Goal: Transaction & Acquisition: Purchase product/service

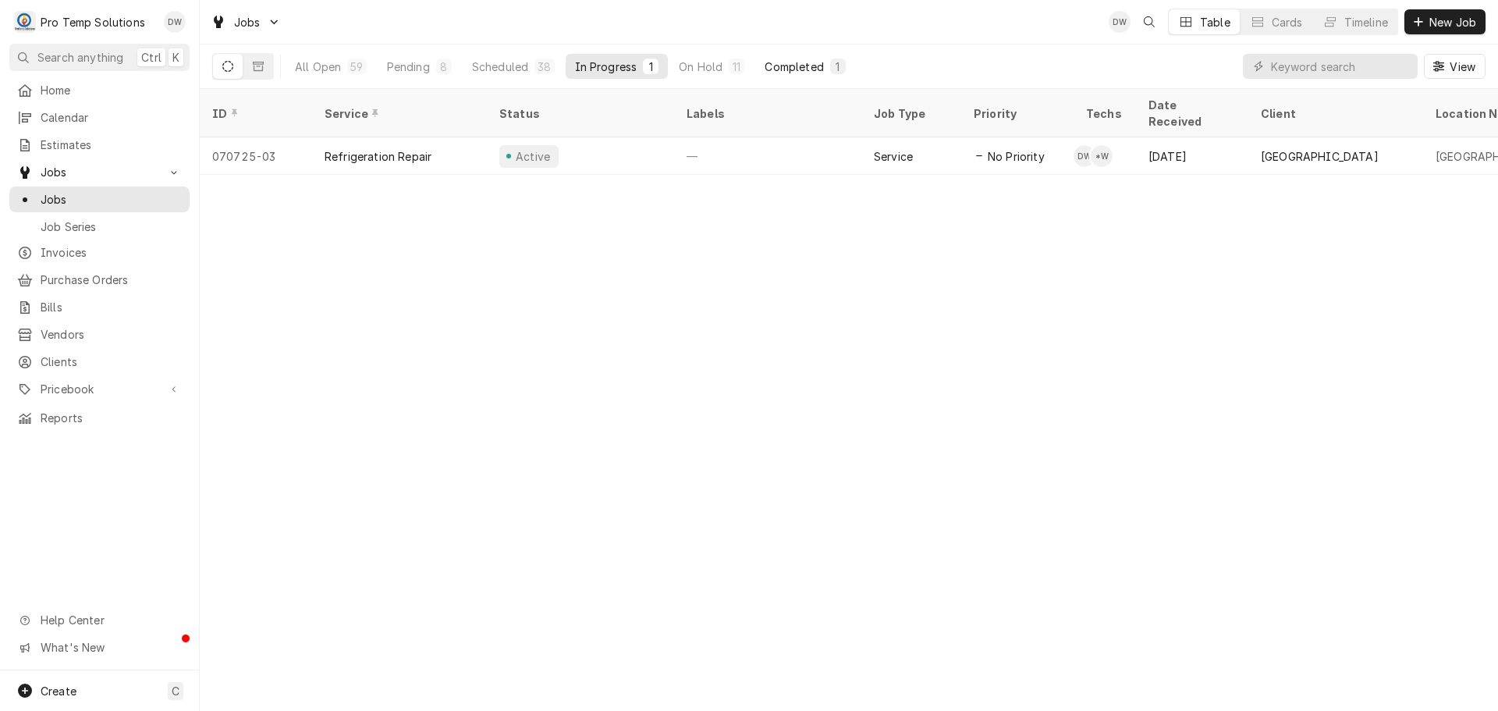
click at [811, 66] on div "Completed" at bounding box center [794, 67] width 59 height 16
click at [703, 63] on div "On Hold" at bounding box center [701, 67] width 44 height 16
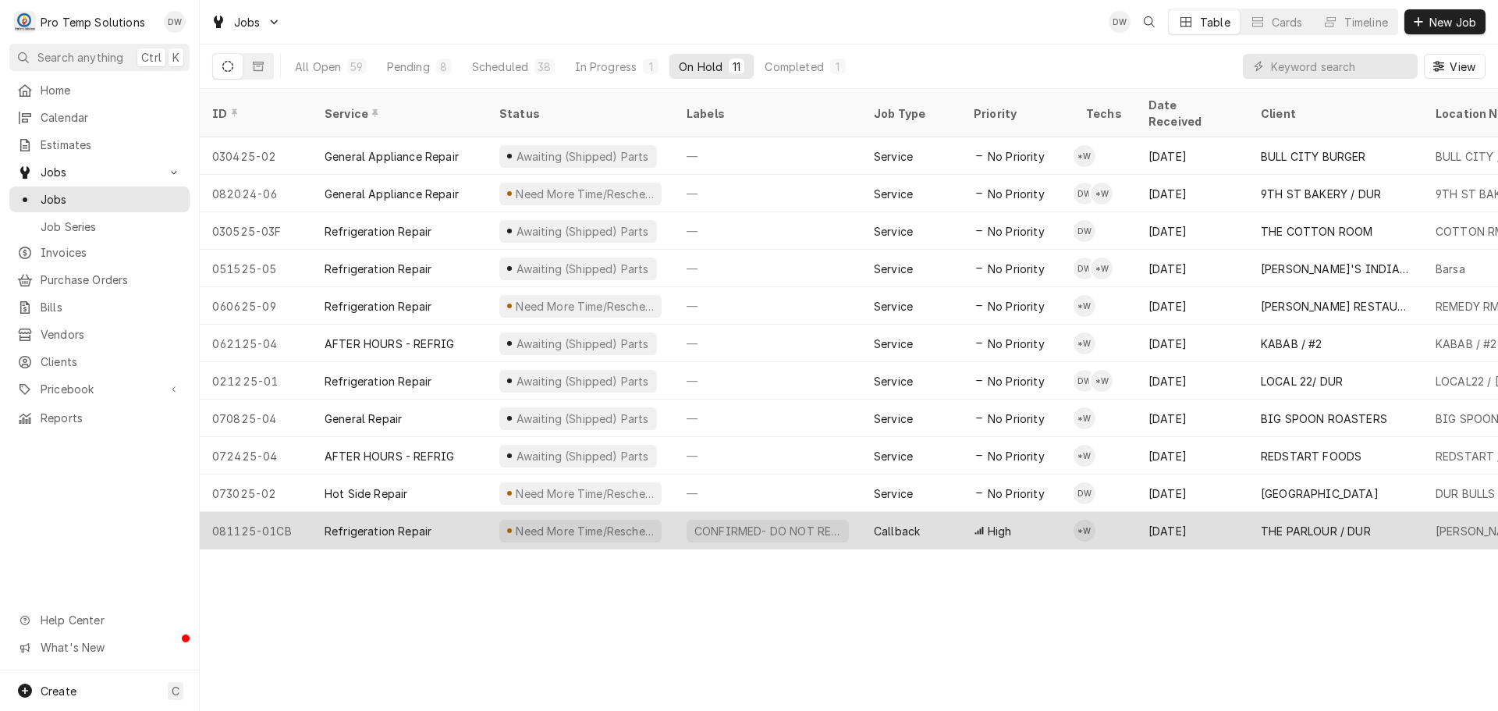
click at [838, 520] on div "CONFIRMED- DO NOT RESCHEDULE" at bounding box center [768, 531] width 162 height 23
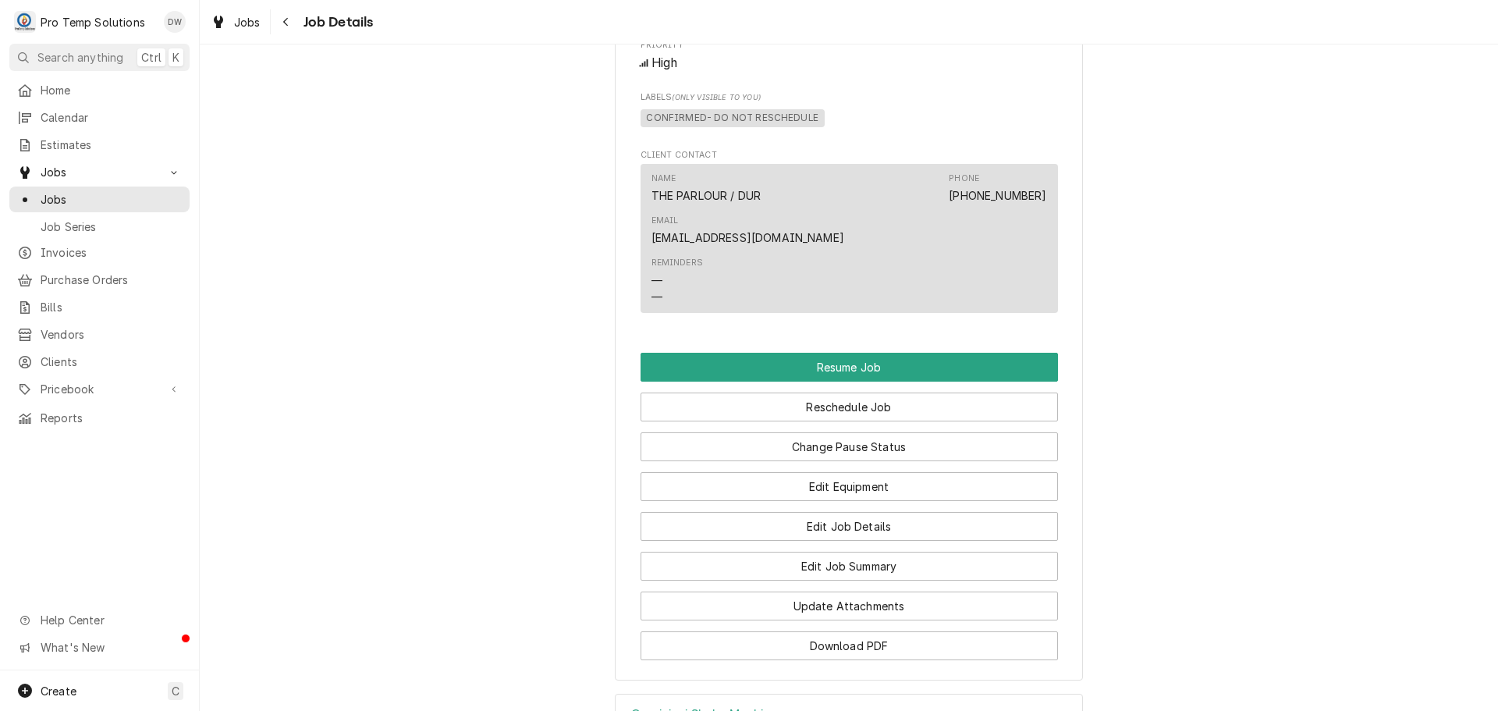
scroll to position [1326, 0]
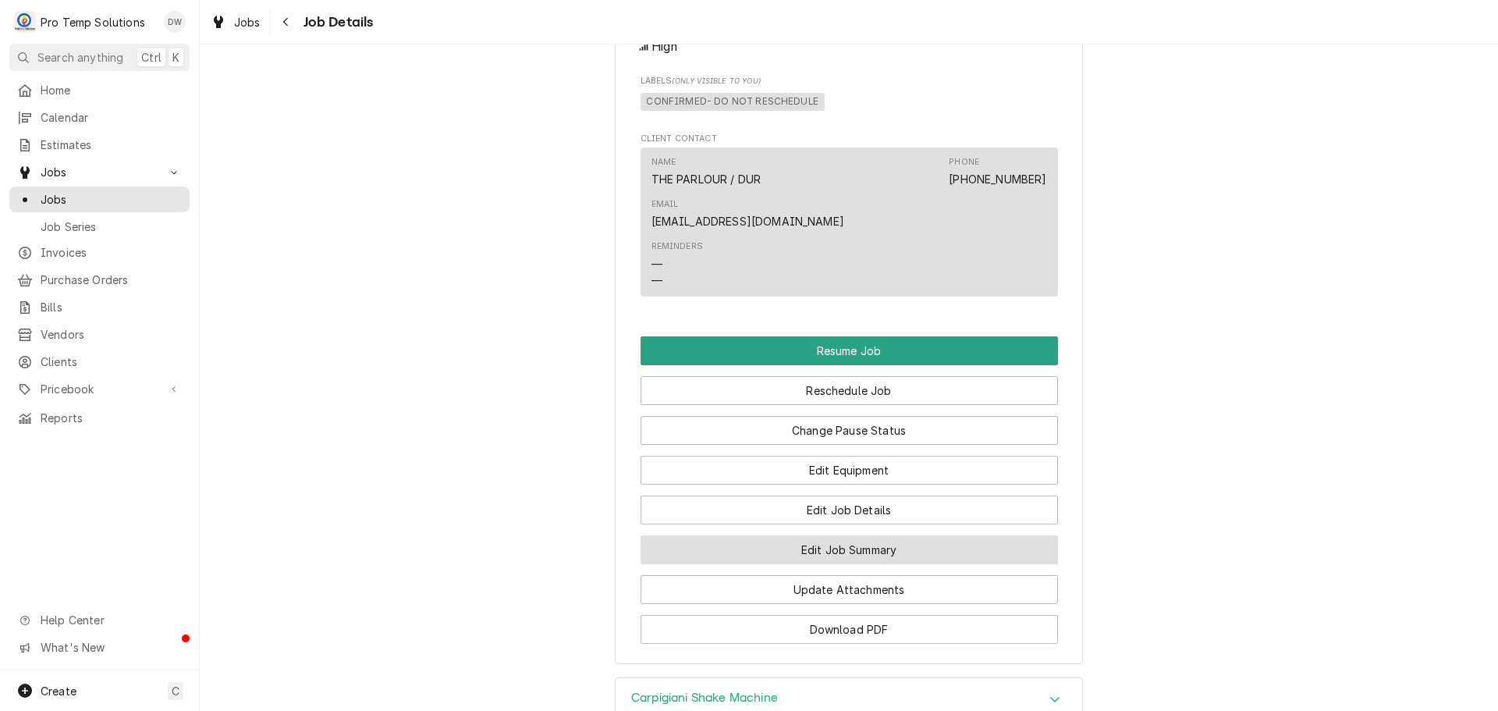
click at [818, 535] on button "Edit Job Summary" at bounding box center [849, 549] width 417 height 29
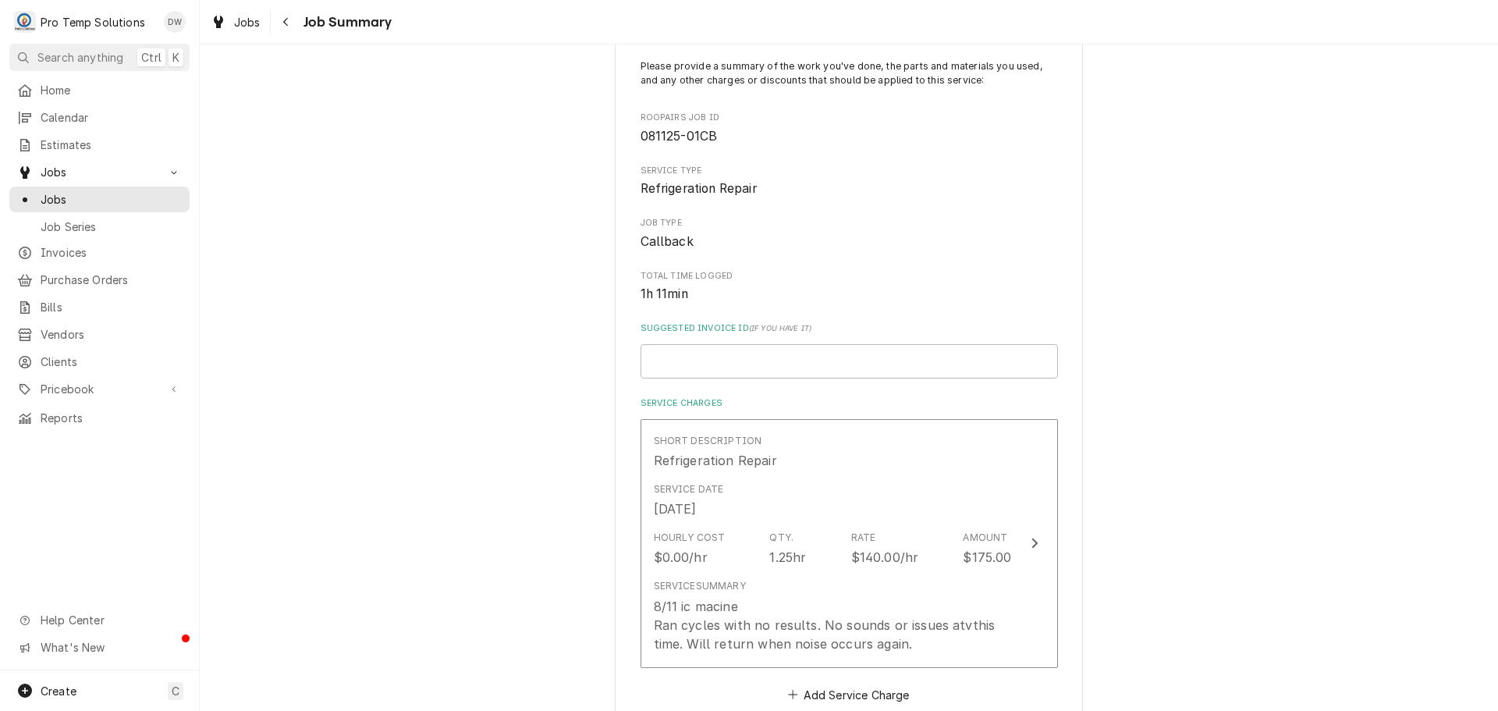
scroll to position [98, 0]
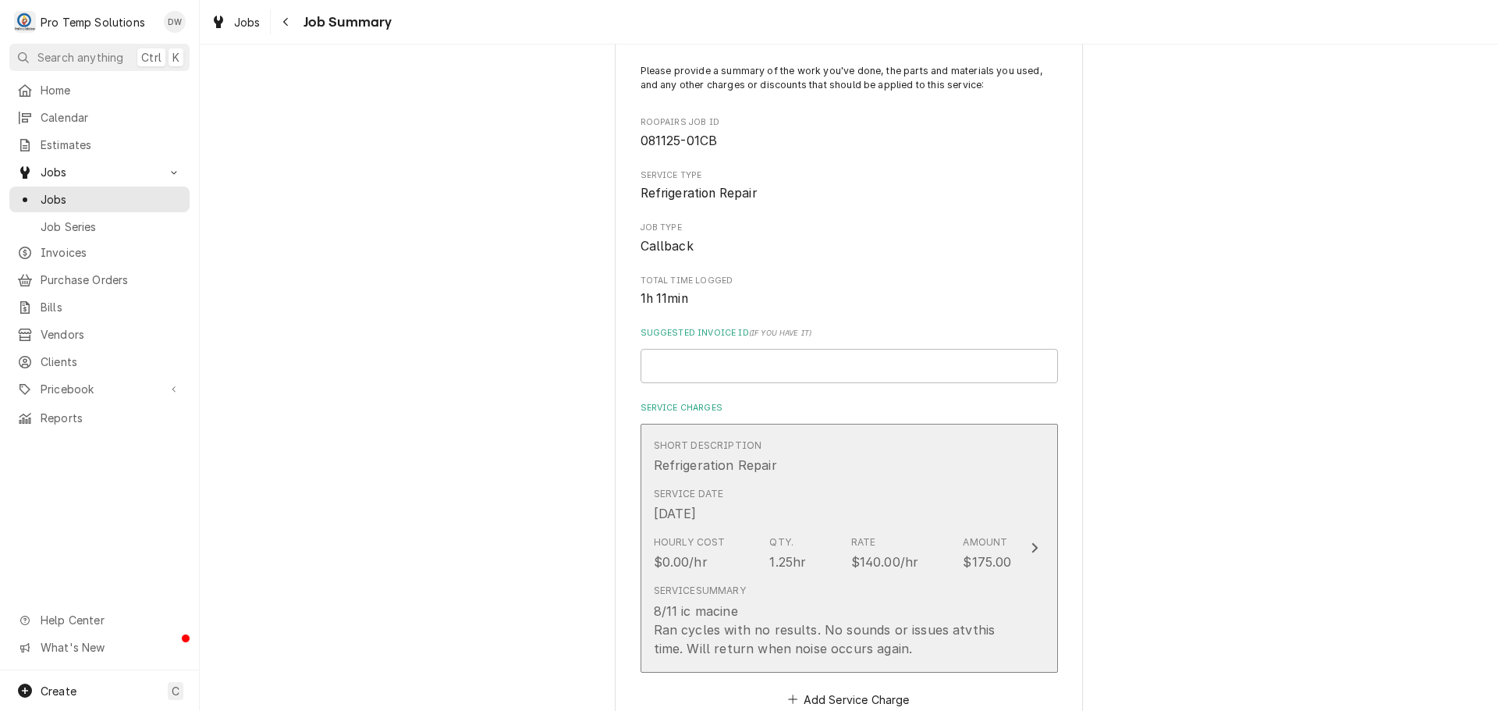
click at [1031, 545] on icon "Update Line Item" at bounding box center [1034, 548] width 6 height 10
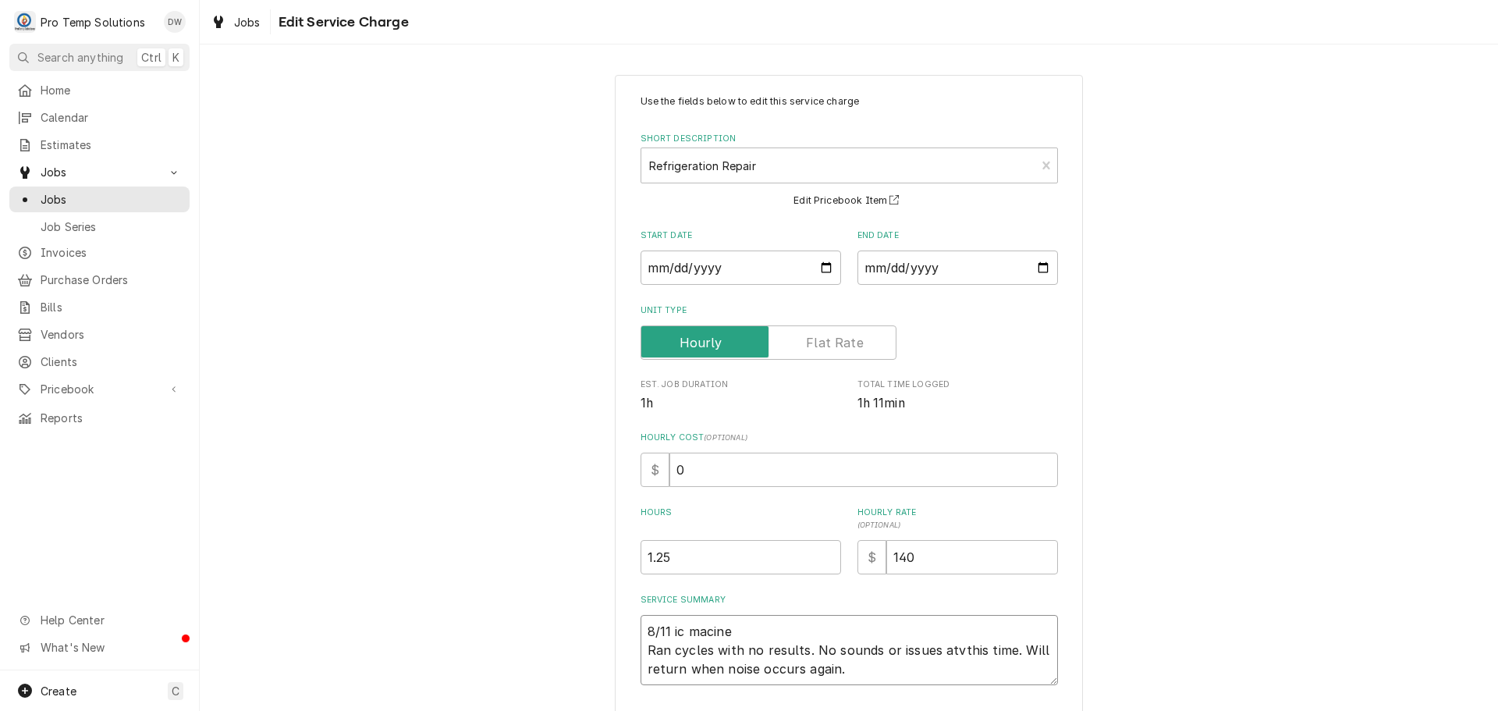
click at [722, 630] on textarea "8/11 ic macine Ran cycles with no results. No sounds or issues atvthis time. Wi…" at bounding box center [849, 650] width 417 height 70
type textarea "x"
type textarea "8/11 ic macin Ran cycles with no results. No sounds or issues atvthis time. Wil…"
type textarea "x"
type textarea "8/11 ic maci Ran cycles with no results. No sounds or issues atvthis time. Will…"
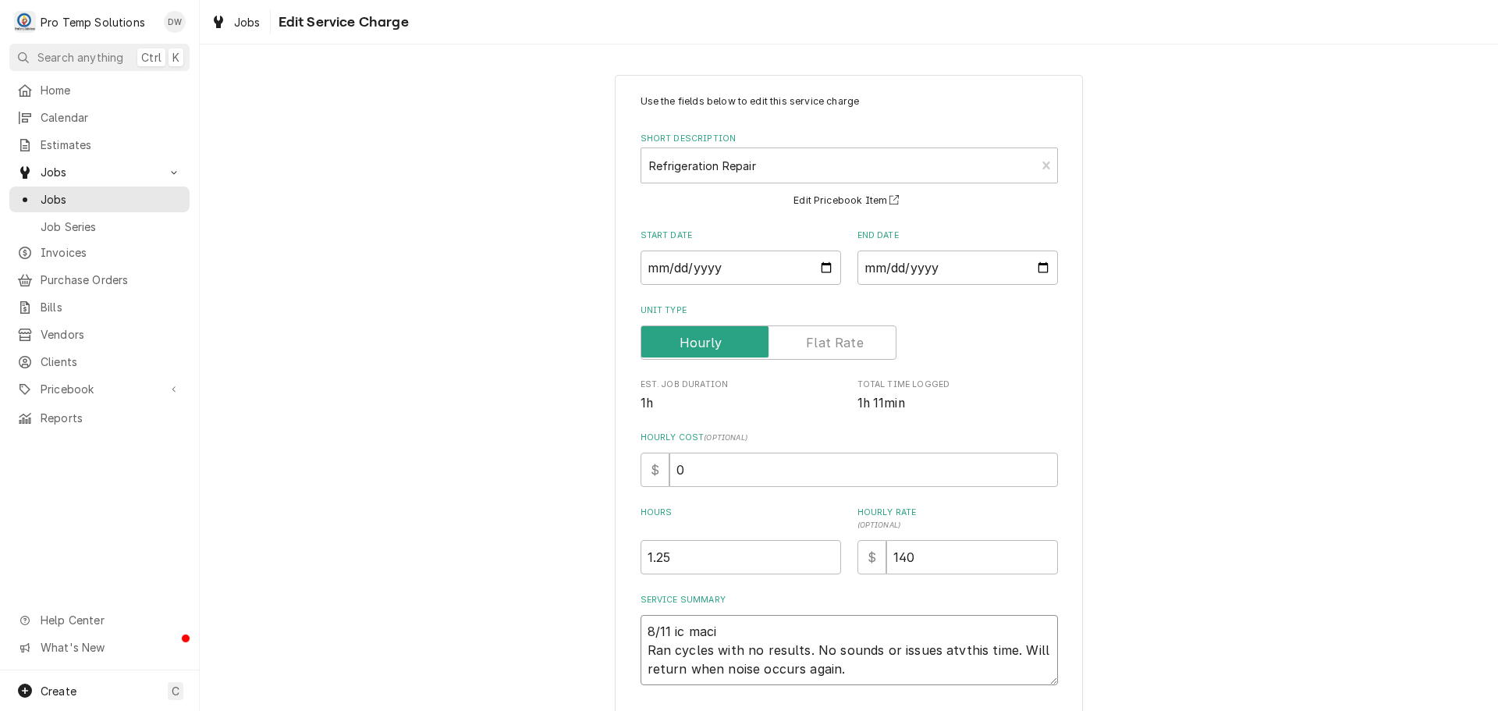
type textarea "x"
type textarea "8/11 ic mac Ran cycles with no results. No sounds or issues atvthis time. Will …"
type textarea "x"
type textarea "8/11 ic ma Ran cycles with no results. No sounds or issues atvthis time. Will r…"
type textarea "x"
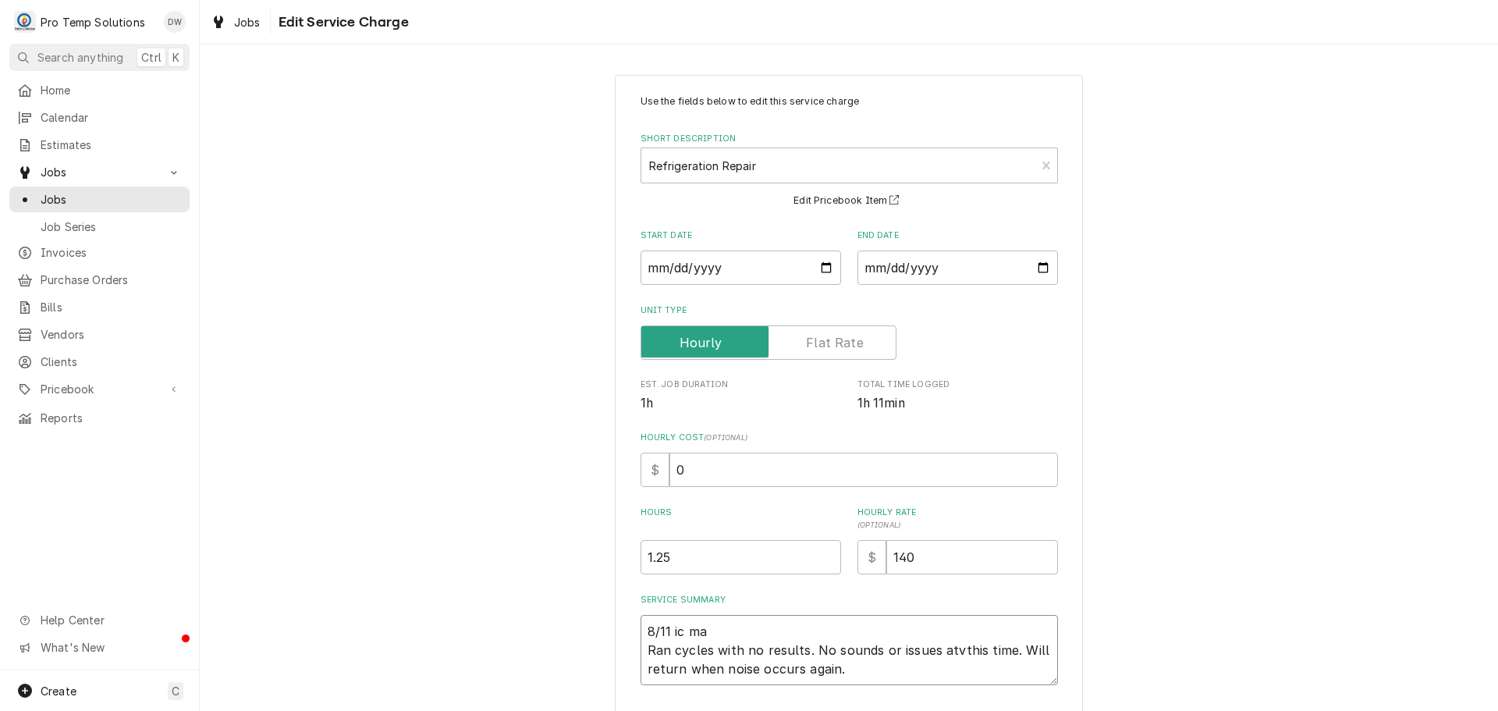
type textarea "8/11 ic m Ran cycles with no results. No sounds or issues atvthis time. Will re…"
type textarea "x"
type textarea "8/11 ic Ran cycles with no results. No sounds or issues atvthis time. Will retu…"
type textarea "x"
type textarea "8/11 ic Ran cycles with no results. No sounds or issues atvthis time. Will retu…"
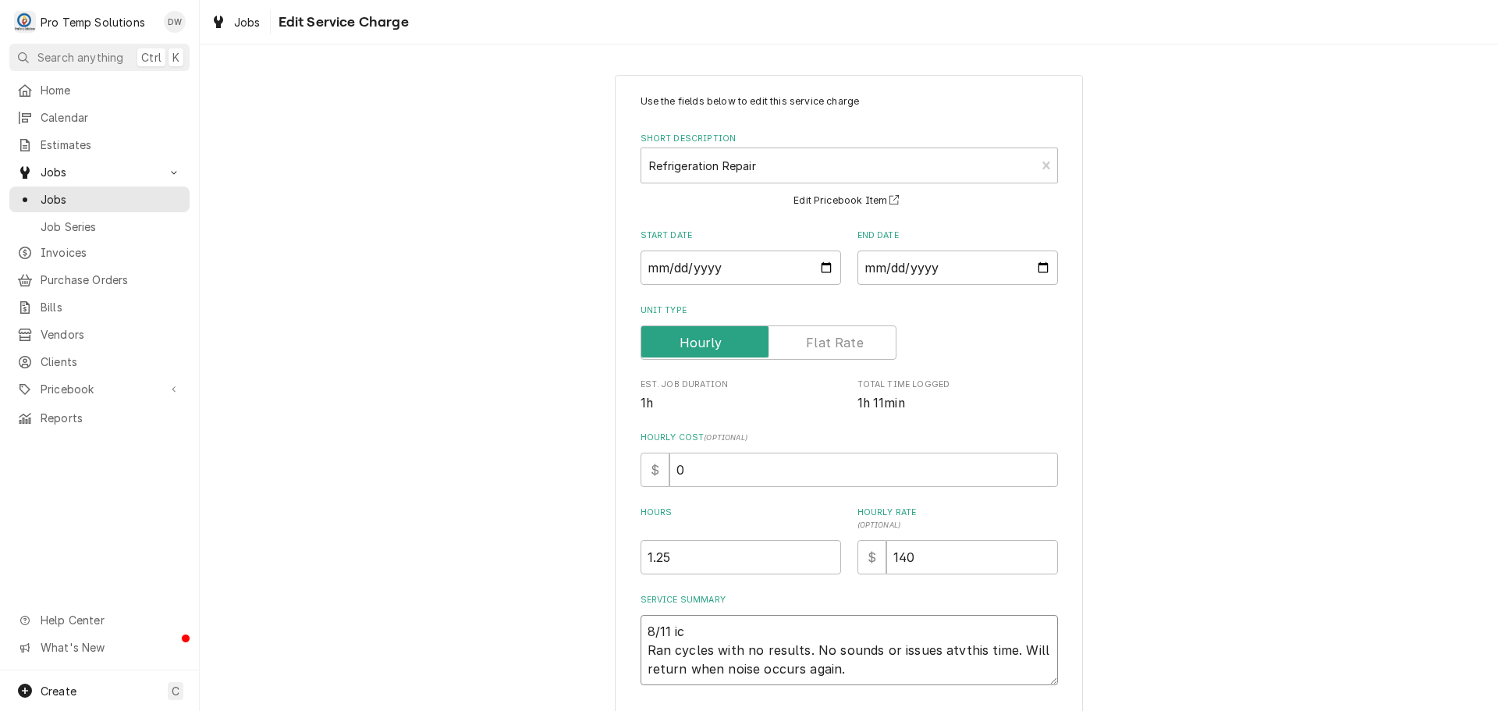
type textarea "x"
type textarea "8/11 i Ran cycles with no results. No sounds or issues atvthis time. Will retur…"
type textarea "x"
type textarea "8/11 Ran cycles with no results. No sounds or issues atvthis time. Will return …"
type textarea "x"
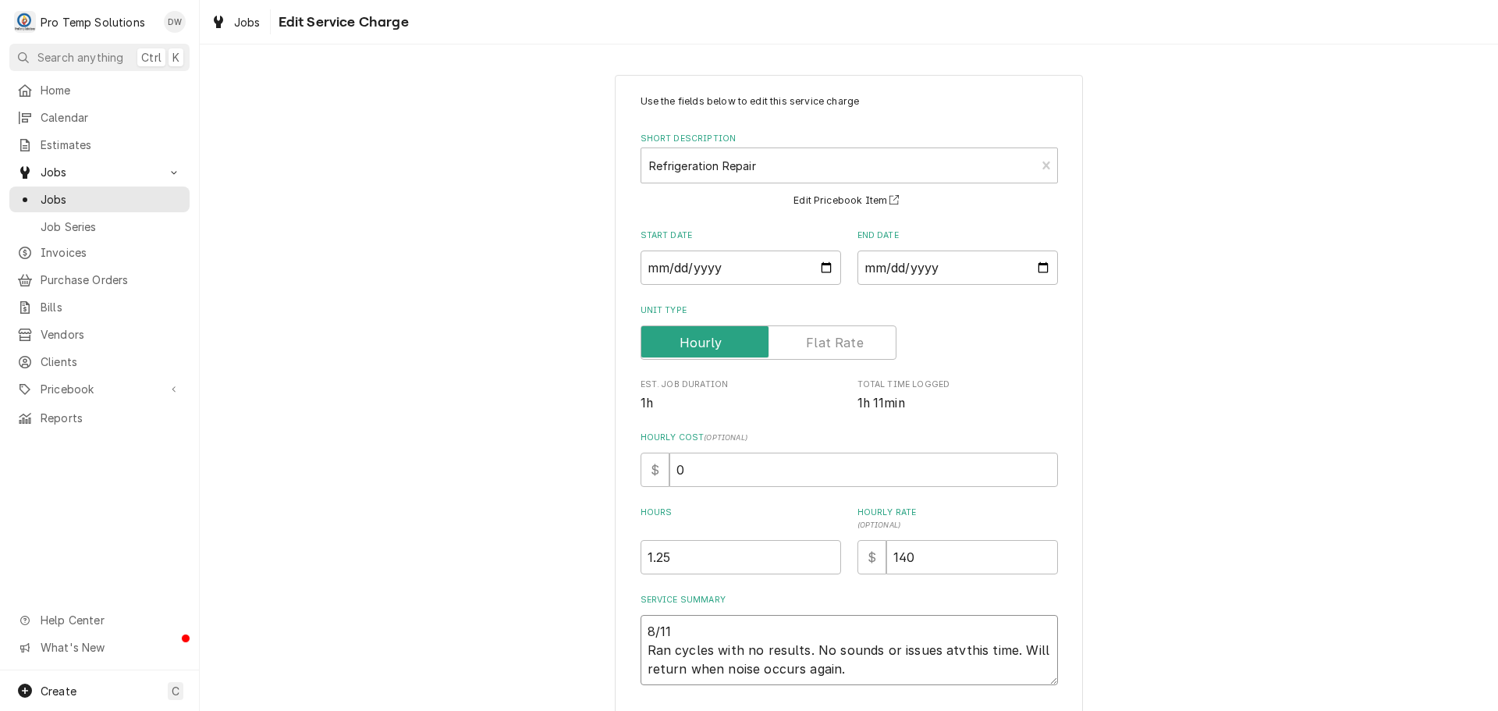
type textarea "8/11 S Ran cycles with no results. No sounds or issues atvthis time. Will retur…"
type textarea "x"
type textarea "8/11 SH Ran cycles with no results. No sounds or issues atvthis time. Will retu…"
type textarea "x"
type textarea "8/11 SHA Ran cycles with no results. No sounds or issues atvthis time. Will ret…"
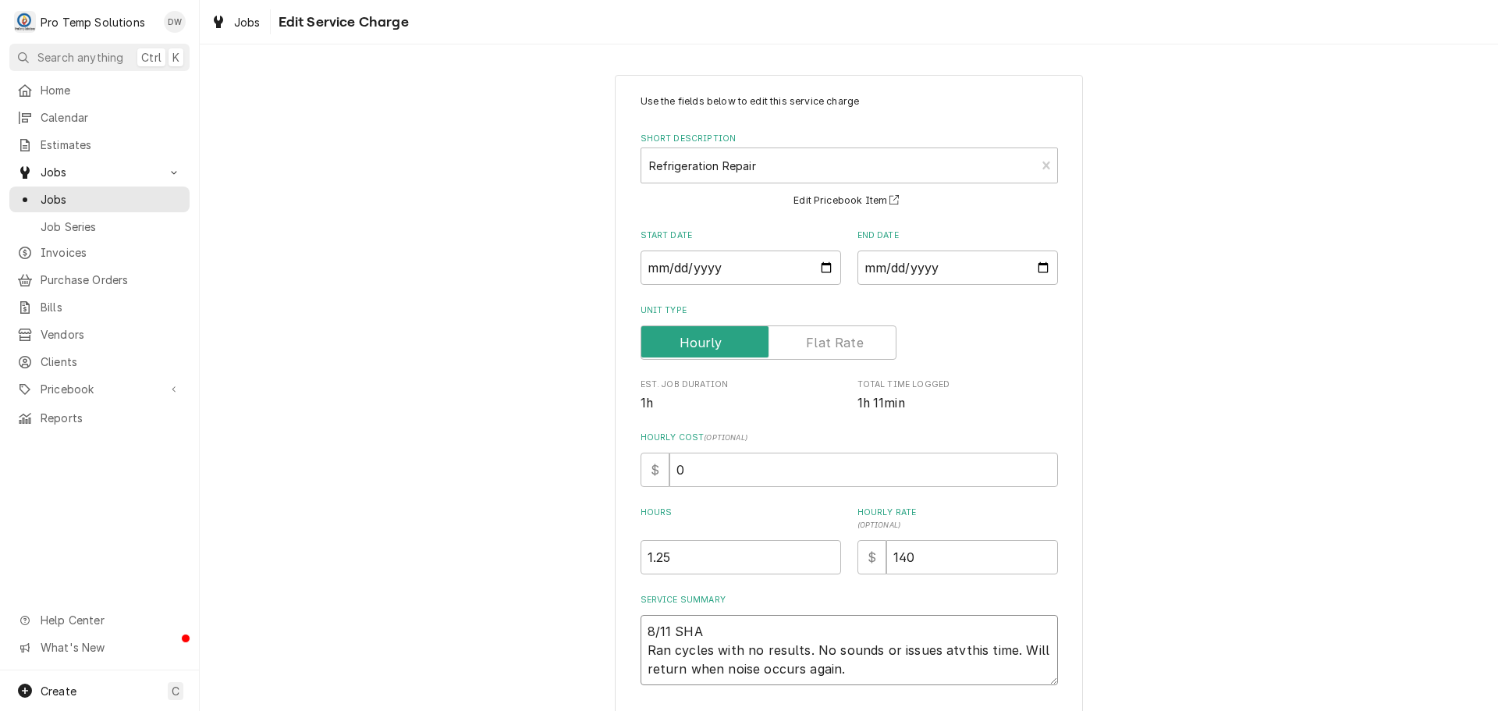
type textarea "x"
type textarea "8/11 SHAK Ran cycles with no results. No sounds or issues atvthis time. Will re…"
type textarea "x"
type textarea "8/11 SHAKE Ran cycles with no results. No sounds or issues atvthis time. Will r…"
type textarea "x"
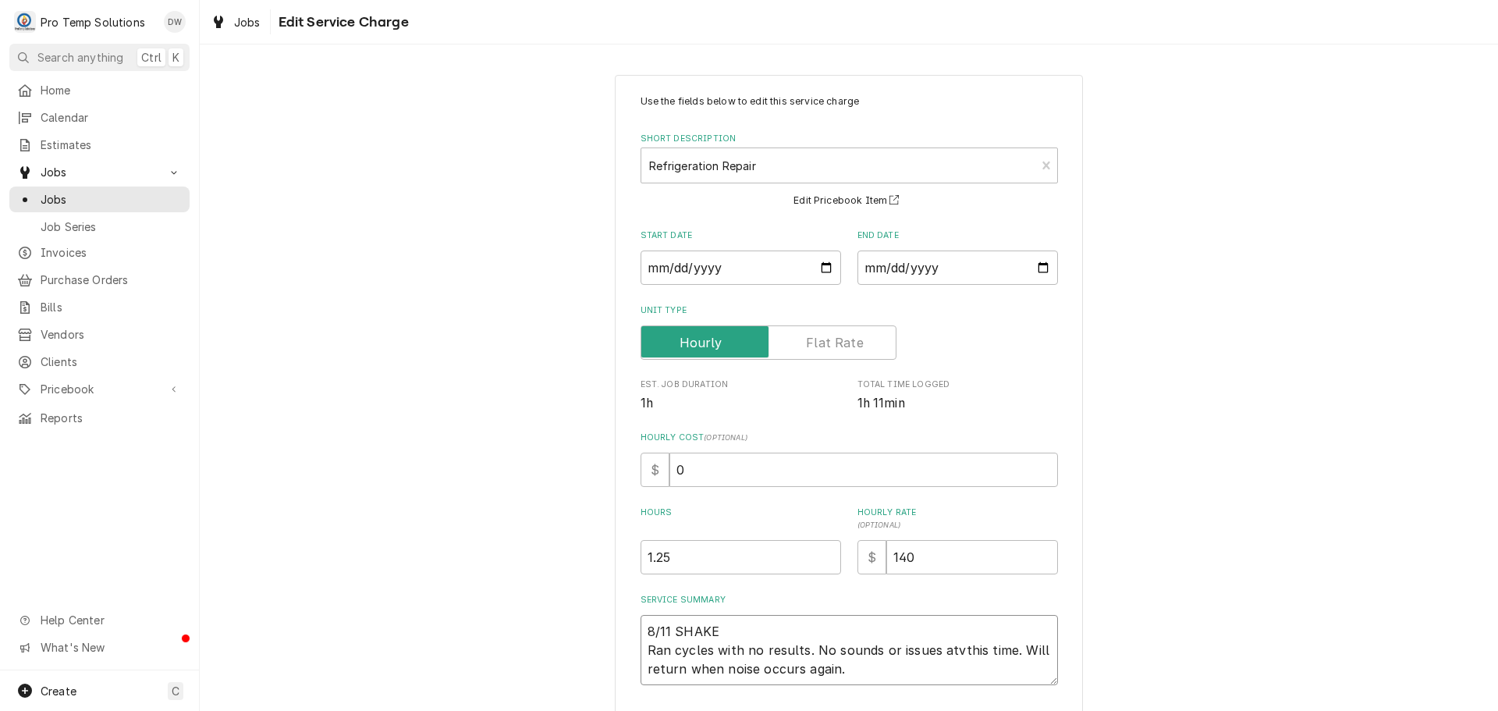
type textarea "8/11 SHAKE Ran cycles with no results. No sounds or issues atvthis time. Will r…"
type textarea "x"
type textarea "8/11 SHAKE M Ran cycles with no results. No sounds or issues atvthis time. Will…"
type textarea "x"
type textarea "8/11 SHAKE MA Ran cycles with no results. No sounds or issues atvthis time. Wil…"
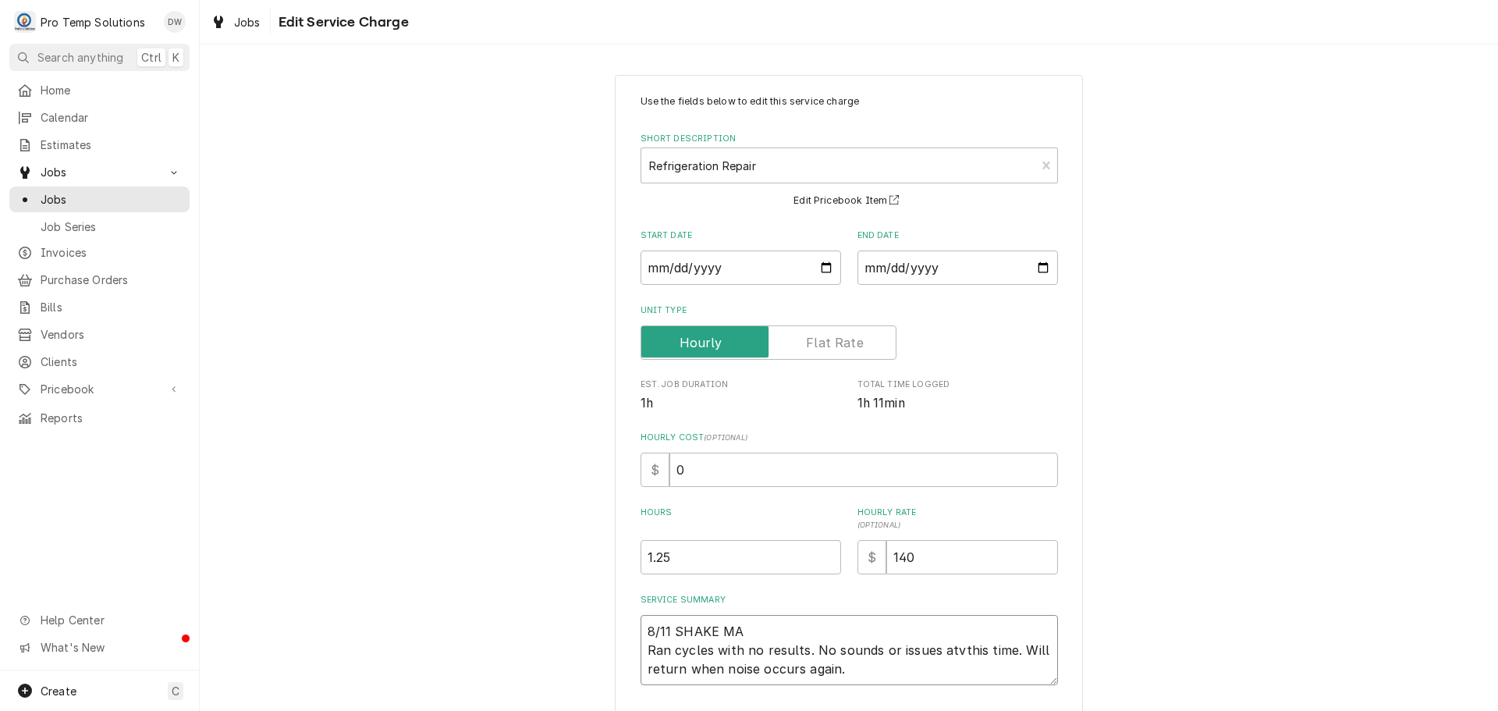
type textarea "x"
type textarea "8/11 SHAKE MAC Ran cycles with no results. No sounds or issues atvthis time. Wi…"
type textarea "x"
type textarea "8/11 SHAKE MACH Ran cycles with no results. No sounds or issues atvthis time. W…"
type textarea "x"
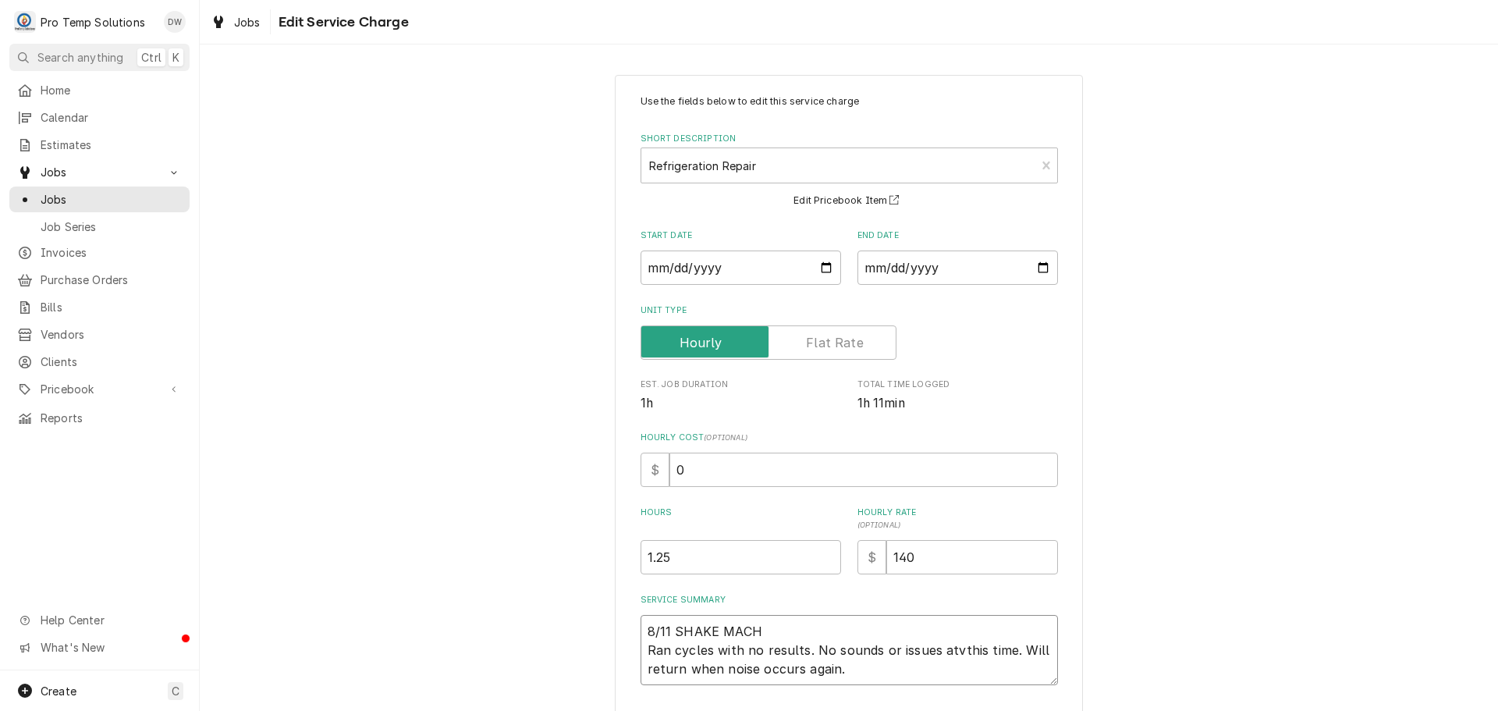
type textarea "8/11 SHAKE MACH Ran cycles with no results. No sounds or issues atvthis time. W…"
type textarea "x"
type textarea "8/11 SHAKE MACH 1 Ran cycles with no results. No sounds or issues atvthis time.…"
type textarea "x"
type textarea "8/11 SHAKE MACH 15 Ran cycles with no results. No sounds or issues atvthis time…"
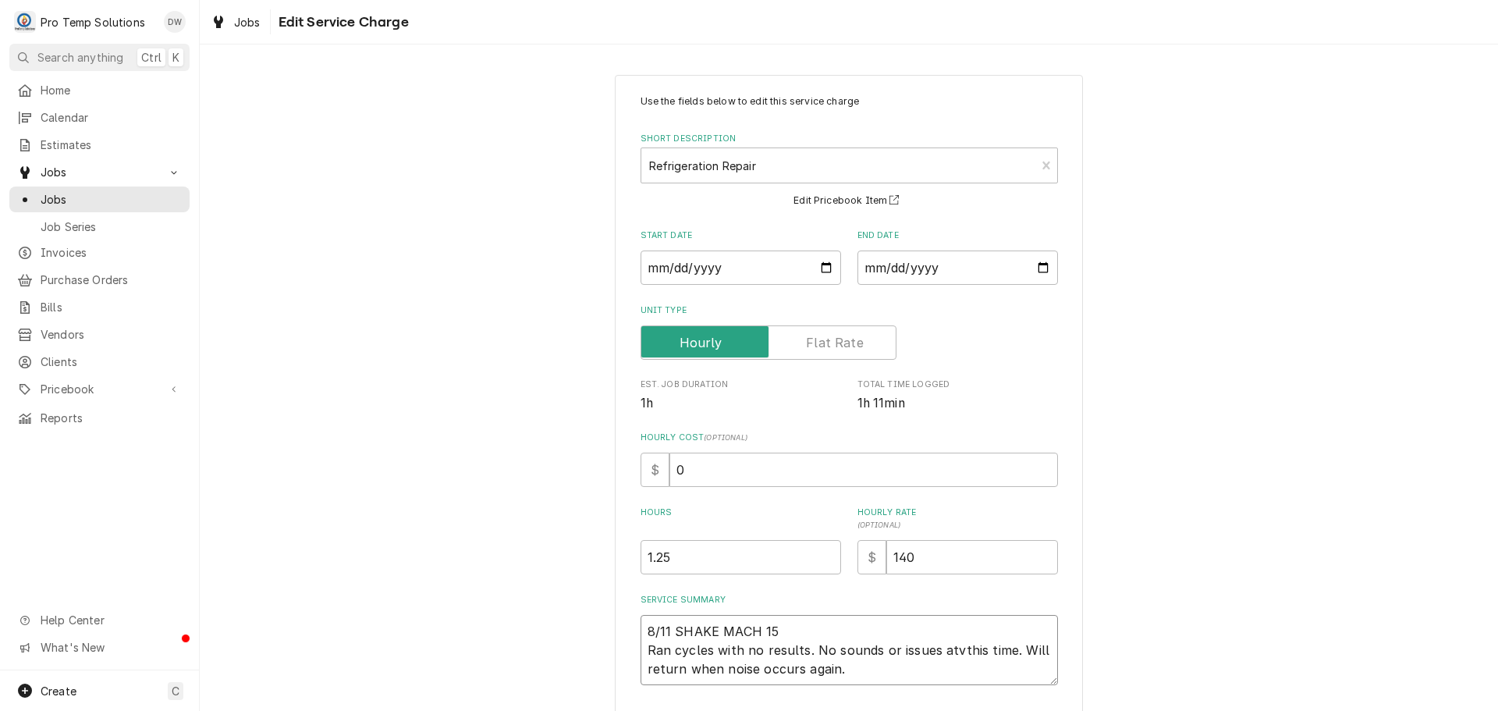
type textarea "x"
type textarea "8/11 SHAKE MACH 155 Ran cycles with no results. No sounds or issues atvthis tim…"
type textarea "x"
type textarea "8/11 SHAKE MACH 155- Ran cycles with no results. No sounds or issues atvthis ti…"
type textarea "x"
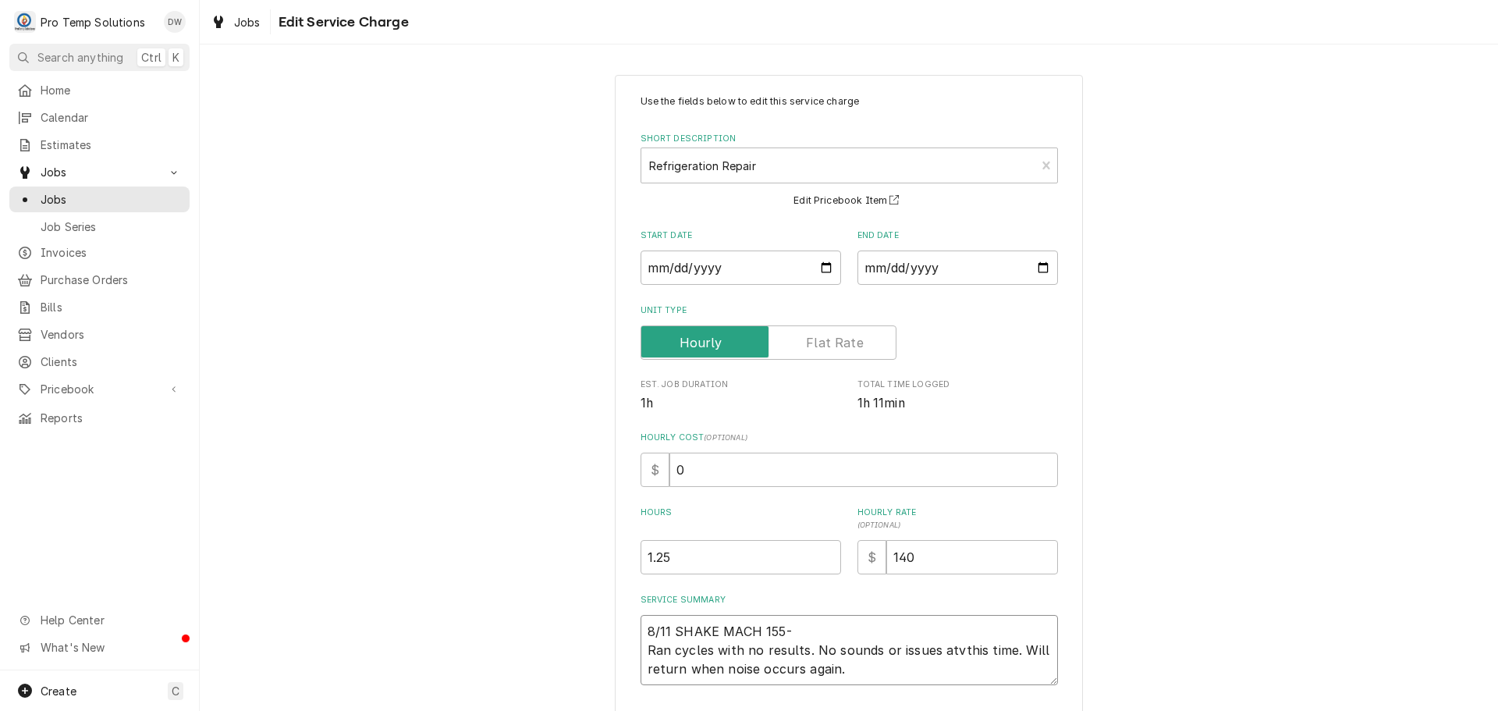
type textarea "8/11 SHAKE MACH 155-3 Ran cycles with no results. No sounds or issues atvthis t…"
type textarea "x"
type textarea "8/11 SHAKE MACH 155-30 Ran cycles with no results. No sounds or issues atvthis …"
type textarea "x"
type textarea "8/11 SHAKE MACH 155-305 Ran cycles with no results. No sounds or issues atvthis…"
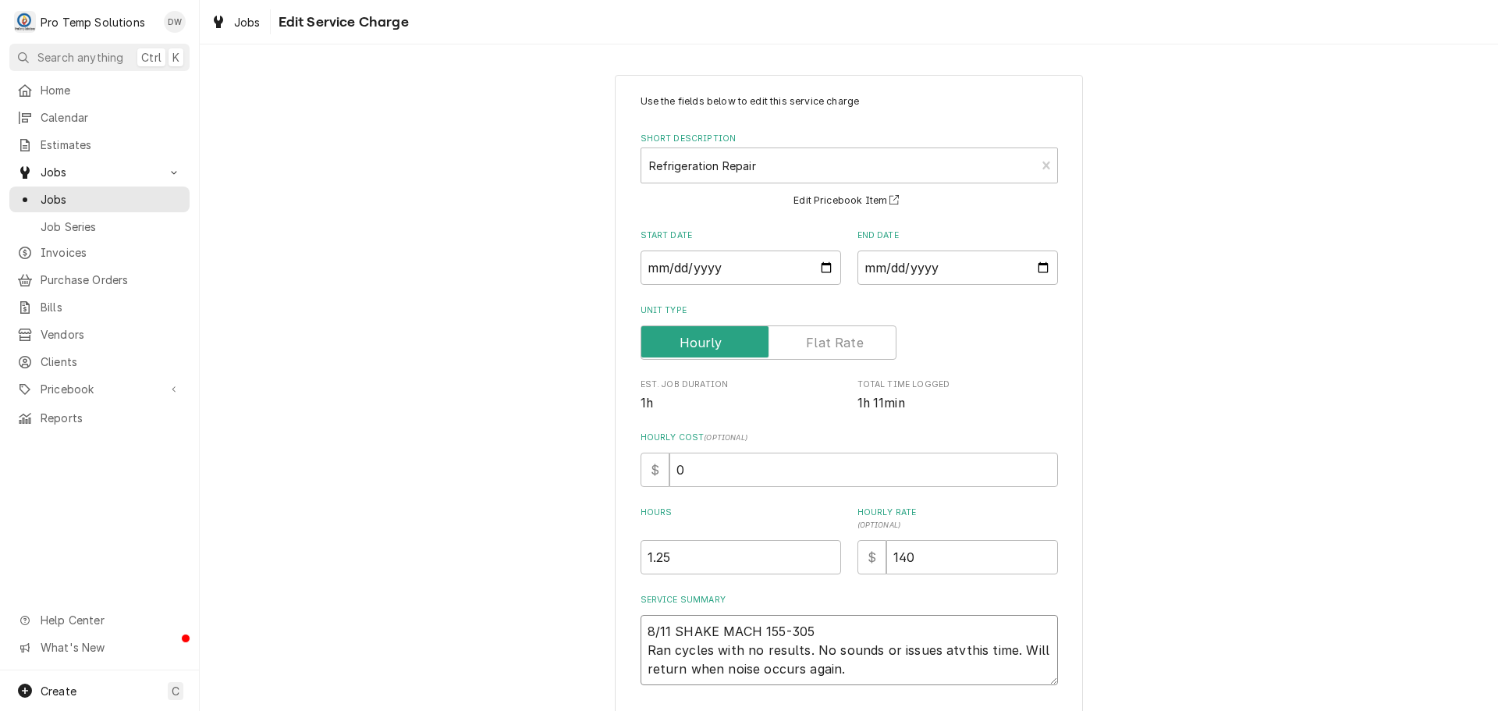
type textarea "x"
type textarea "8/11 SHAKE MACH 155-305 Ran cycles with no results. No sounds or issues atvthis…"
type textarea "x"
type textarea "8/11 SHAKE MACH 155-305 K Ran cycles with no results. No sounds or issues atvth…"
type textarea "x"
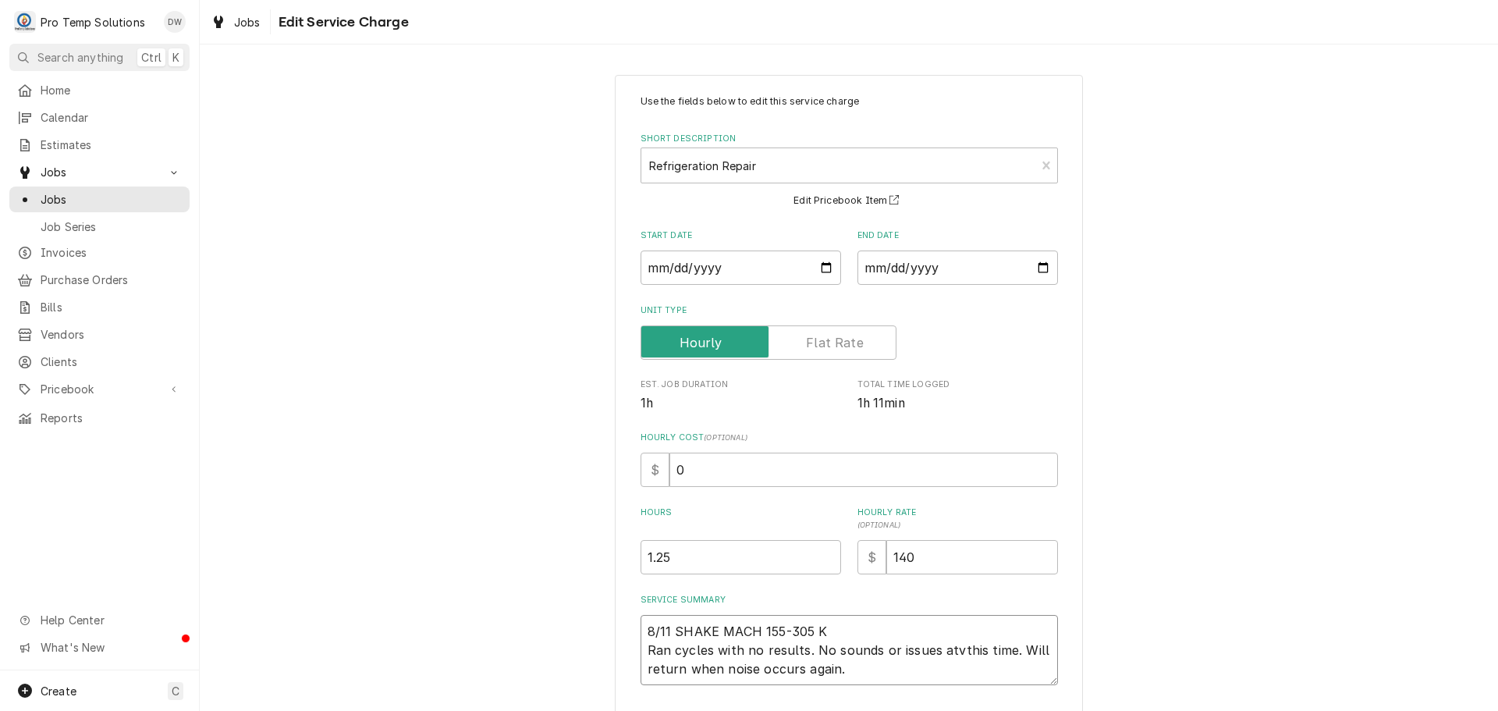
type textarea "8/11 SHAKE MACH 155-305 KE Ran cycles with no results. No sounds or issues atvt…"
type textarea "x"
type textarea "8/11 SHAKE MACH 155-305 KEV Ran cycles with no results. No sounds or issues atv…"
type textarea "x"
type textarea "8/11 SHAKE MACH 155-305 KEVI Ran cycles with no results. No sounds or issues at…"
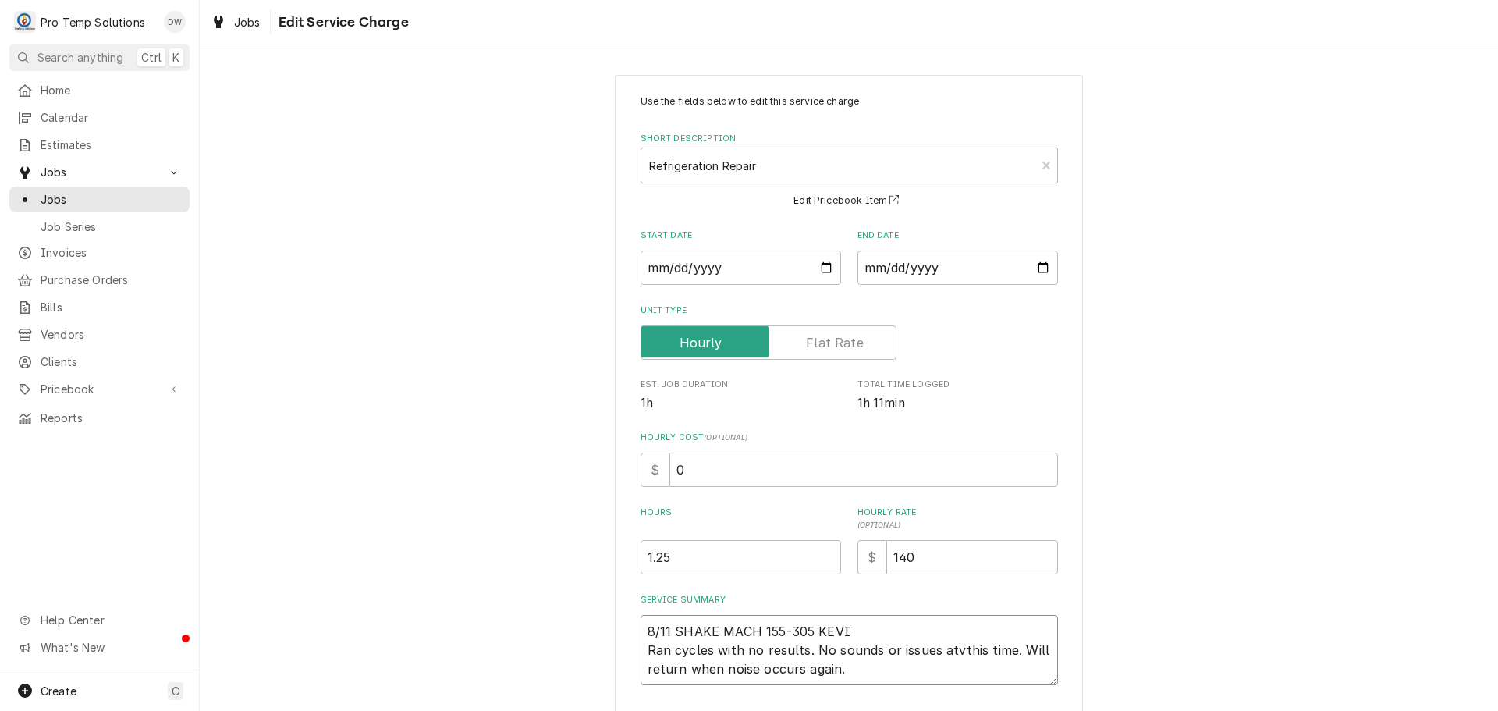
type textarea "x"
type textarea "8/11 SHAKE MACH 155-305 KEVIN Ran cycles with no results. No sounds or issues a…"
type textarea "x"
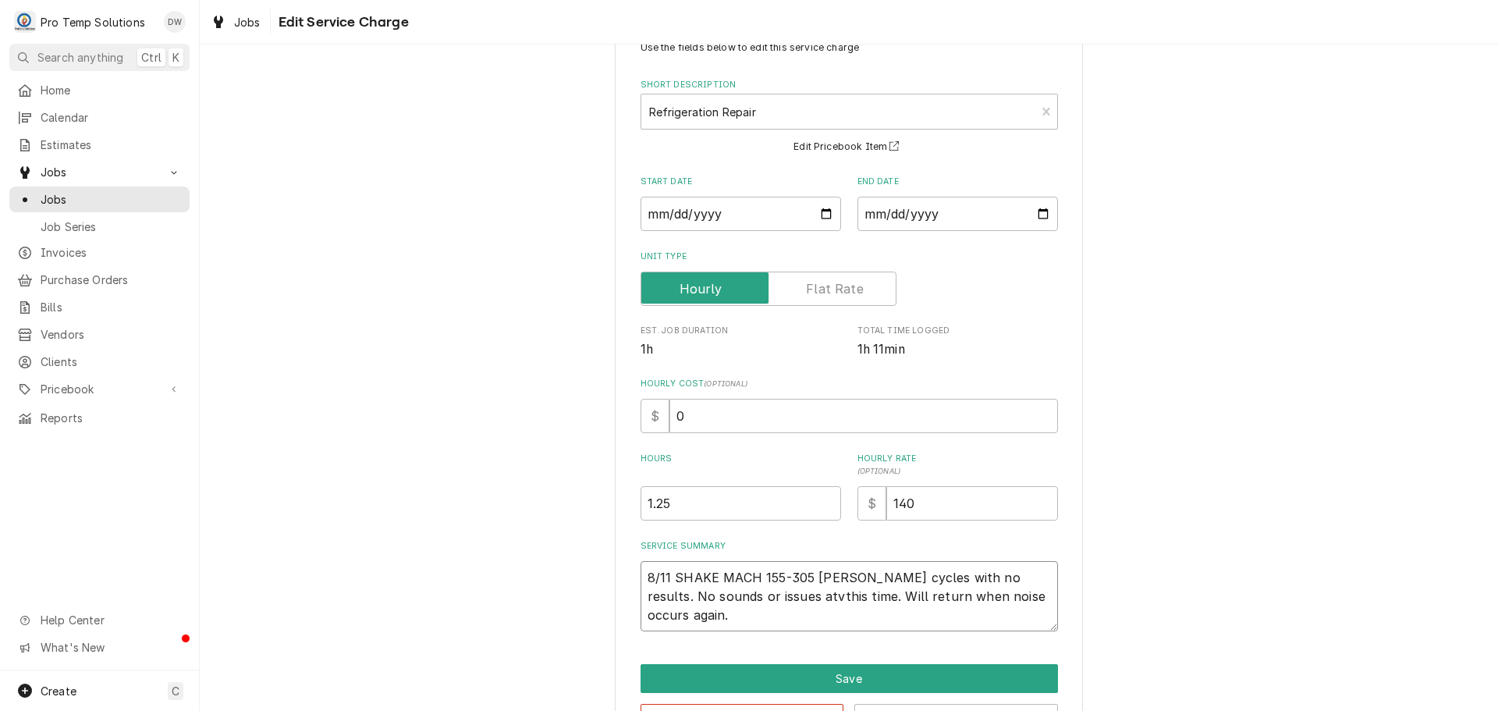
scroll to position [109, 0]
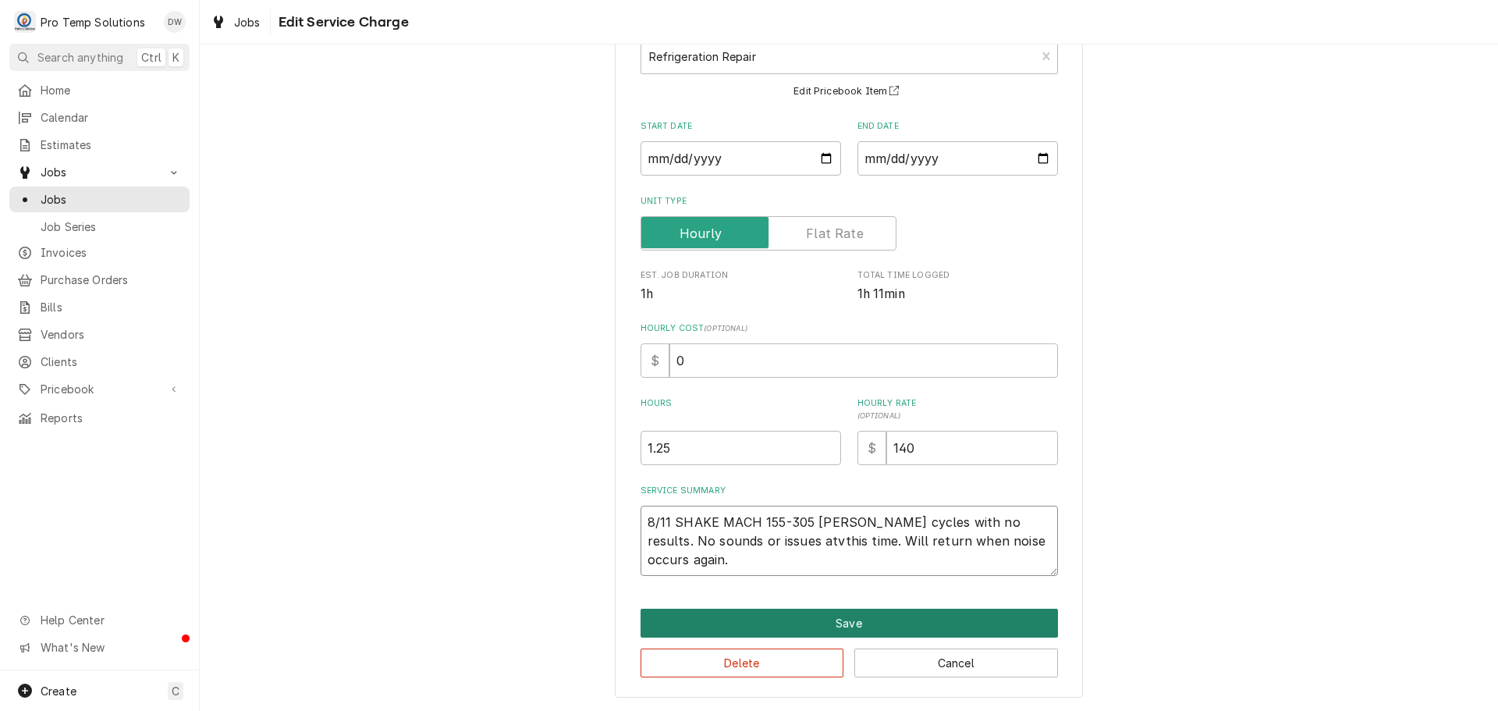
type textarea "8/11 SHAKE MACH 155-305 KEVIN Ran cycles with no results. No sounds or issues a…"
click at [841, 620] on button "Save" at bounding box center [849, 623] width 417 height 29
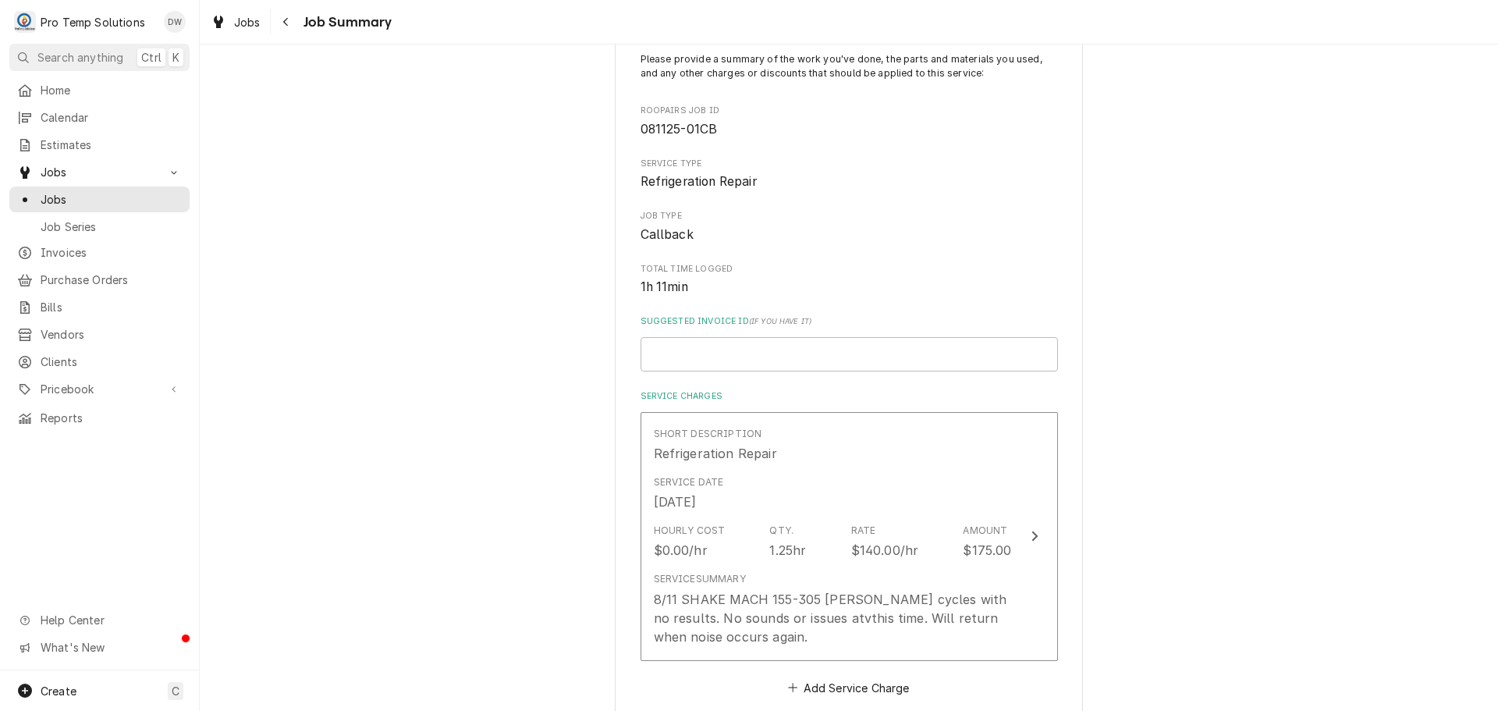
scroll to position [98, 0]
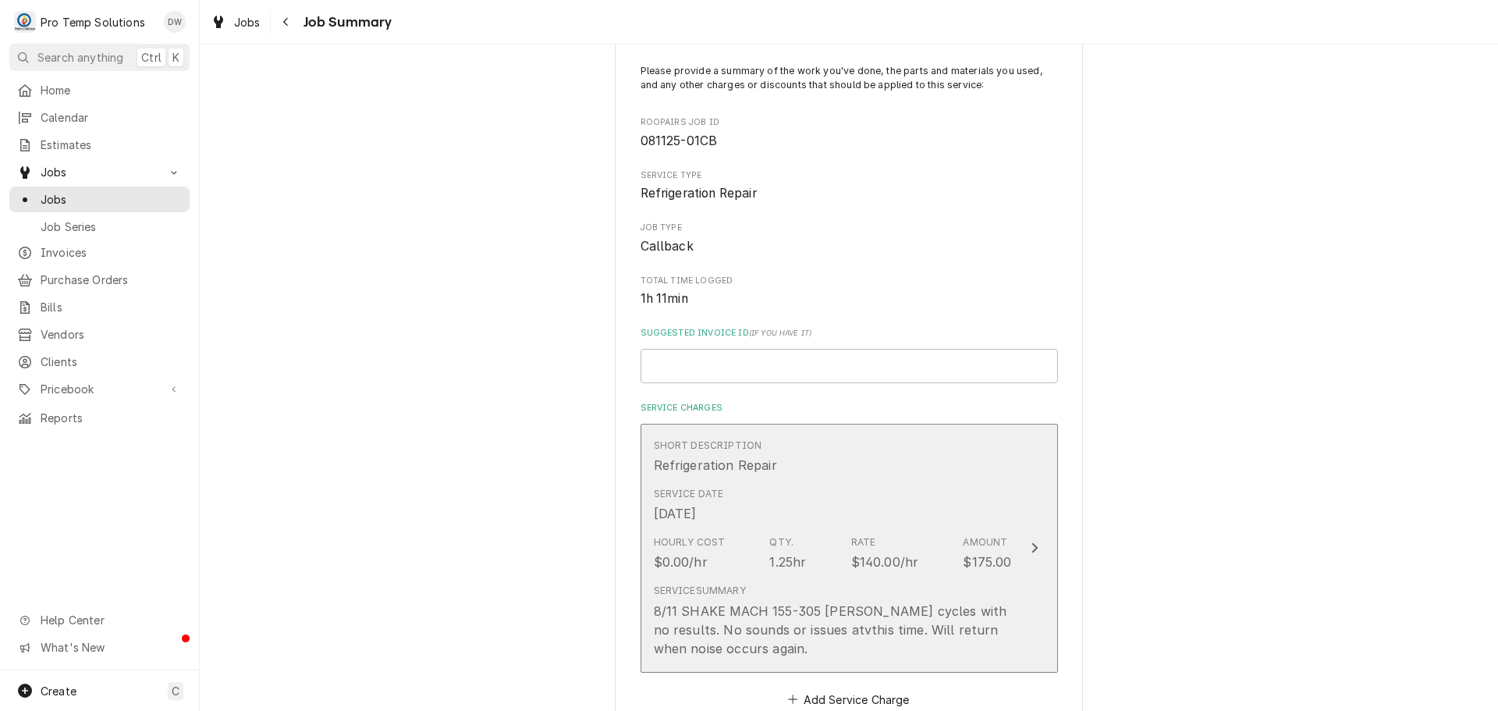
click at [1031, 548] on icon "Update Line Item" at bounding box center [1035, 547] width 8 height 12
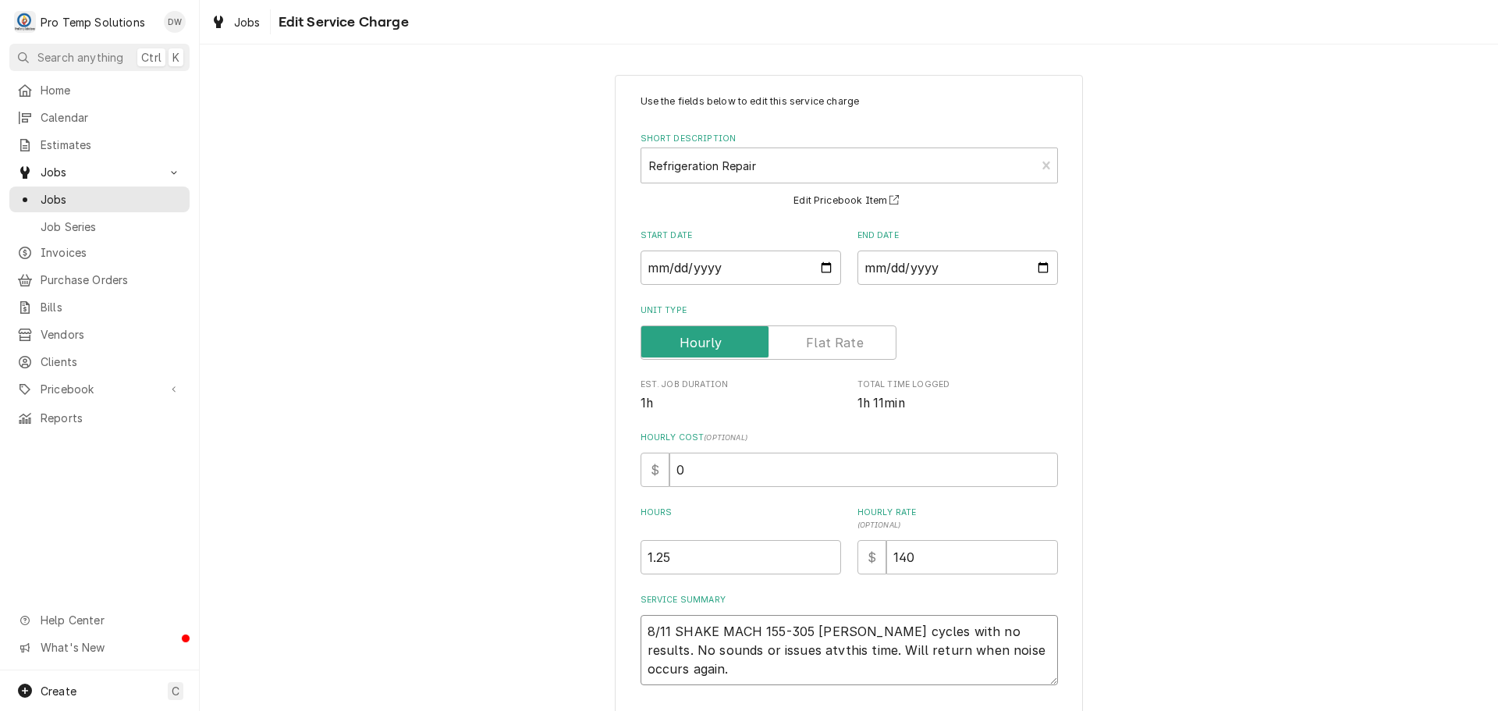
click at [949, 644] on textarea "8/11 SHAKE MACH 155-305 KEVIN Ran cycles with no results. No sounds or issues a…" at bounding box center [849, 650] width 417 height 70
type textarea "x"
type textarea "8/11 SHAKE MACH 155-305 KEVIN Ran cycles with no results. No sounds or issues a…"
type textarea "x"
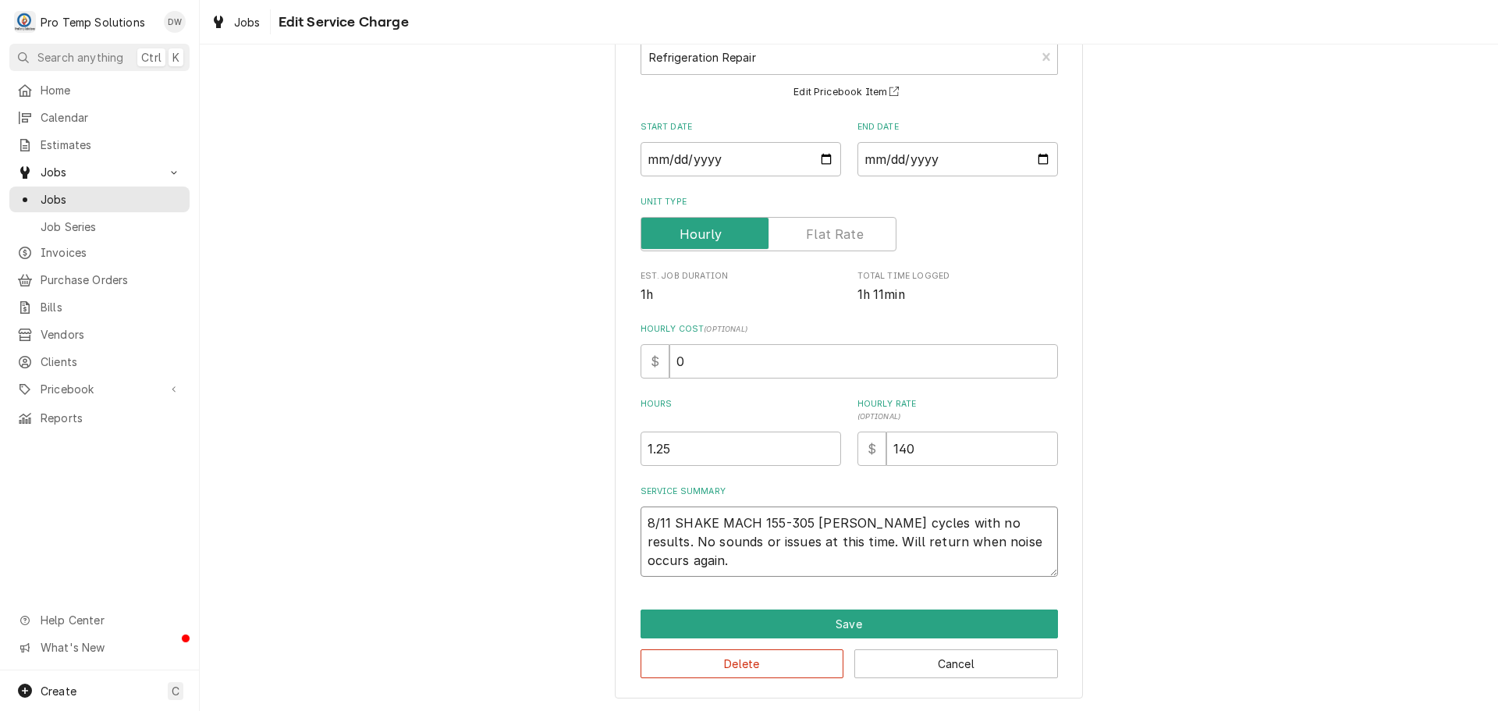
scroll to position [109, 0]
type textarea "8/11 SHAKE MACH 155-305 KEVIN Ran cycles with no results. No sounds or issues a…"
click at [841, 621] on button "Save" at bounding box center [849, 623] width 417 height 29
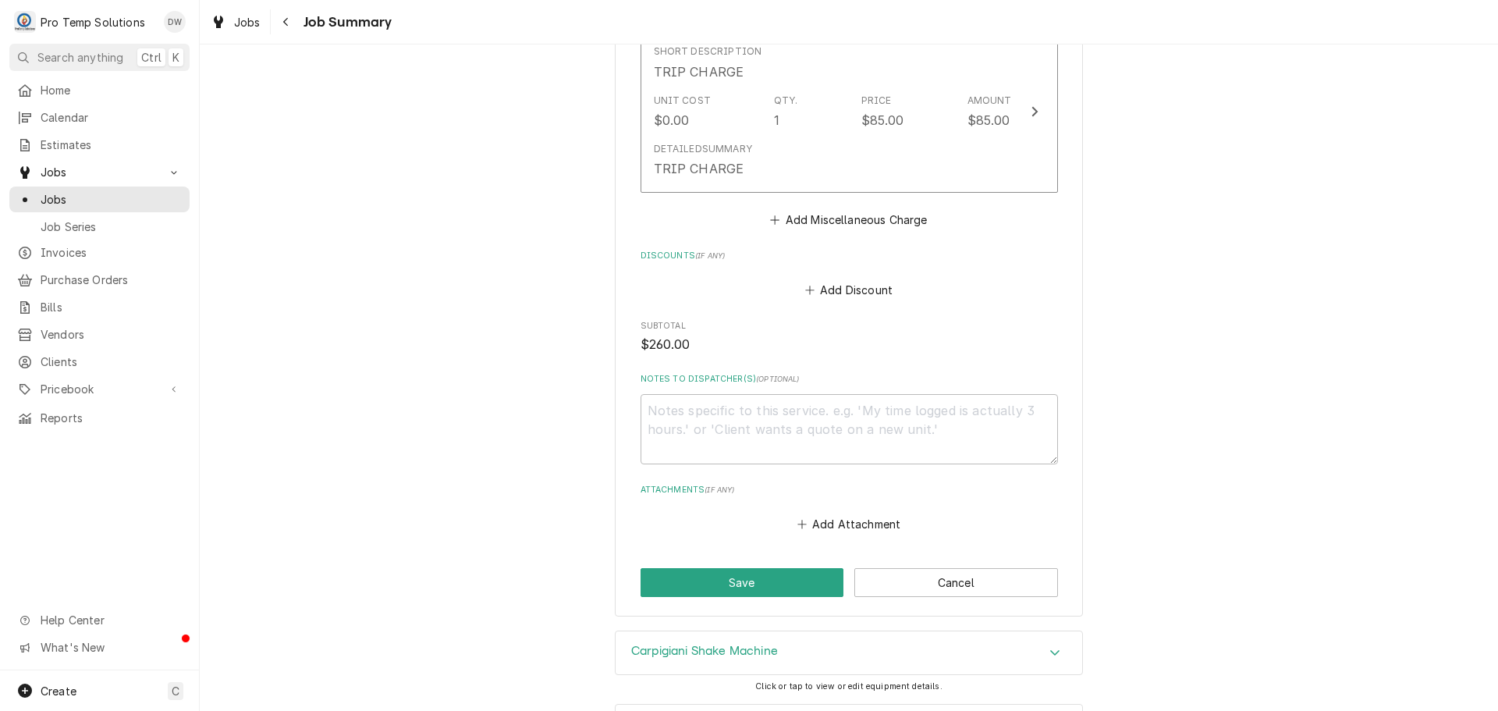
scroll to position [956, 0]
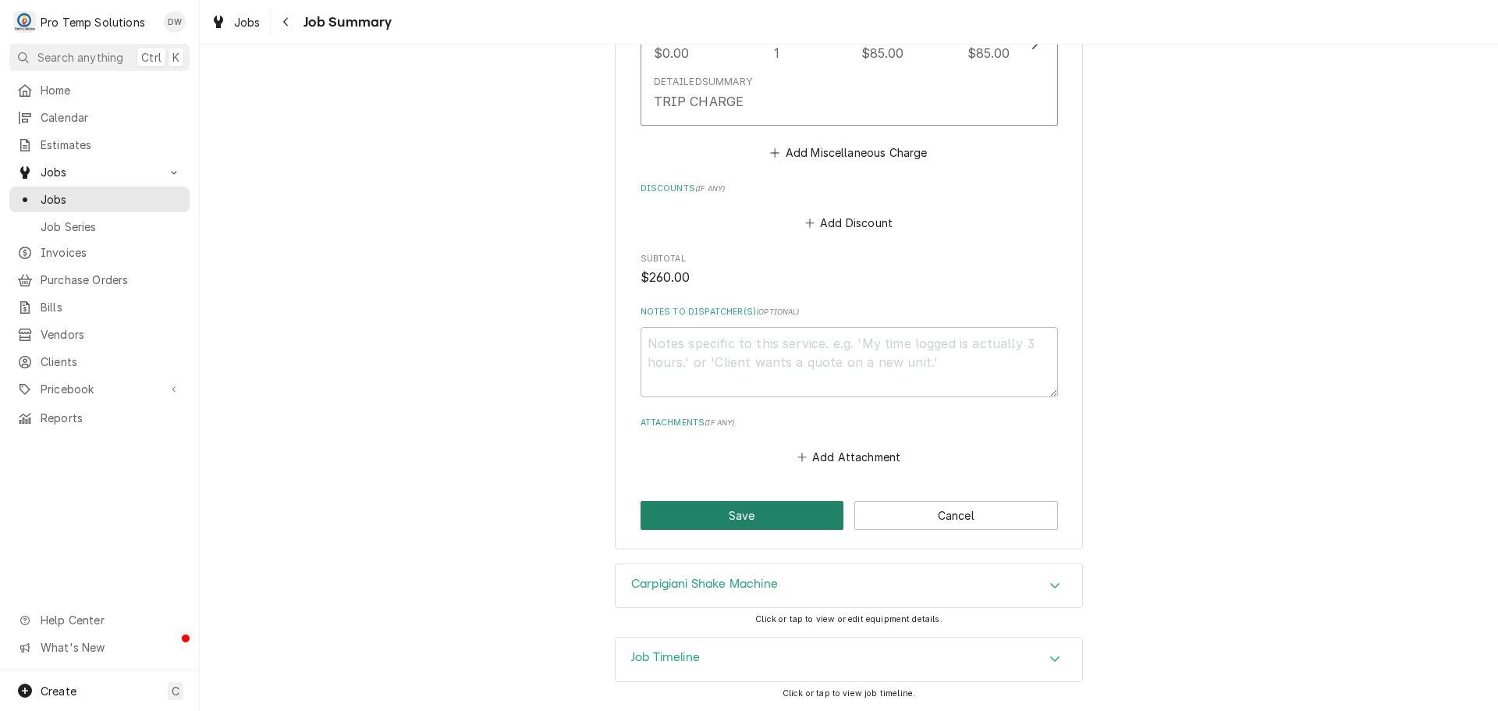
click at [726, 513] on button "Save" at bounding box center [743, 515] width 204 height 29
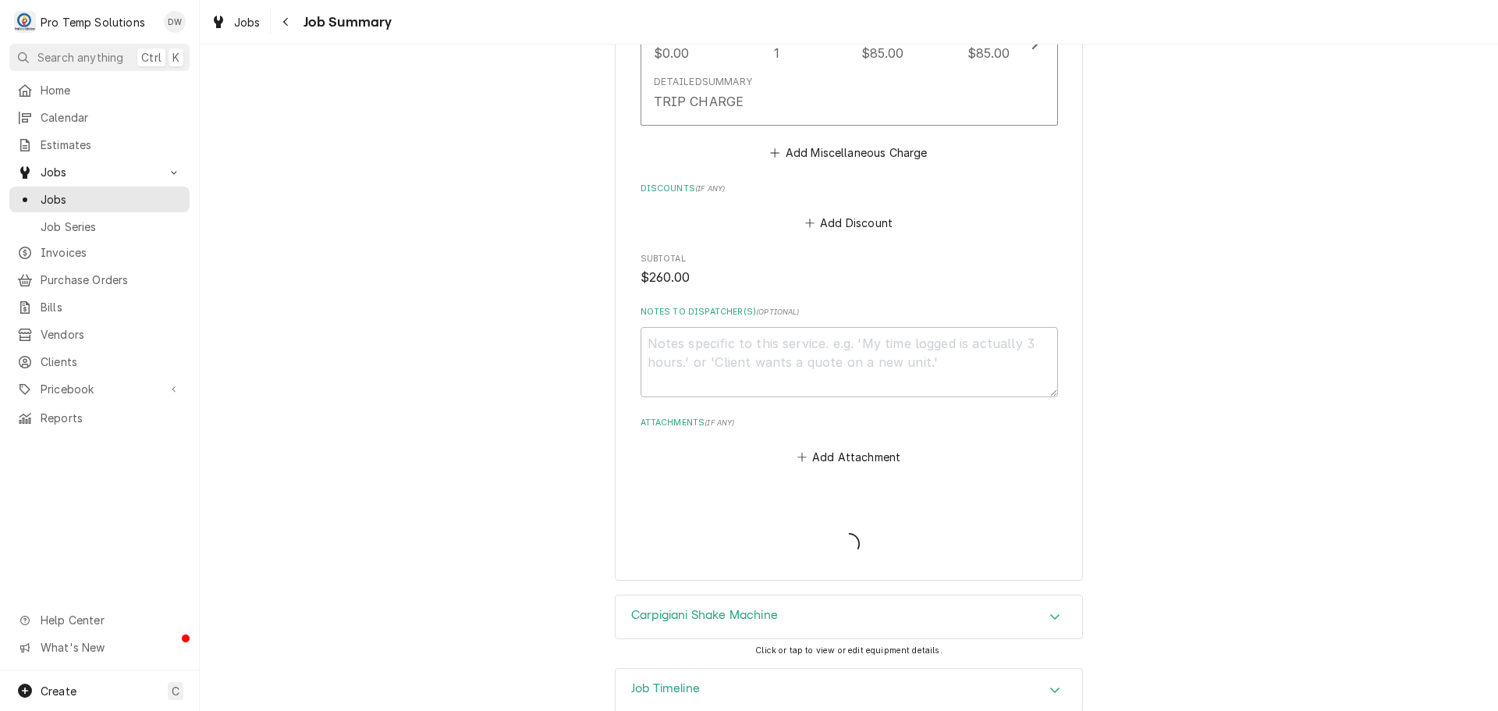
type textarea "x"
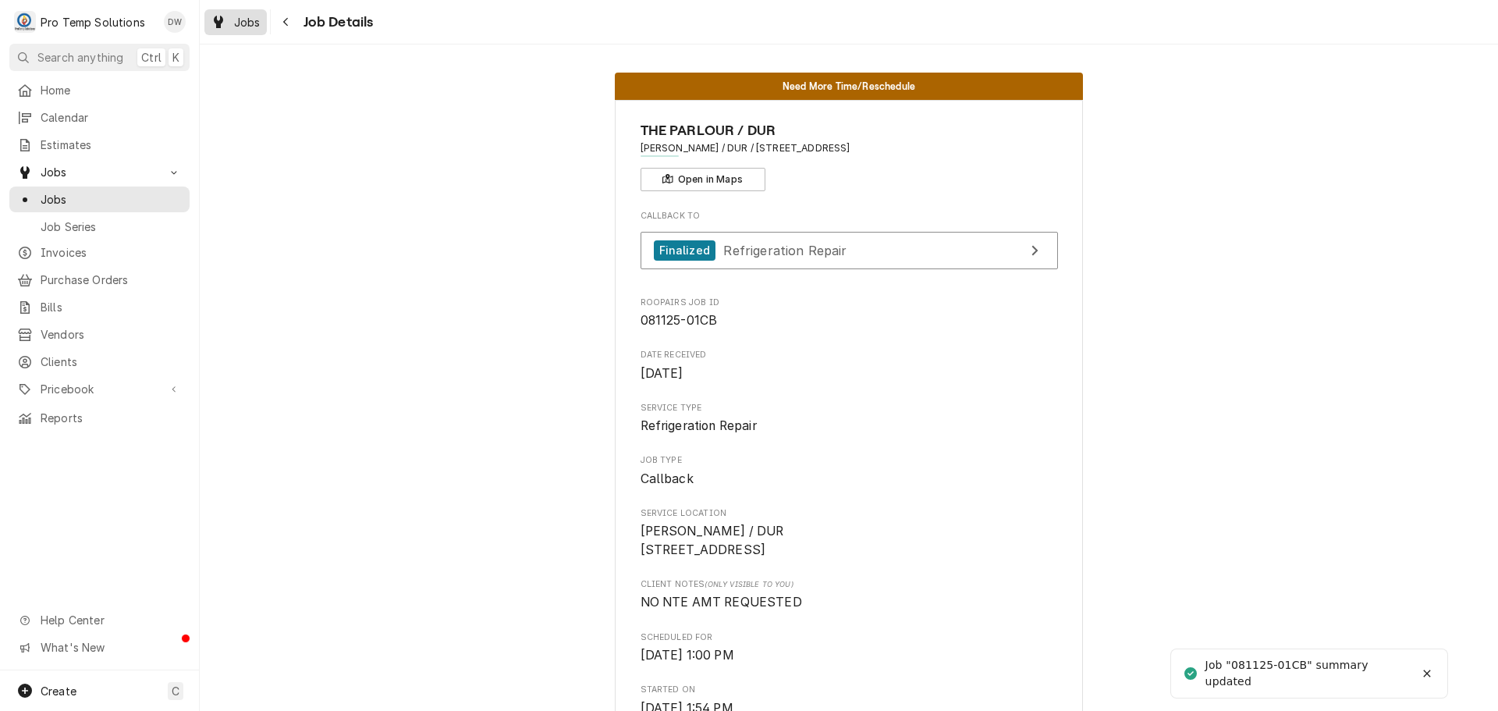
click at [243, 15] on span "Jobs" at bounding box center [247, 22] width 27 height 16
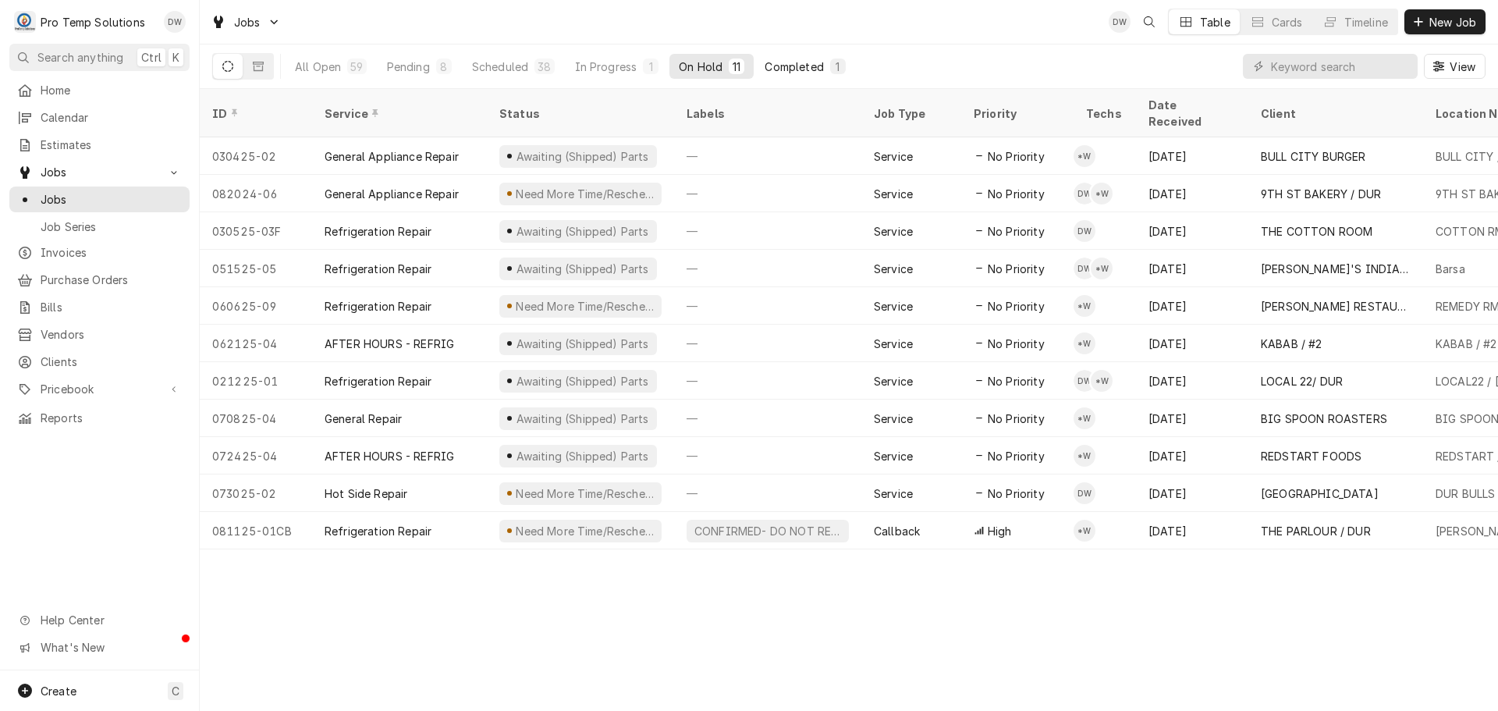
click at [792, 66] on div "Completed" at bounding box center [794, 67] width 59 height 16
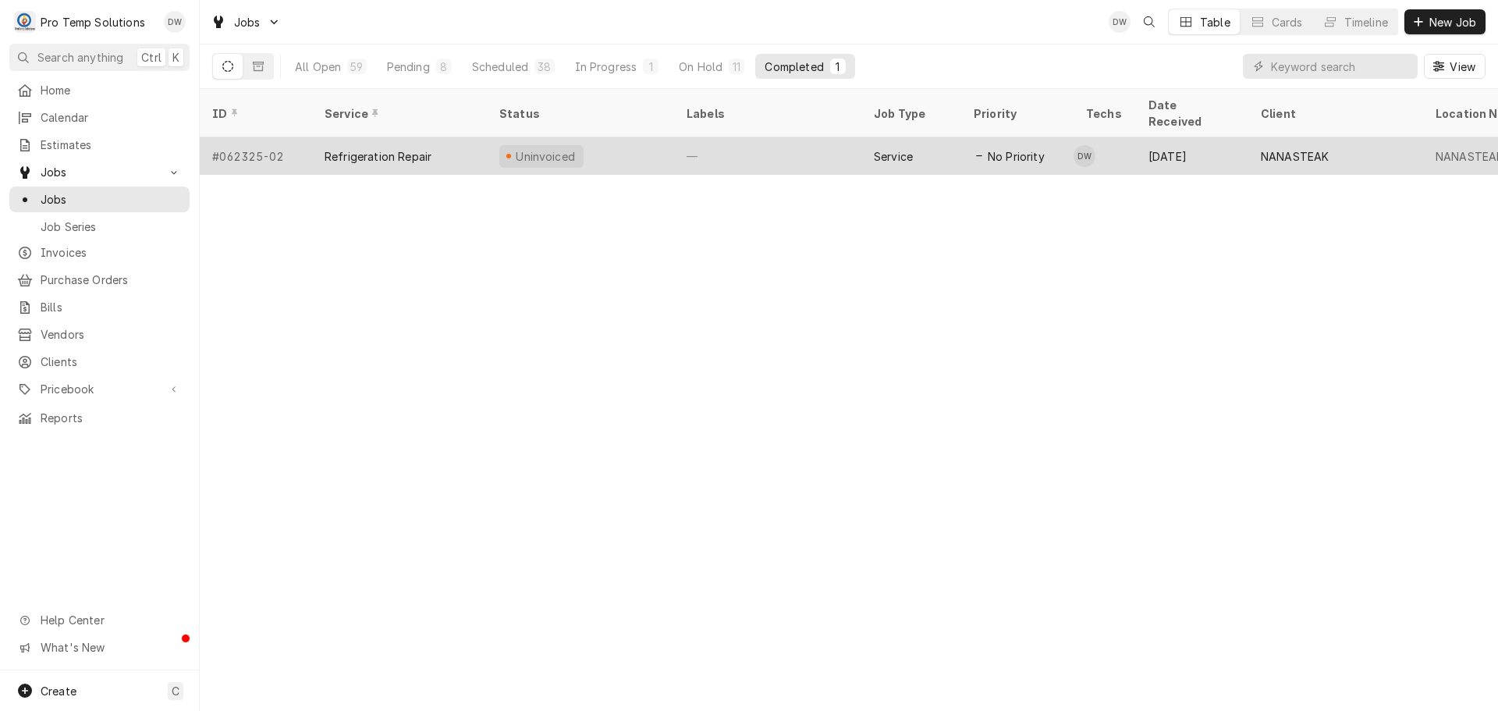
click at [787, 137] on div "—" at bounding box center [767, 155] width 187 height 37
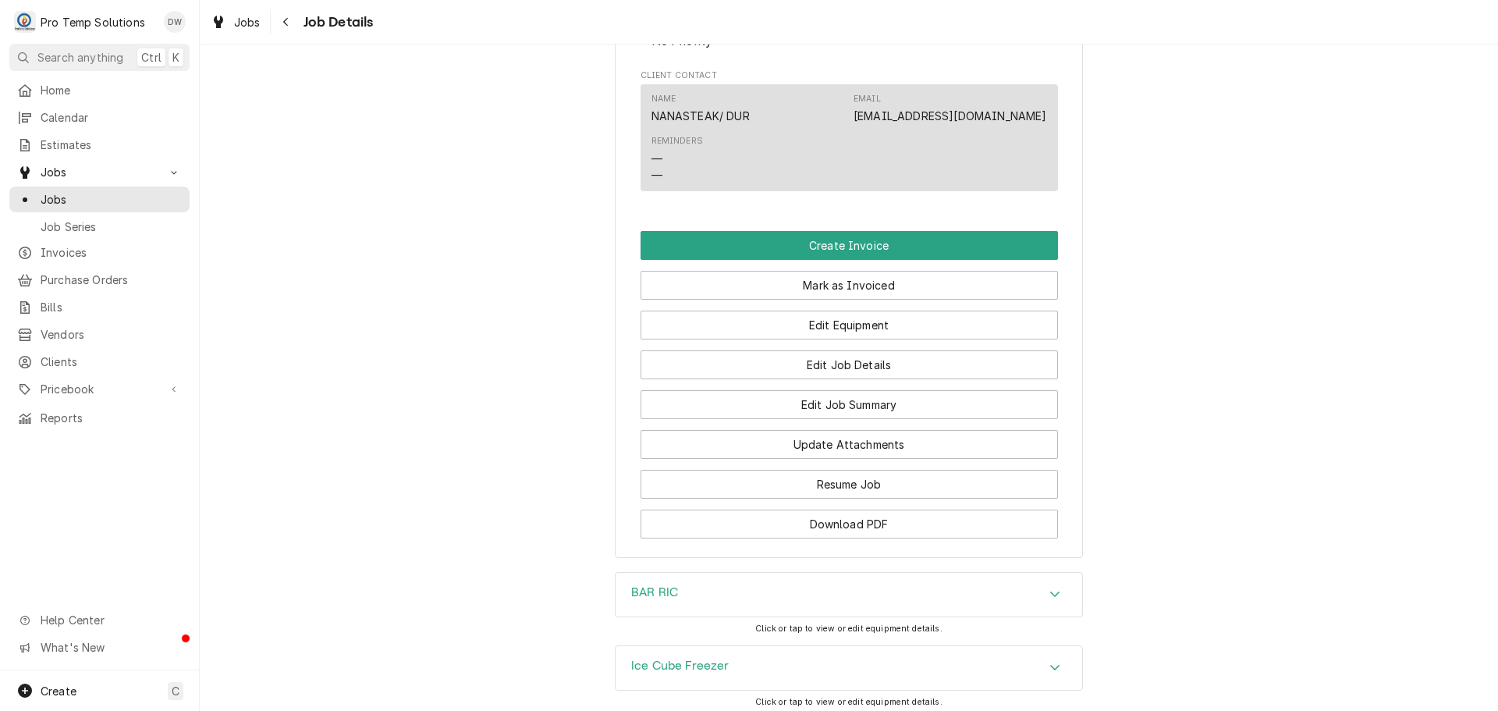
scroll to position [1014, 0]
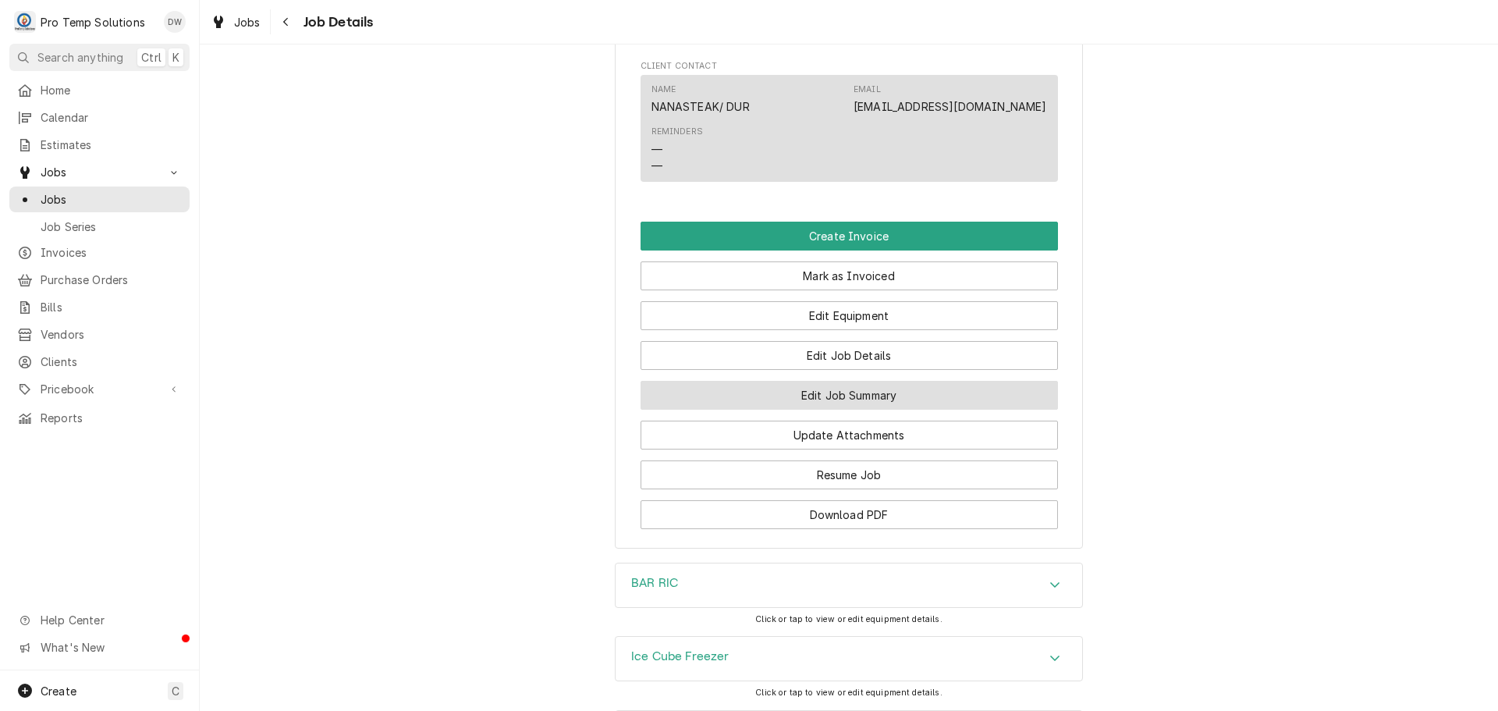
click at [813, 410] on button "Edit Job Summary" at bounding box center [849, 395] width 417 height 29
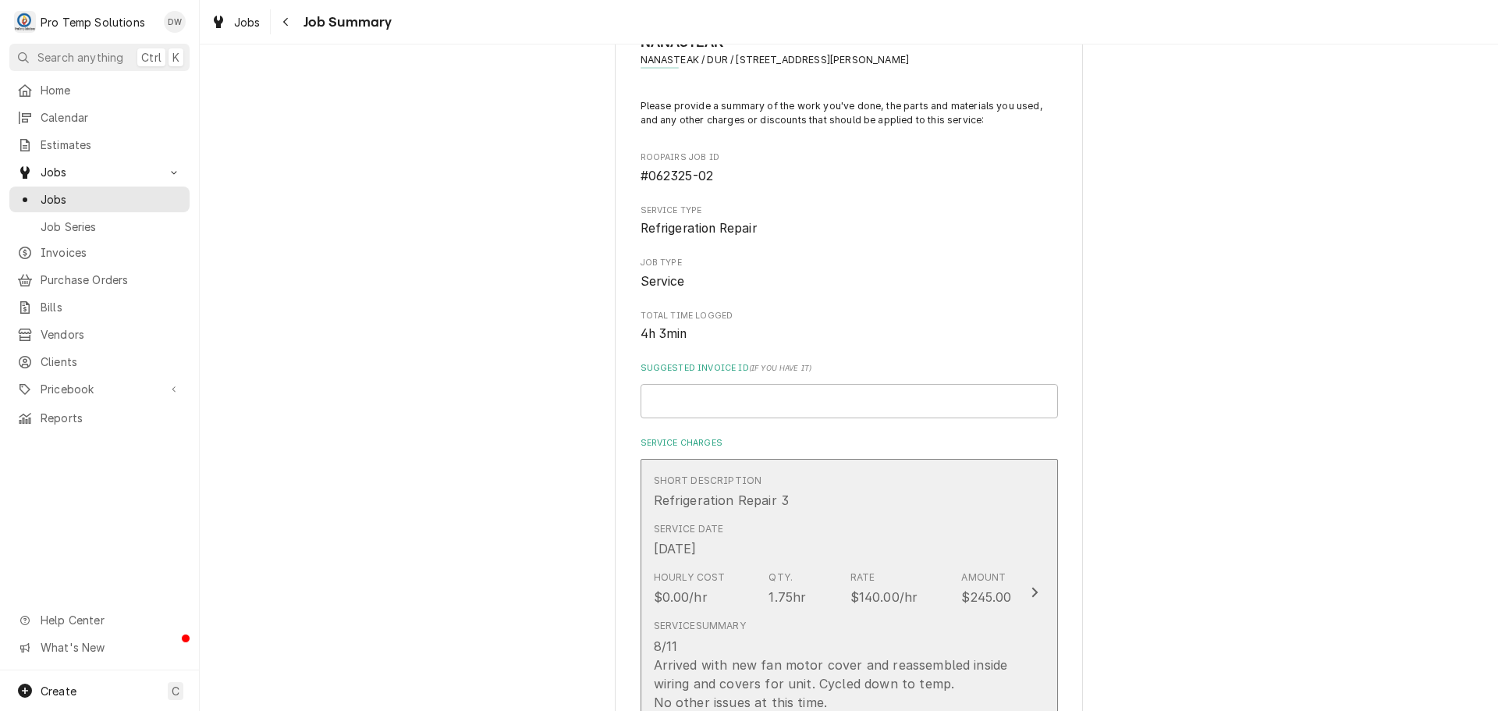
scroll to position [156, 0]
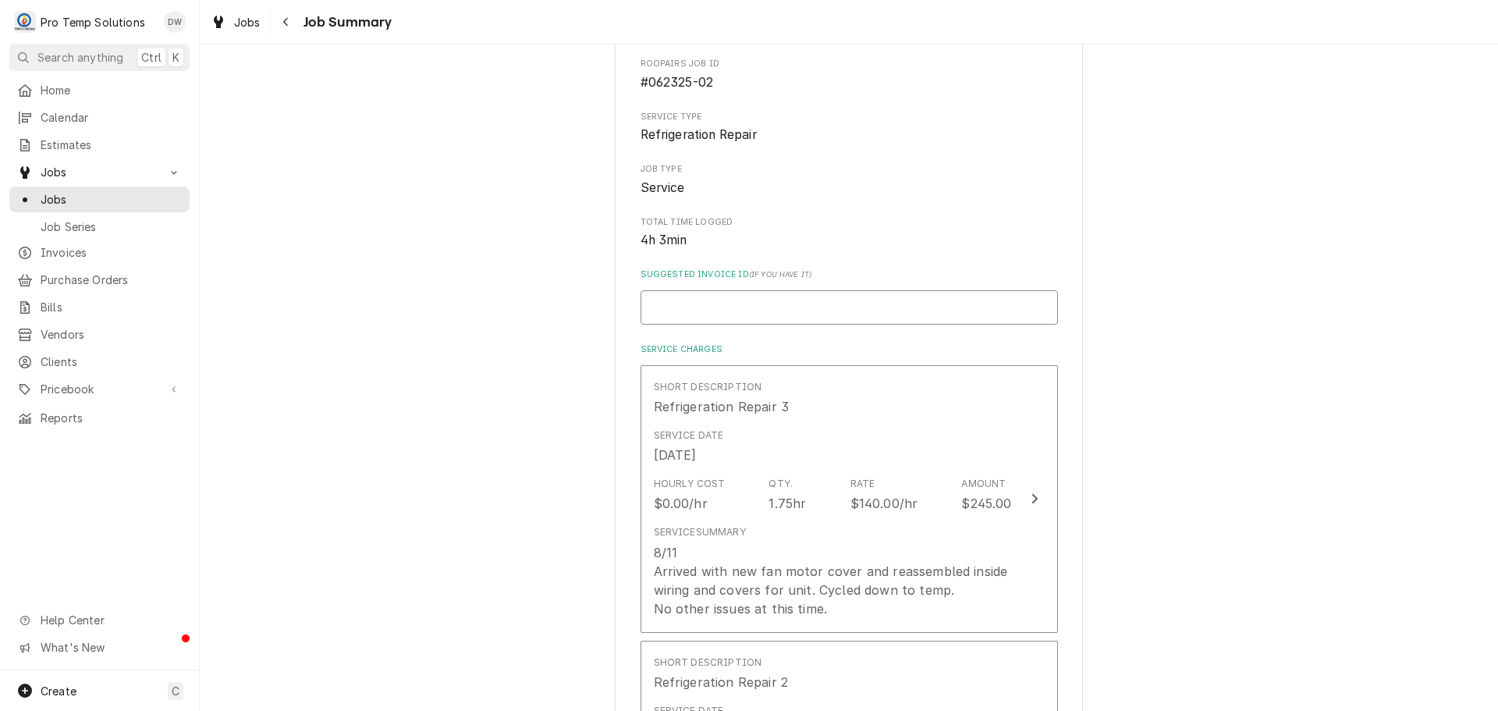
click at [672, 296] on input "Suggested Invoice ID ( if you have it )" at bounding box center [849, 307] width 417 height 34
type textarea "x"
type input "#"
type textarea "x"
type input "#0"
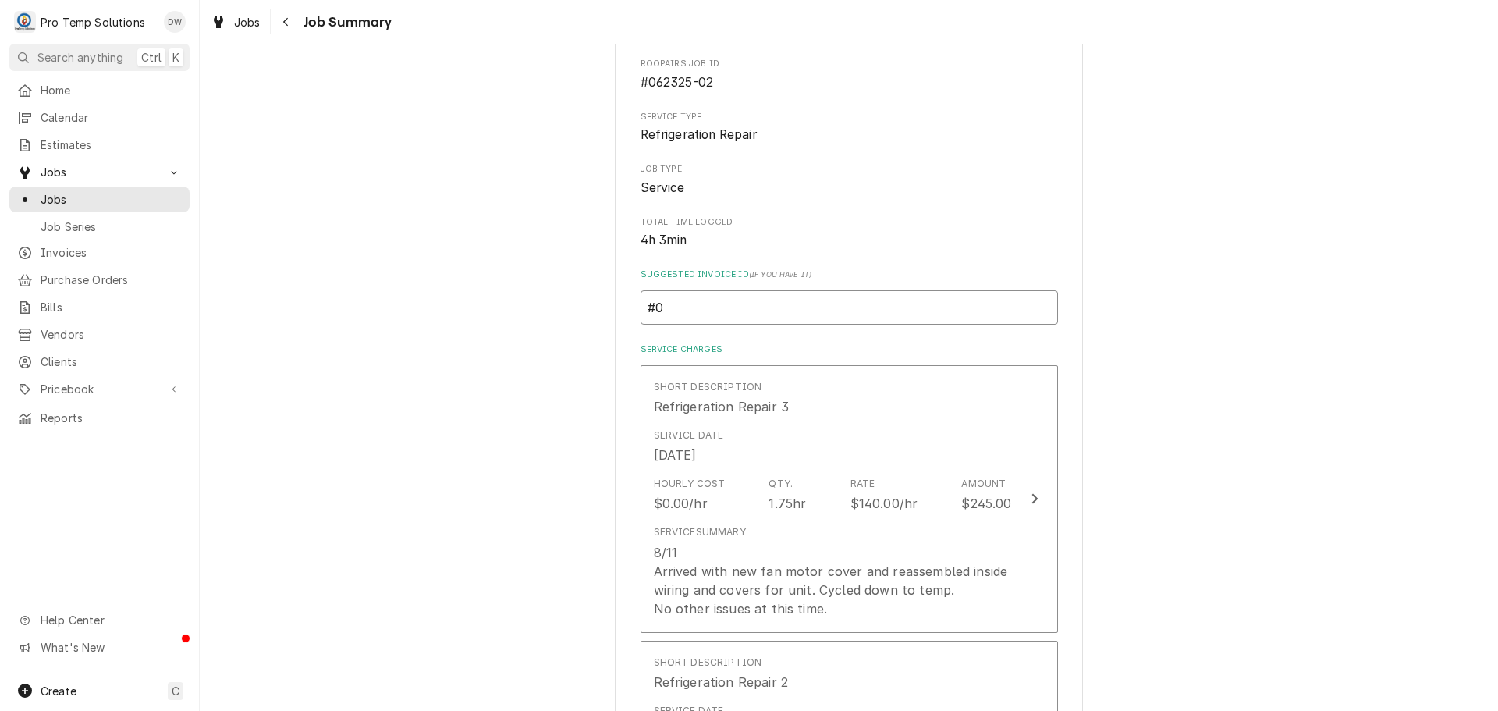
type textarea "x"
type input "#08"
type textarea "x"
type input "#081"
type textarea "x"
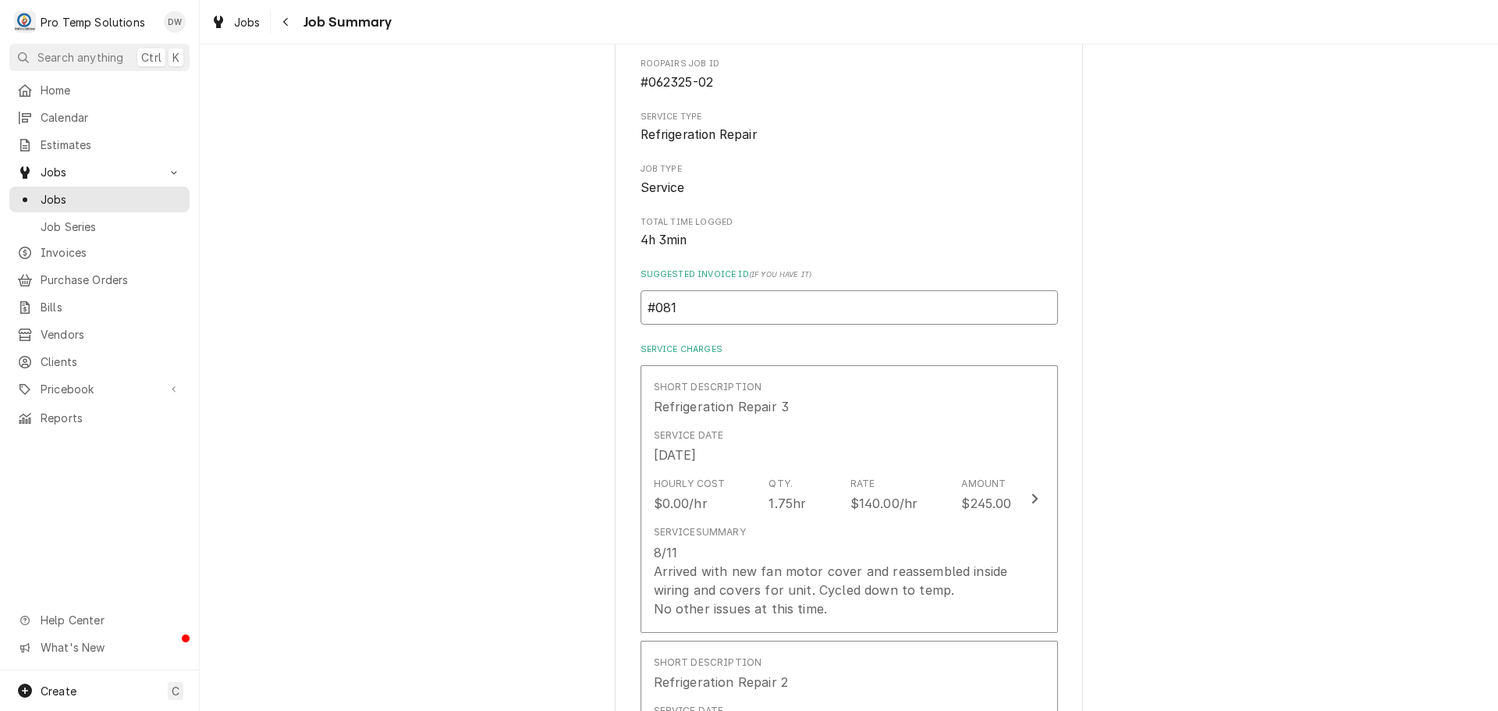
type input "#0811"
type textarea "x"
type input "#08112"
type textarea "x"
type input "#081125"
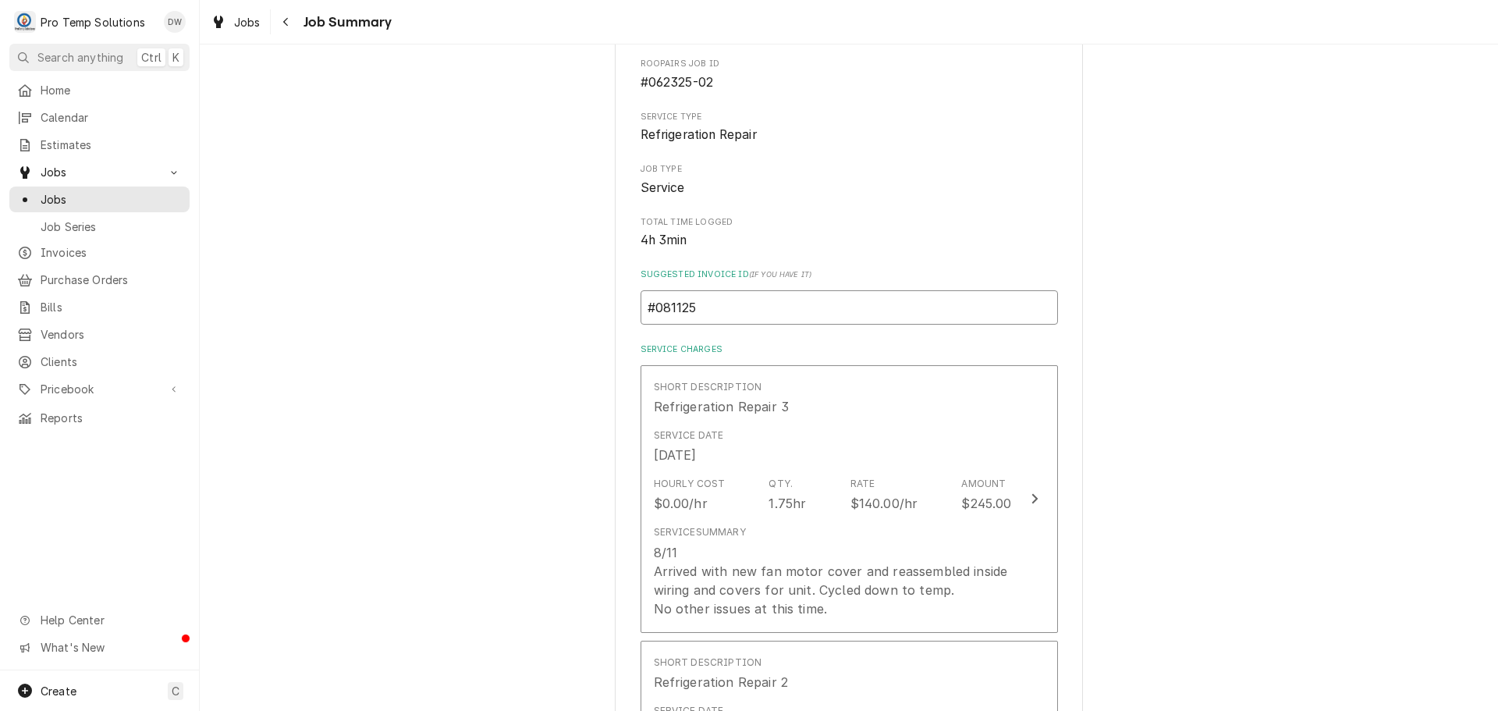
type textarea "x"
type input "#0811250"
type textarea "x"
type input "#08112500"
type textarea "x"
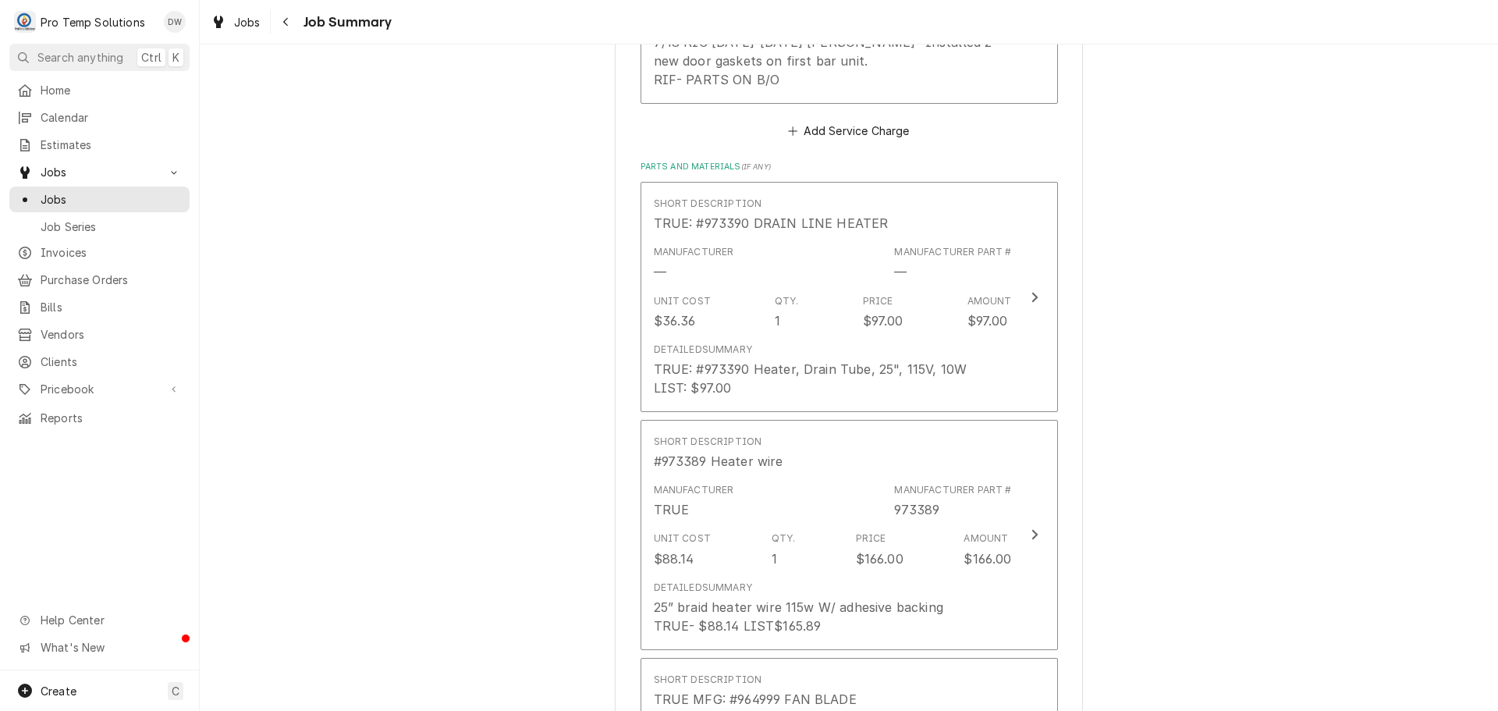
scroll to position [1560, 0]
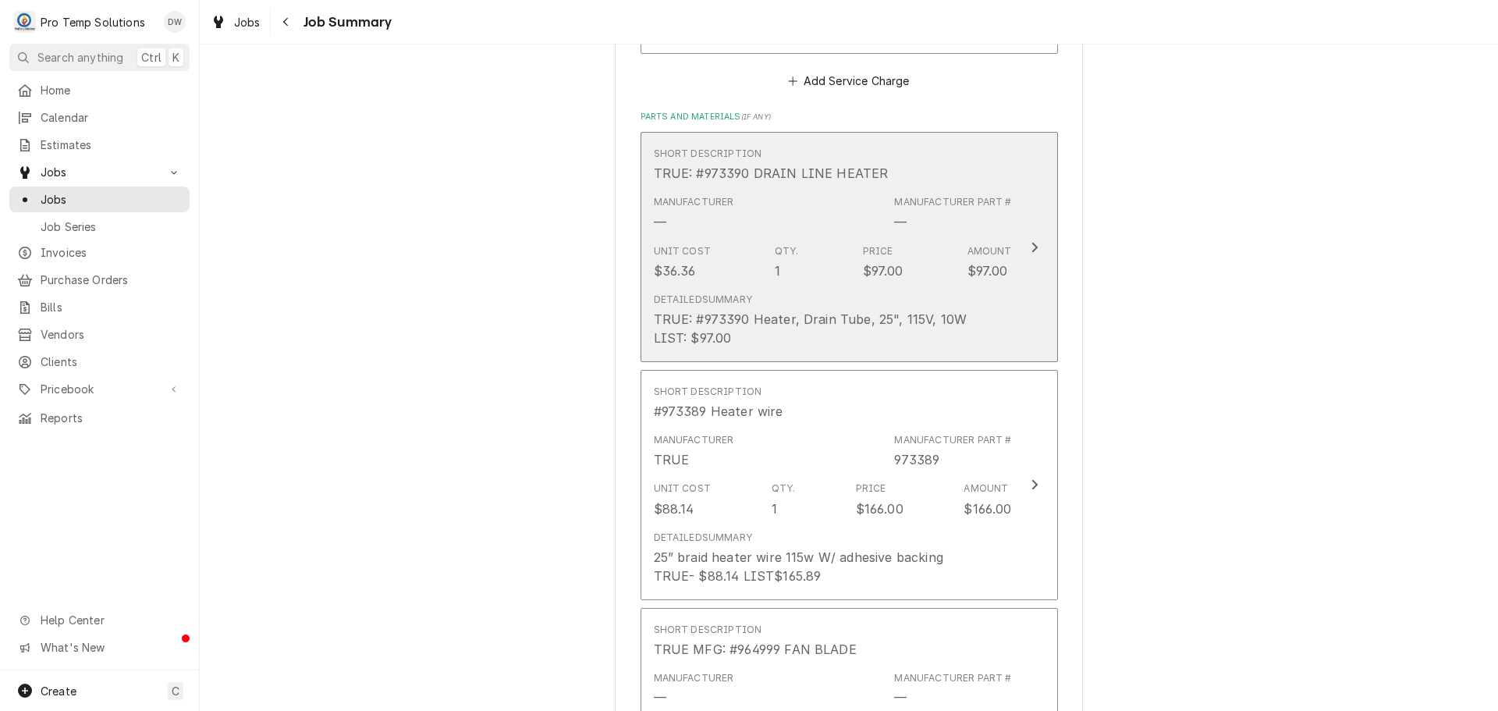
type input "#081125003"
click at [1035, 244] on div "Update Line Item" at bounding box center [1034, 247] width 20 height 19
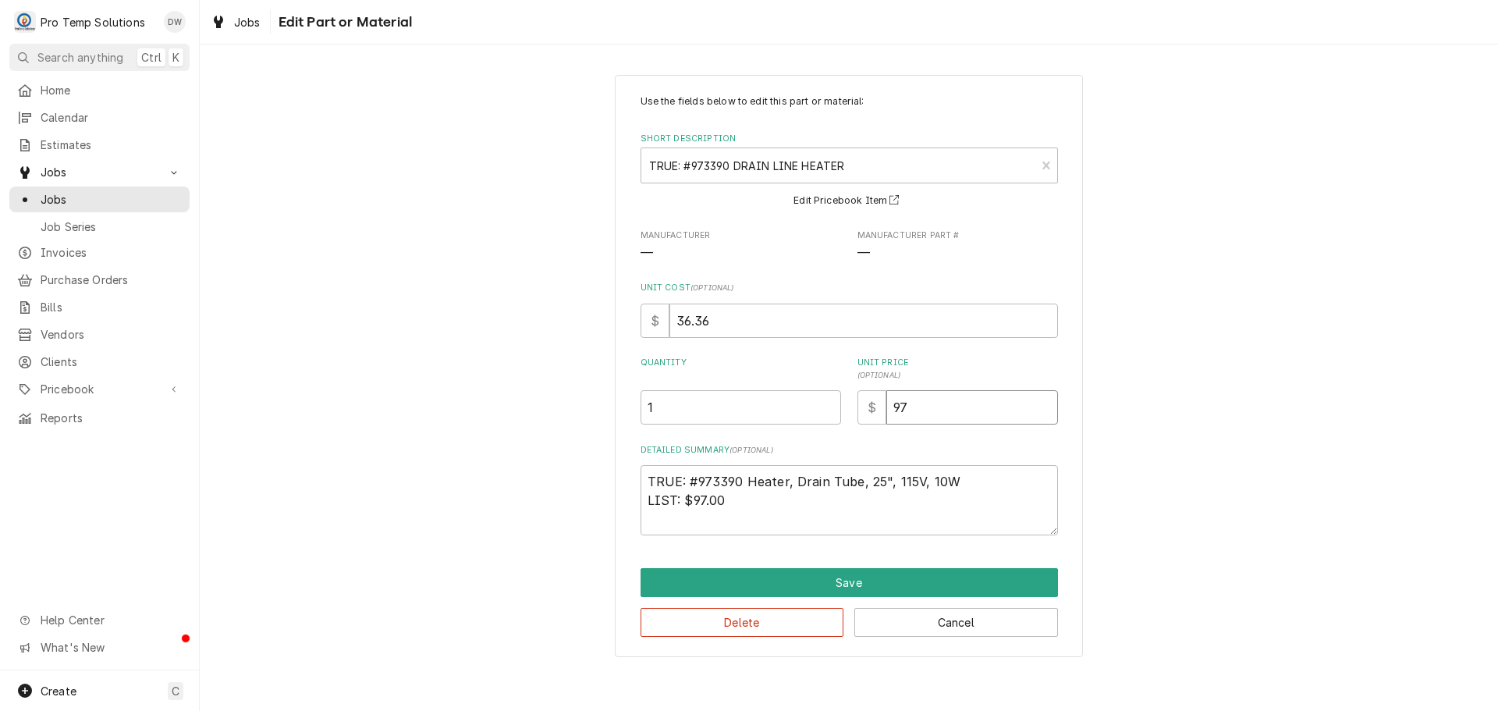
click at [935, 406] on input "97" at bounding box center [972, 407] width 172 height 34
type textarea "x"
type input "9"
type textarea "x"
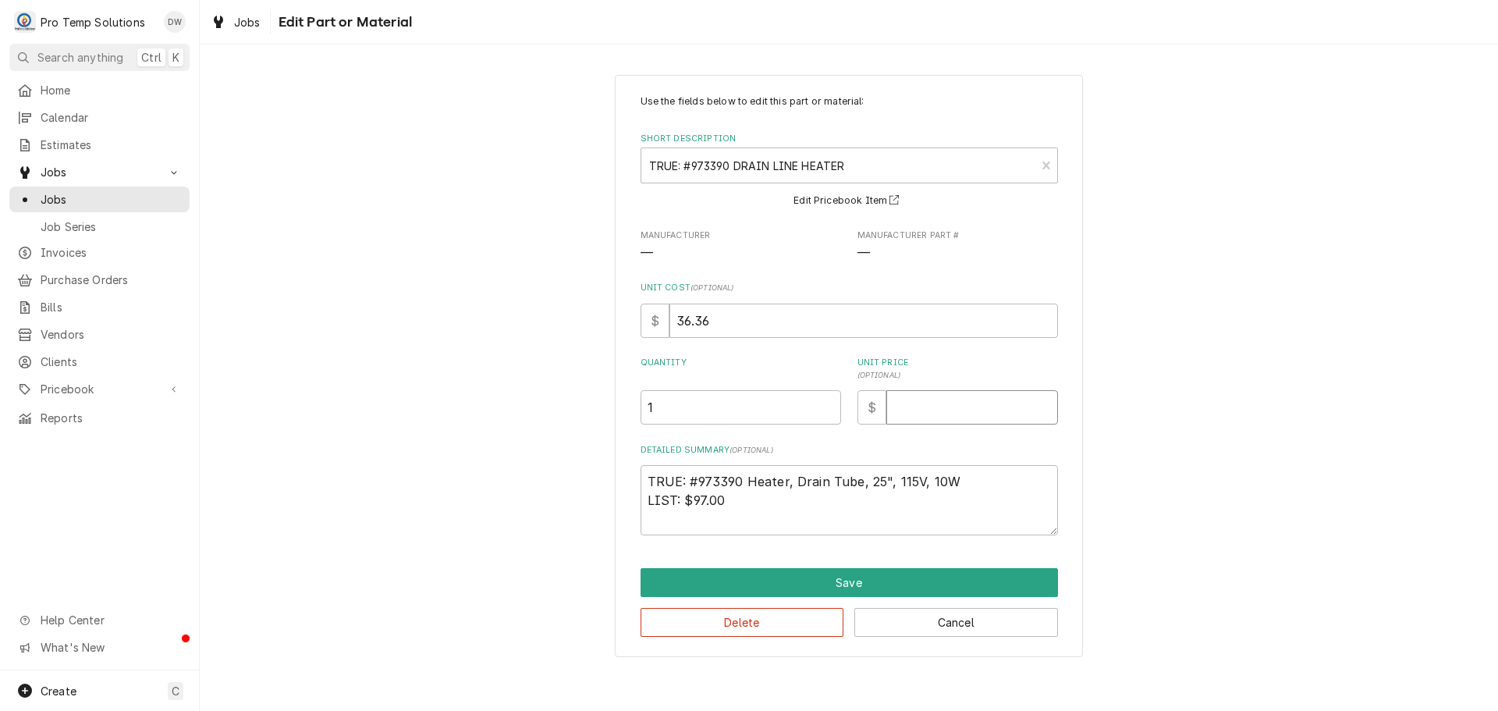
type input "1"
type textarea "x"
type input "10"
type textarea "x"
type input "101"
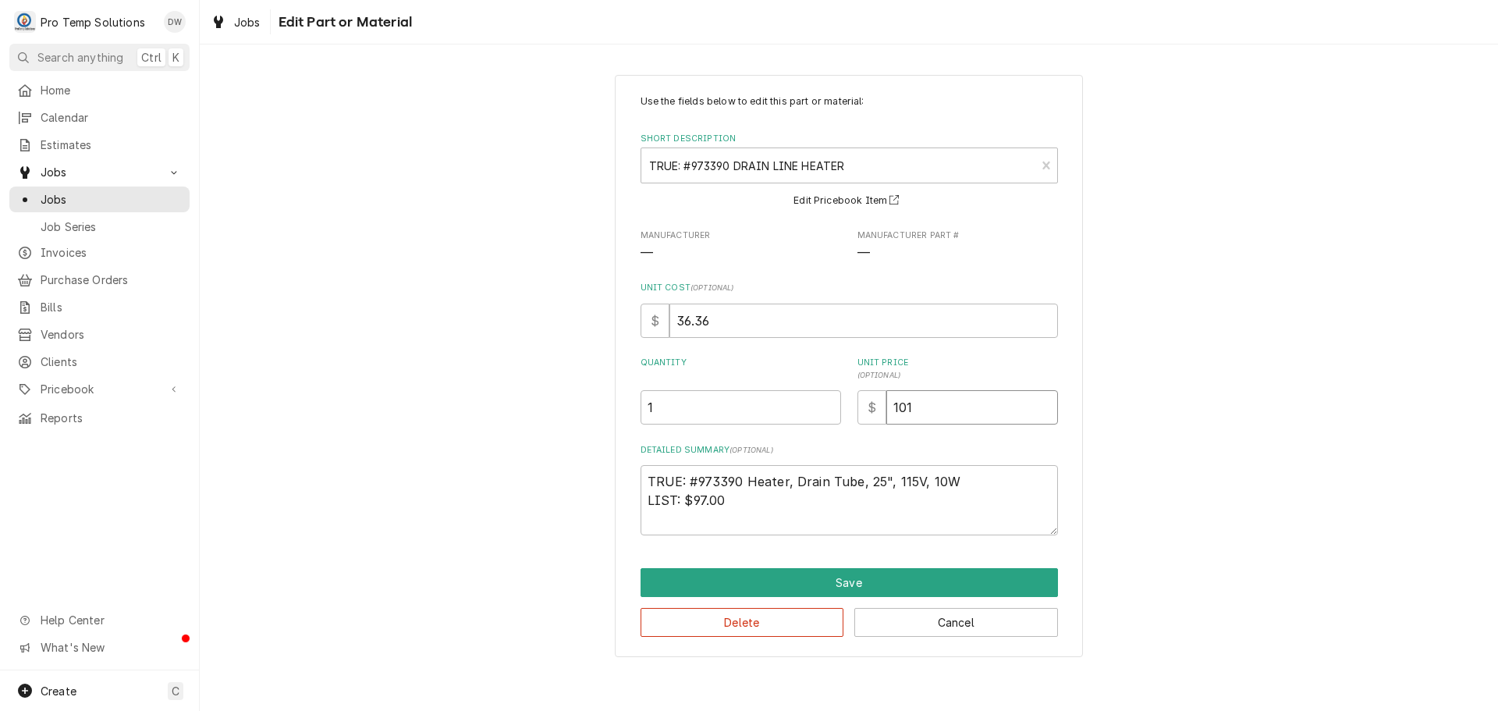
type textarea "x"
type input "101.8"
type textarea "x"
type input "101.85"
click at [725, 320] on input "36.36" at bounding box center [863, 320] width 389 height 34
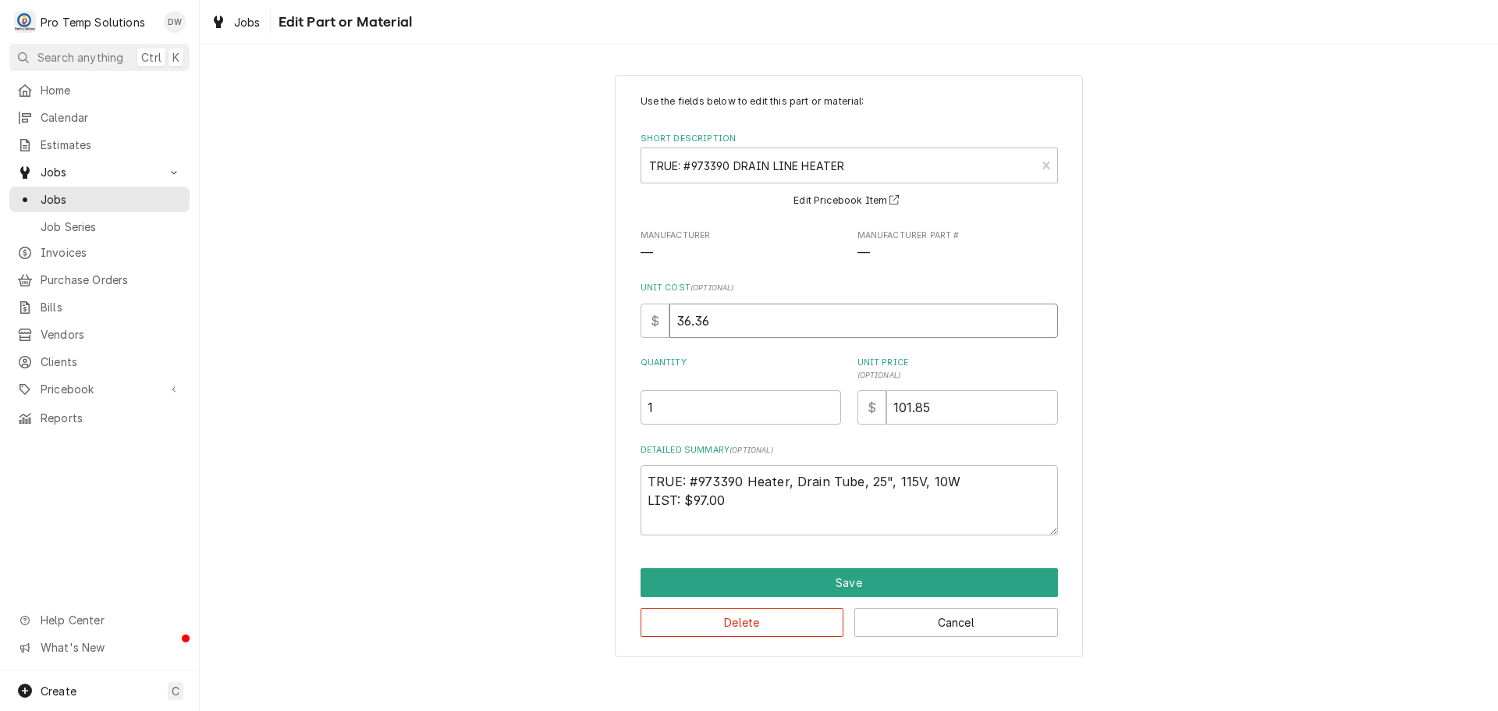
type textarea "x"
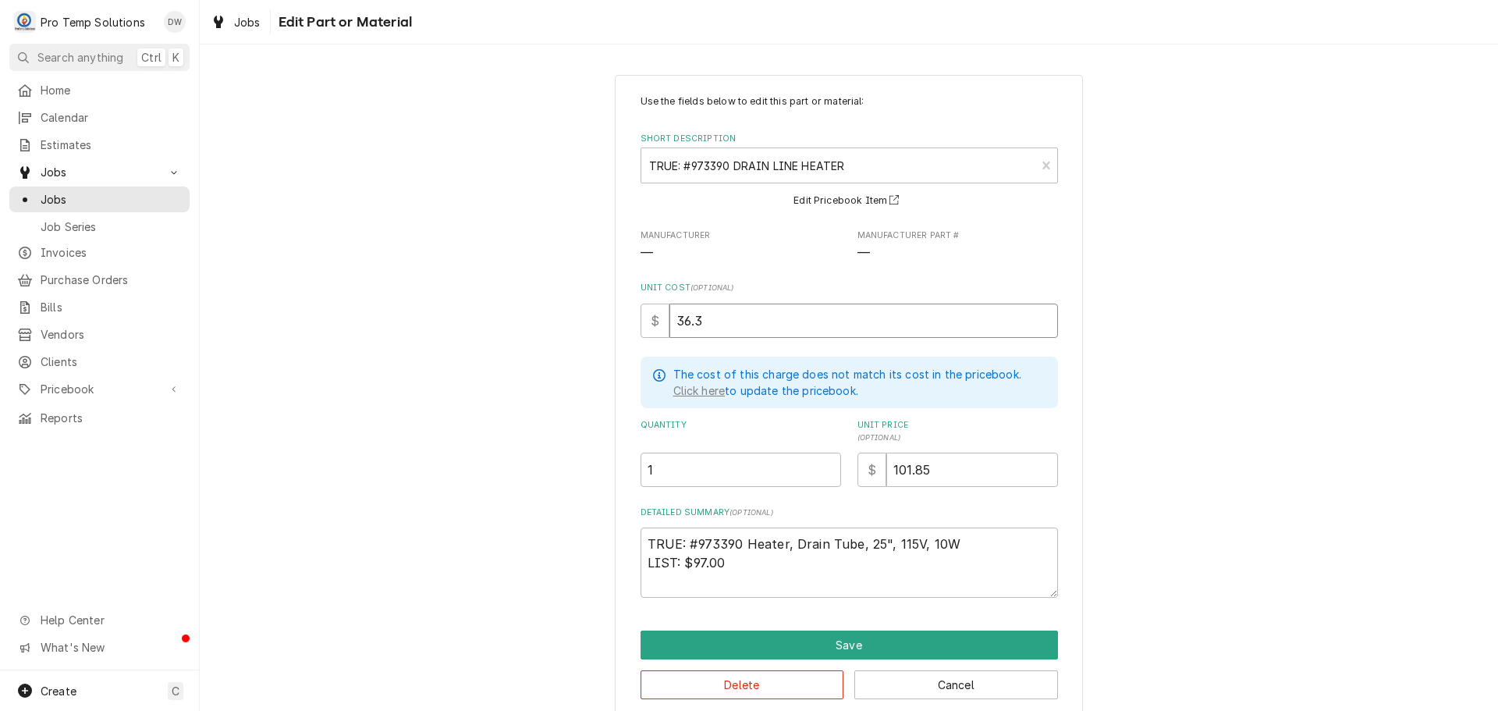
type input "36"
type textarea "x"
type input "3"
type textarea "x"
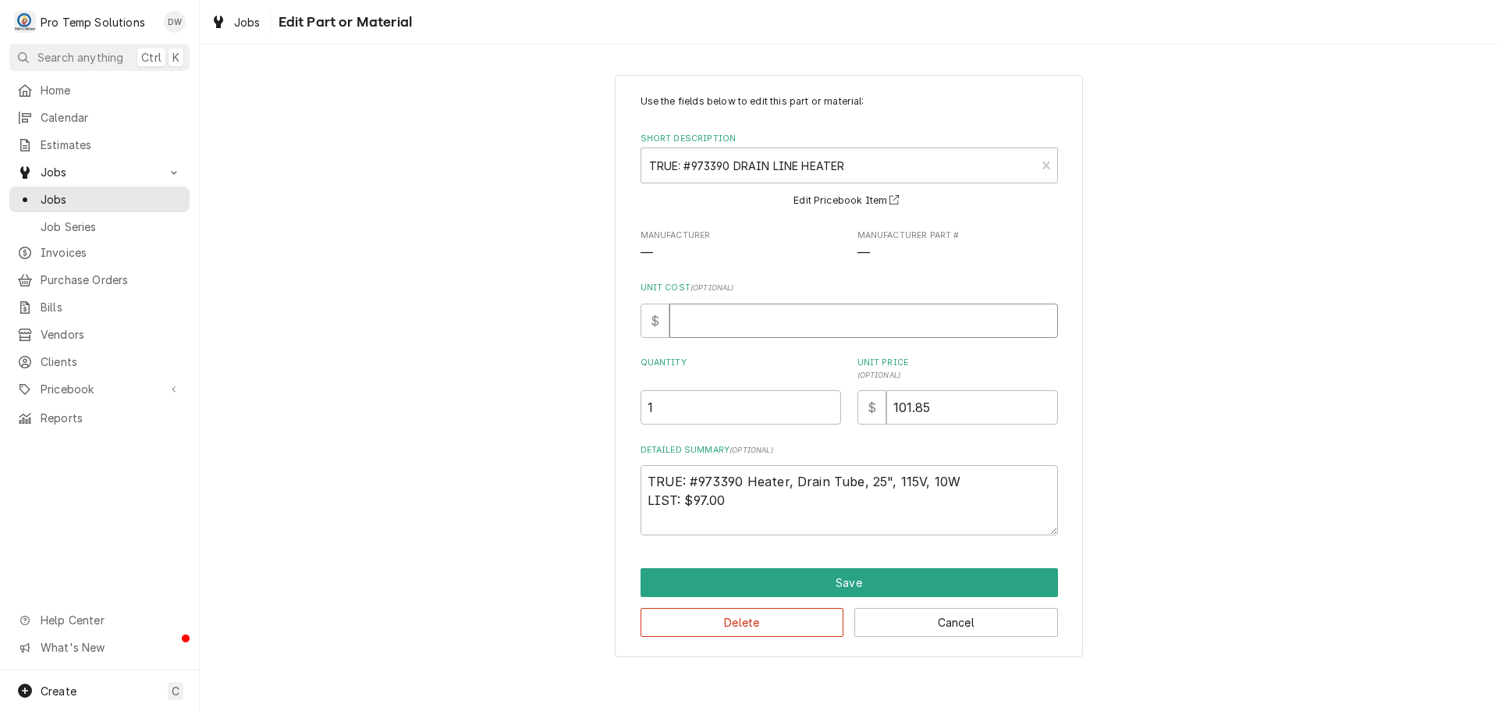
type textarea "x"
type input "3"
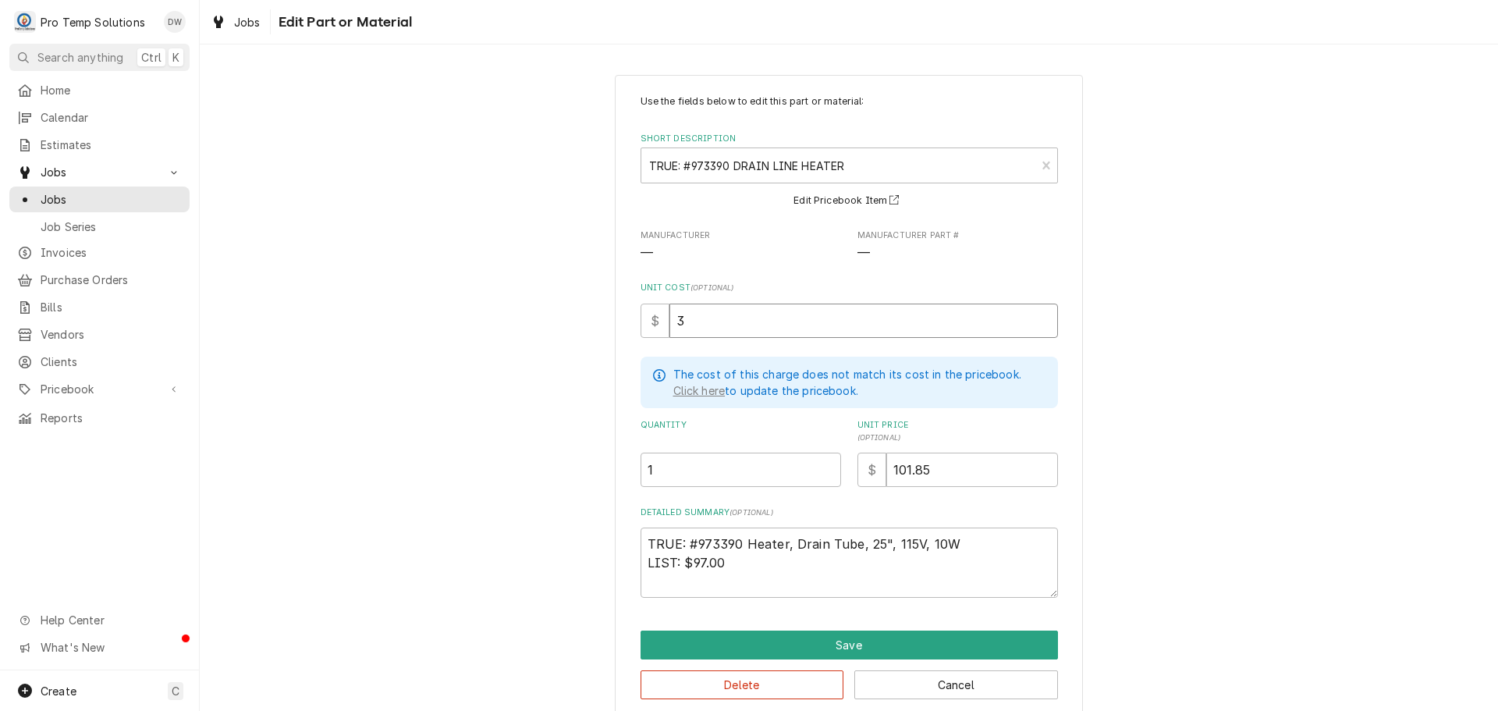
type textarea "x"
type input "38"
type textarea "x"
type input "38.1"
type textarea "x"
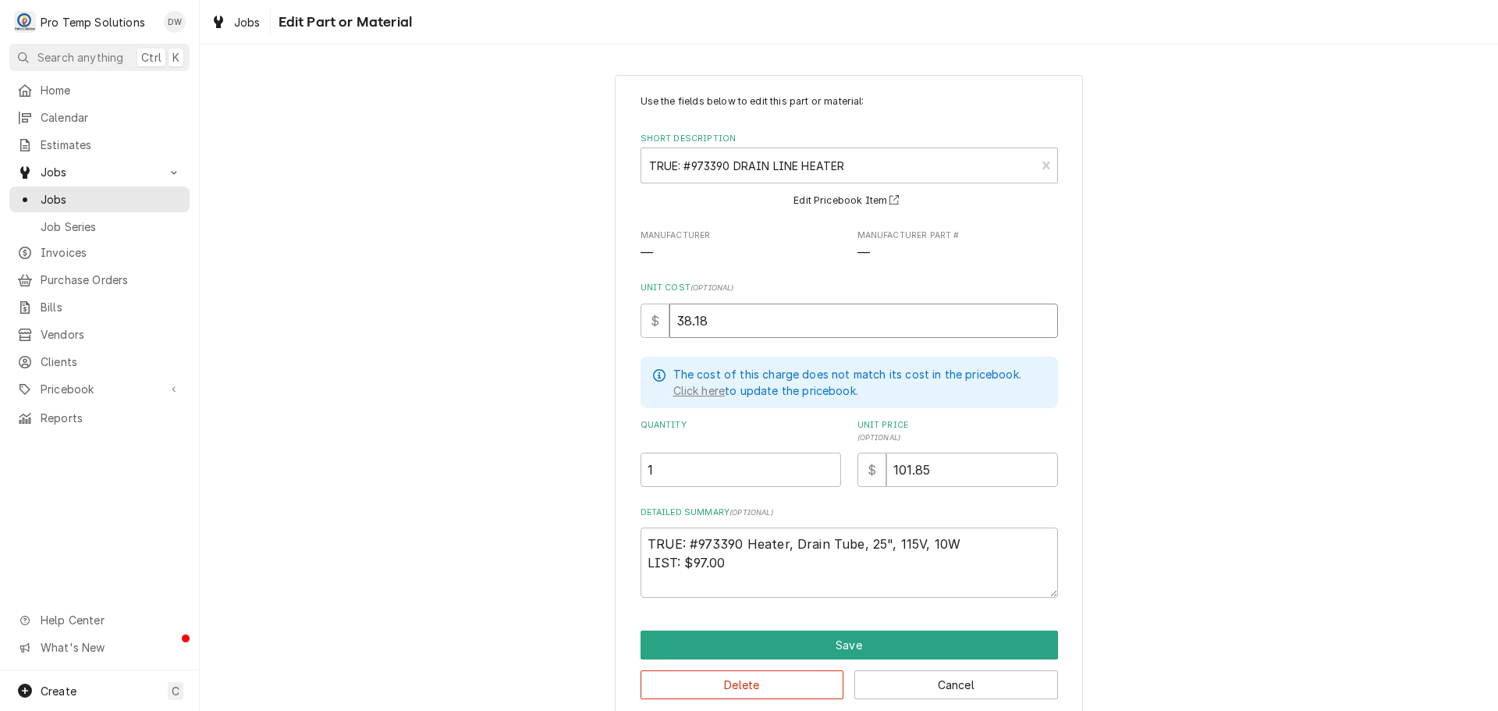
type input "38.18"
click at [641, 559] on textarea "TRUE: #973390 Heater, Drain Tube, 25", 115V, 10W LIST: $97.00" at bounding box center [849, 562] width 417 height 70
type textarea "x"
type textarea "TRUE: #973390 Heater, Drain Tube, 25", 115V, 10W PLIST: $97.00"
type textarea "x"
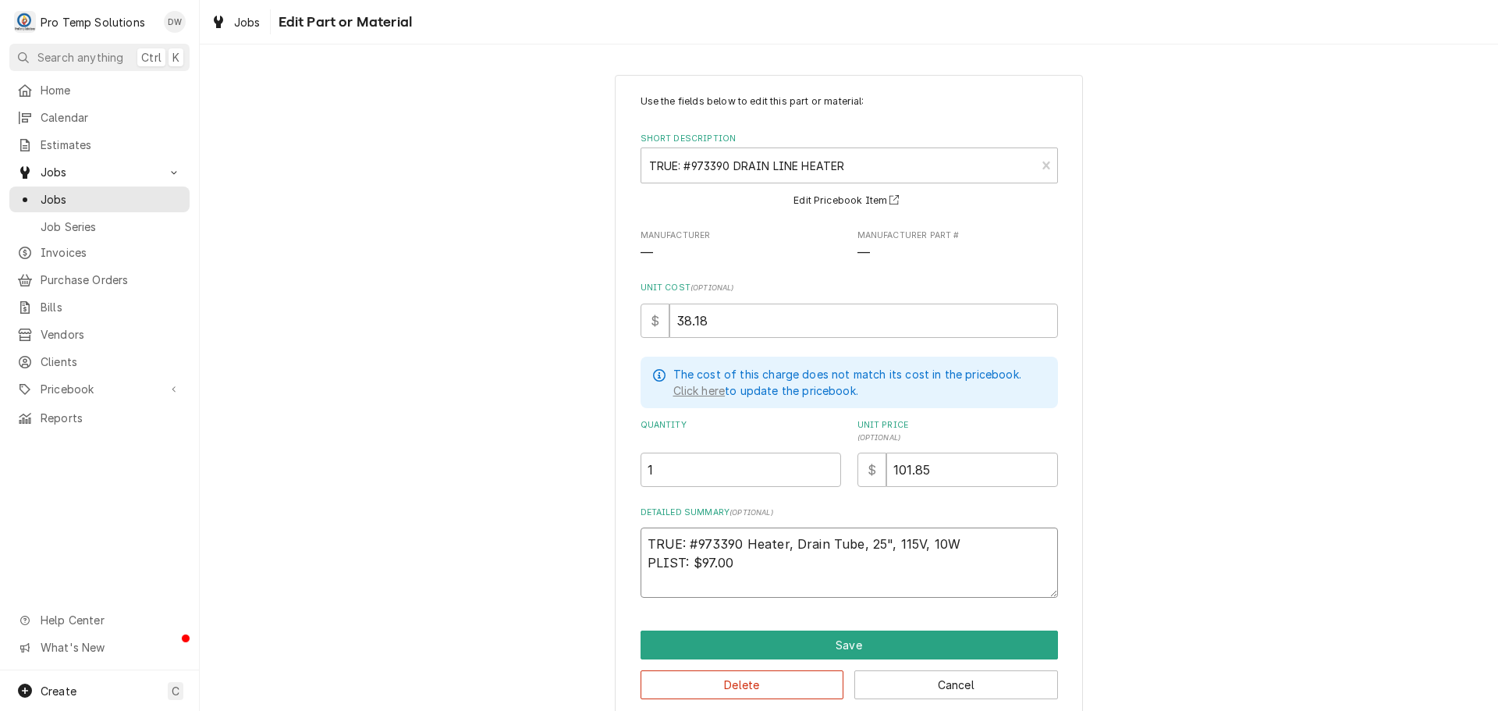
type textarea "TRUE: #973390 Heater, Drain Tube, 25", 115V, 10W PTLIST: $97.00"
type textarea "x"
type textarea "TRUE: #973390 Heater, Drain Tube, 25", 115V, 10W PT LIST: $97.00"
click at [758, 561] on textarea "TRUE: #973390 Heater, Drain Tube, 25", 115V, 10W PT LIST: $97.00" at bounding box center [849, 562] width 417 height 70
type textarea "x"
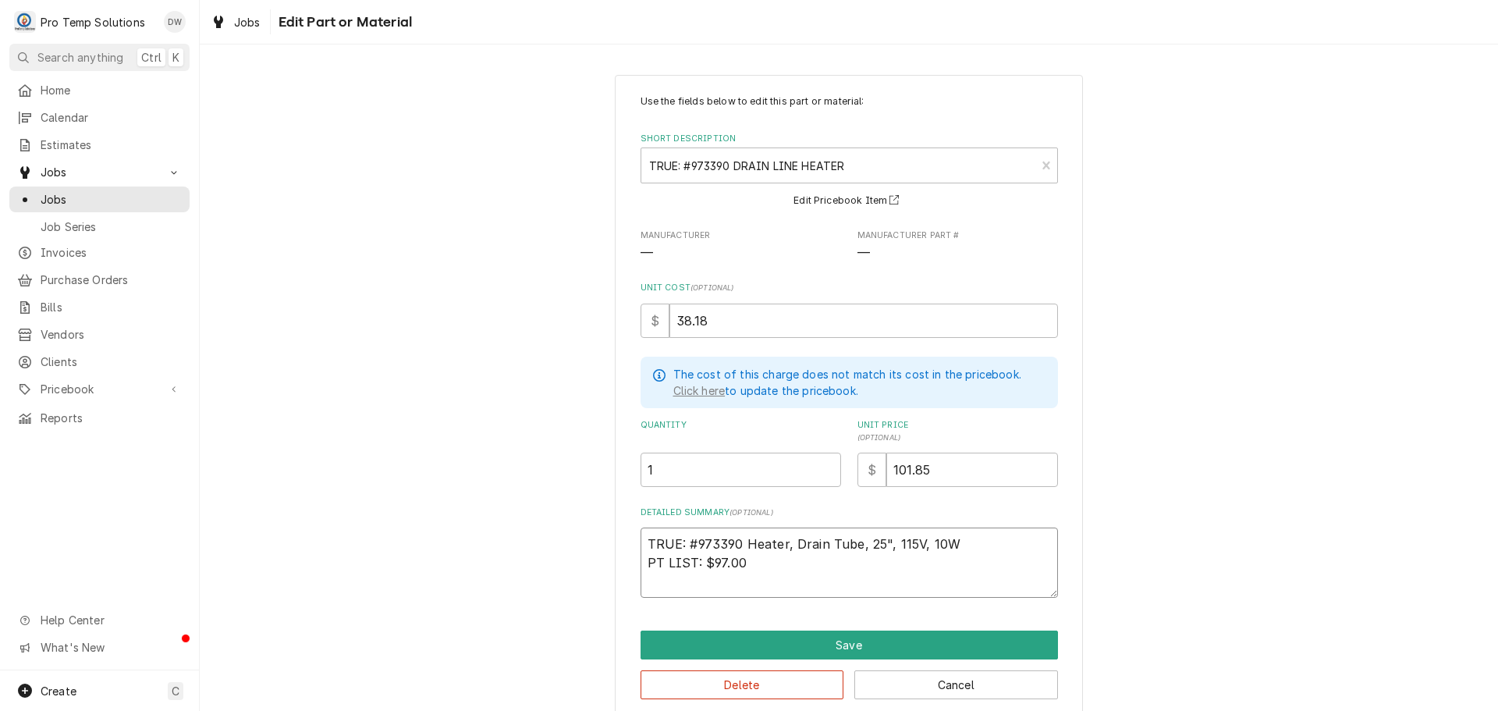
type textarea "TRUE: #973390 Heater, Drain Tube, 25", 115V, 10W PT LIST: $97.0"
type textarea "x"
type textarea "TRUE: #973390 Heater, Drain Tube, 25", 115V, 10W PT LIST: $97."
type textarea "x"
type textarea "TRUE: #973390 Heater, Drain Tube, 25", 115V, 10W PT LIST: $97"
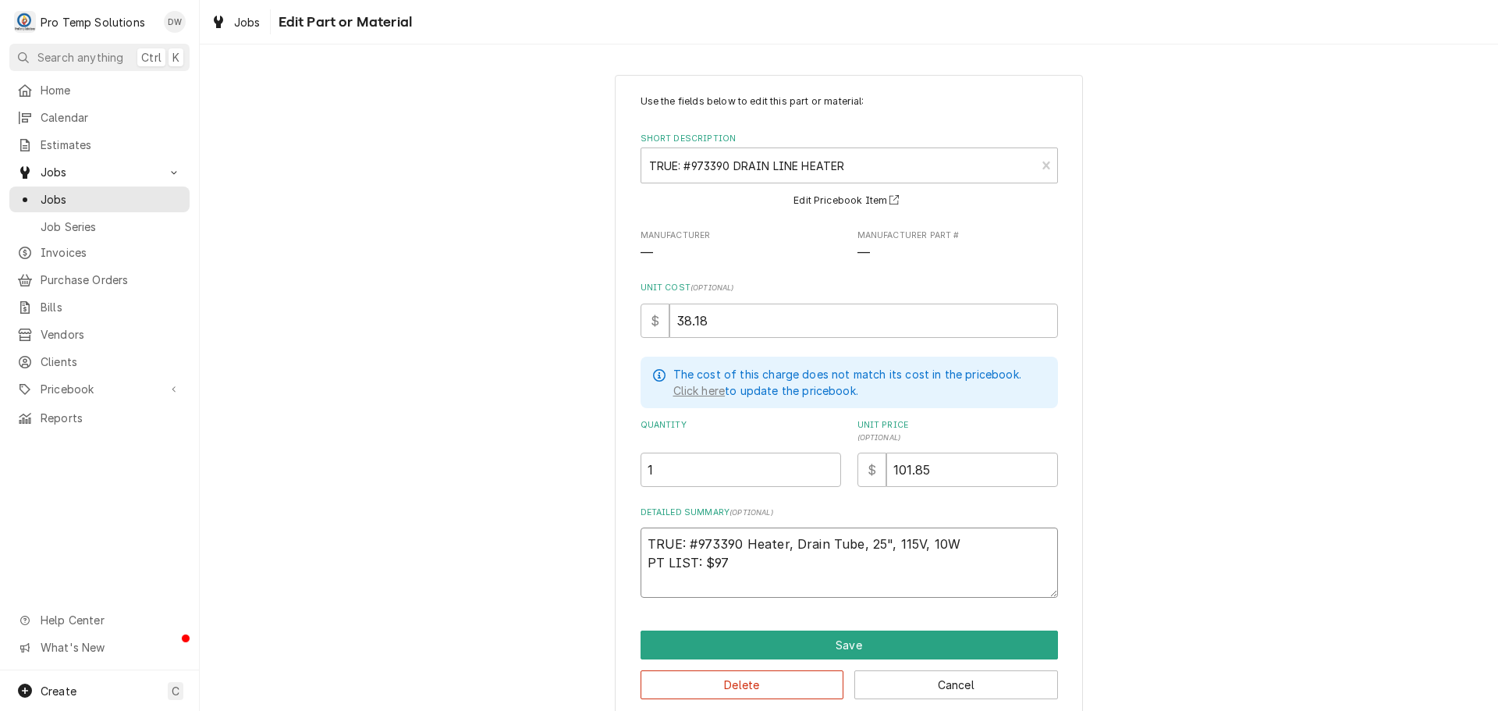
type textarea "x"
type textarea "TRUE: #973390 Heater, Drain Tube, 25", 115V, 10W PT LIST: $9"
type textarea "x"
type textarea "TRUE: #973390 Heater, Drain Tube, 25", 115V, 10W PT LIST: $"
type textarea "x"
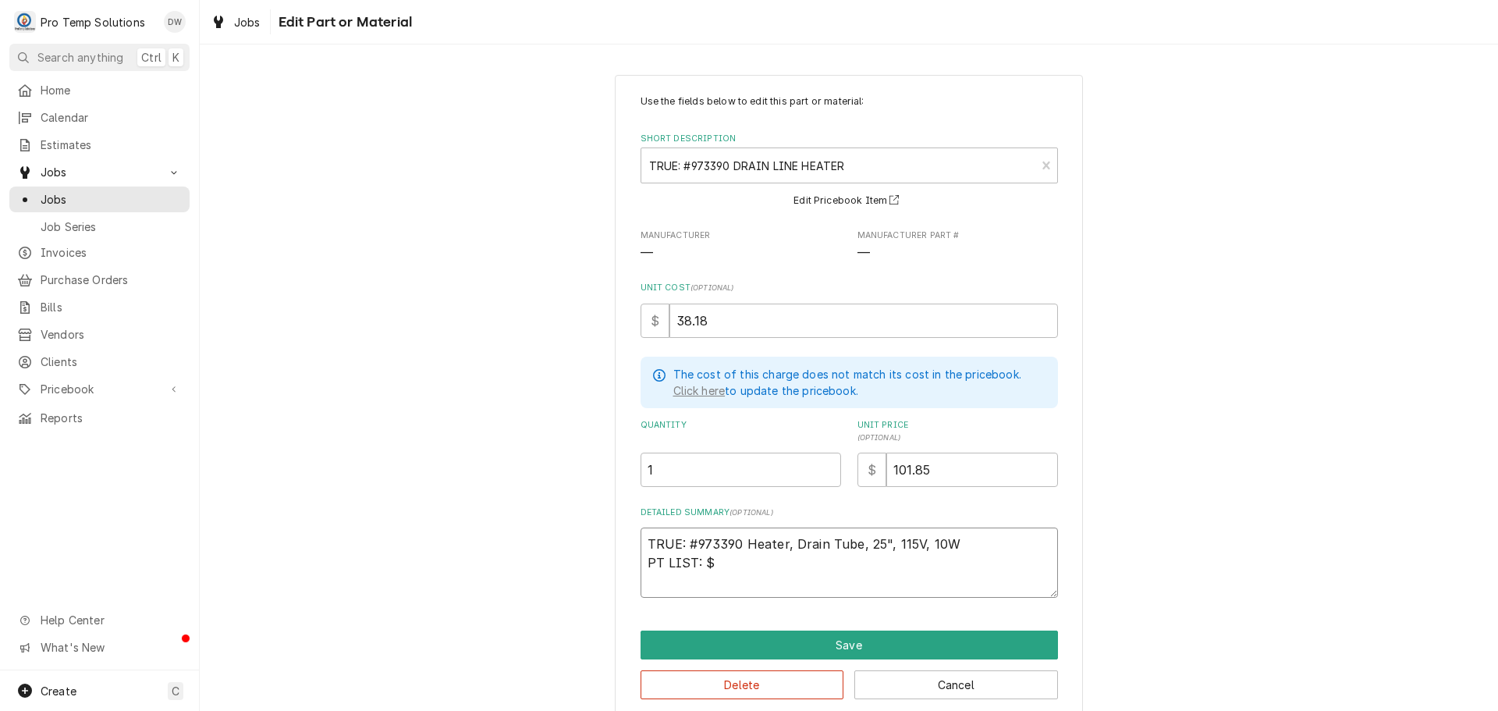
type textarea "TRUE: #973390 Heater, Drain Tube, 25", 115V, 10W PT LIST: $1"
type textarea "x"
type textarea "TRUE: #973390 Heater, Drain Tube, 25", 115V, 10W PT LIST: $10"
type textarea "x"
type textarea "TRUE: #973390 Heater, Drain Tube, 25", 115V, 10W PT LIST: $101"
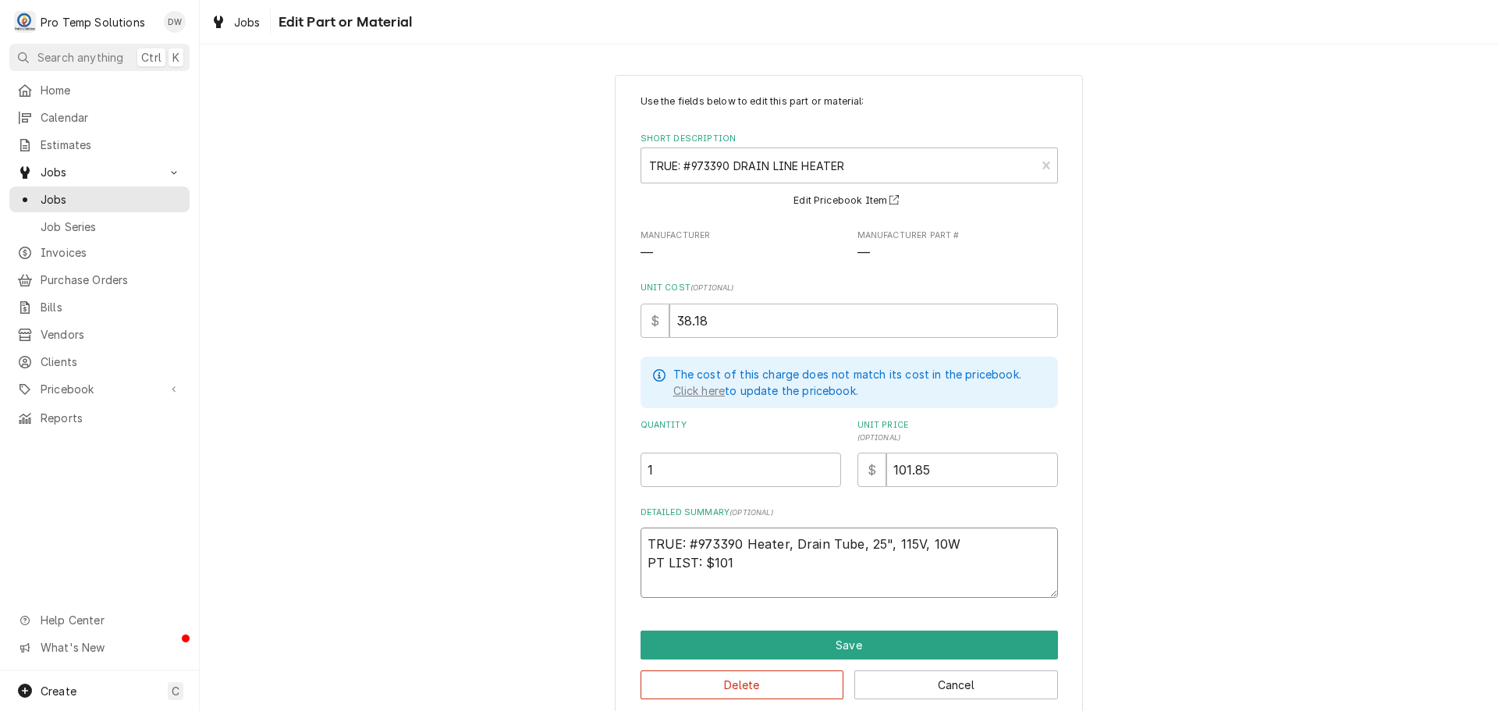
type textarea "x"
type textarea "TRUE: #973390 Heater, Drain Tube, 25", 115V, 10W PT LIST: $101."
type textarea "x"
type textarea "TRUE: #973390 Heater, Drain Tube, 25", 115V, 10W PT LIST: $101.8"
type textarea "x"
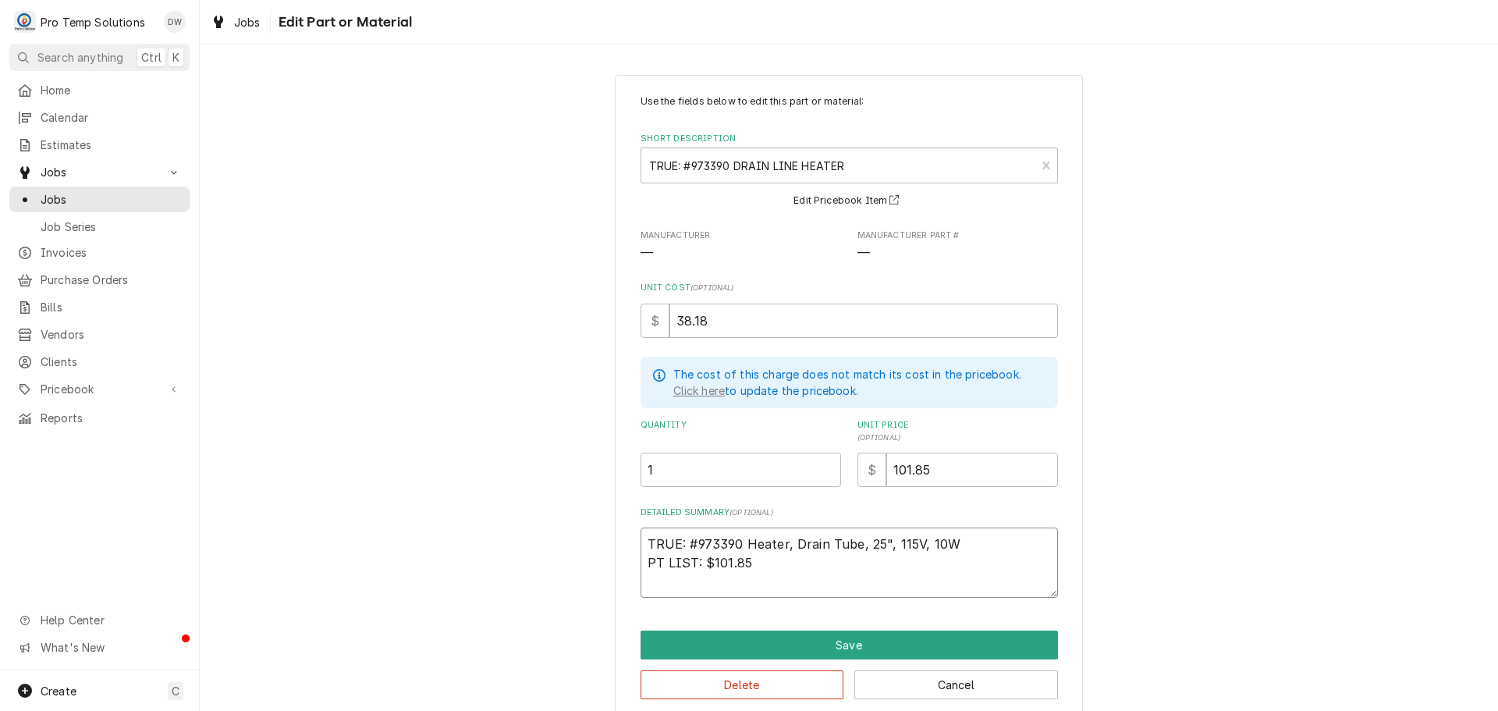
type textarea "TRUE: #973390 Heater, Drain Tube, 25", 115V, 10W PT LIST: $101.85"
click at [944, 467] on input "101.85" at bounding box center [972, 470] width 172 height 34
type textarea "x"
type input "101.8"
type textarea "x"
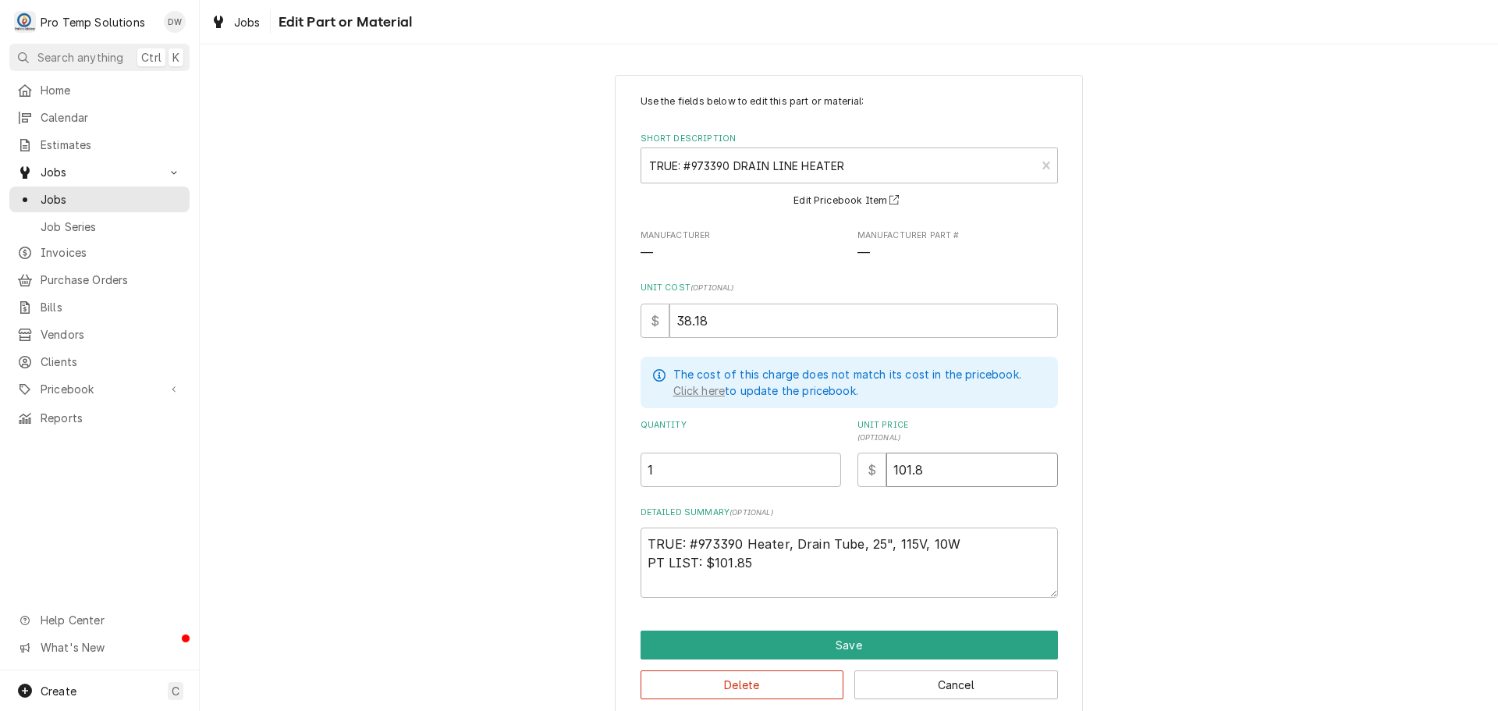
type input "101"
type textarea "x"
type input "10"
type textarea "x"
type input "1"
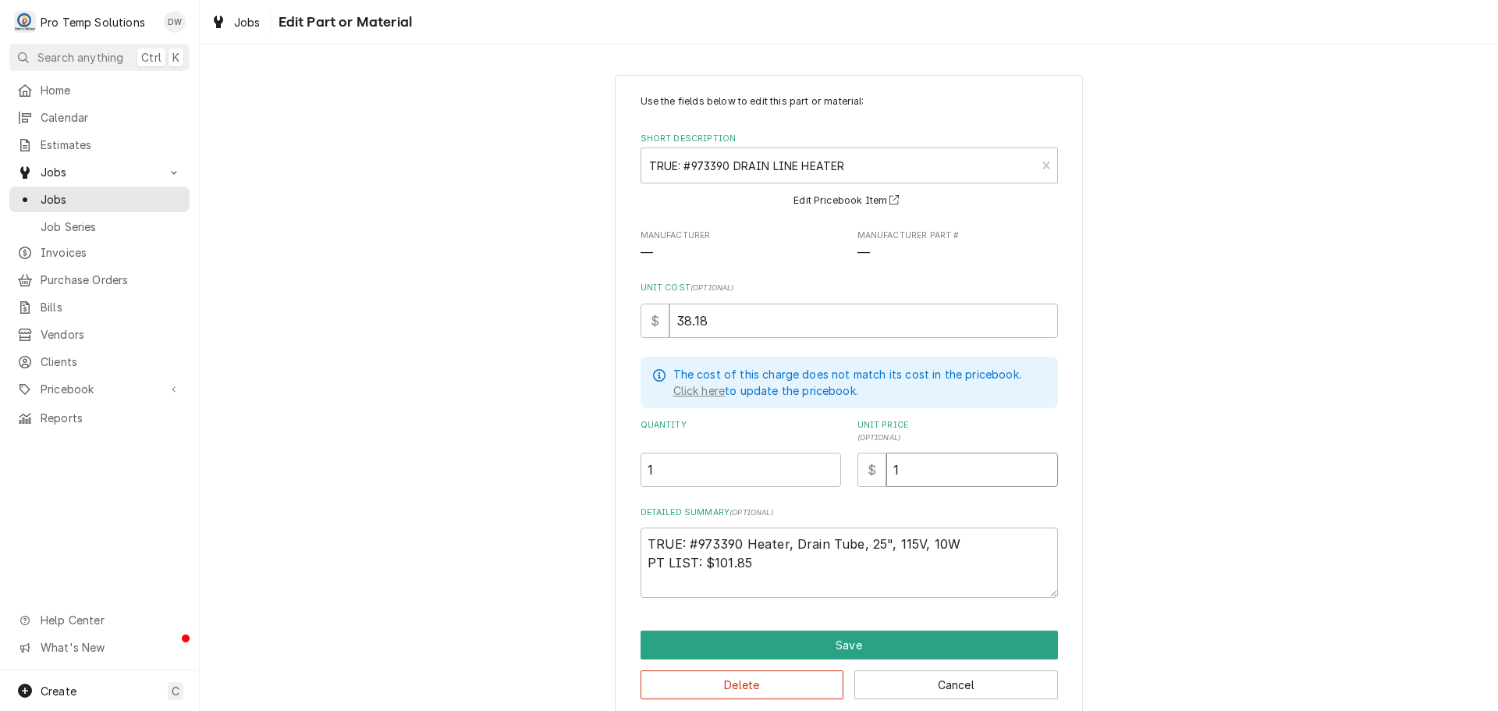
type textarea "x"
type input "1"
type textarea "x"
type input "10"
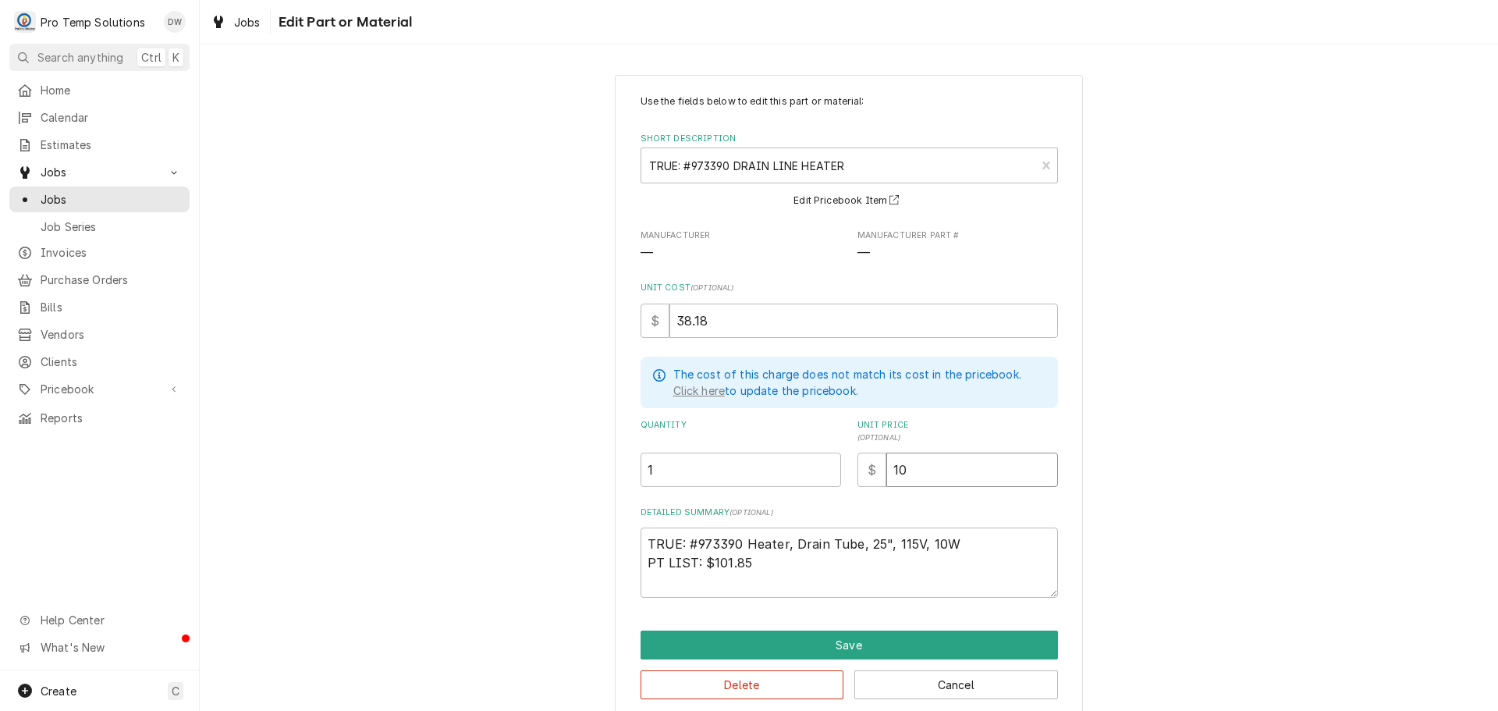
type textarea "x"
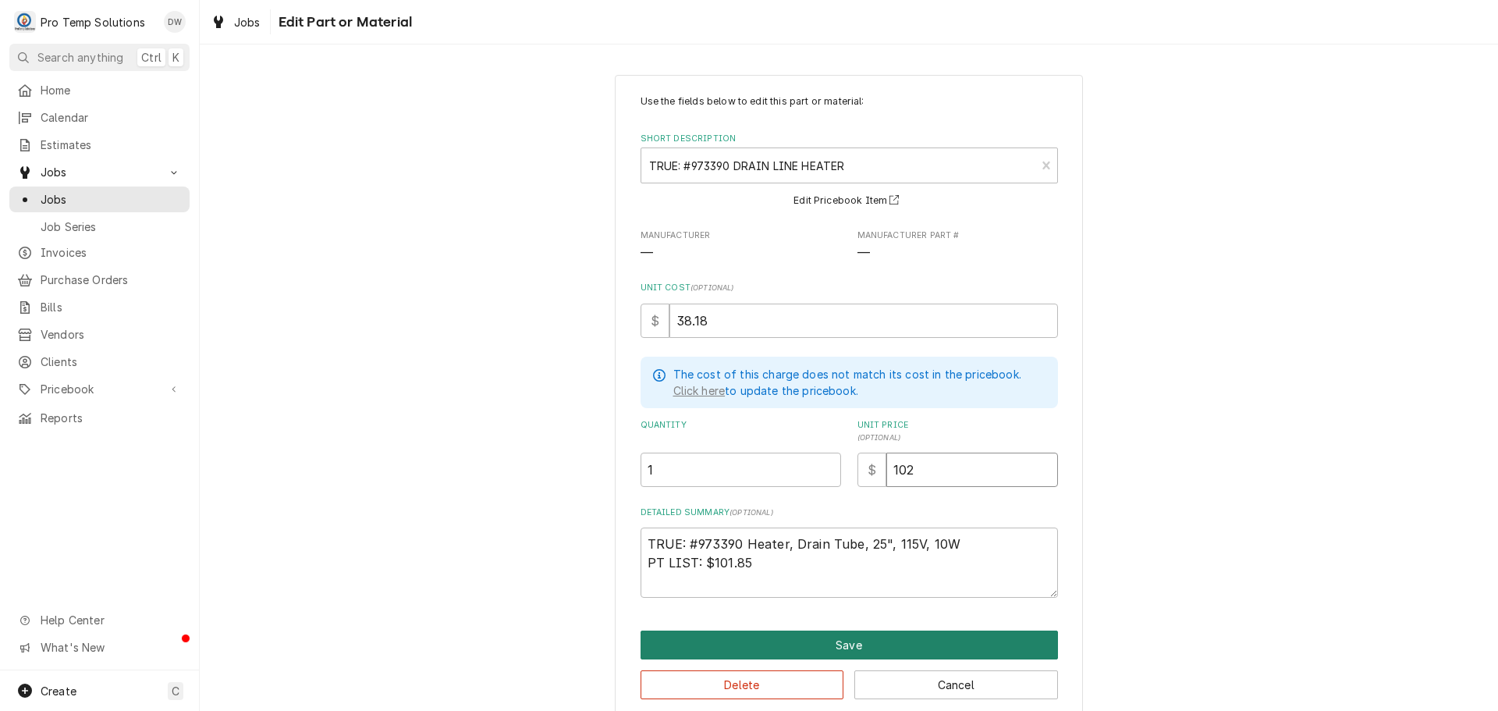
type input "102"
click at [839, 637] on button "Save" at bounding box center [849, 644] width 417 height 29
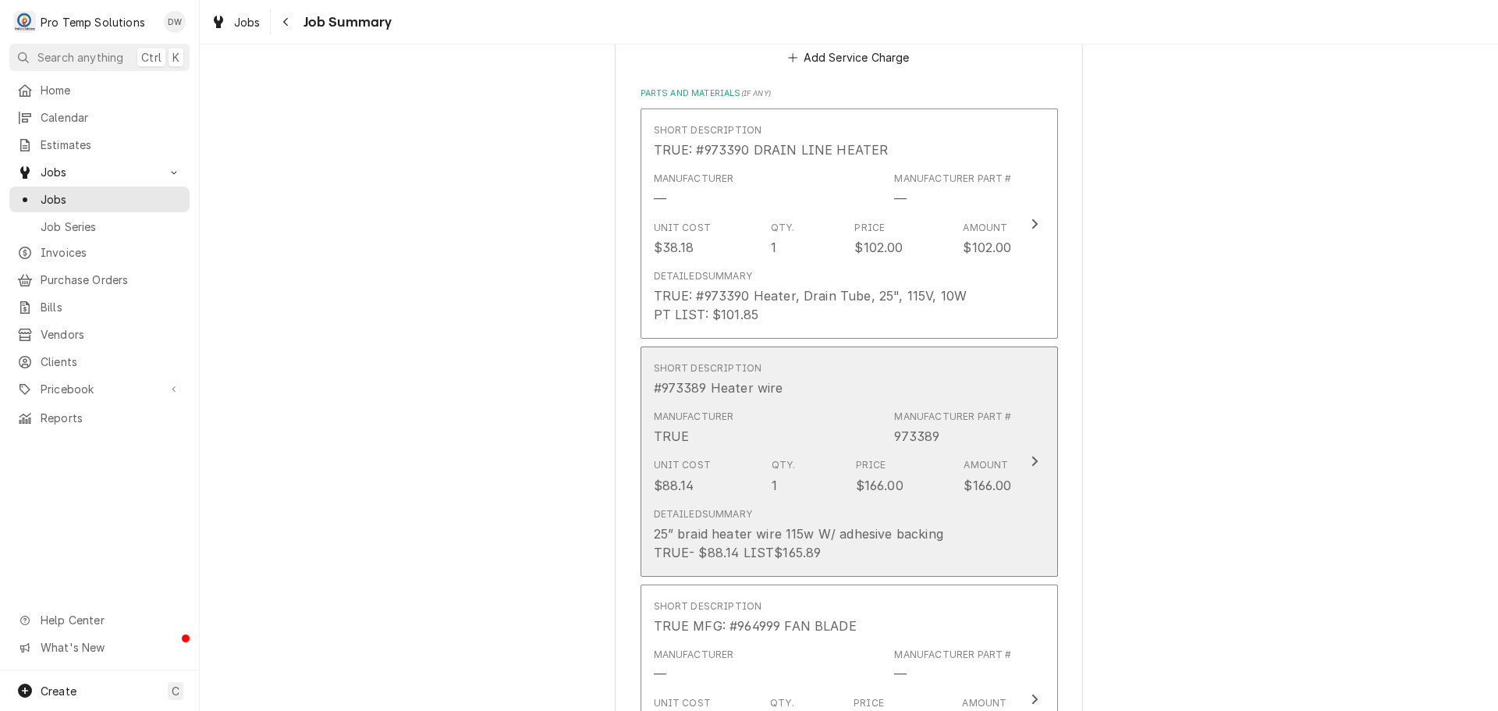
scroll to position [1560, 0]
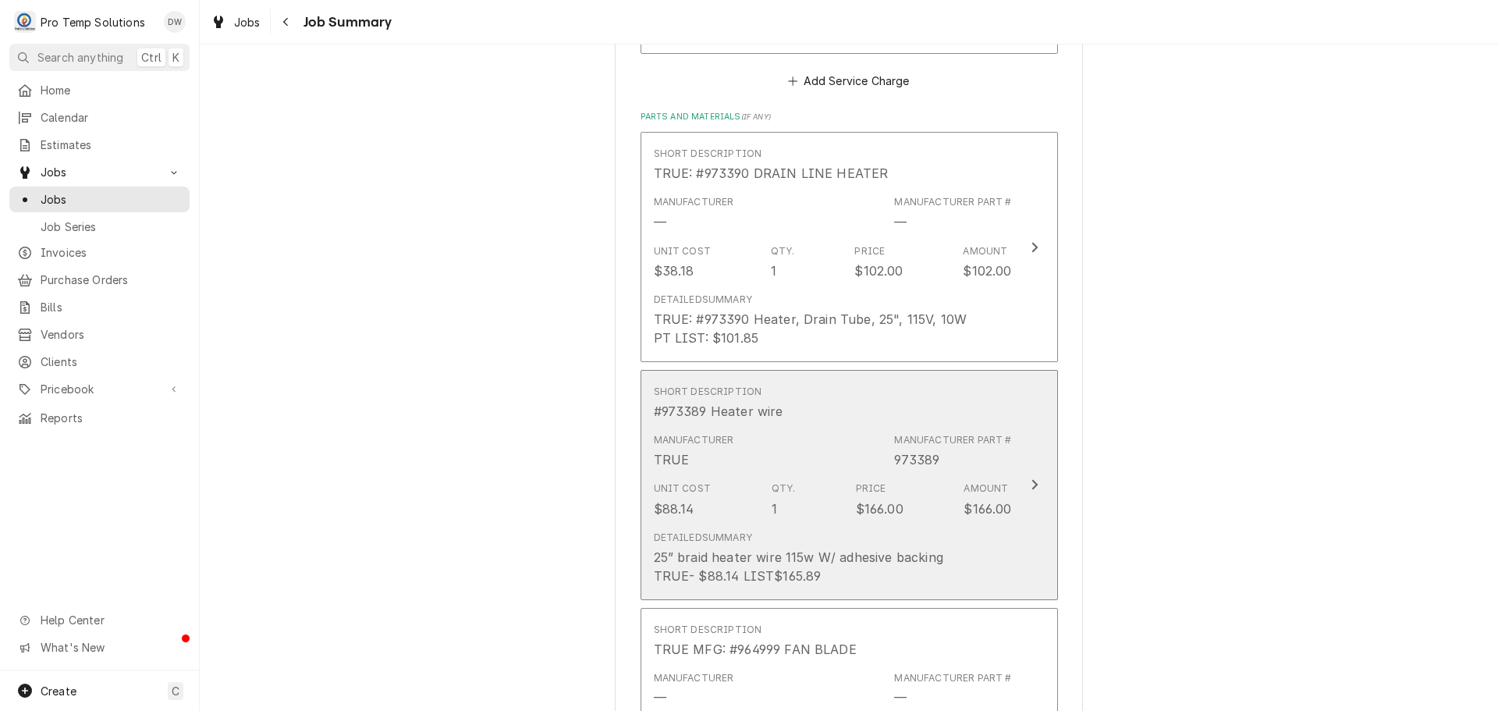
click at [1031, 480] on icon "Update Line Item" at bounding box center [1034, 485] width 6 height 10
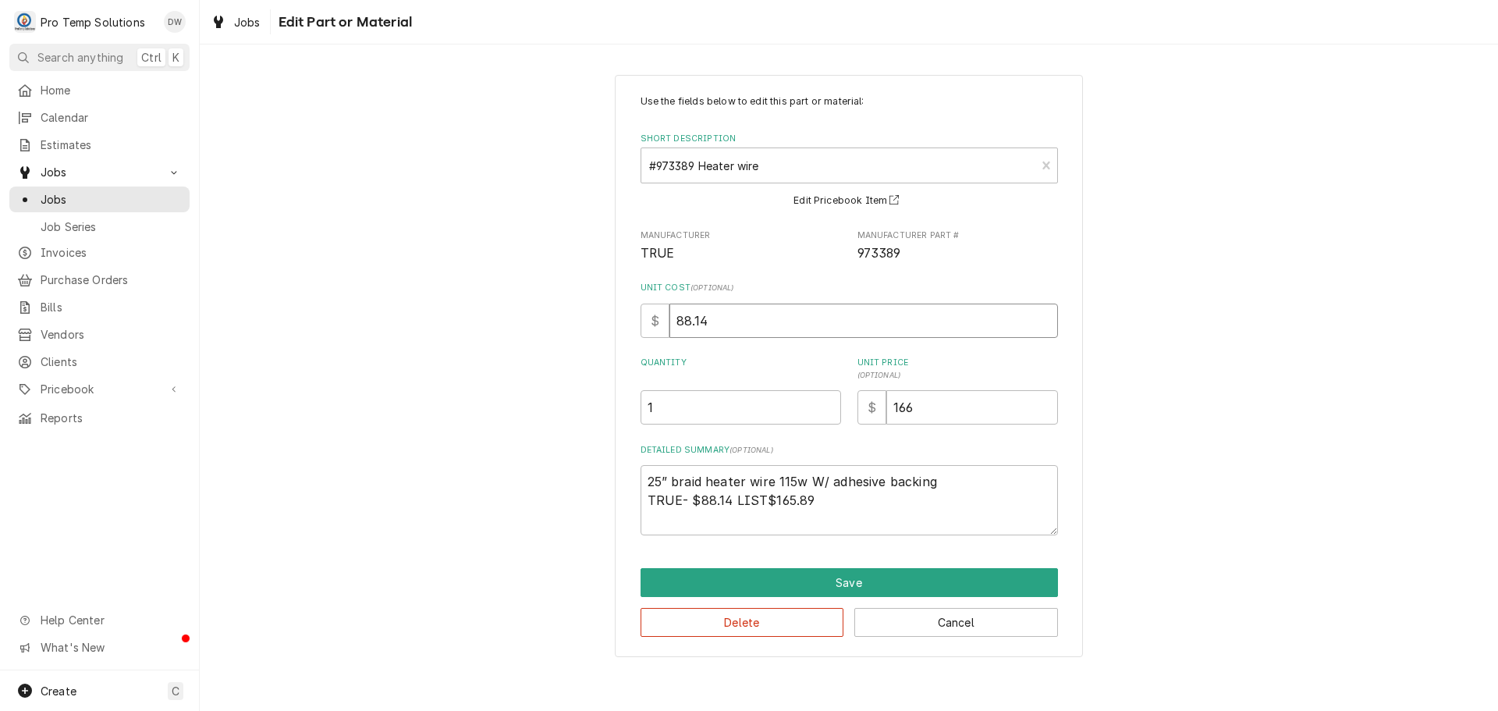
click at [725, 318] on input "88.14" at bounding box center [863, 320] width 389 height 34
type textarea "x"
type input "88.1"
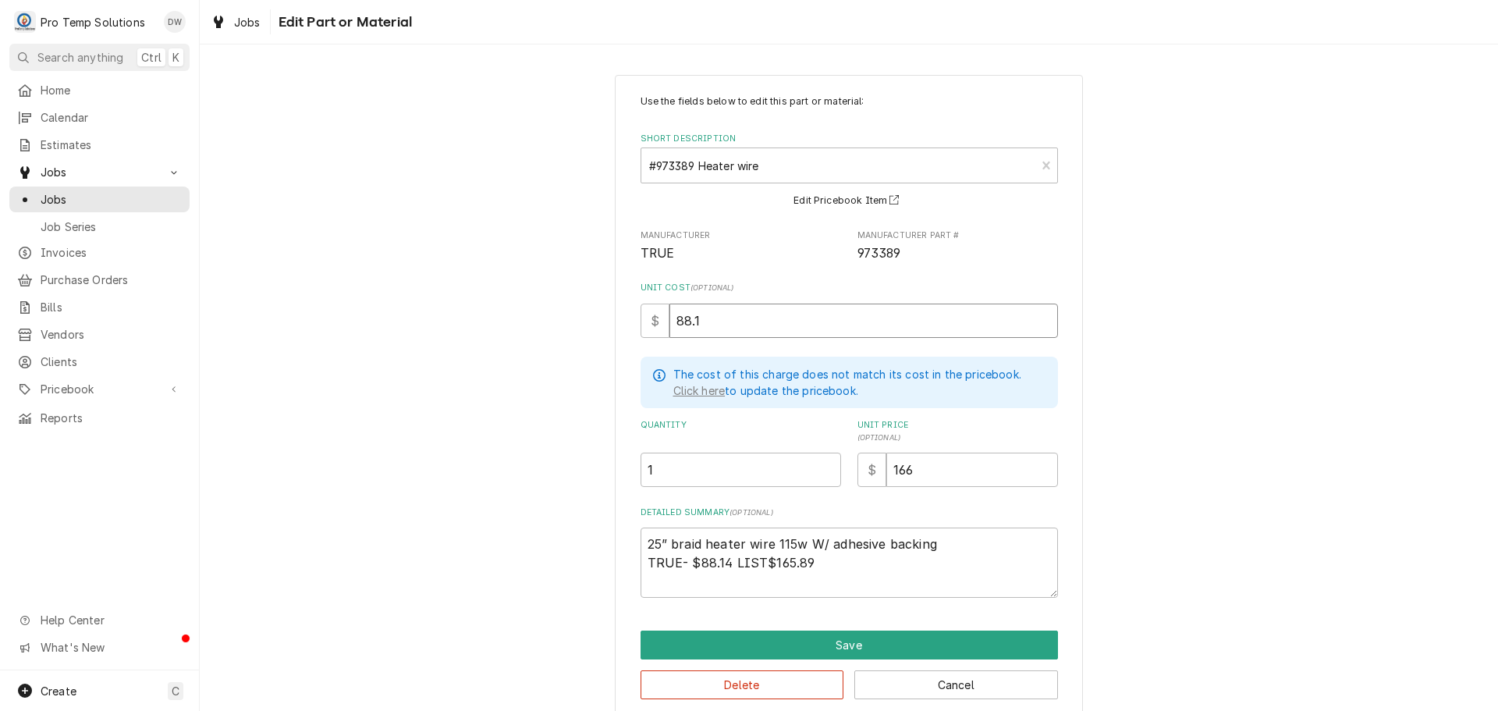
type textarea "x"
type input "88"
type textarea "x"
type input "8"
type textarea "x"
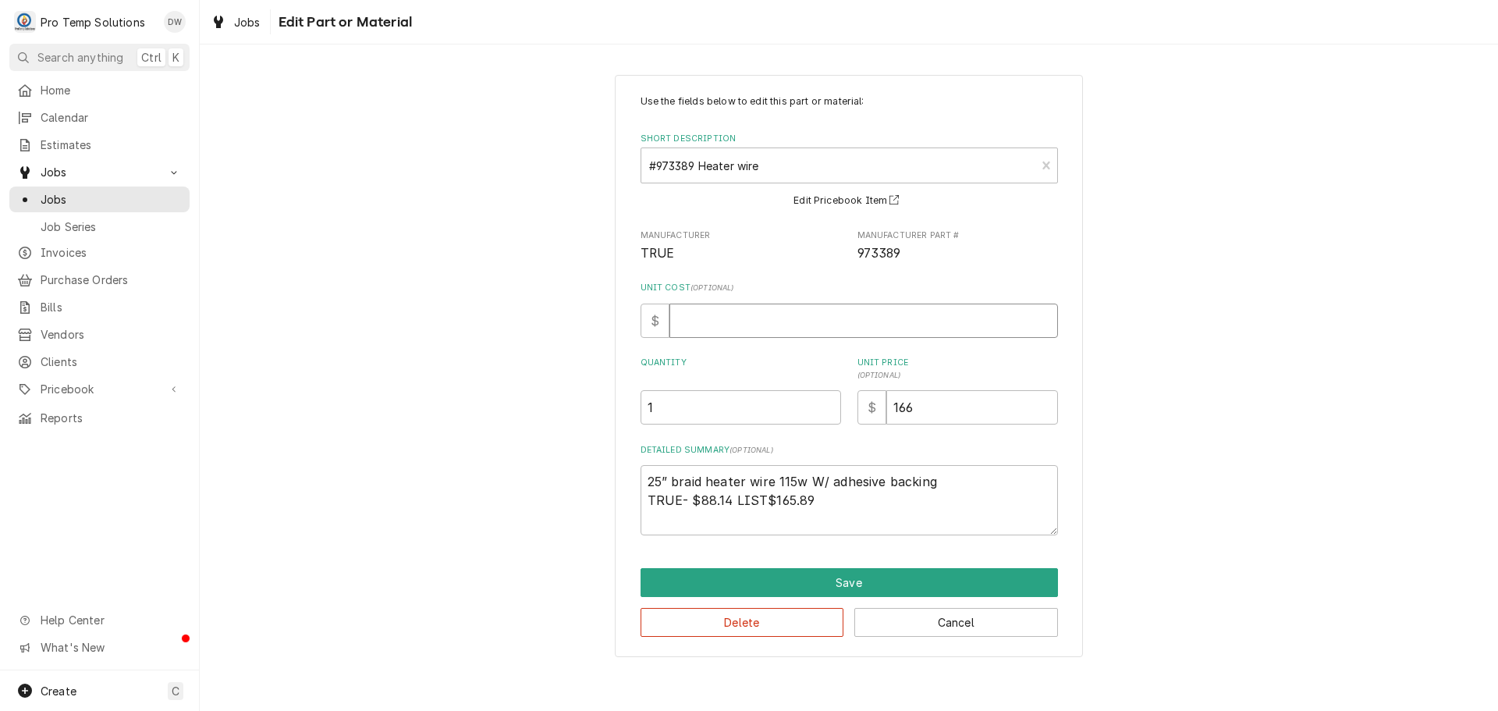
type textarea "x"
type input "6"
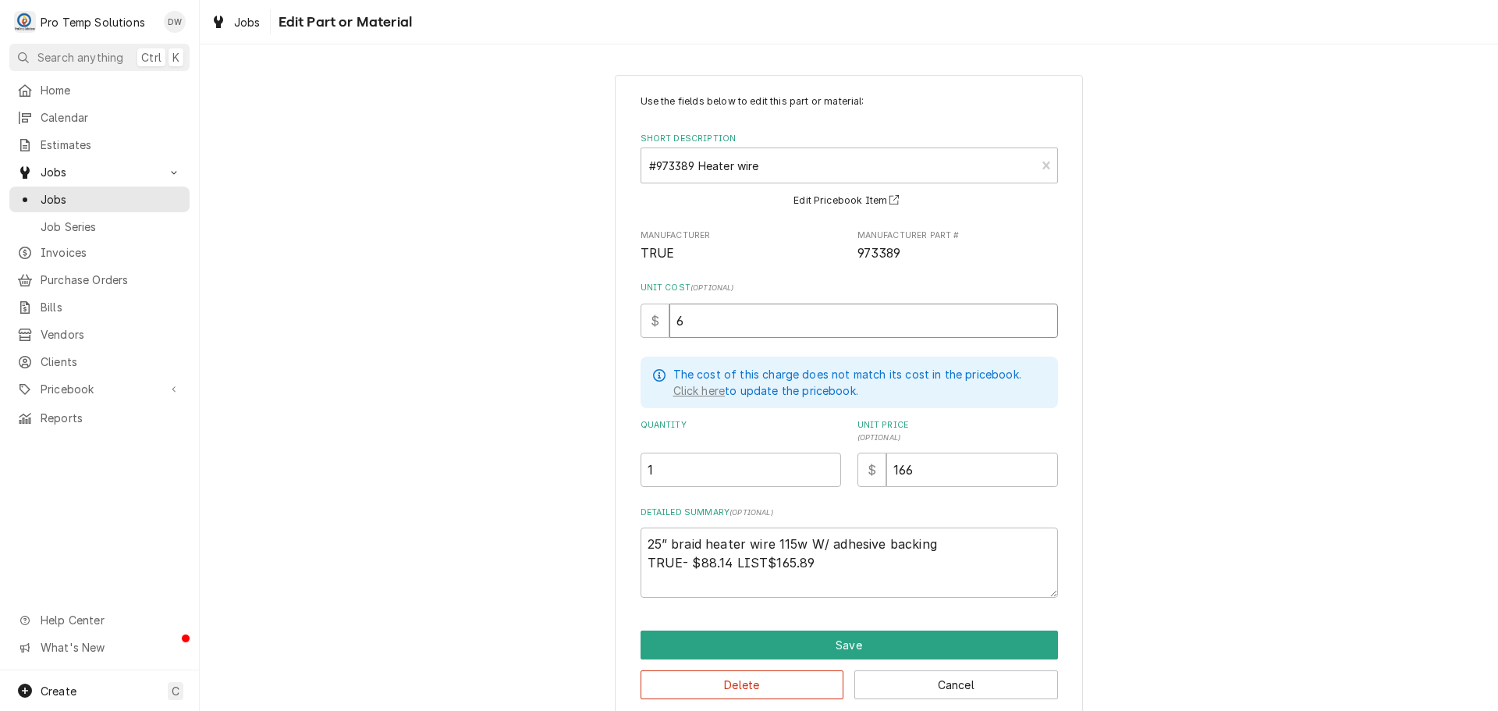
type textarea "x"
type input "68"
type textarea "x"
type input "68.5"
type textarea "x"
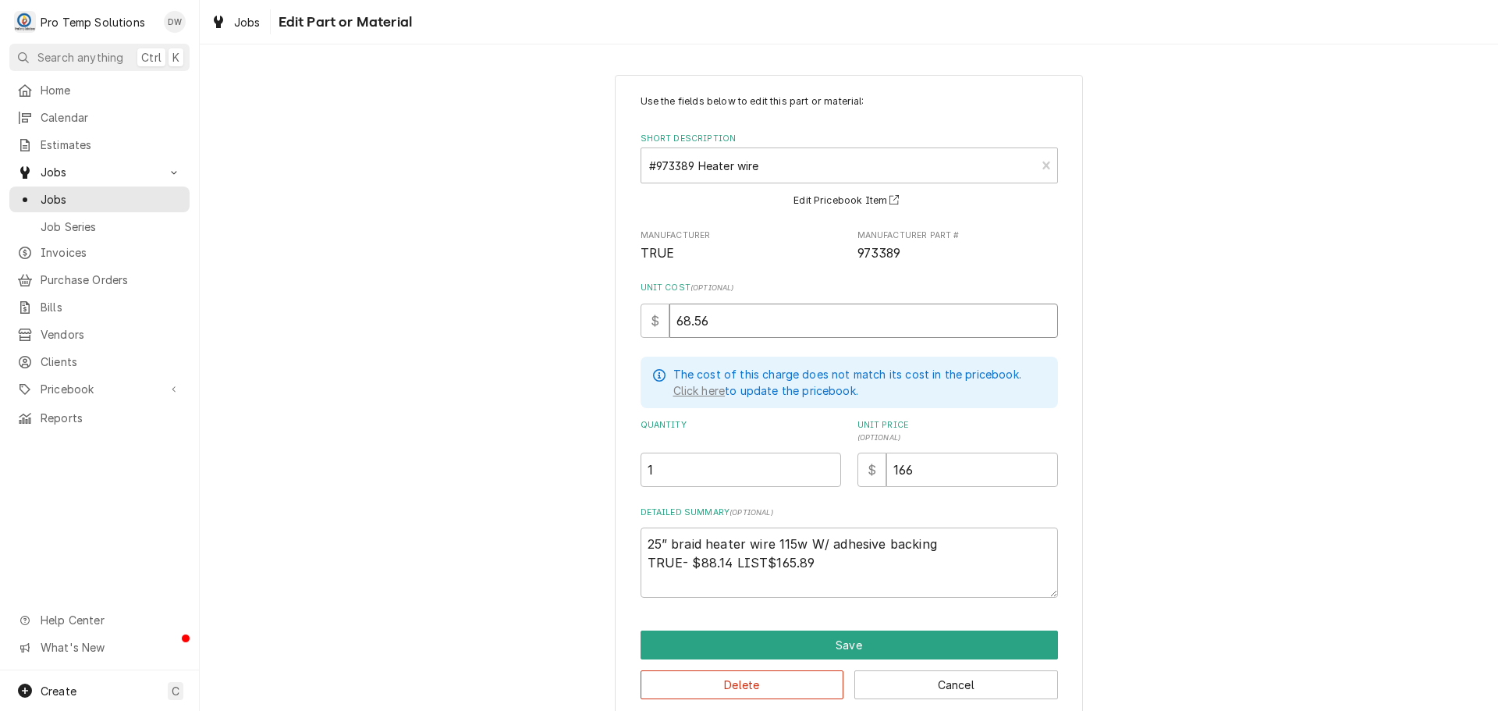
type input "68.56"
click at [921, 469] on input "166" at bounding box center [972, 470] width 172 height 34
type textarea "x"
type input "16"
type textarea "x"
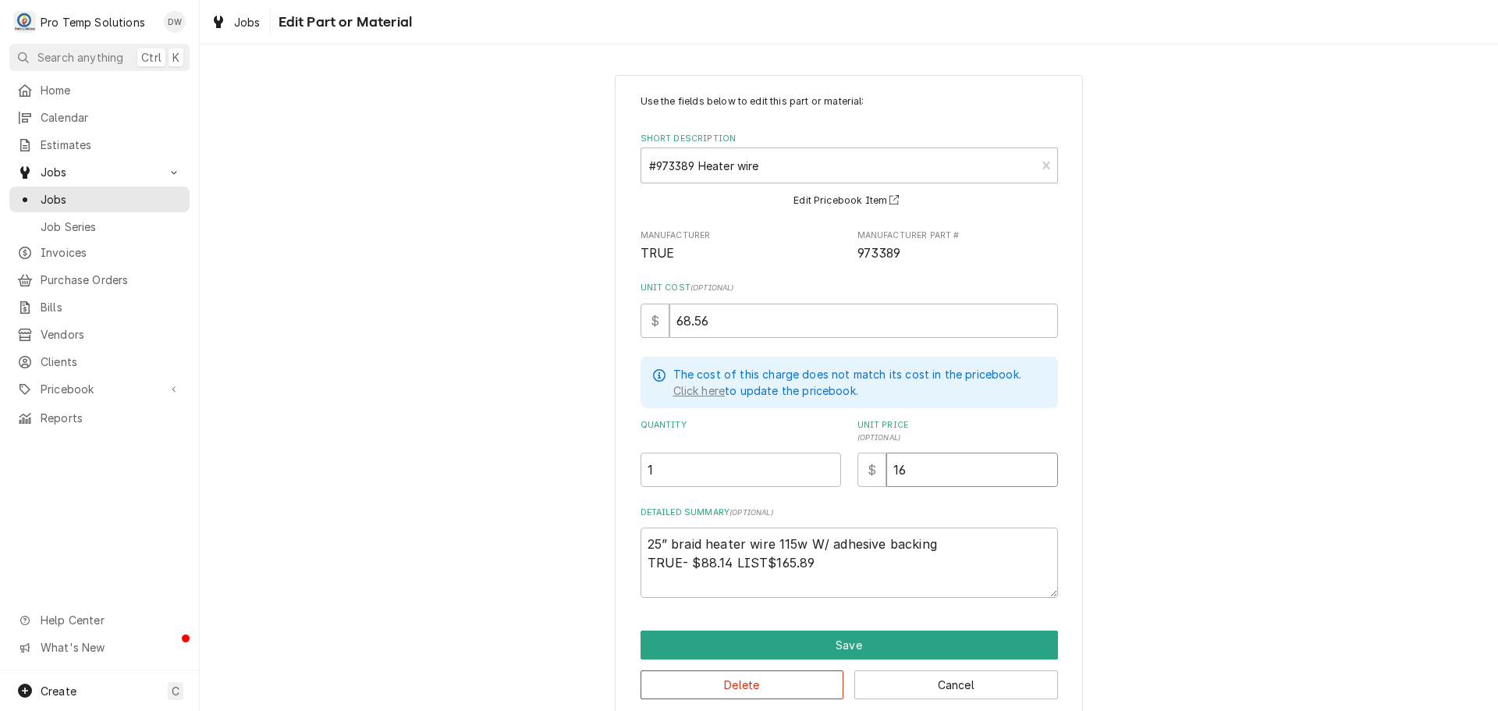
type input "1"
type textarea "x"
type input "1"
type textarea "x"
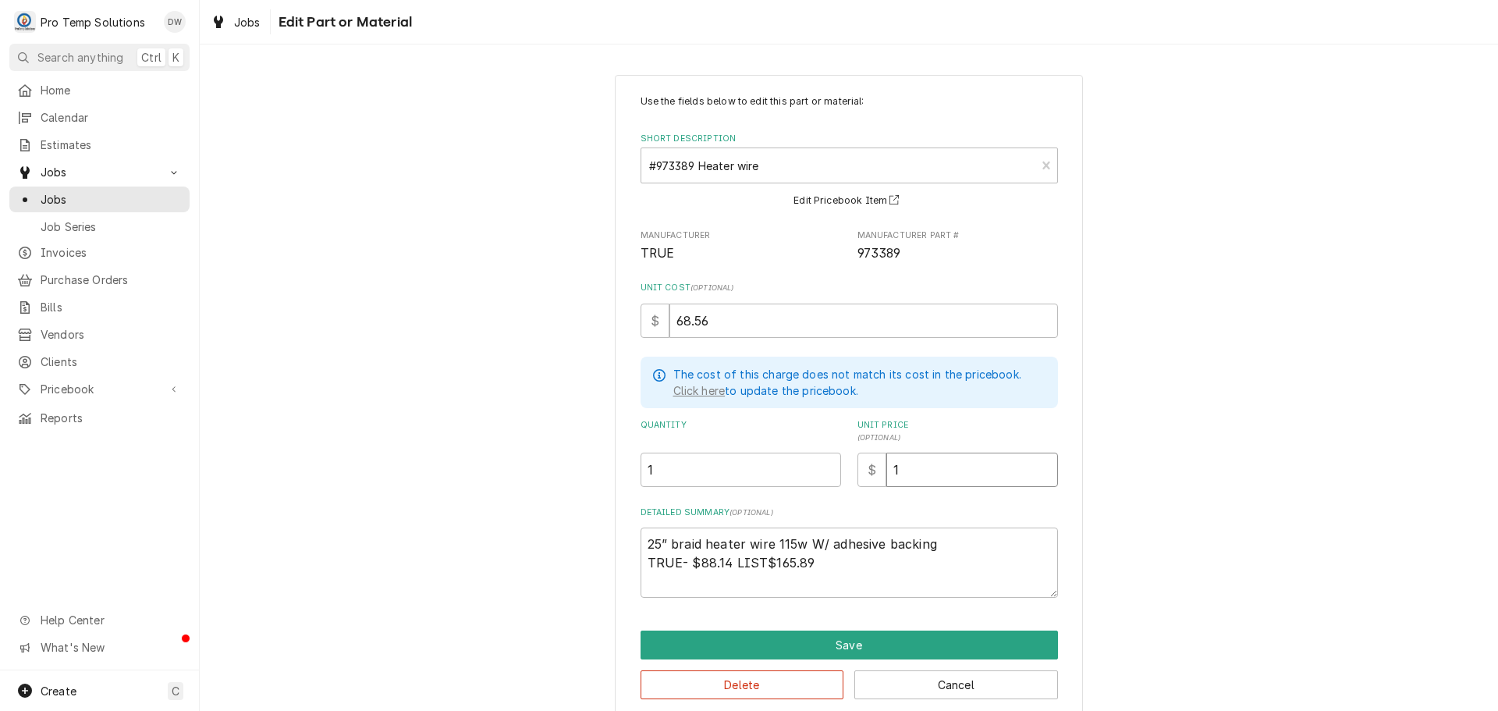
type input "18"
type textarea "x"
type input "183"
click at [818, 564] on textarea "25” braid heater wire 115w W/ adhesive backing TRUE- $88.14 LIST$165.89" at bounding box center [849, 562] width 417 height 70
type textarea "x"
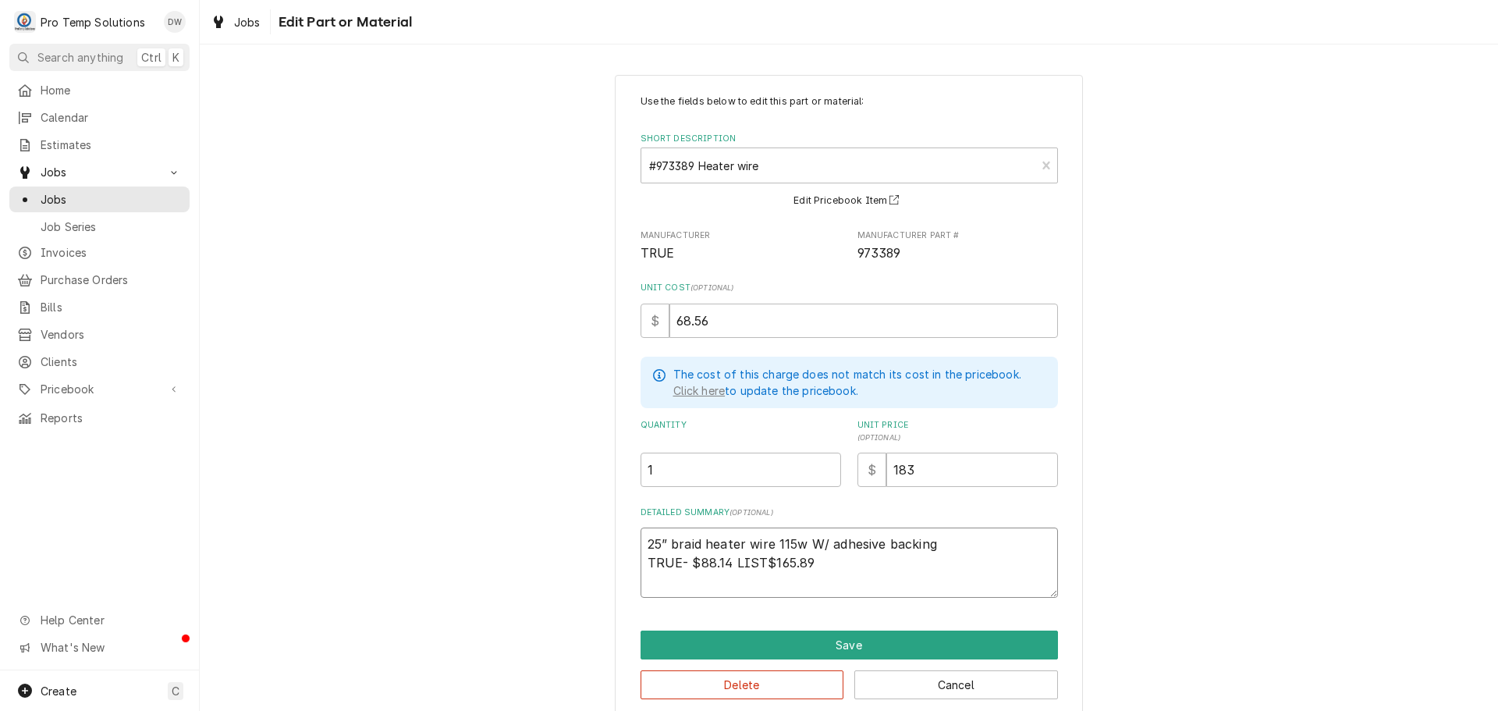
type textarea "25” braid heater wire 115w W/ adhesive backing TRUE- $88.14 LIST$165.8"
type textarea "x"
type textarea "25” braid heater wire 115w W/ adhesive backing TRUE- $88.14 LIST$165."
type textarea "x"
type textarea "25” braid heater wire 115w W/ adhesive backing TRUE- $88.14 LIST$165"
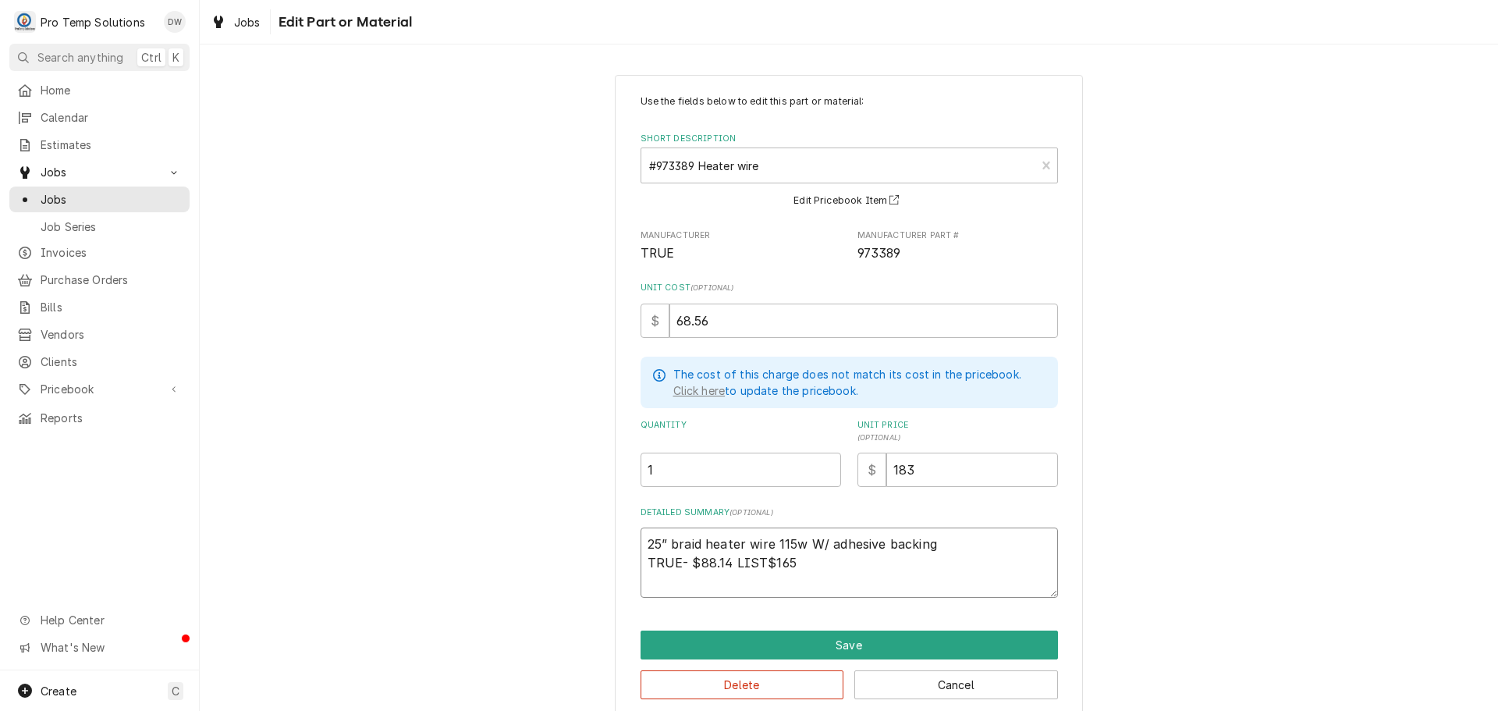
type textarea "x"
type textarea "25” braid heater wire 115w W/ adhesive backing TRUE- $88.14 LIST$16"
type textarea "x"
type textarea "25” braid heater wire 115w W/ adhesive backing TRUE- $88.14 LIST$1"
type textarea "x"
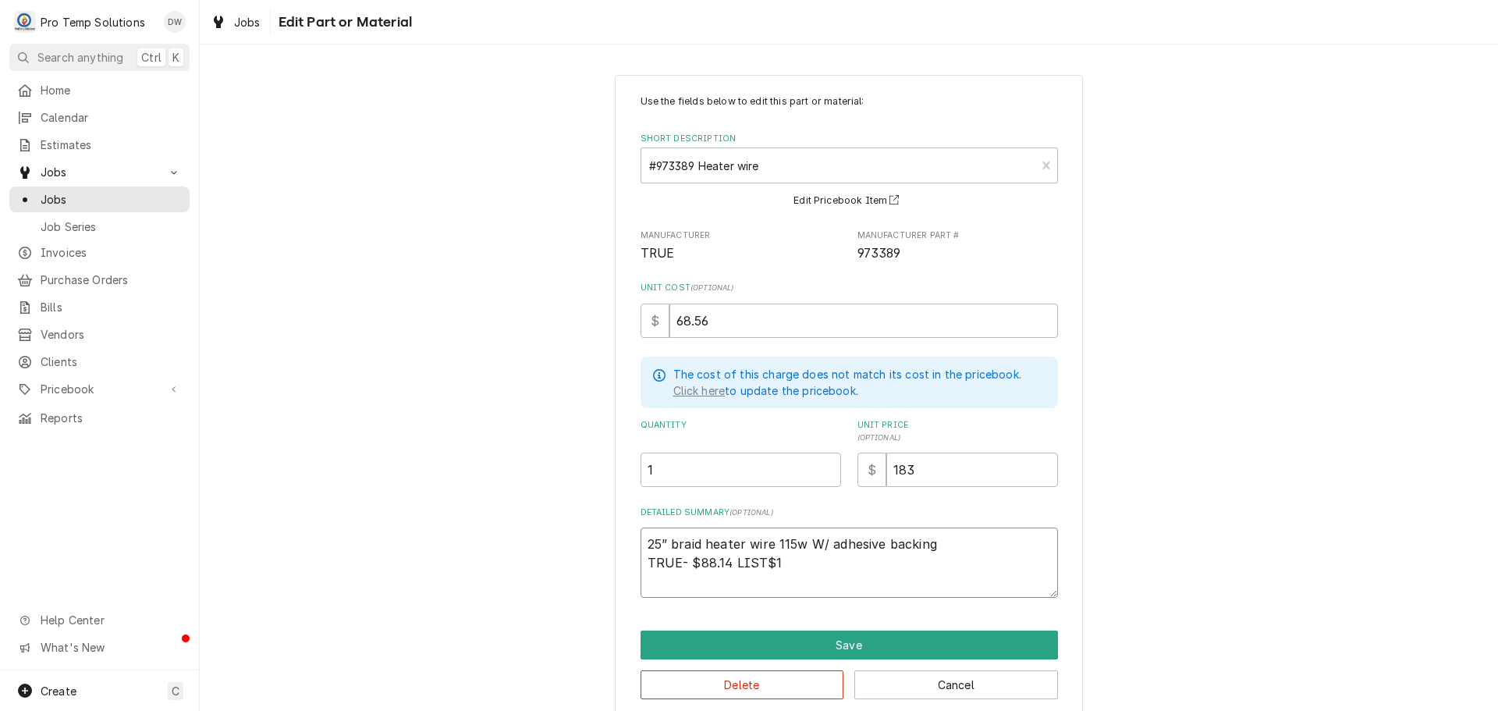
type textarea "25” braid heater wire 115w W/ adhesive backing TRUE- $88.14 LIST$18"
type textarea "x"
type textarea "25” braid heater wire 115w W/ adhesive backing TRUE- $88.14 LIST$182"
type textarea "x"
type textarea "25” braid heater wire 115w W/ adhesive backing TRUE- $88.14 LIST$182."
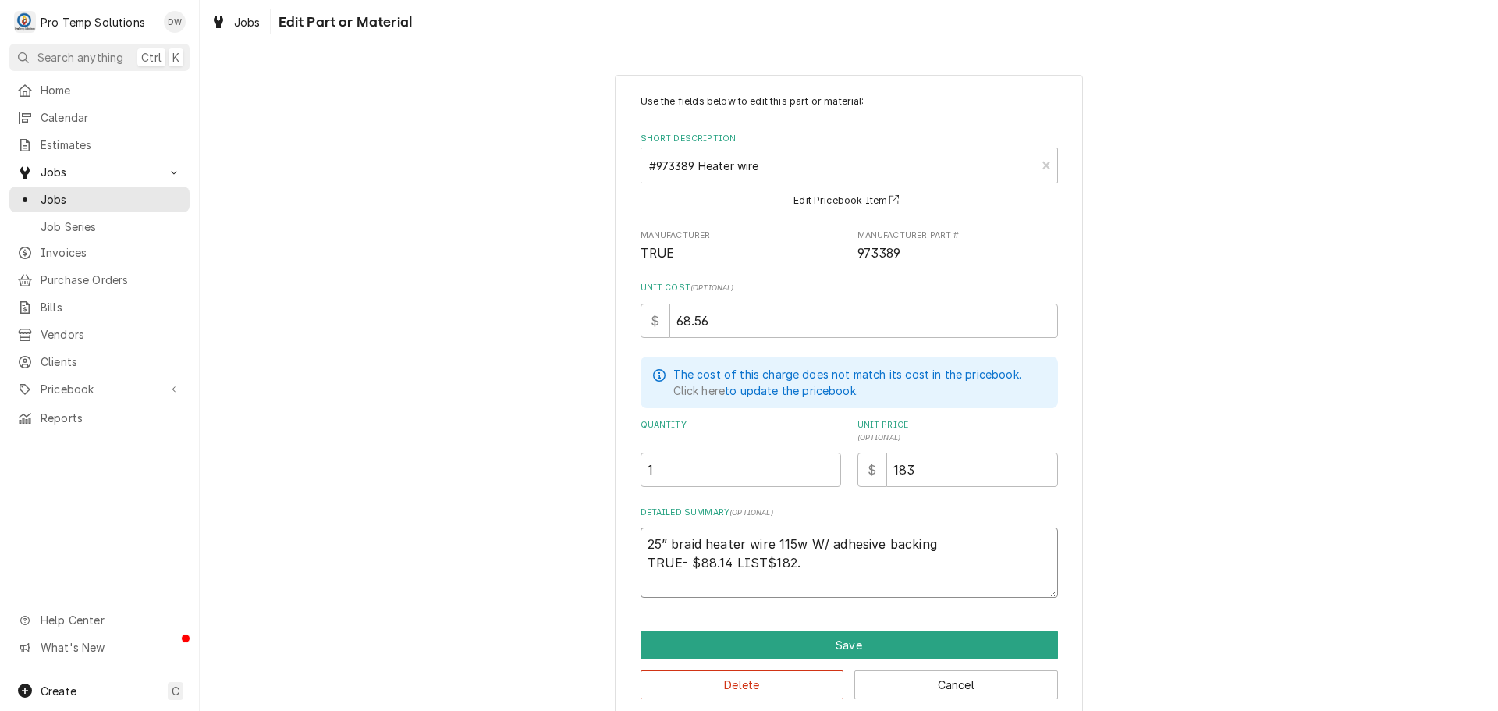
type textarea "x"
type textarea "25” braid heater wire 115w W/ adhesive backing TRUE- $88.14 LIST$182.8"
type textarea "x"
type textarea "25” braid heater wire 115w W/ adhesive backing TRUE- $88.14 LIST$182.89"
click at [722, 562] on textarea "25” braid heater wire 115w W/ adhesive backing TRUE- $88.14 LIST$182.89" at bounding box center [849, 562] width 417 height 70
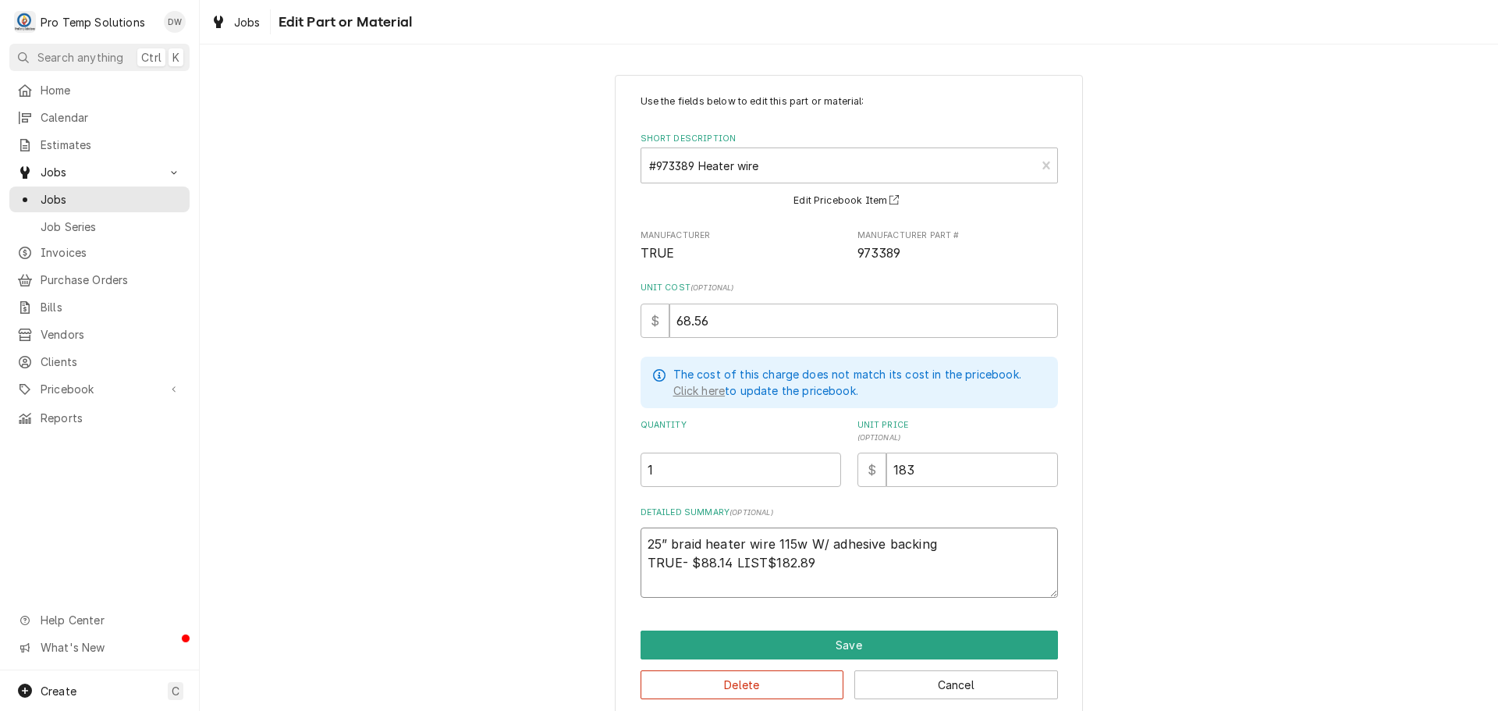
type textarea "x"
type textarea "25” braid heater wire 115w W/ adhesive backing TRUE- $88.1 LIST$182.89"
type textarea "x"
type textarea "25” braid heater wire 115w W/ adhesive backing TRUE- $88. LIST$182.89"
type textarea "x"
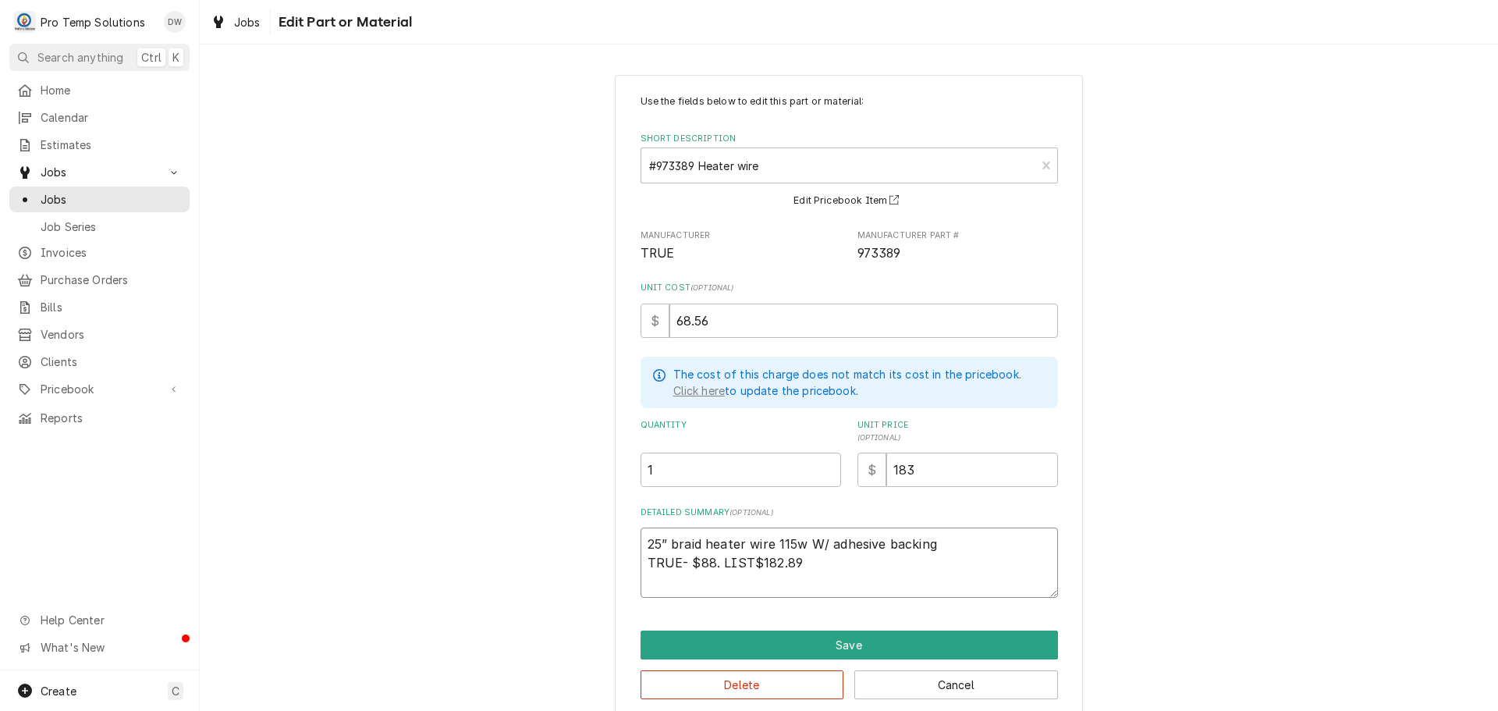
type textarea "25” braid heater wire 115w W/ adhesive backing TRUE- $88 LIST$182.89"
type textarea "x"
type textarea "25” braid heater wire 115w W/ adhesive backing TRUE- $8 LIST$182.89"
type textarea "x"
type textarea "25” braid heater wire 115w W/ adhesive backing TRUE- $ LIST$182.89"
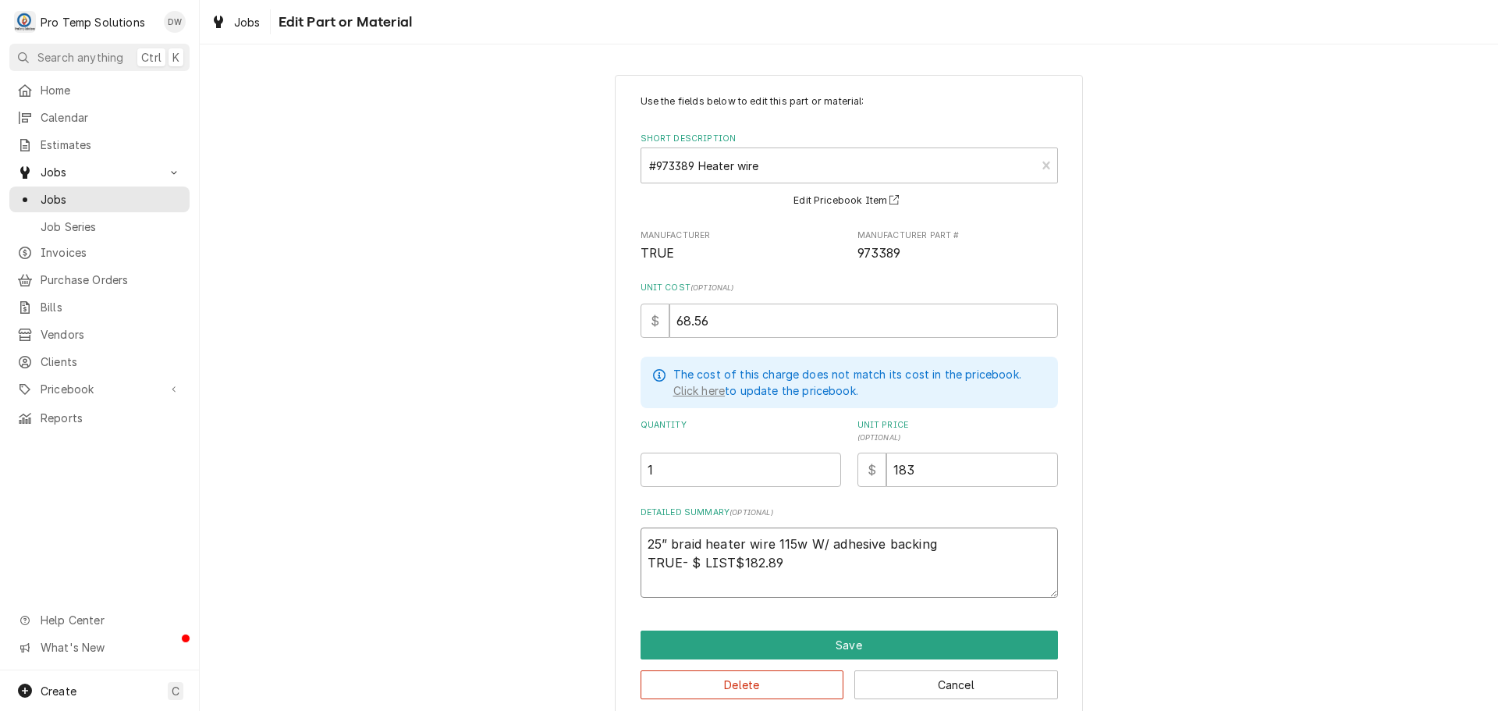
type textarea "x"
type textarea "25” braid heater wire 115w W/ adhesive backing TRUE- $6 LIST$182.89"
type textarea "x"
type textarea "25” braid heater wire 115w W/ adhesive backing TRUE- $68 LIST$182.89"
type textarea "x"
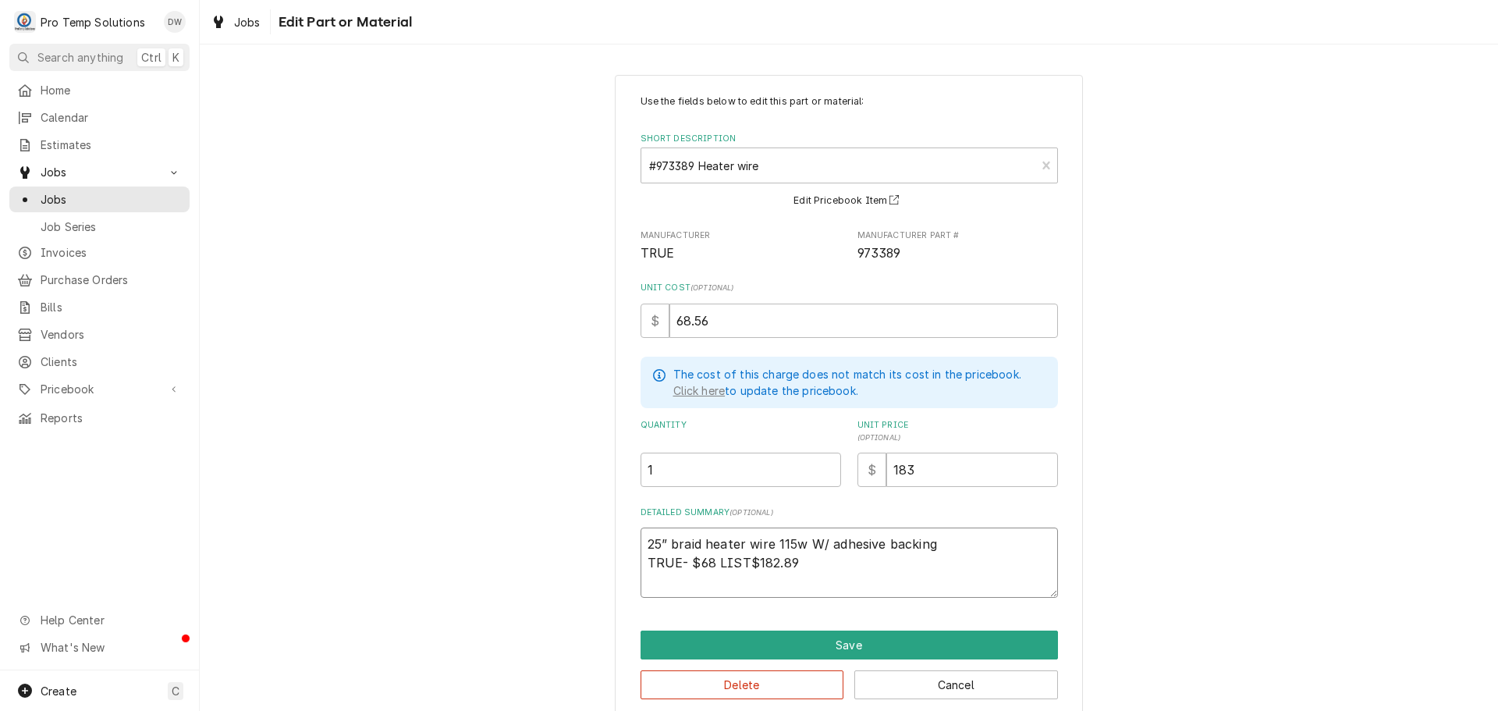
type textarea "25” braid heater wire 115w W/ adhesive backing TRUE- $68. LIST$182.89"
type textarea "x"
type textarea "25” braid heater wire 115w W/ adhesive backing TRUE- $68.5 LIST$182.89"
type textarea "x"
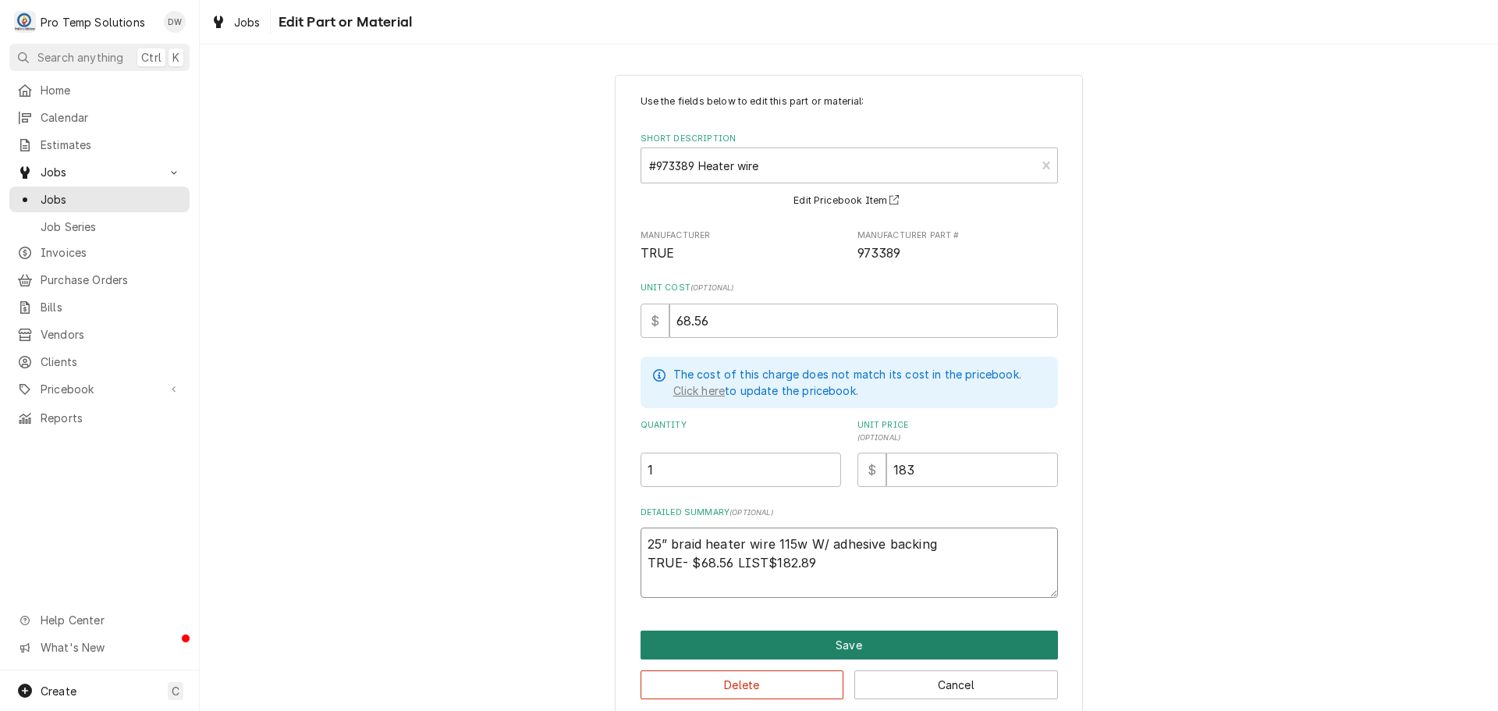
type textarea "25” braid heater wire 115w W/ adhesive backing TRUE- $68.56 LIST$182.89"
click at [844, 637] on button "Save" at bounding box center [849, 644] width 417 height 29
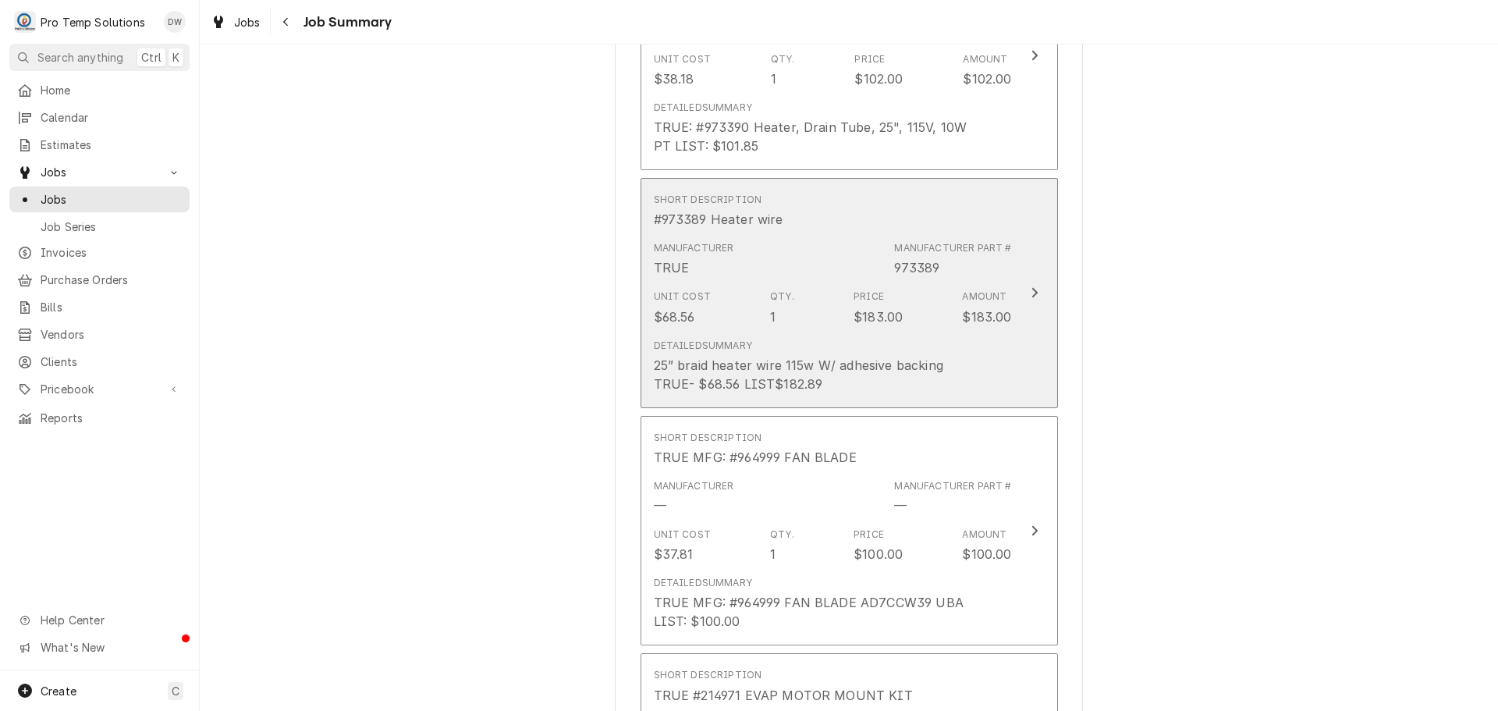
scroll to position [1794, 0]
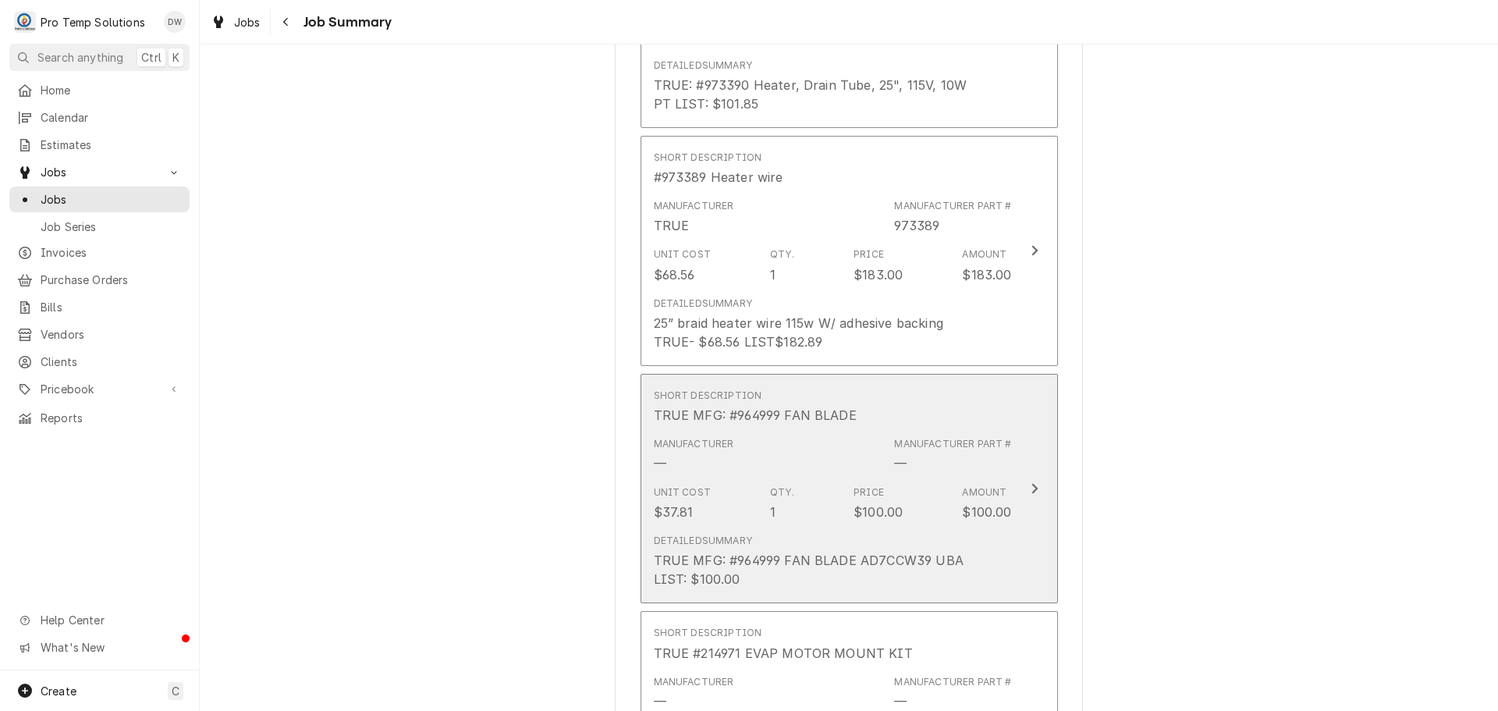
click at [1033, 489] on div "Update Line Item" at bounding box center [1034, 488] width 20 height 19
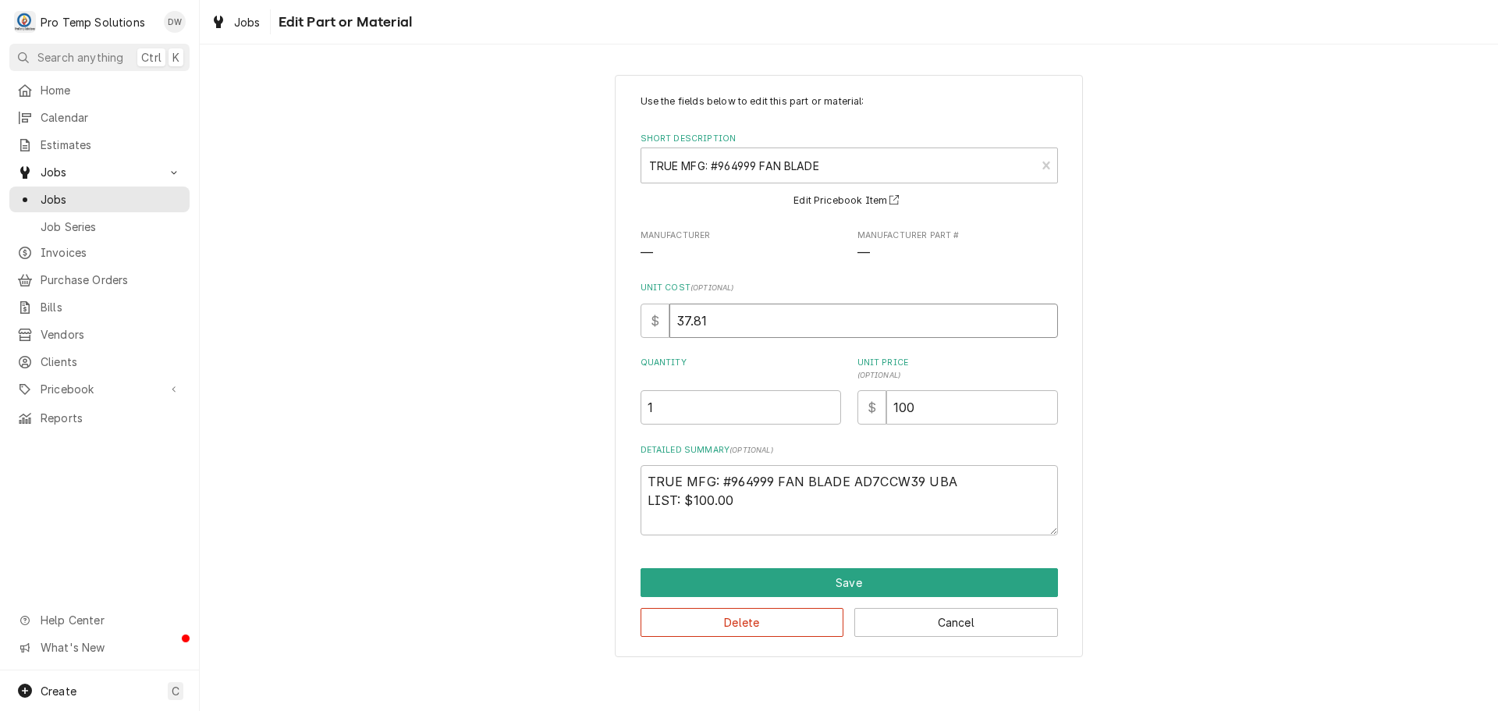
click at [747, 328] on input "37.81" at bounding box center [863, 320] width 389 height 34
type textarea "x"
type input "37.8"
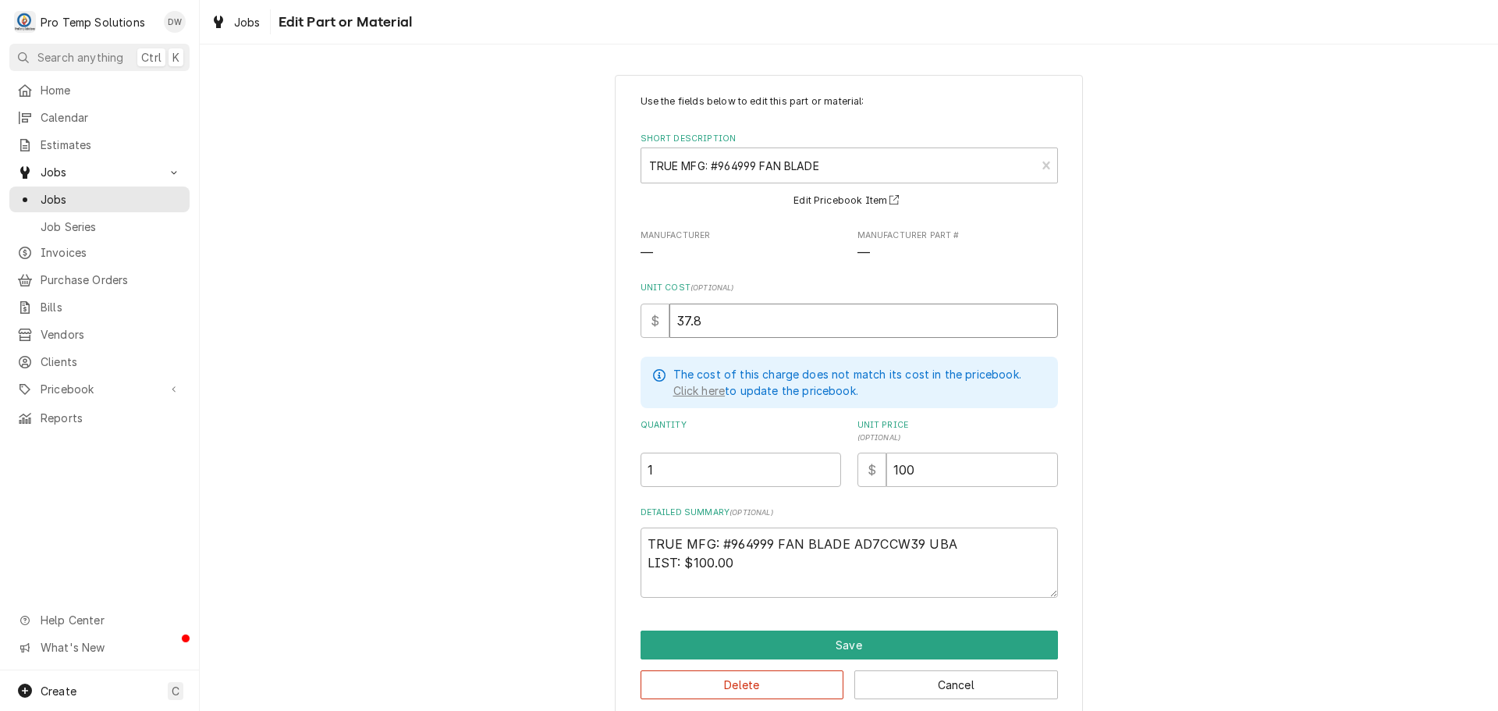
type textarea "x"
type input "37"
type textarea "x"
type input "3"
type textarea "x"
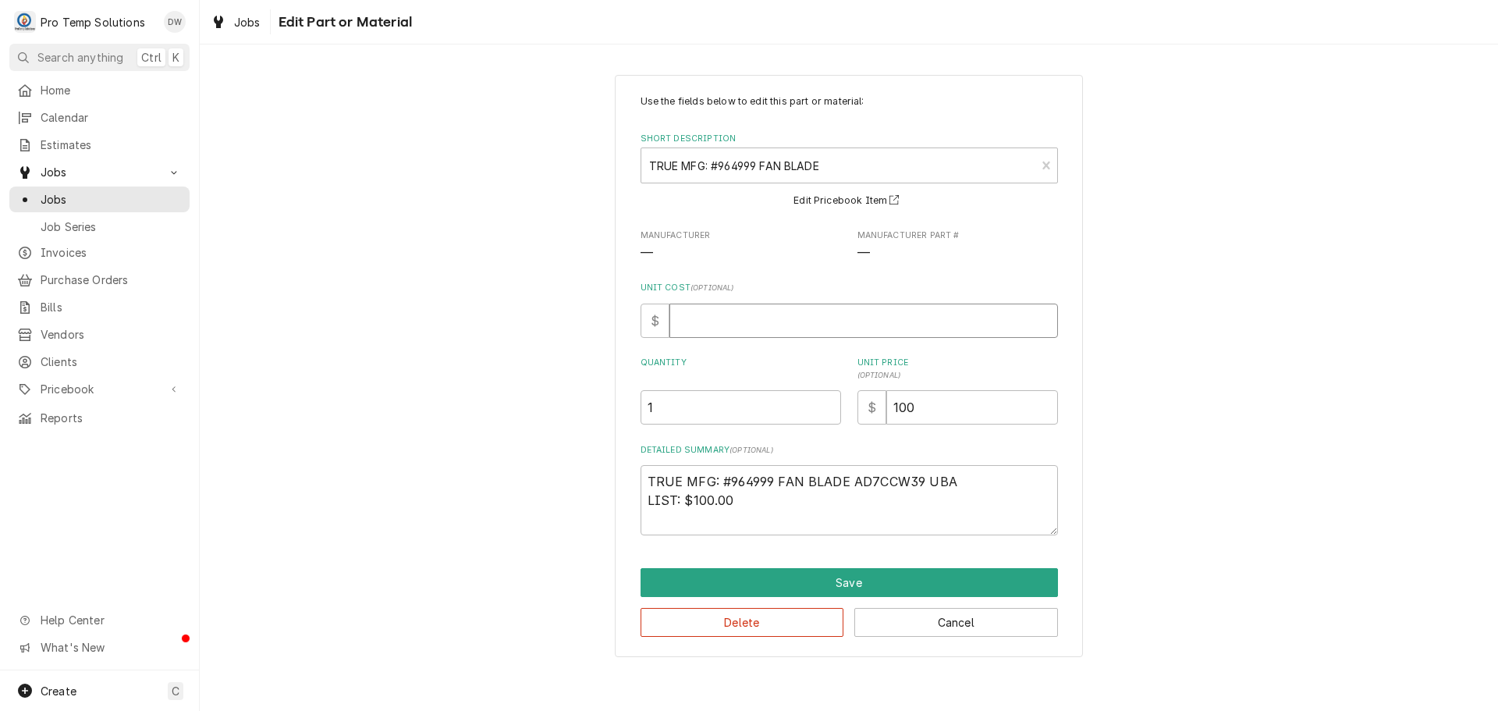
type textarea "x"
type input "3"
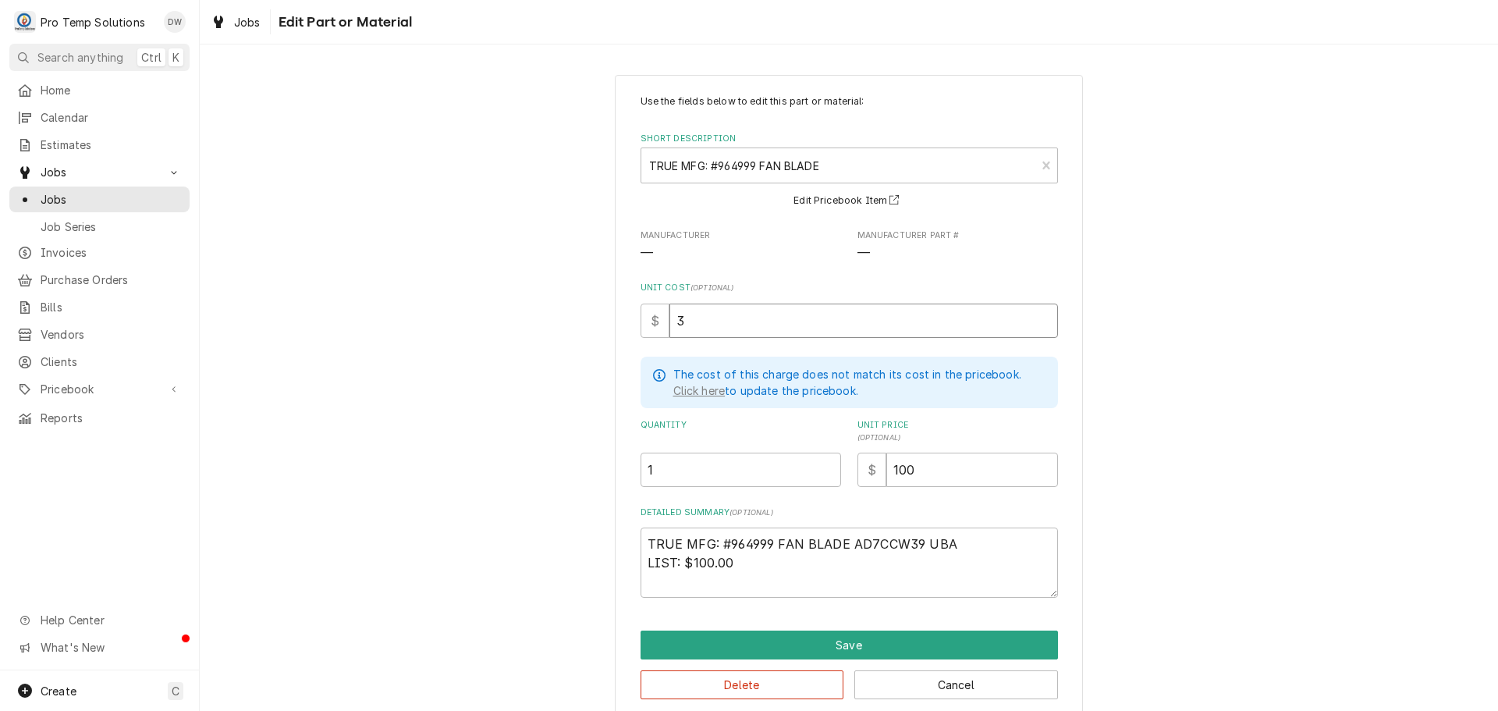
type textarea "x"
type input "39"
type textarea "x"
type input "39.7"
type textarea "x"
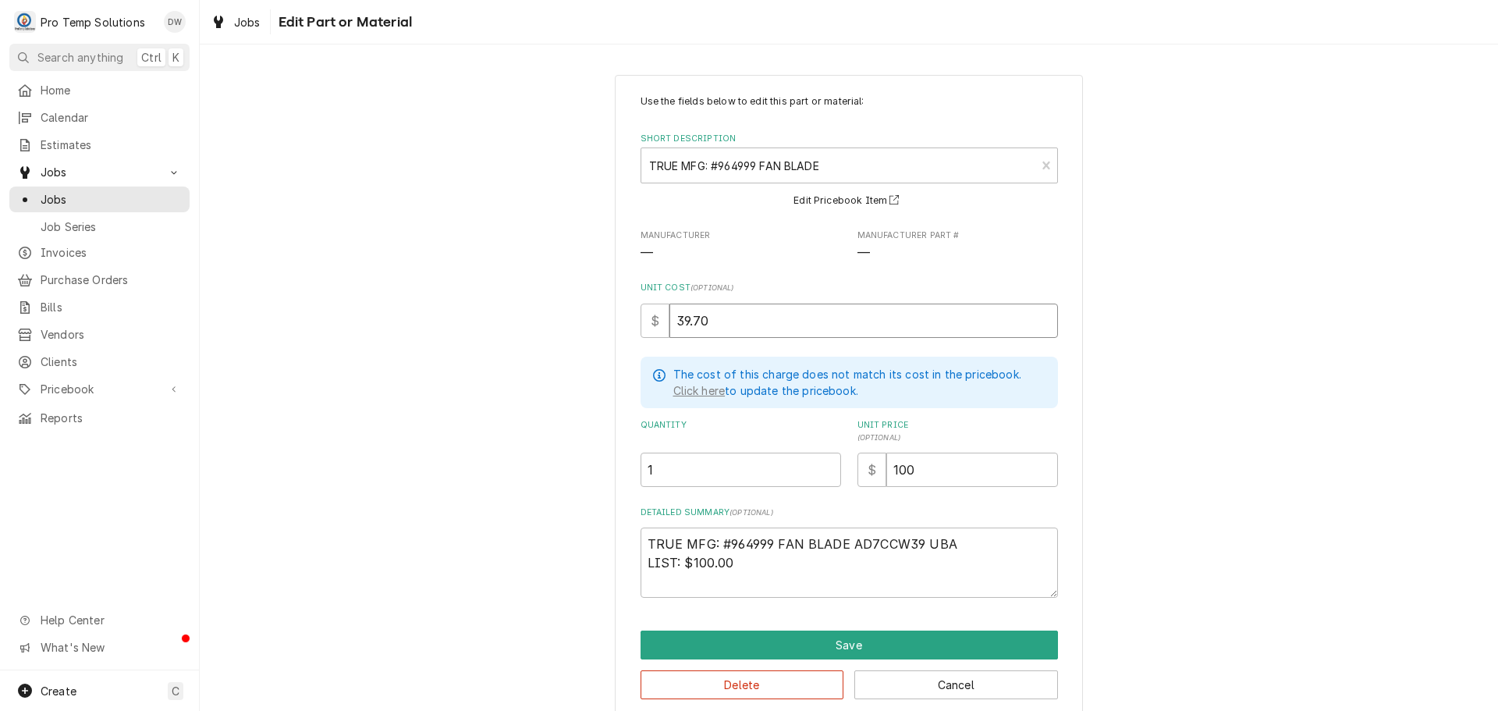
type input "39.70"
click at [727, 559] on textarea "TRUE MFG: #964999 FAN BLADE AD7CCW39 UBA LIST: $100.00" at bounding box center [849, 562] width 417 height 70
type textarea "x"
type textarea "TRUE MFG: #964999 FAN BLADE AD7CCW39 UBA LIST: $100.0"
type textarea "x"
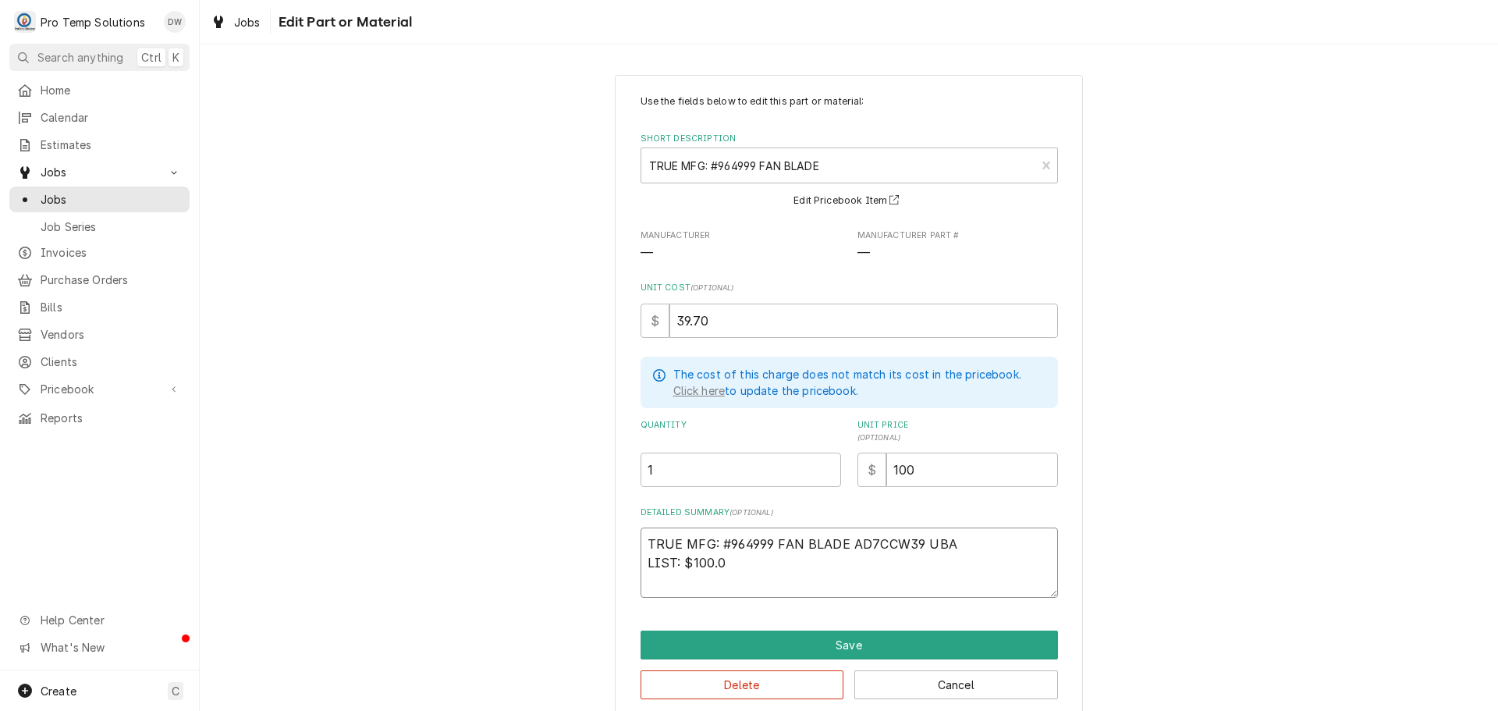
type textarea "TRUE MFG: #964999 FAN BLADE AD7CCW39 UBA LIST: $100."
type textarea "x"
type textarea "TRUE MFG: #964999 FAN BLADE AD7CCW39 UBA LIST: $100"
type textarea "x"
type textarea "TRUE MFG: #964999 FAN BLADE AD7CCW39 UBA LIST: $10"
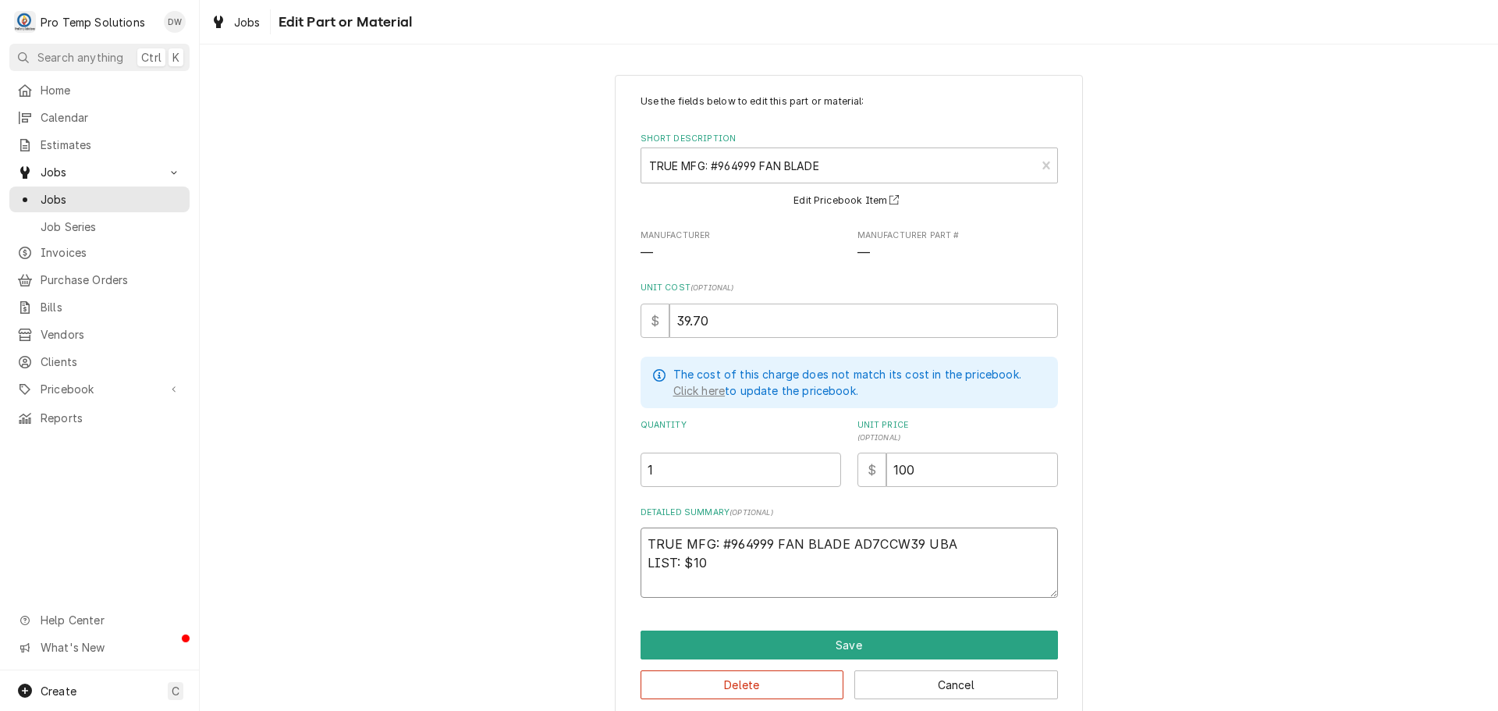
type textarea "x"
type textarea "TRUE MFG: #964999 FAN BLADE AD7CCW39 UBA LIST: $105"
type textarea "x"
type textarea "TRUE MFG: #964999 FAN BLADE AD7CCW39 UBA LIST: $105."
type textarea "x"
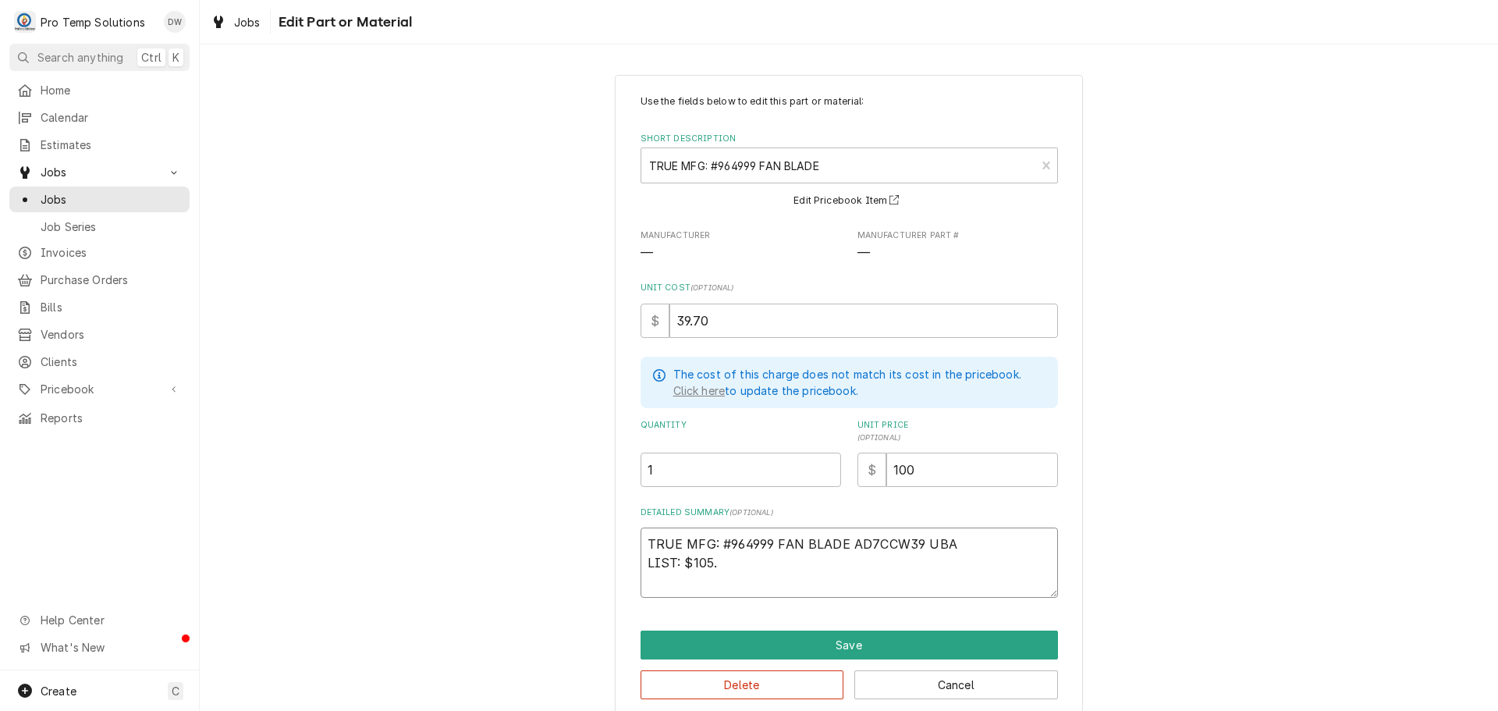
type textarea "TRUE MFG: #964999 FAN BLADE AD7CCW39 UBA LIST: $105.8"
type textarea "x"
type textarea "TRUE MFG: #964999 FAN BLADE AD7CCW39 UBA LIST: $105.88"
click at [641, 560] on textarea "TRUE MFG: #964999 FAN BLADE AD7CCW39 UBA LIST: $105.88" at bounding box center [849, 562] width 417 height 70
type textarea "x"
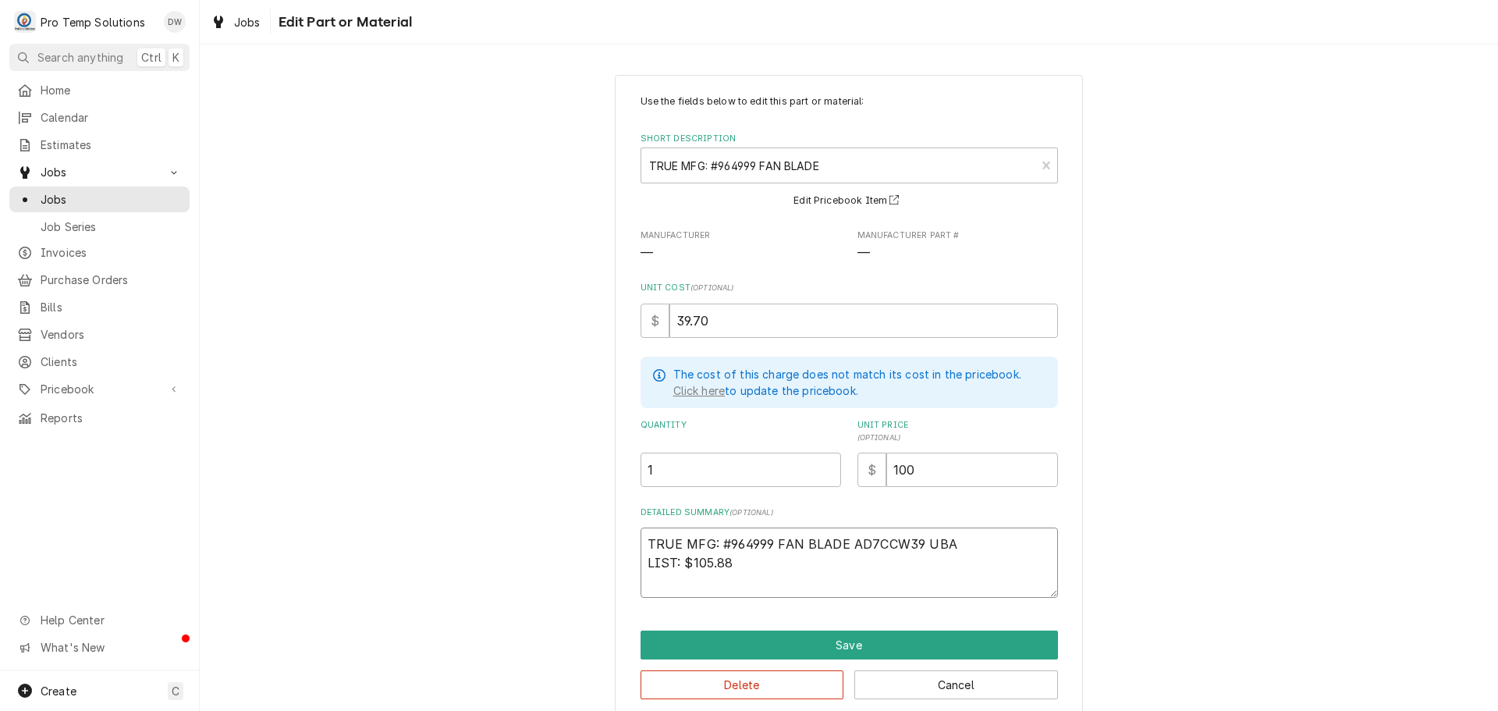
type textarea "TRUE MFG: #964999 FAN BLADE AD7CCW39 UBA PLIST: $105.88"
type textarea "x"
type textarea "TRUE MFG: #964999 FAN BLADE AD7CCW39 UBA PTLIST: $105.88"
type textarea "x"
type textarea "TRUE MFG: #964999 FAN BLADE AD7CCW39 UBA PT LIST: $105.88"
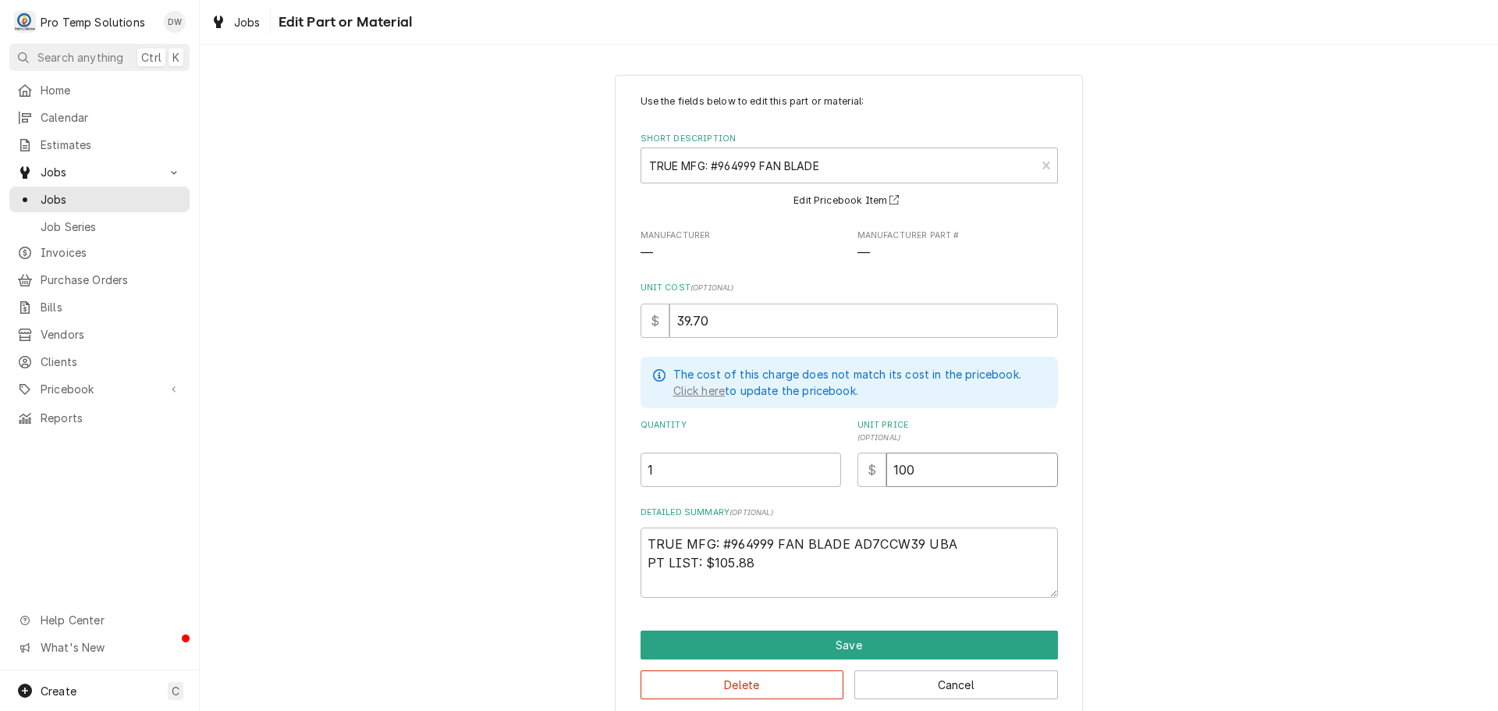
click at [922, 471] on input "100" at bounding box center [972, 470] width 172 height 34
type textarea "x"
type input "10"
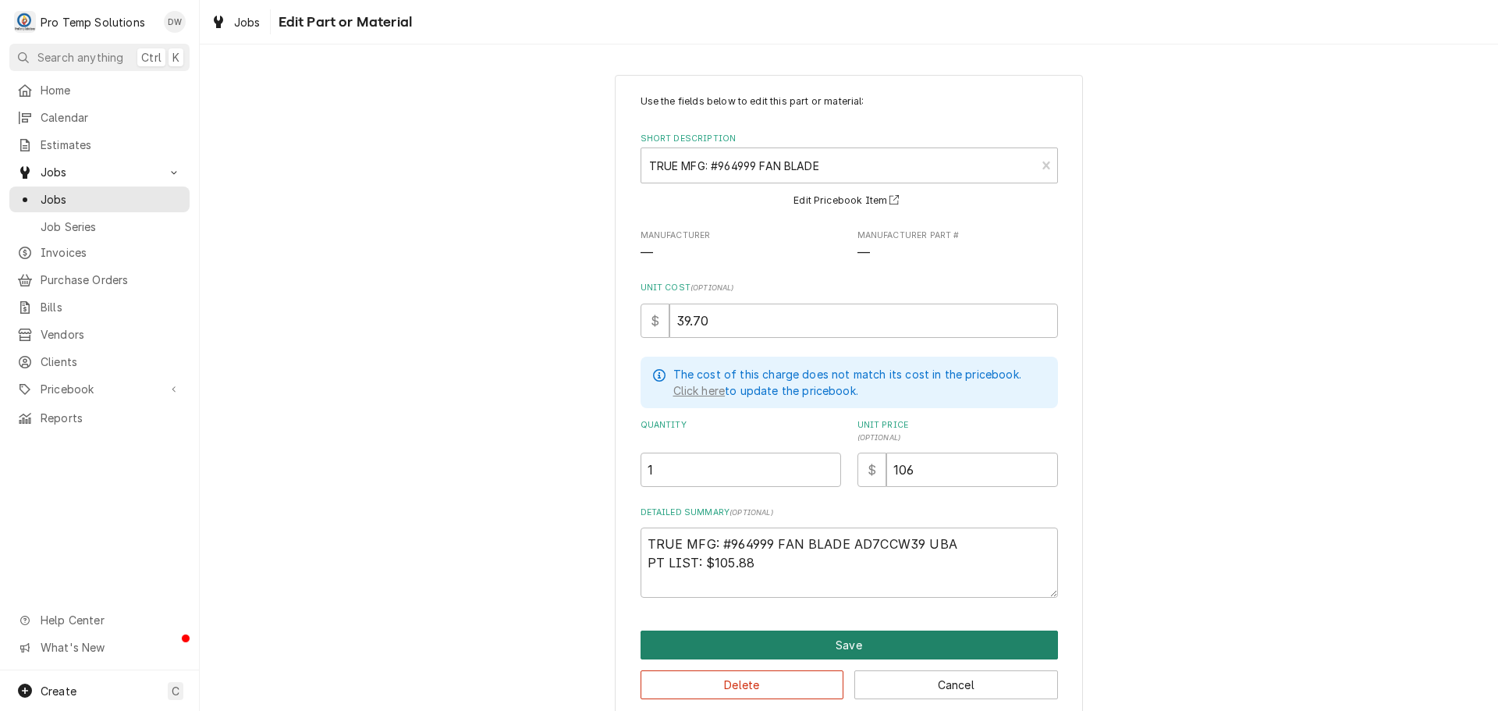
click at [841, 645] on button "Save" at bounding box center [849, 644] width 417 height 29
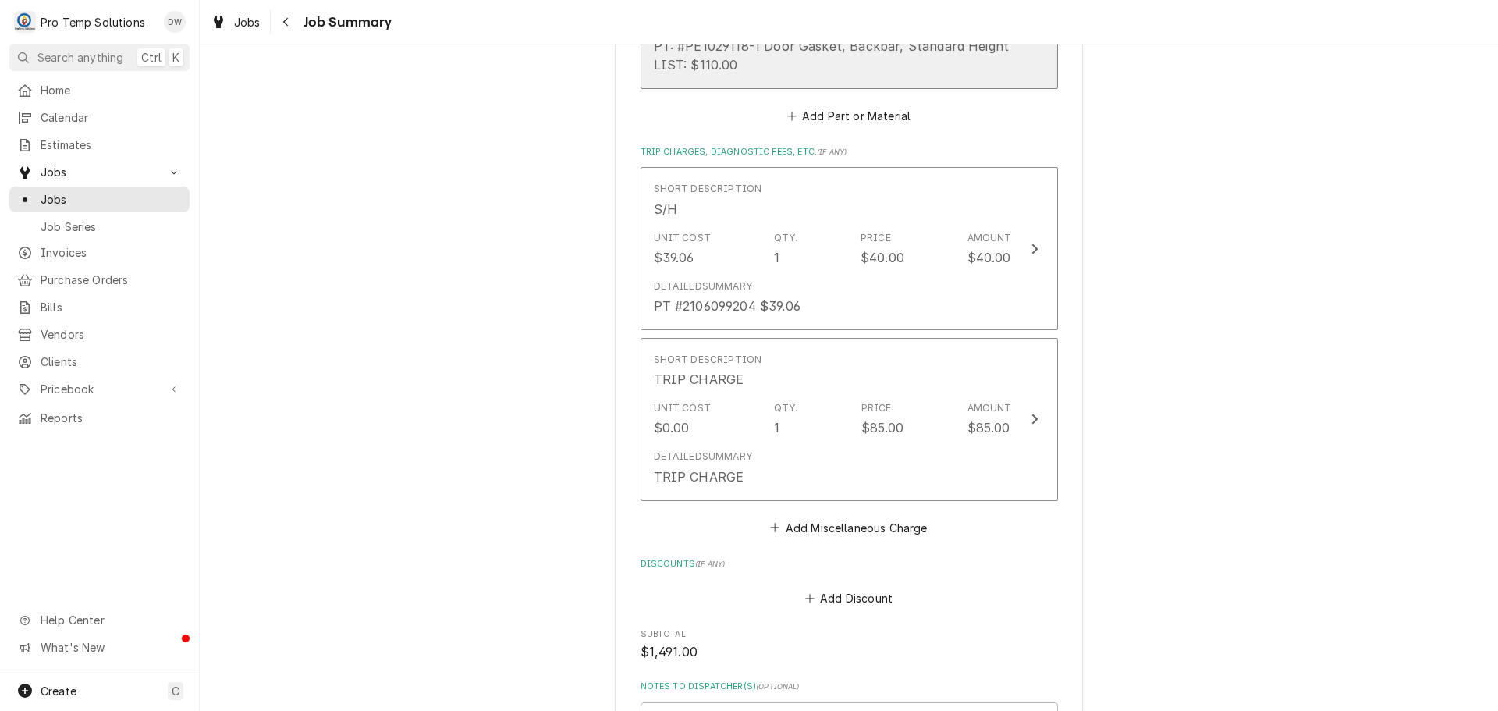
scroll to position [2809, 0]
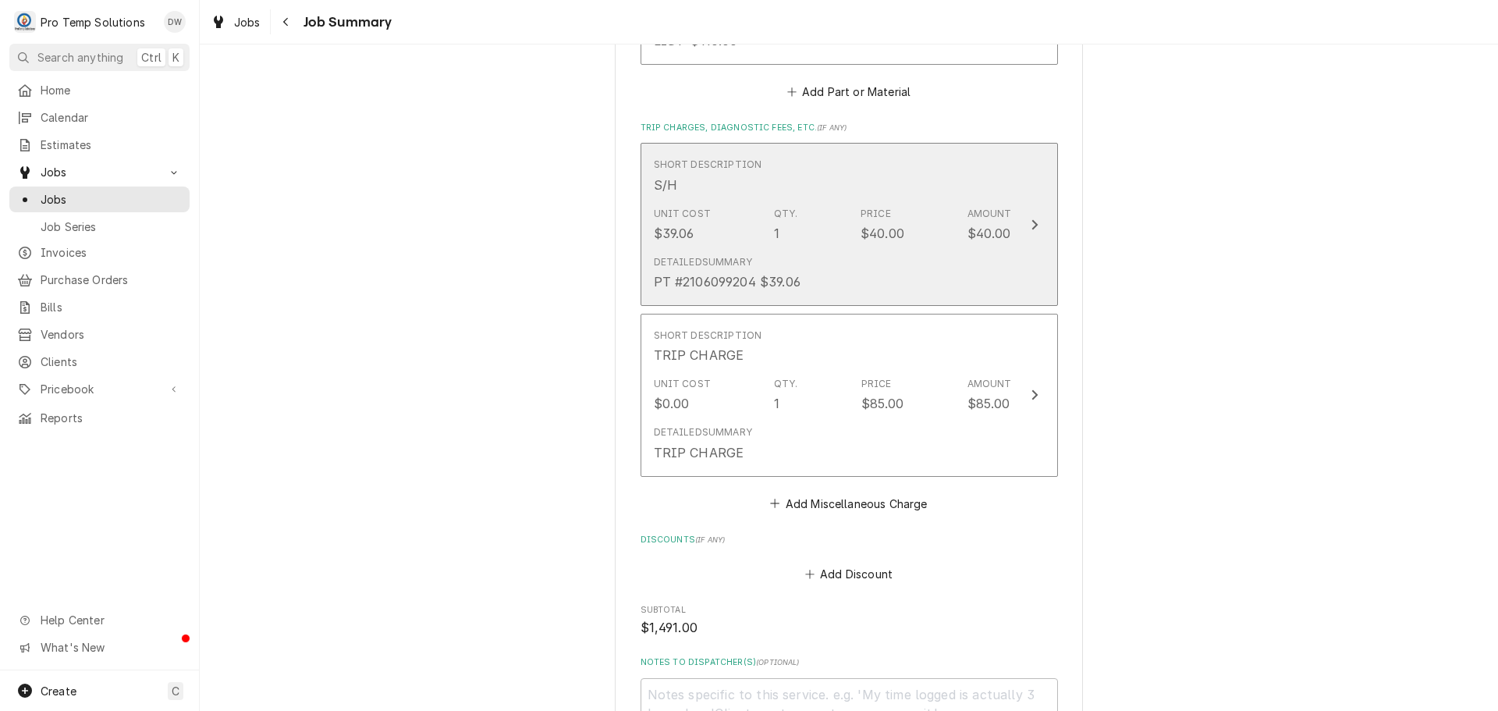
click at [1031, 221] on icon "Update Line Item" at bounding box center [1035, 224] width 8 height 12
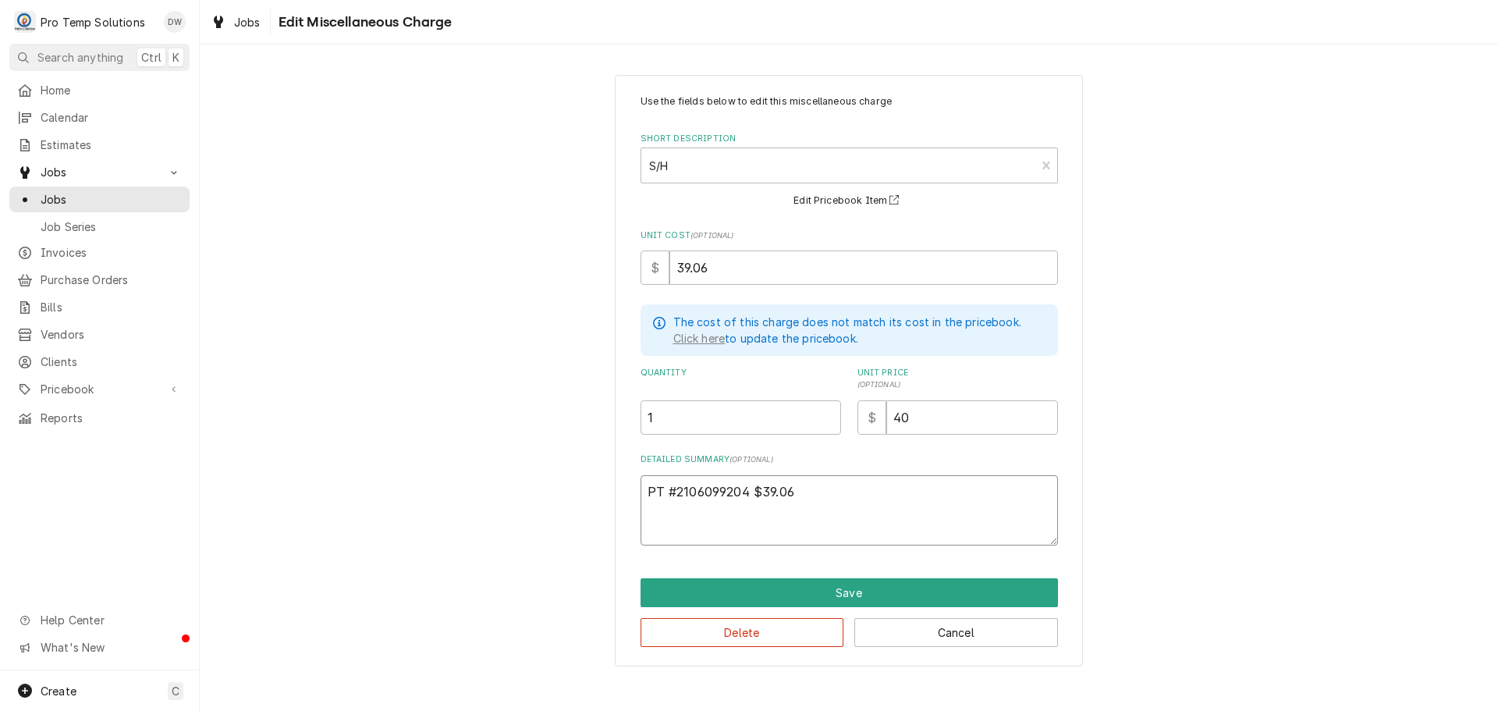
click at [818, 496] on textarea "PT #2106099204 $39.06" at bounding box center [849, 510] width 417 height 70
click at [747, 508] on textarea "PT #2106099204 $39.06 TRUE #680037620.00" at bounding box center [849, 510] width 417 height 70
click at [811, 506] on textarea "PT #2106099204 $39.06 TRUE #6800376 $20.00" at bounding box center [849, 510] width 417 height 70
click at [924, 412] on input "40" at bounding box center [972, 417] width 172 height 34
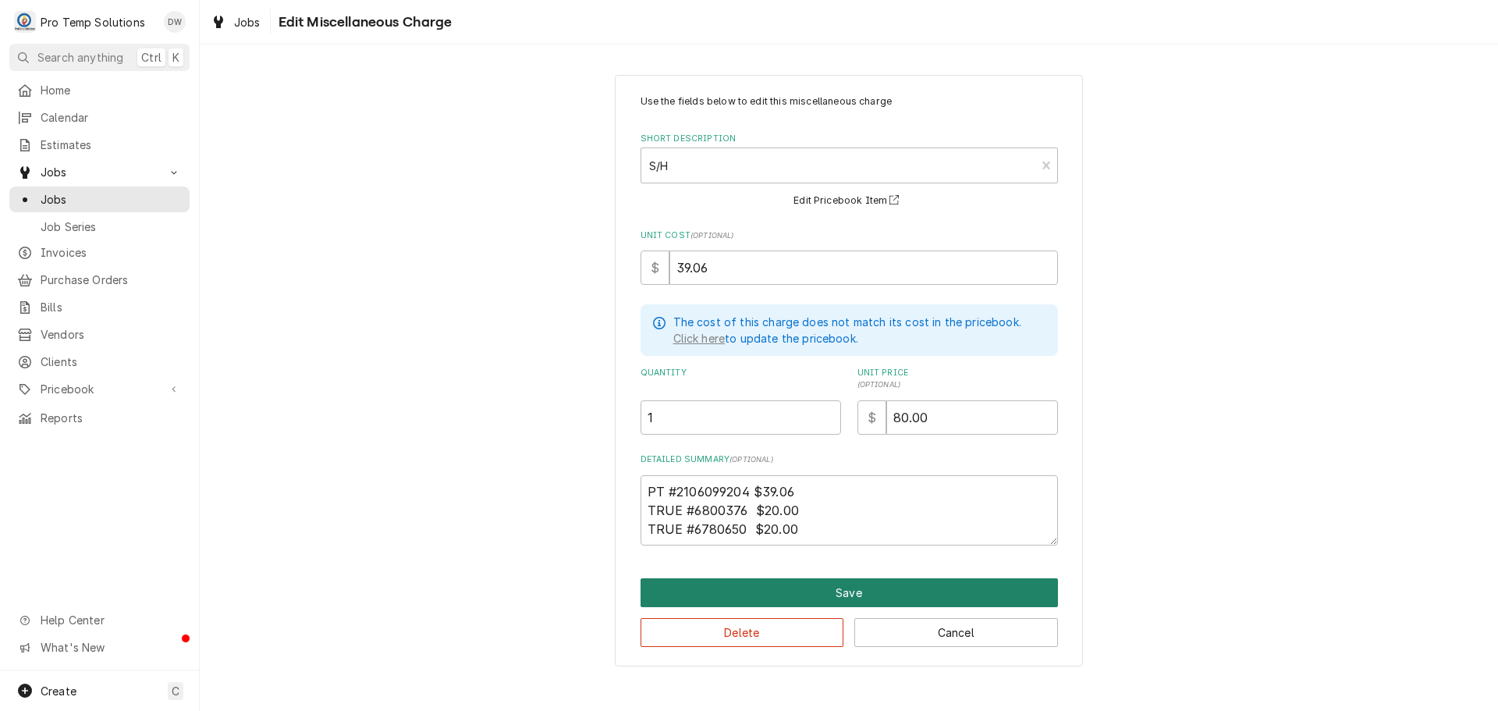
click at [842, 591] on button "Save" at bounding box center [849, 592] width 417 height 29
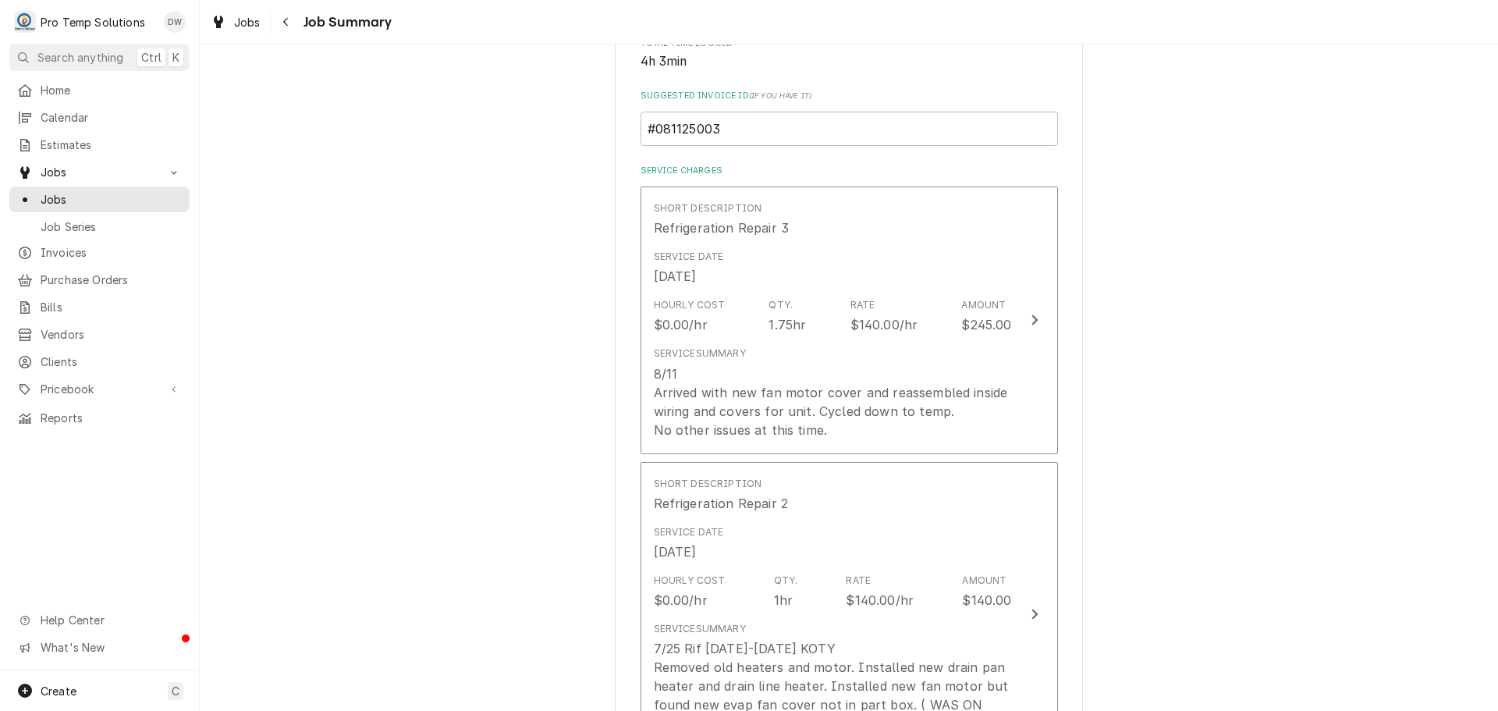
scroll to position [312, 0]
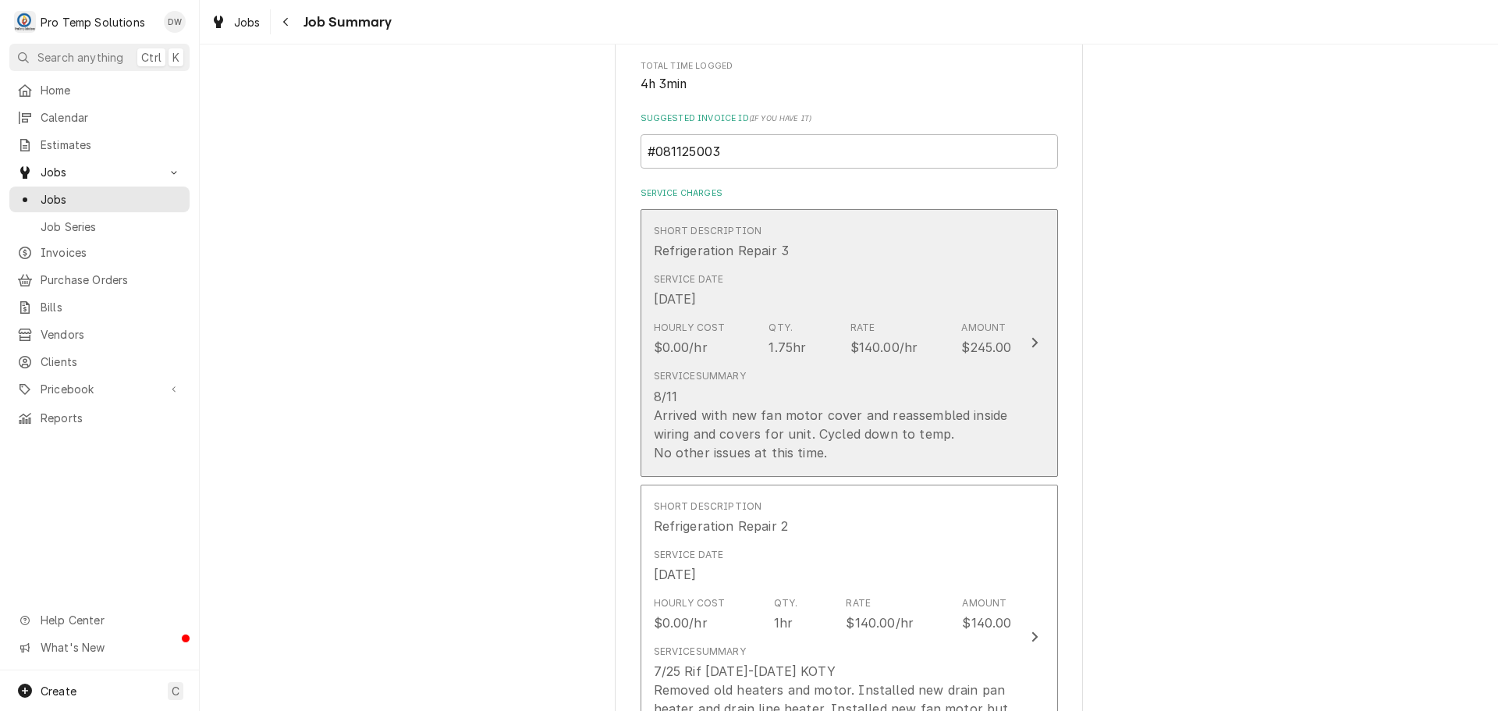
click at [1031, 339] on icon "Update Line Item" at bounding box center [1035, 342] width 8 height 12
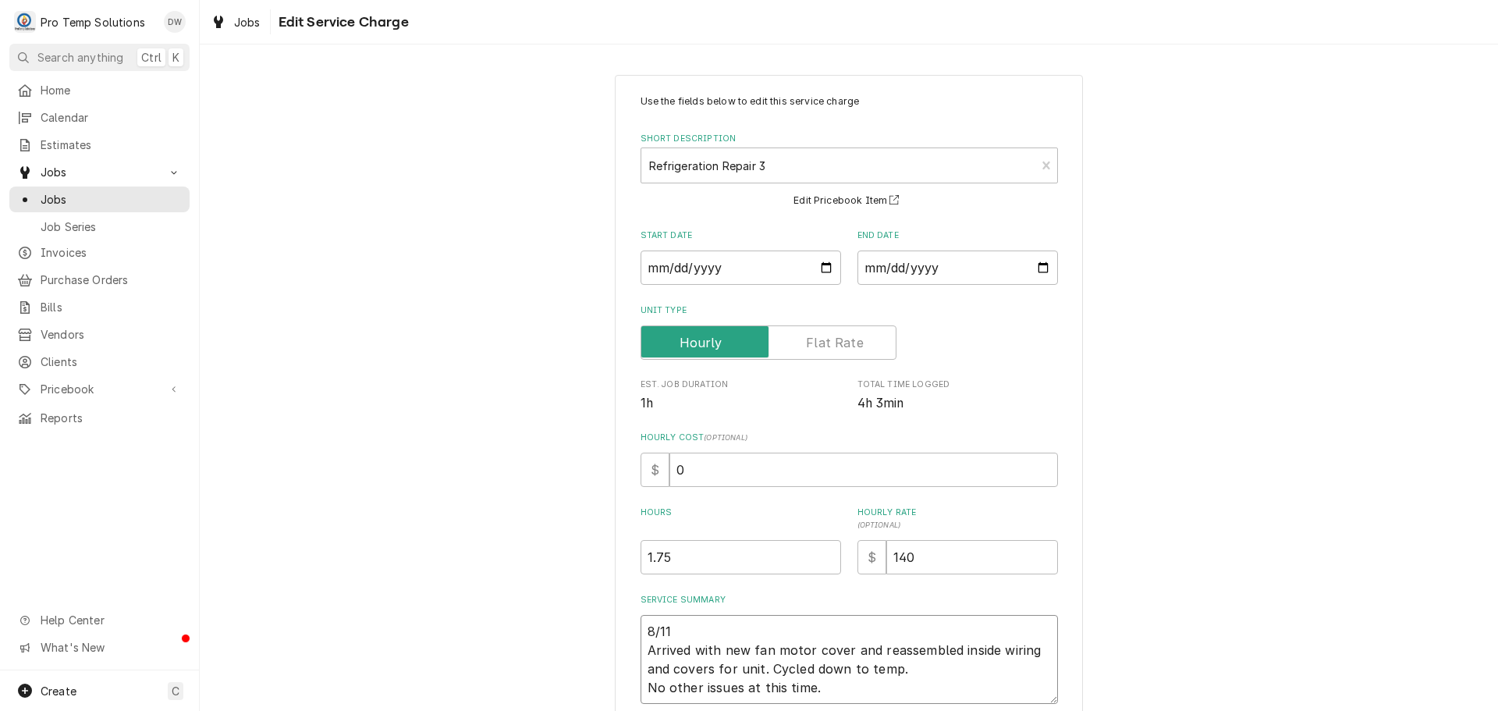
click at [691, 630] on textarea "8/11 Arrived with new fan motor cover and reassembled inside wiring and covers …" at bounding box center [849, 659] width 417 height 89
click at [679, 471] on input "0" at bounding box center [863, 470] width 389 height 34
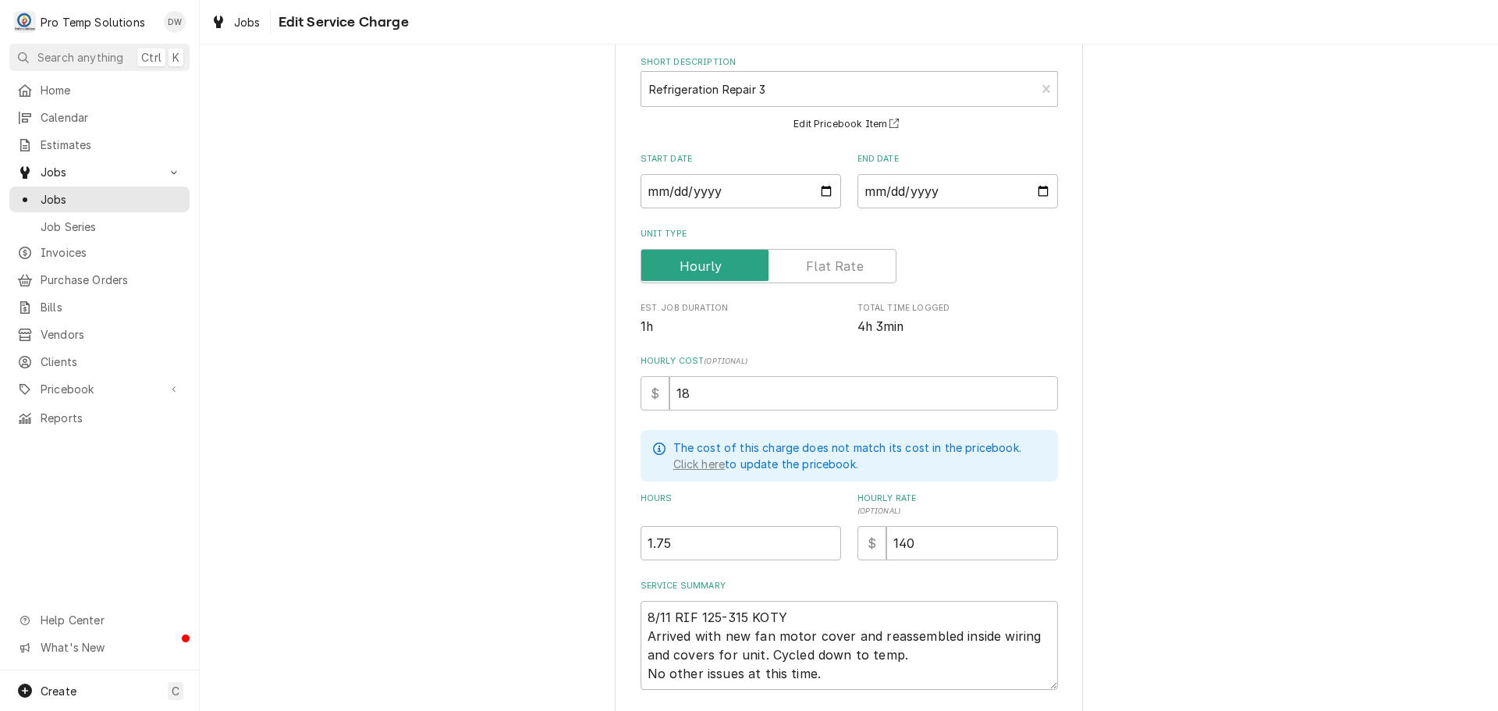
scroll to position [189, 0]
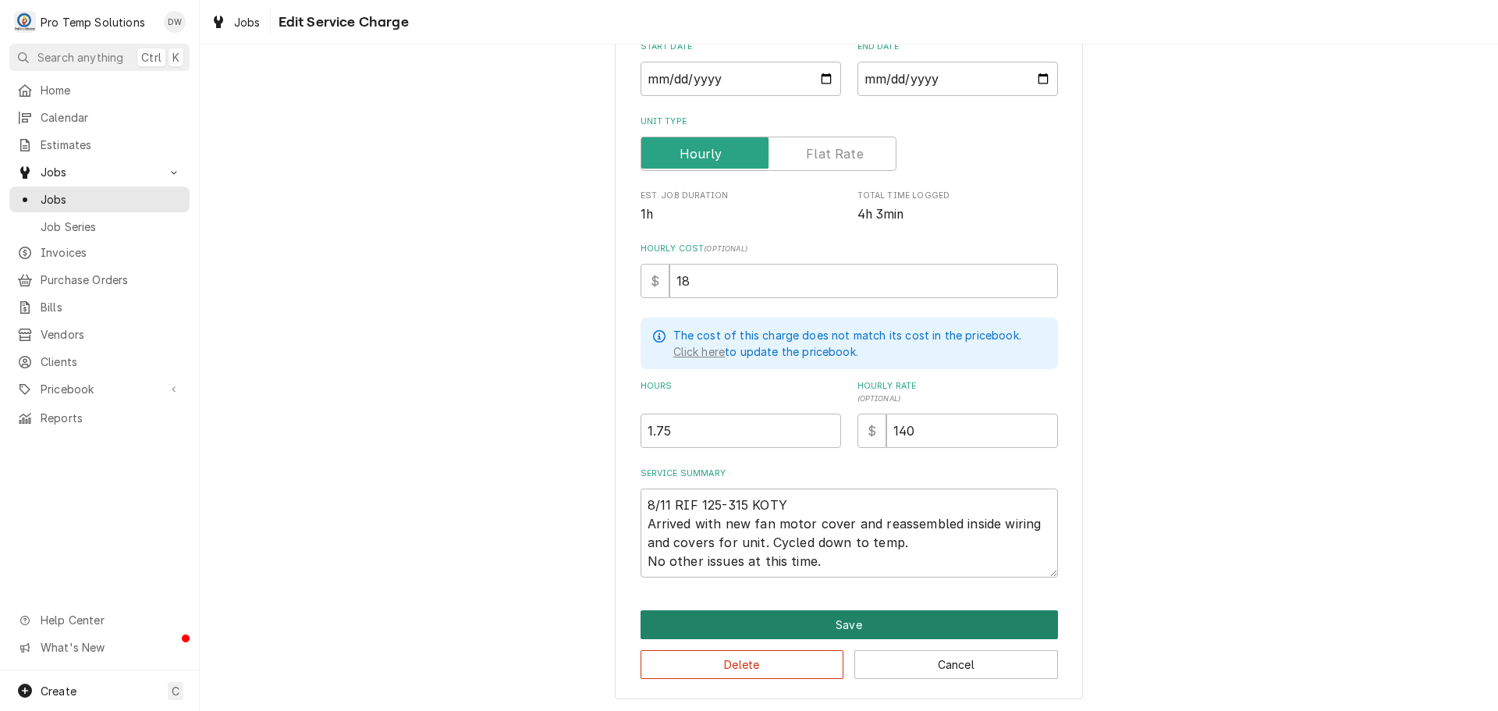
click at [846, 626] on button "Save" at bounding box center [849, 624] width 417 height 29
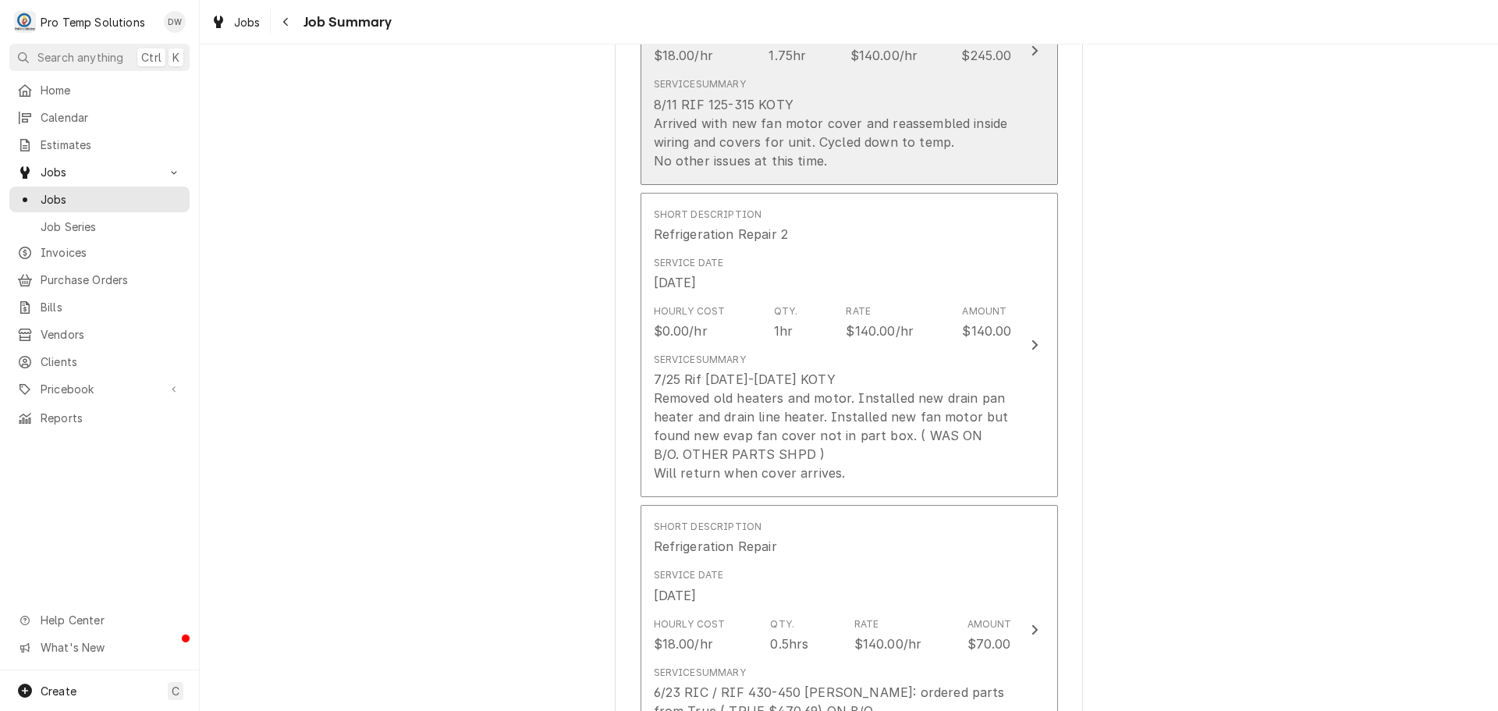
scroll to position [624, 0]
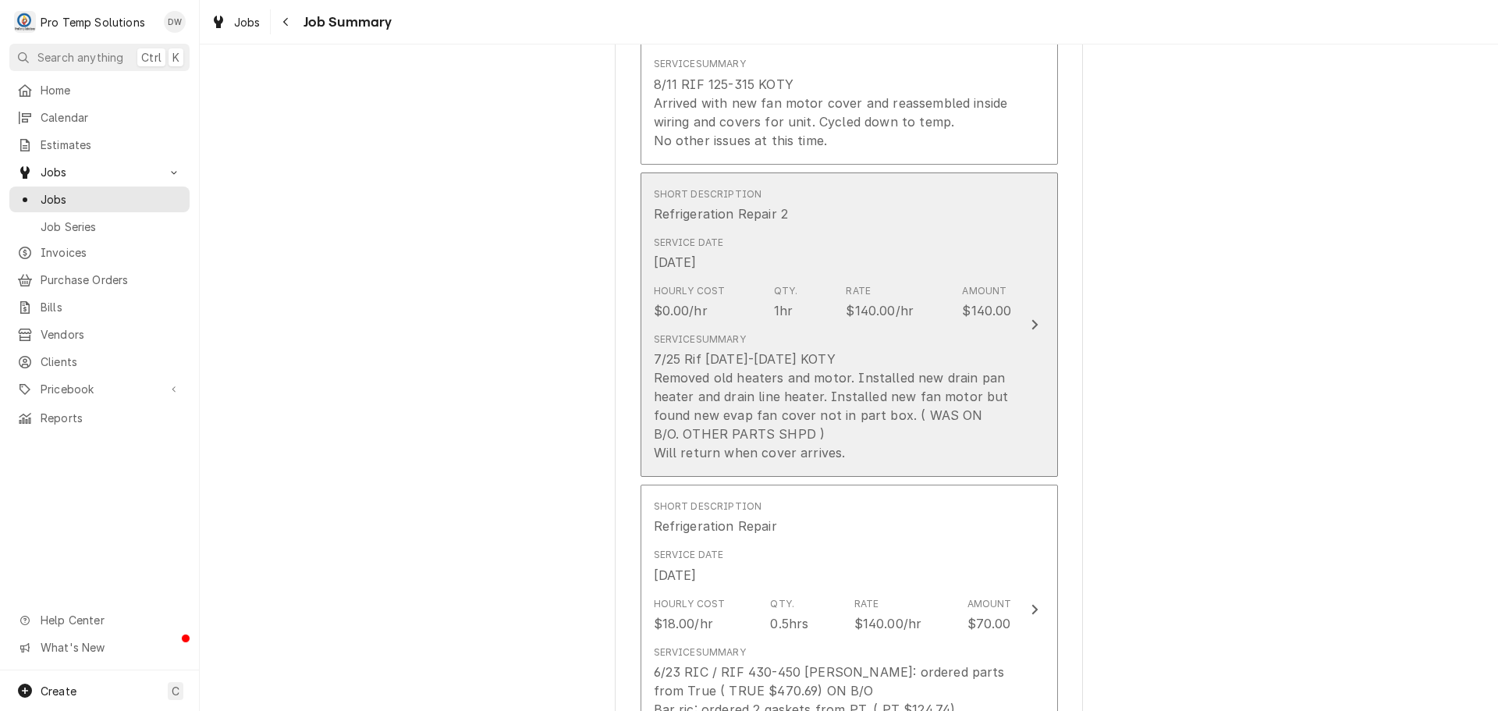
click at [1031, 322] on icon "Update Line Item" at bounding box center [1035, 324] width 8 height 12
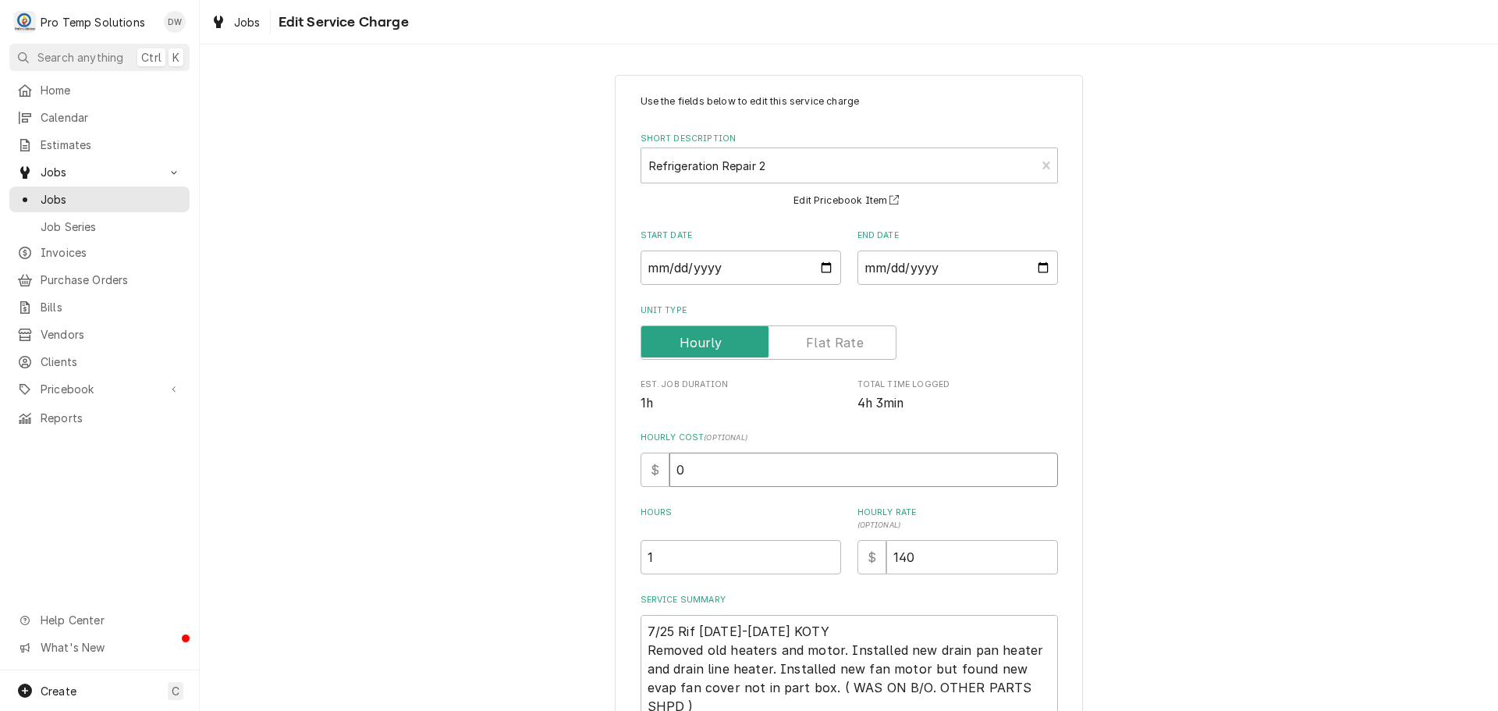
click at [694, 464] on input "0" at bounding box center [863, 470] width 389 height 34
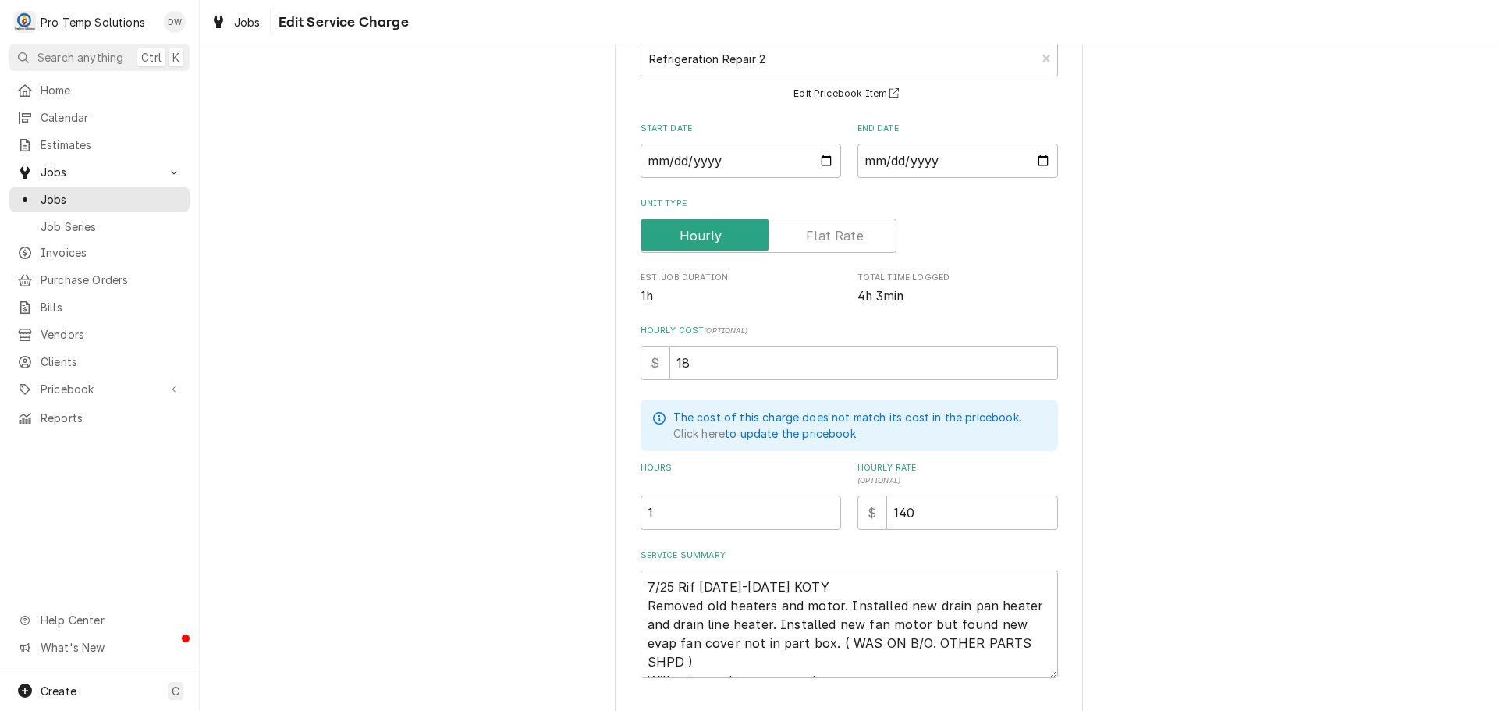
scroll to position [208, 0]
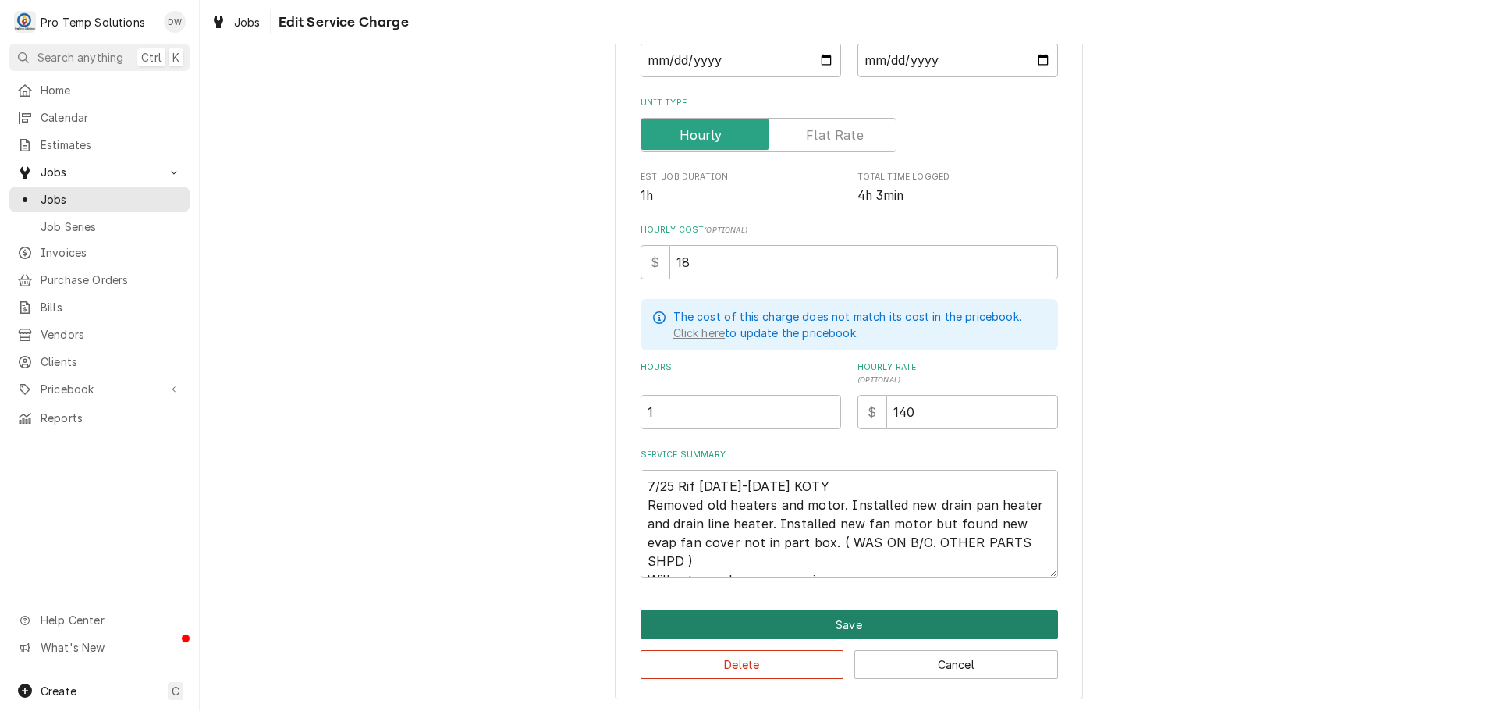
click at [831, 621] on button "Save" at bounding box center [849, 624] width 417 height 29
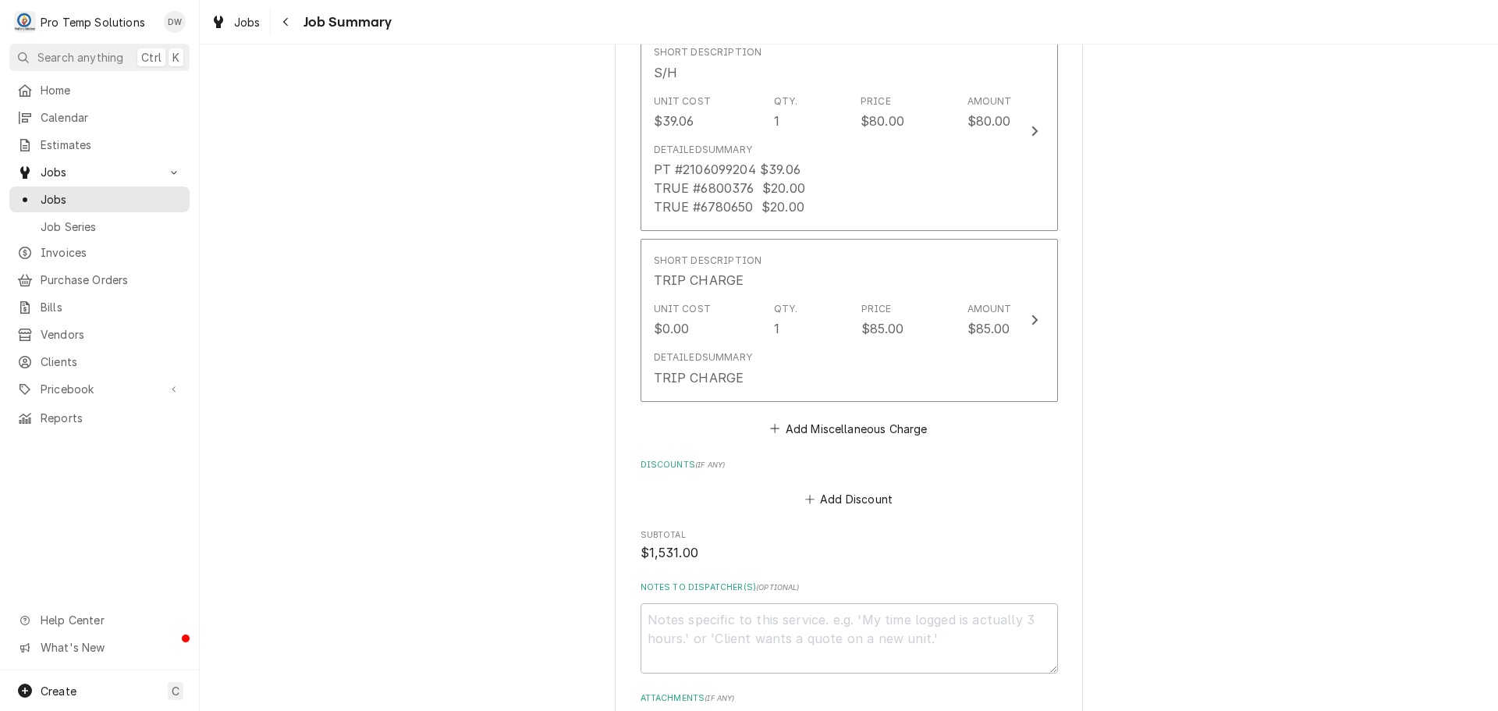
scroll to position [3043, 0]
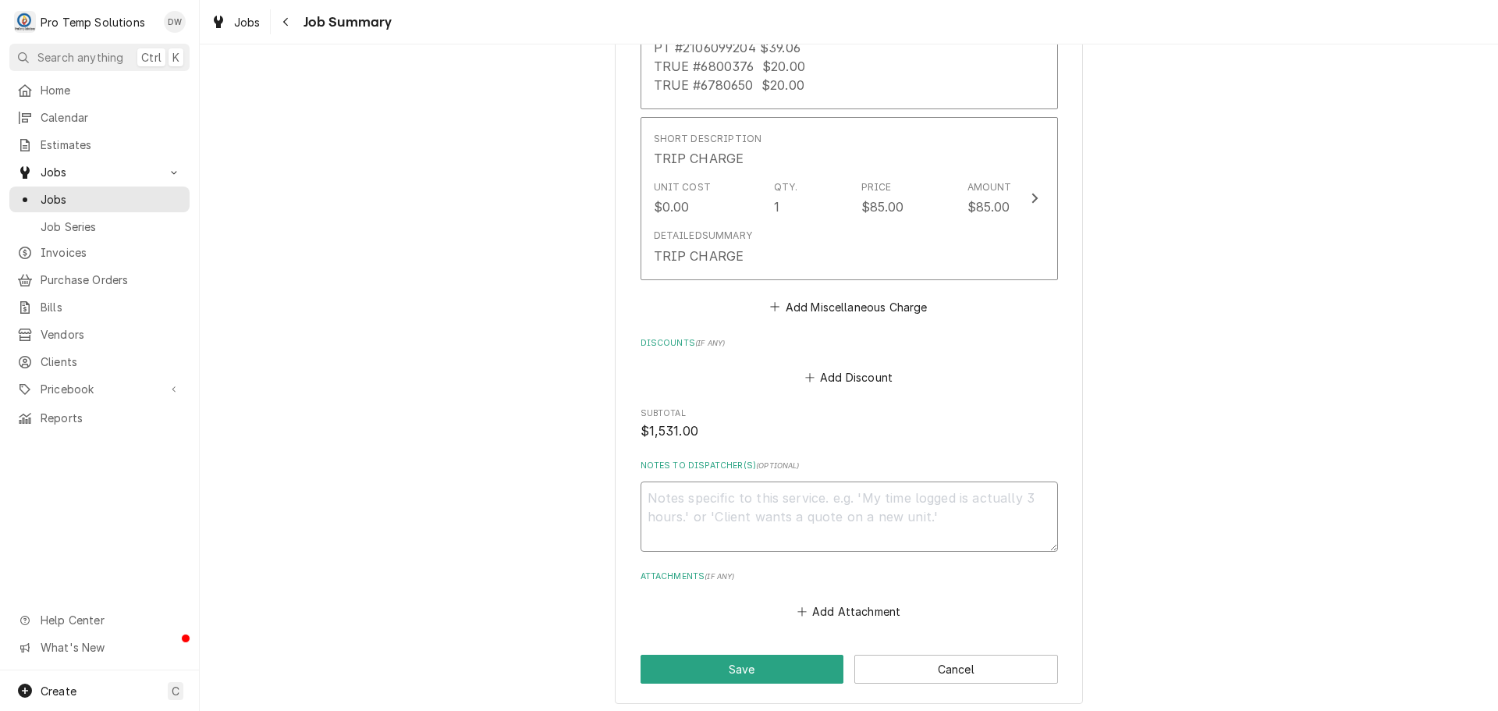
click at [710, 487] on textarea "Notes to Dispatcher(s) ( optional )" at bounding box center [849, 516] width 417 height 70
click at [737, 669] on button "Save" at bounding box center [743, 669] width 204 height 29
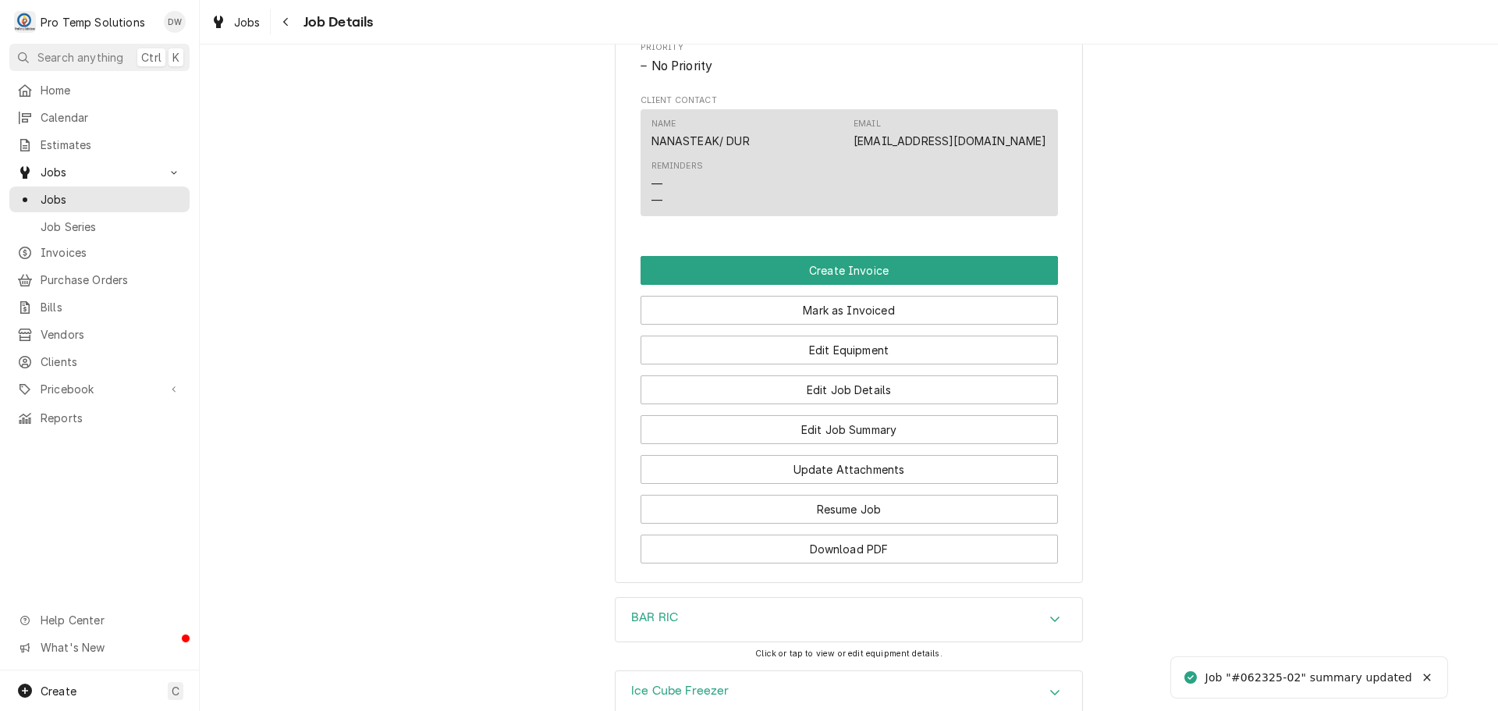
scroll to position [940, 0]
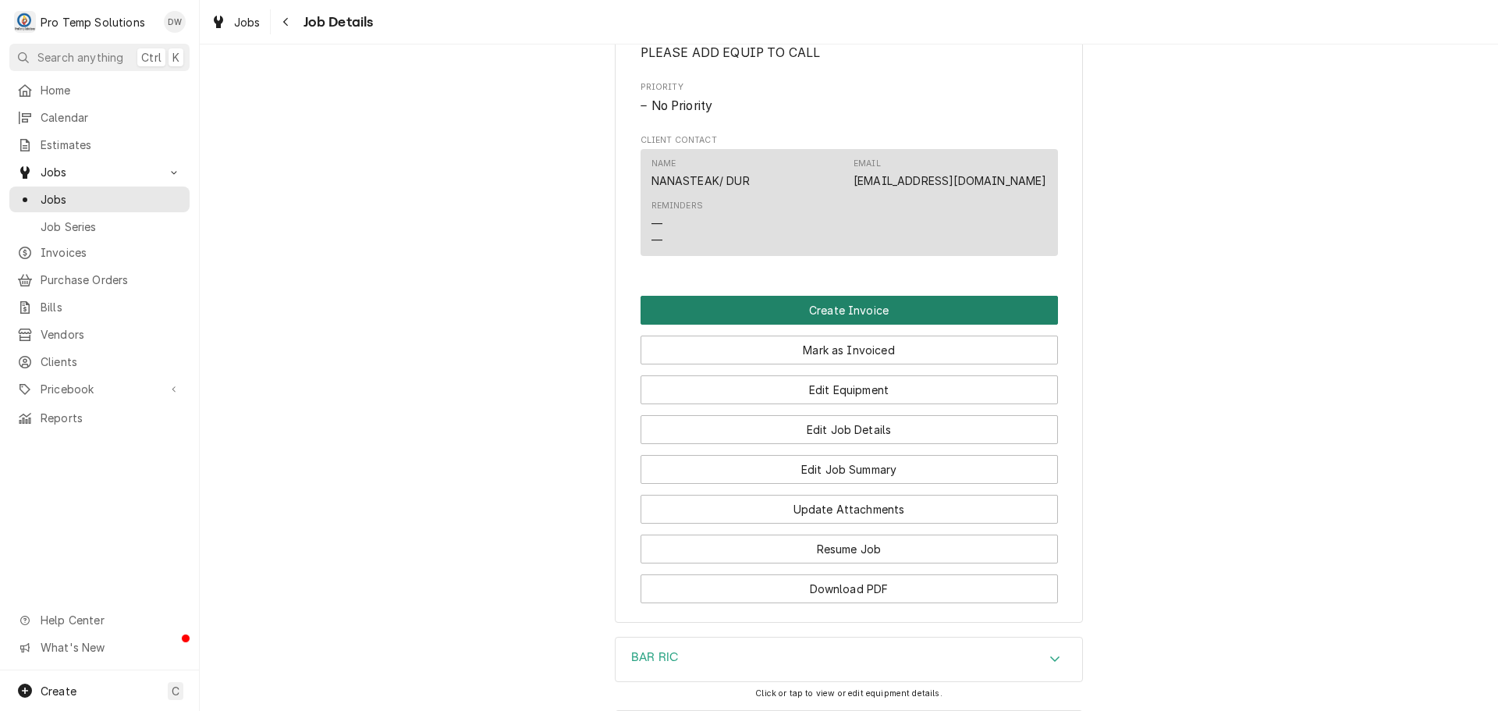
click at [839, 325] on button "Create Invoice" at bounding box center [849, 310] width 417 height 29
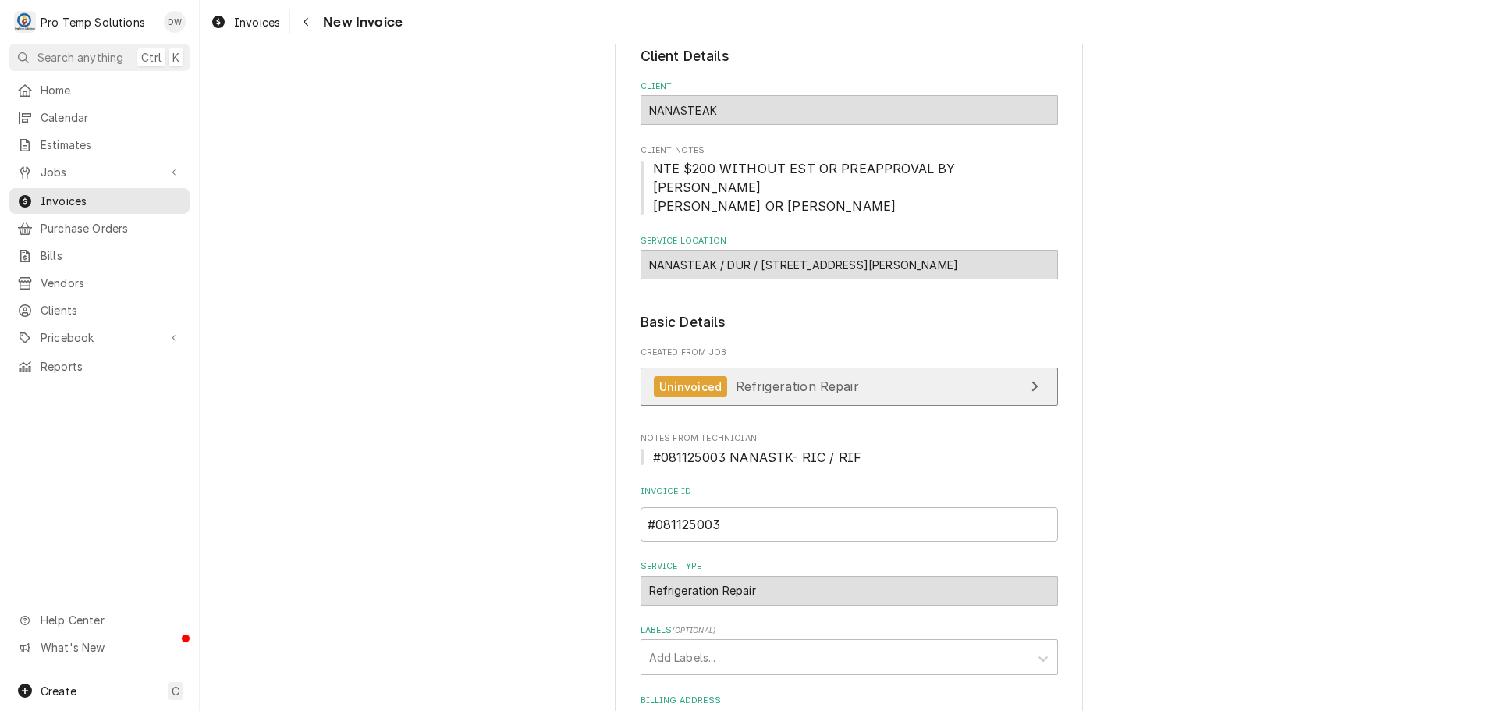
scroll to position [398, 0]
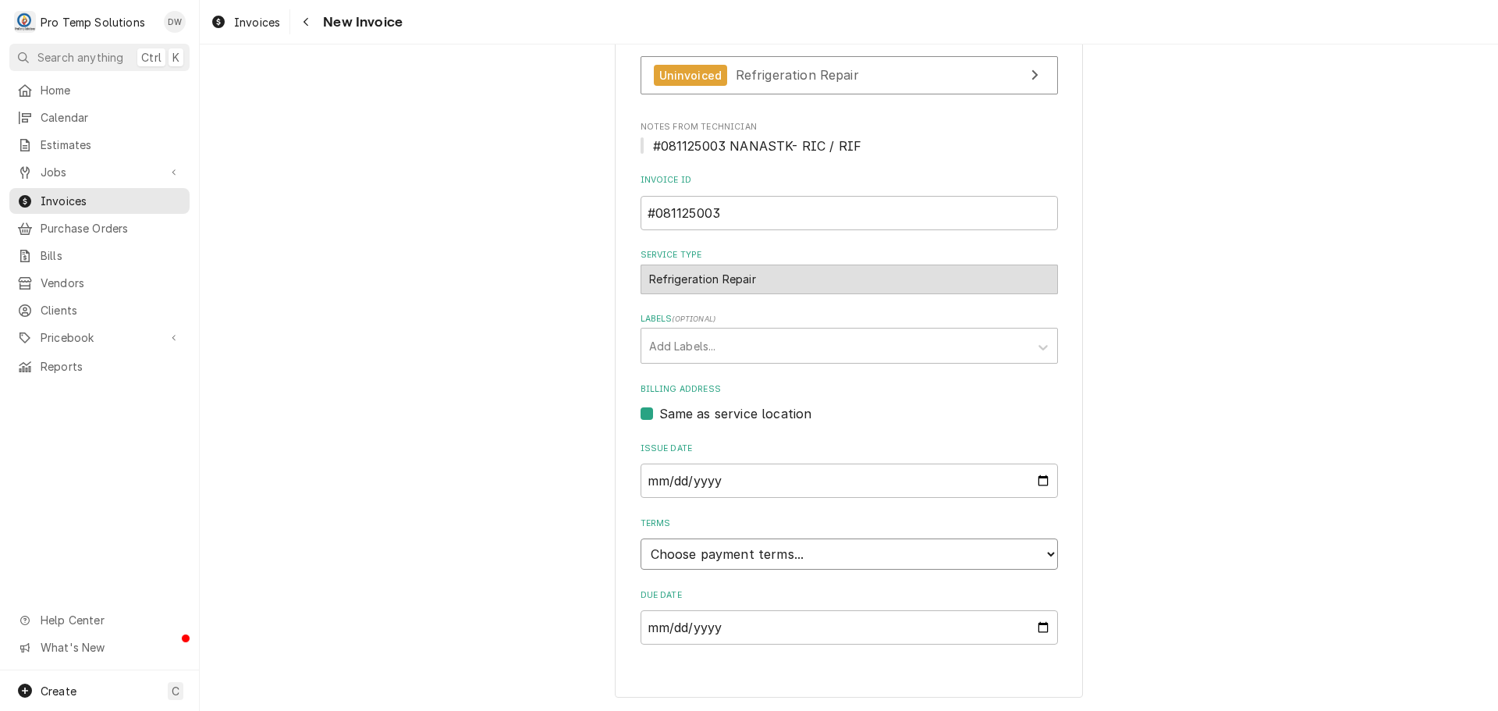
click at [670, 556] on select "Choose payment terms... Same Day Net 7 Net 14 Net 21 Net 30 Net 45 Net 60 Net 90" at bounding box center [849, 553] width 417 height 31
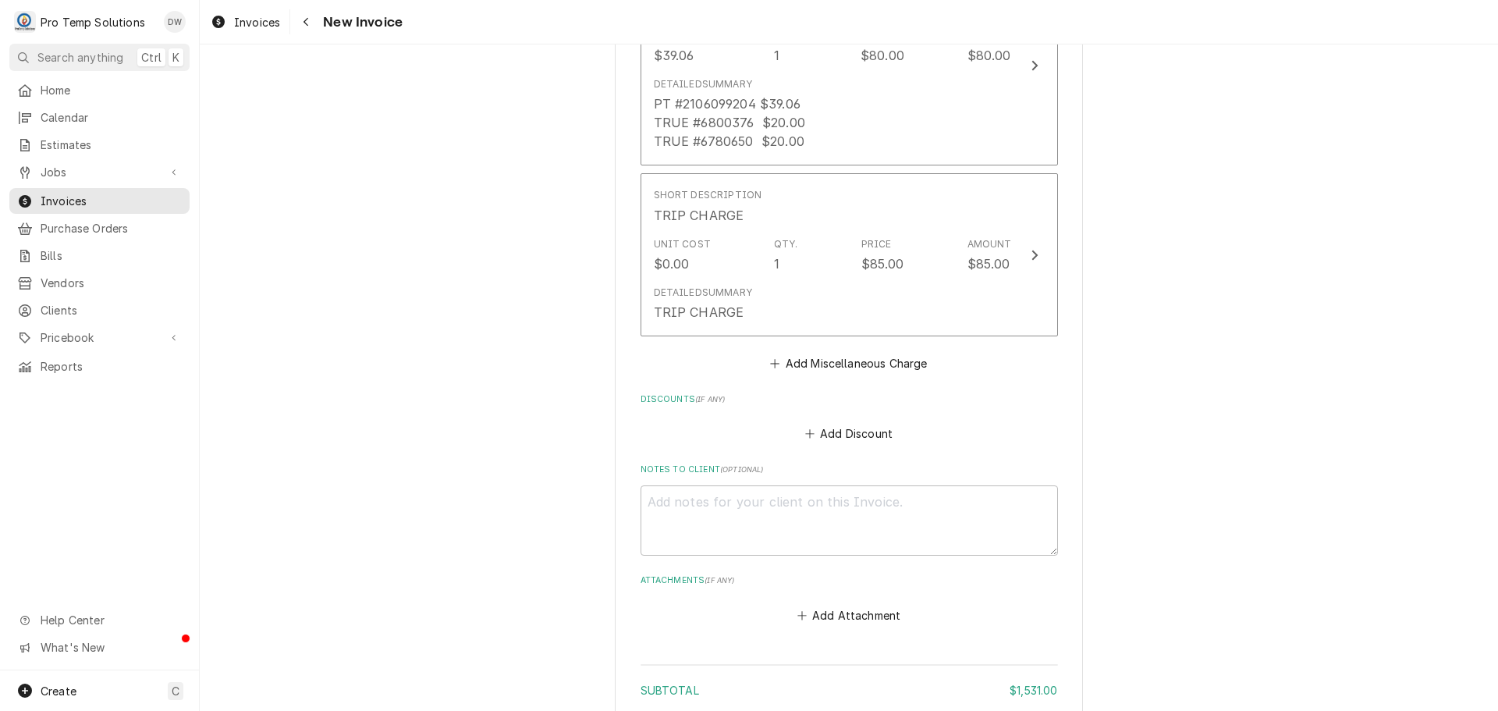
scroll to position [3597, 0]
click at [665, 502] on textarea "Notes to Client ( optional )" at bounding box center [849, 520] width 417 height 70
type textarea "x"
type textarea "#"
type textarea "x"
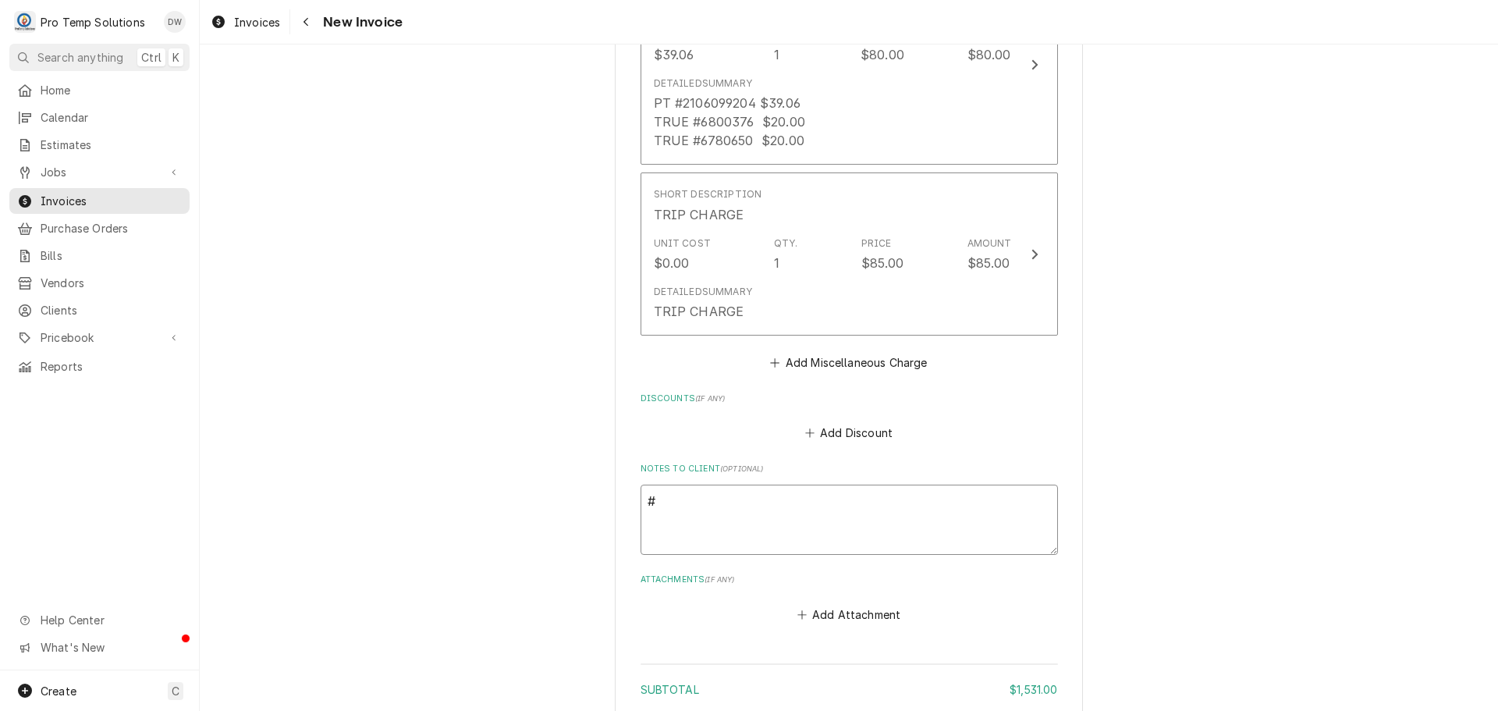
type textarea "#0"
type textarea "x"
type textarea "#08"
type textarea "x"
type textarea "#081"
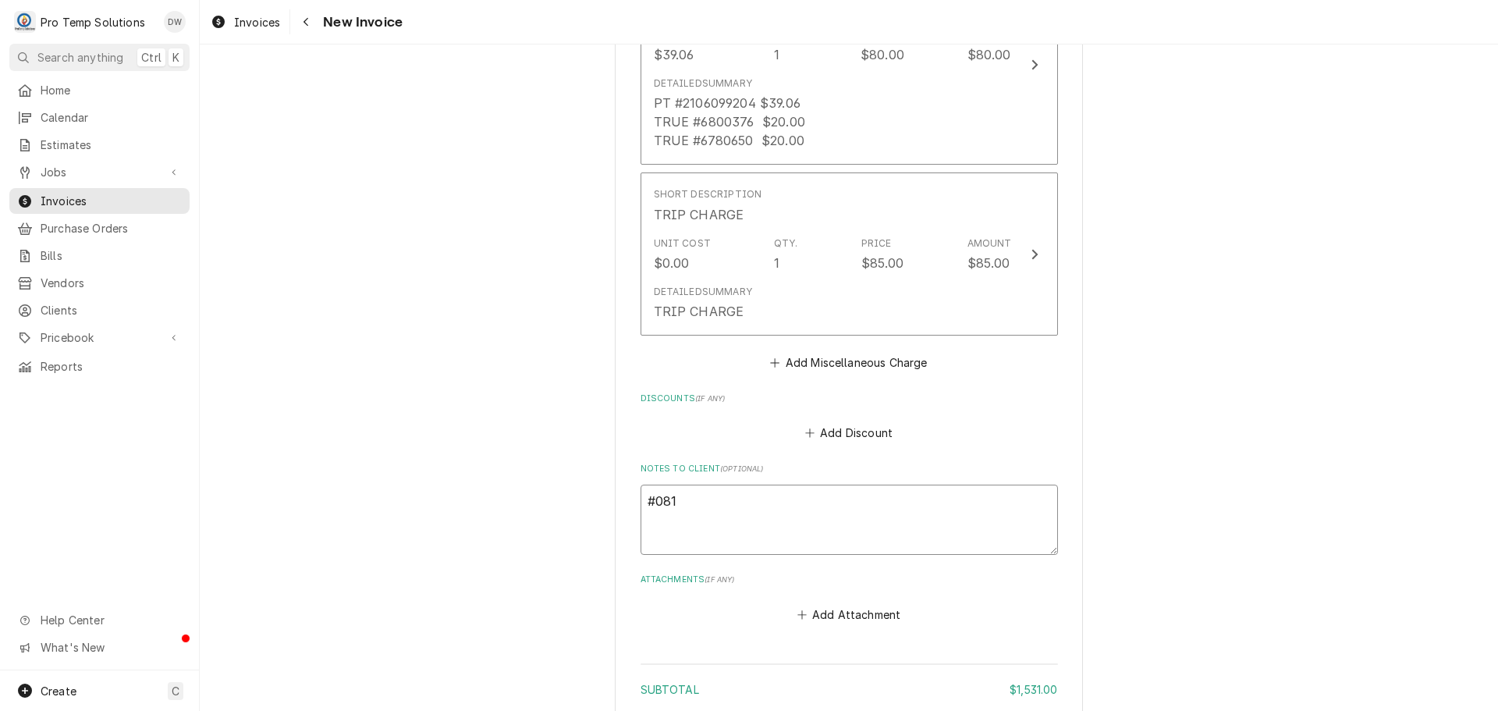
type textarea "x"
type textarea "#0811"
type textarea "x"
type textarea "#08112"
type textarea "x"
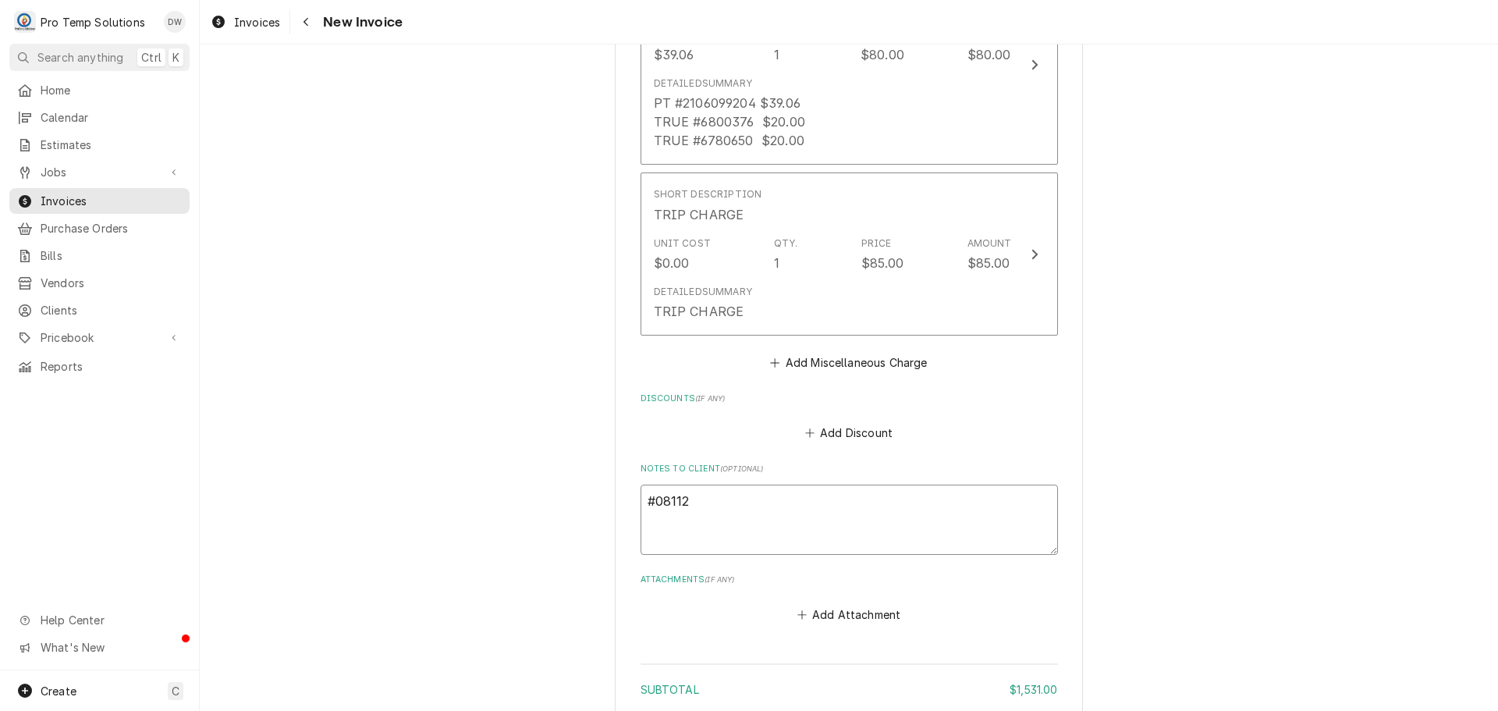
type textarea "#081125"
type textarea "x"
type textarea "#0811250"
type textarea "x"
type textarea "#08112500"
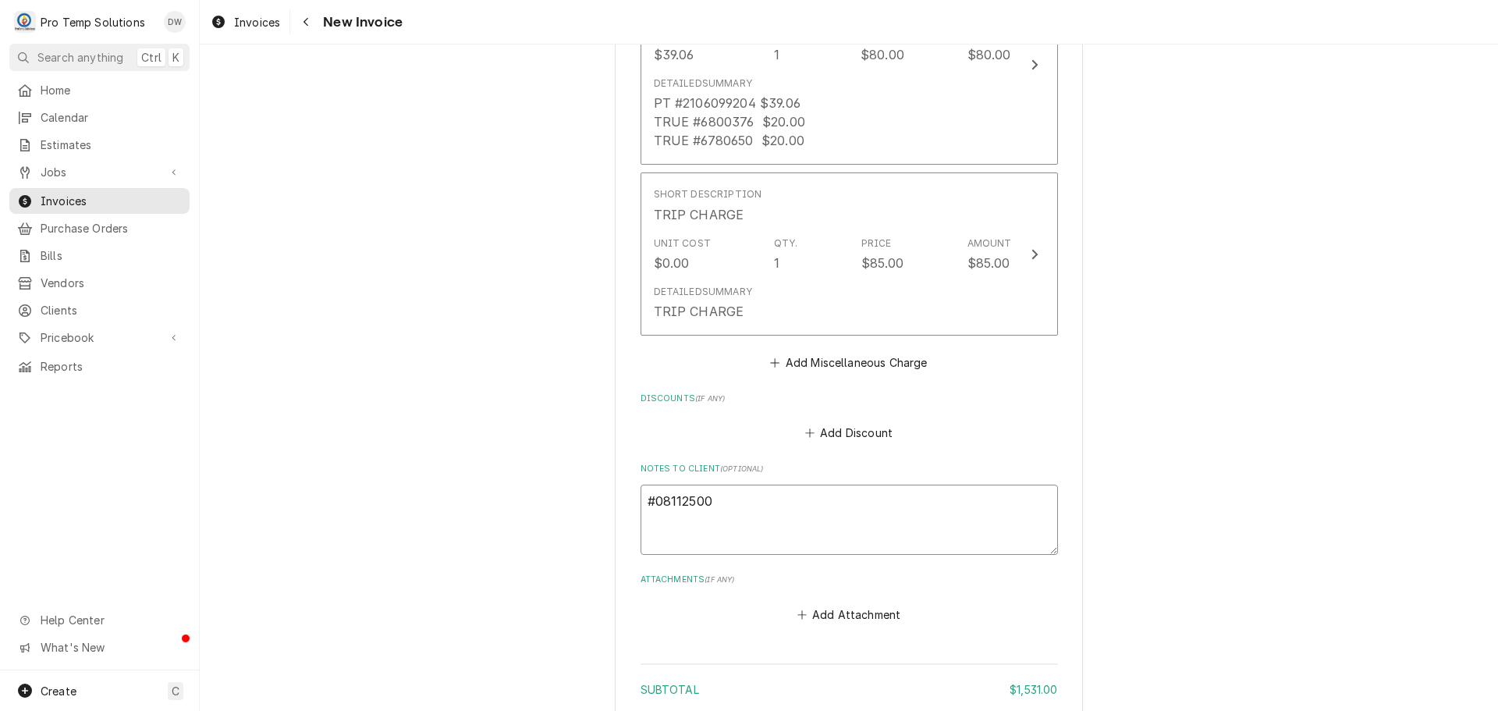
type textarea "x"
type textarea "#081125003"
type textarea "x"
type textarea "#081125003"
type textarea "x"
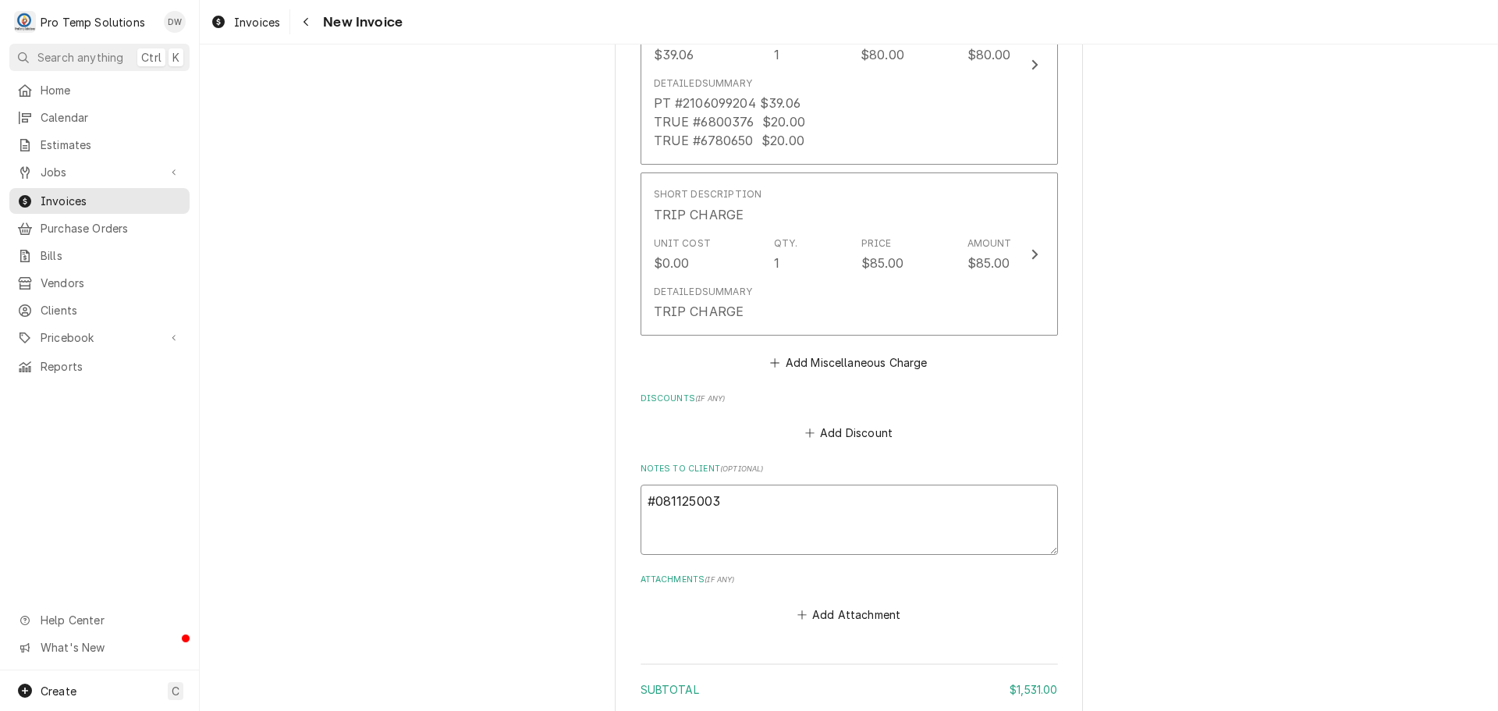
type textarea "#081125003 N"
type textarea "x"
type textarea "#081125003 NA"
type textarea "x"
type textarea "#081125003 NAN"
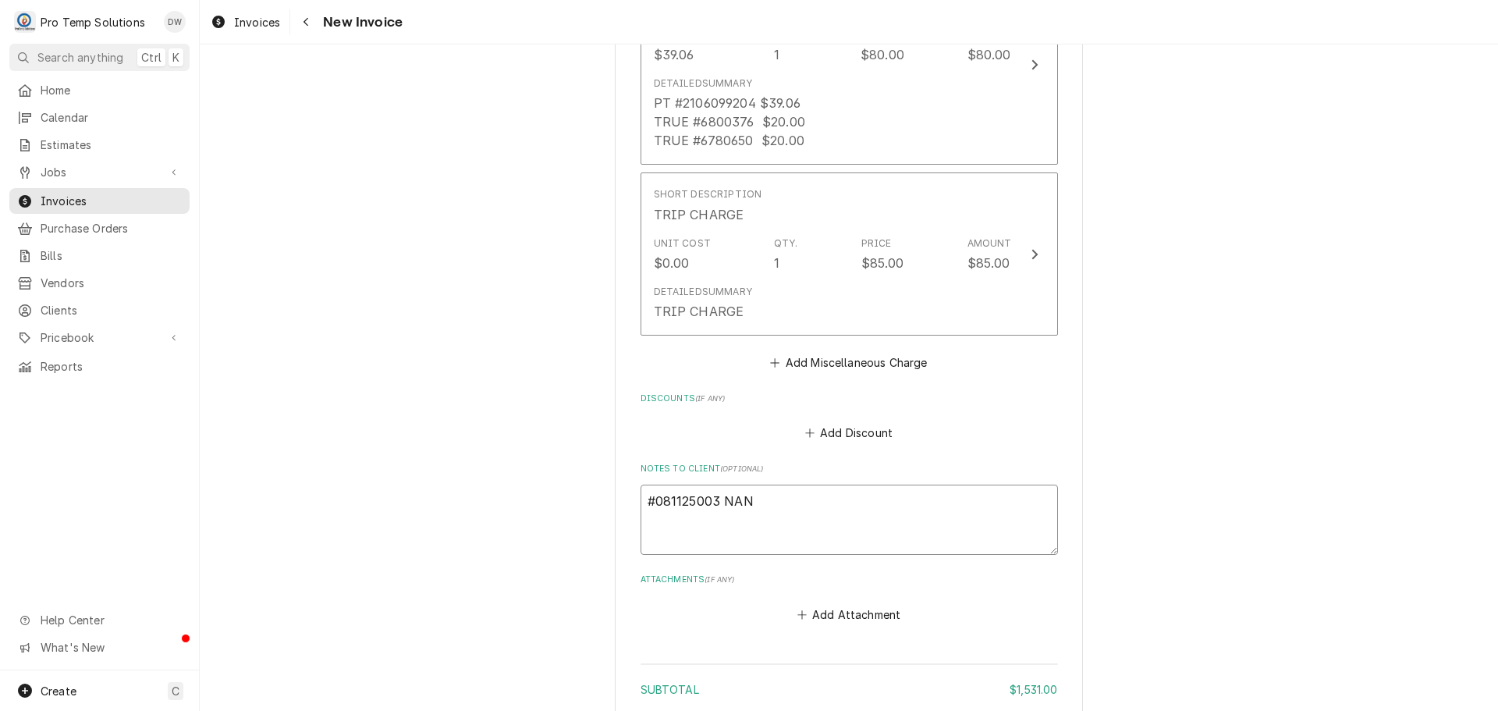
type textarea "x"
type textarea "#081125003 NANA"
type textarea "x"
type textarea "#081125003 NANAS"
type textarea "x"
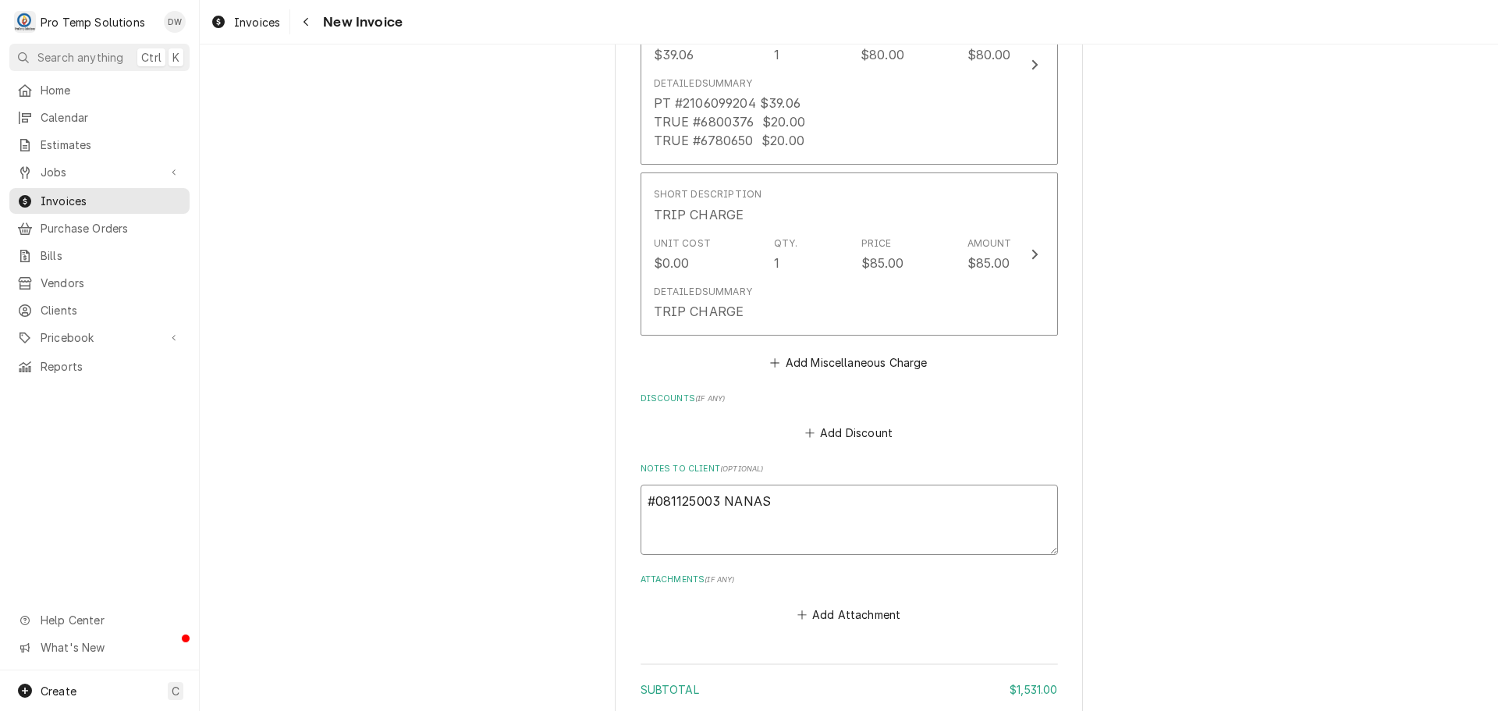
type textarea "#081125003 NANAST"
type textarea "x"
type textarea "#081125003 NANASTK"
type textarea "x"
type textarea "#081125003 NANASTK-"
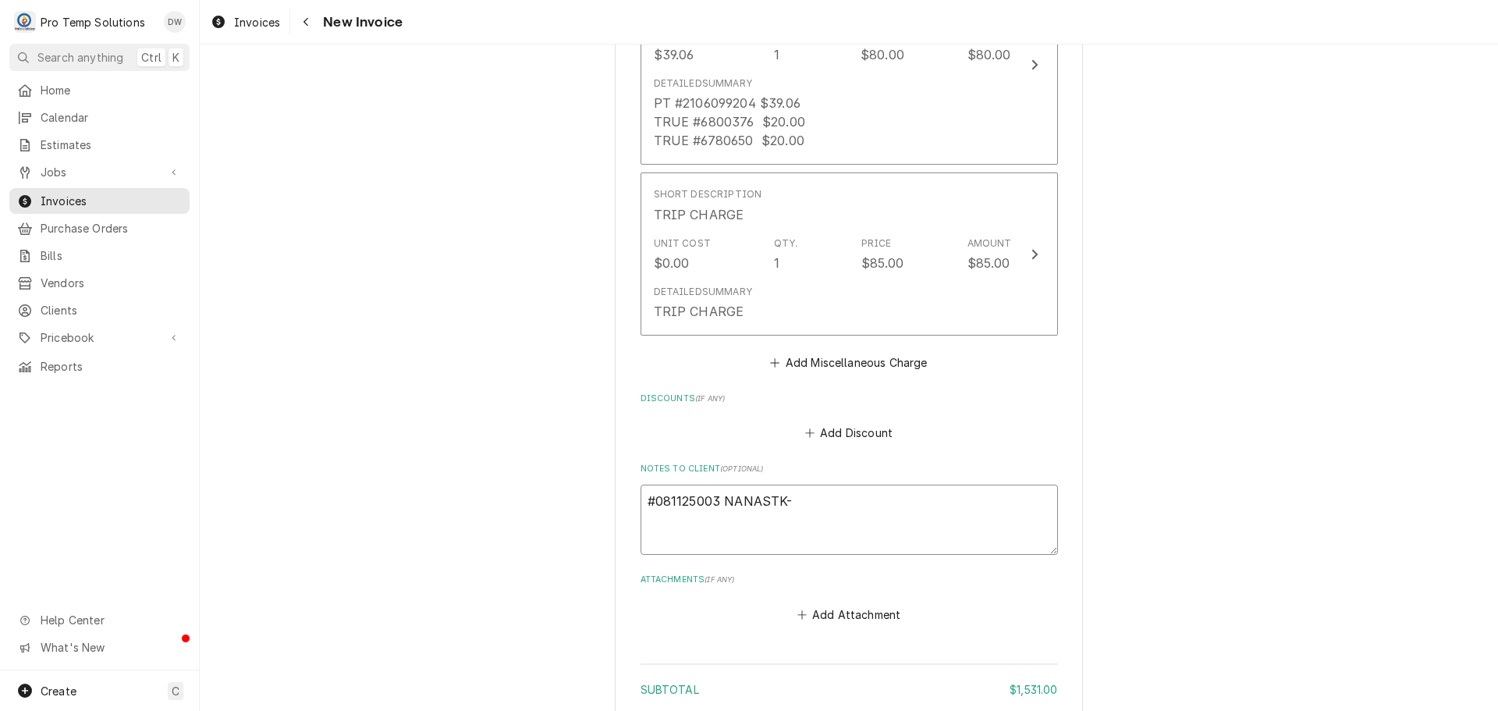
type textarea "x"
type textarea "#081125003 NANASTK-"
type textarea "x"
type textarea "#081125003 NANASTK- R"
type textarea "x"
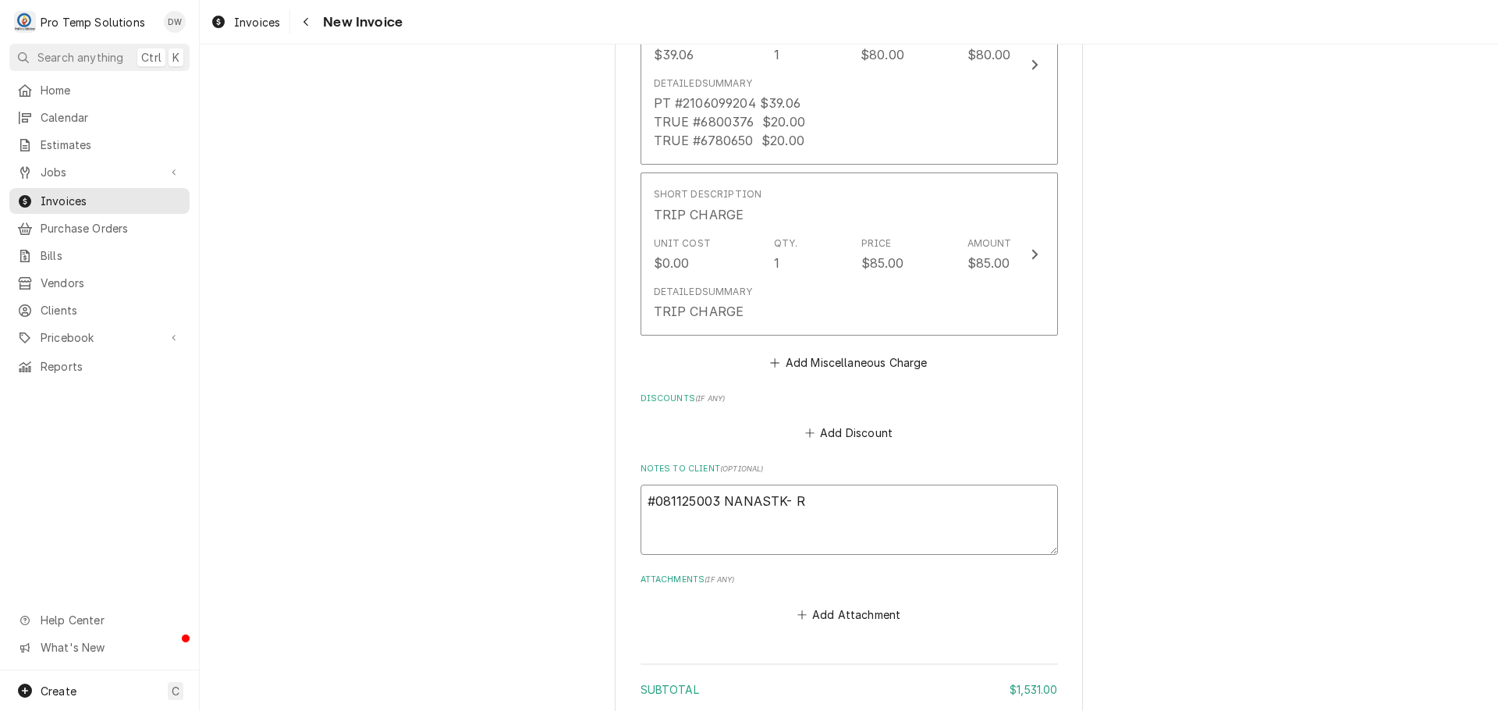
type textarea "#081125003 NANASTK- RI"
type textarea "x"
type textarea "#081125003 NANASTK- RIC"
type textarea "x"
type textarea "#081125003 NANASTK- RIC"
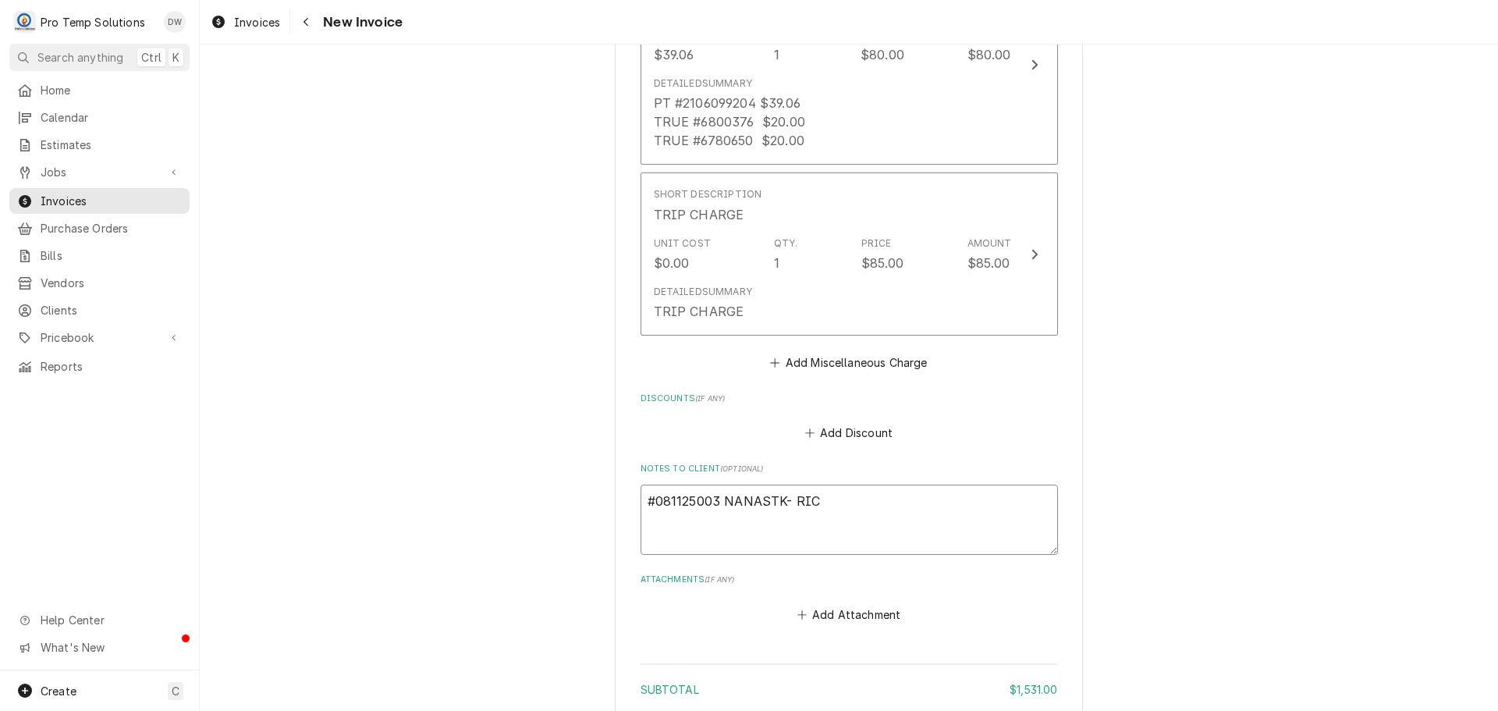
type textarea "x"
type textarea "#081125003 NANASTK- RIC /"
type textarea "x"
type textarea "#081125003 NANASTK- RIC /R"
type textarea "x"
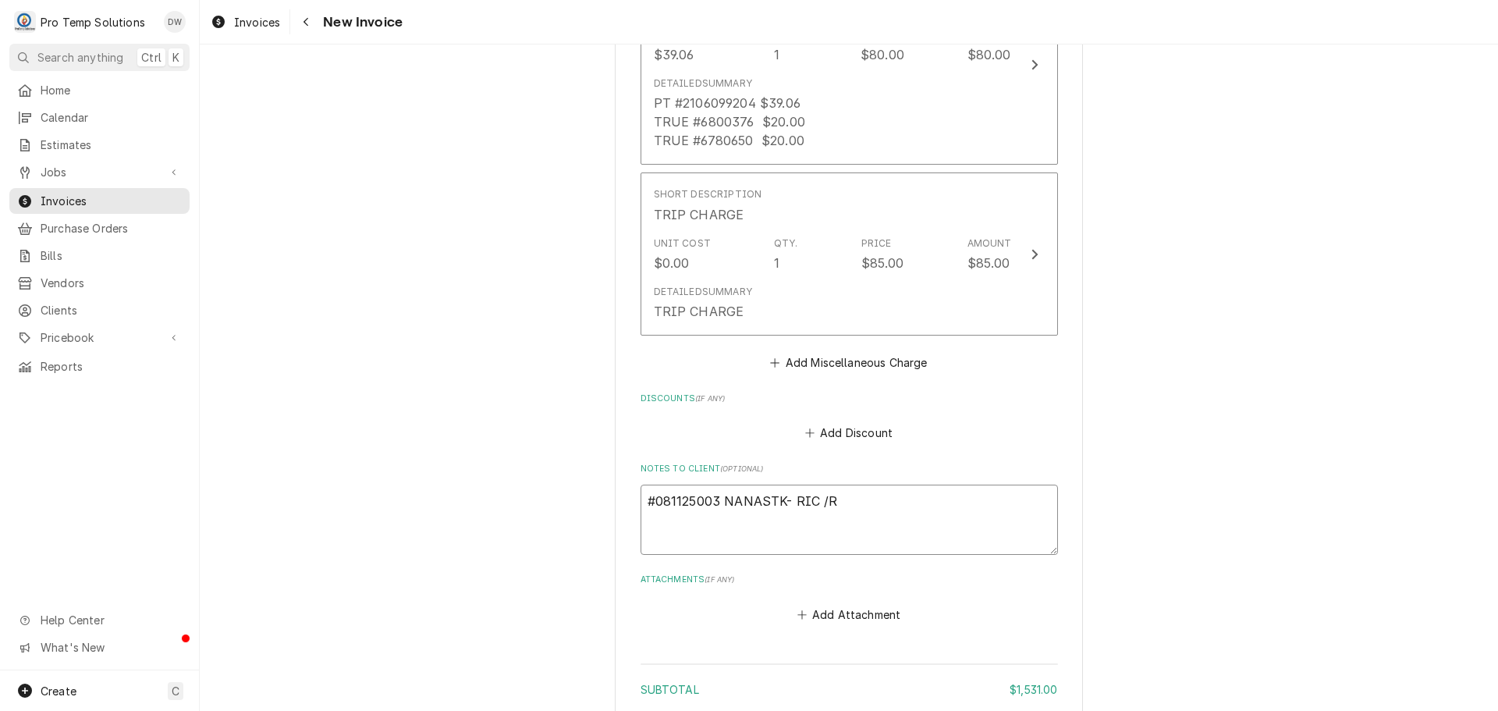
type textarea "#081125003 NANASTK- RIC /RI"
type textarea "x"
type textarea "#081125003 NANASTK- RIC /RIF"
type textarea "x"
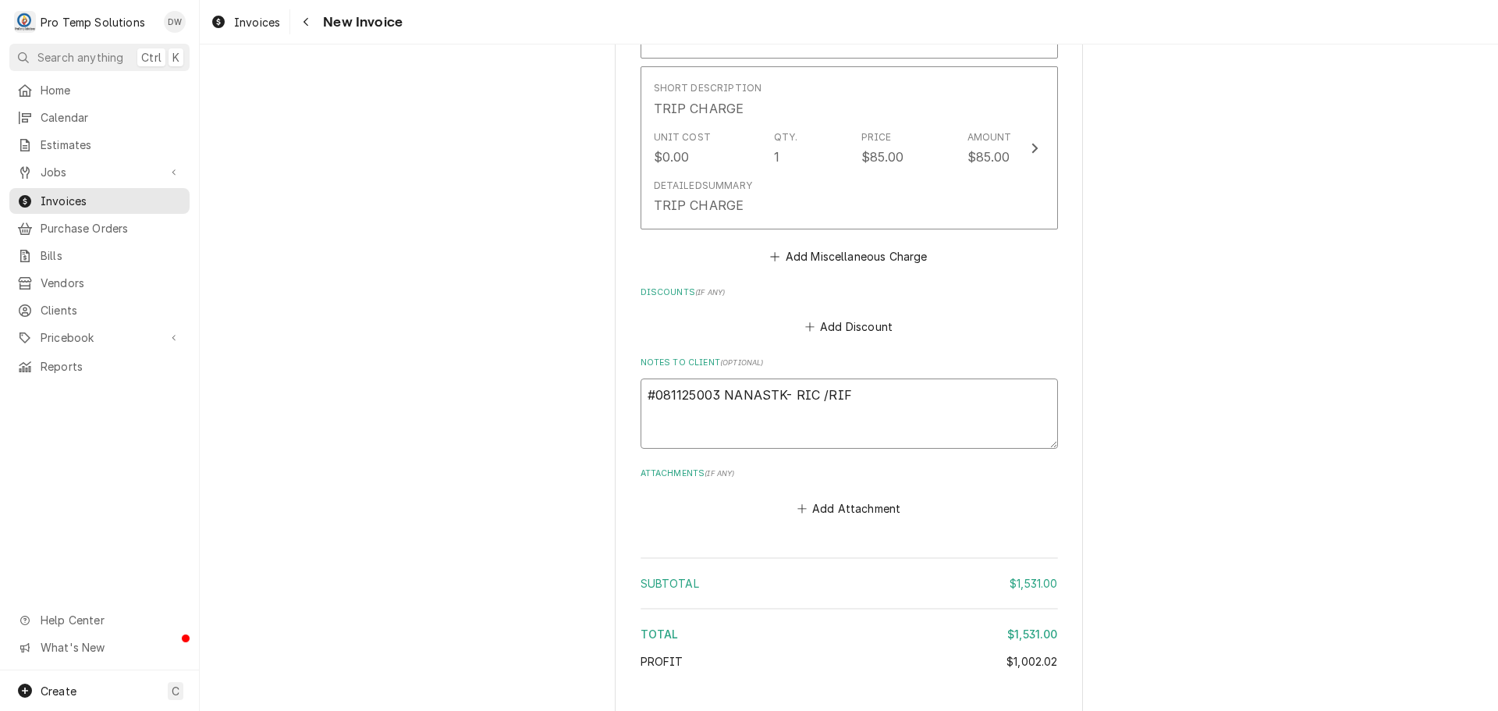
scroll to position [3807, 0]
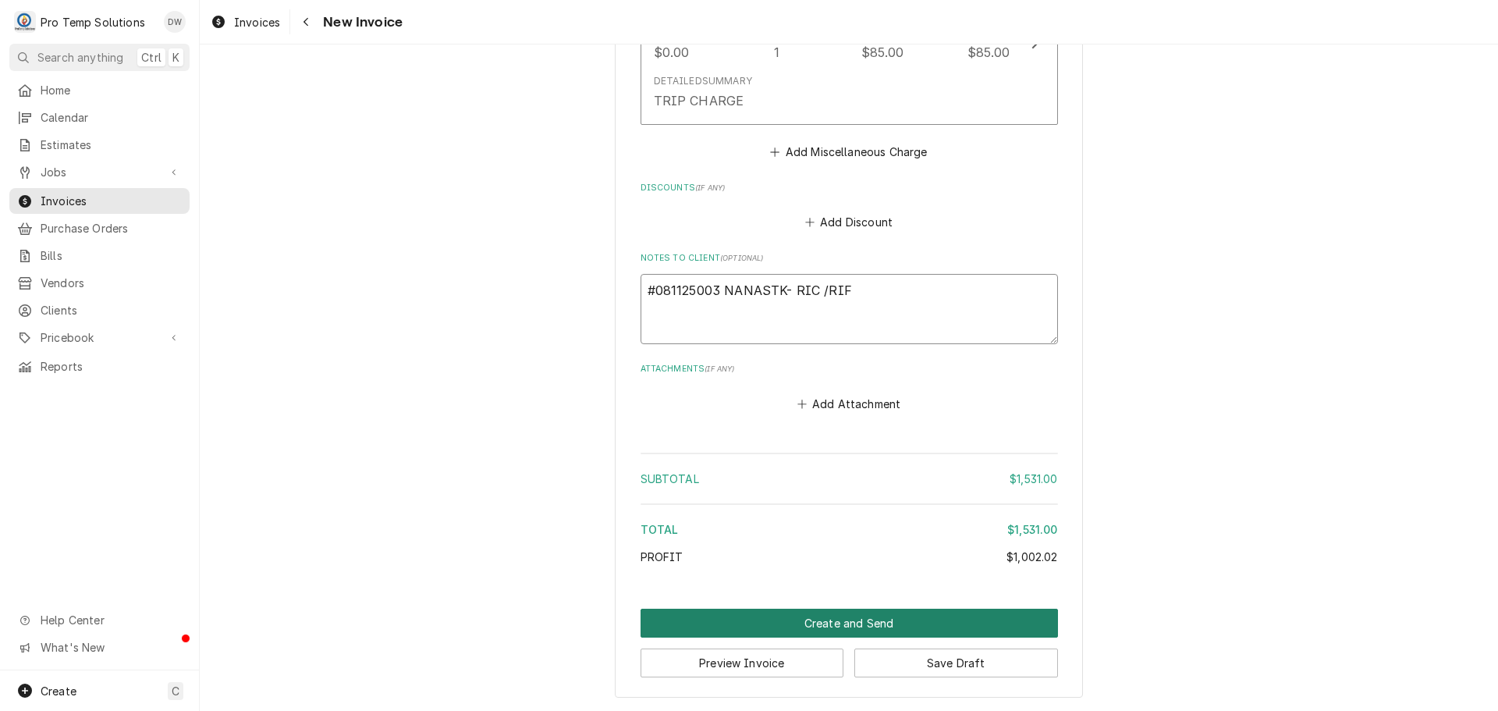
type textarea "#081125003 NANASTK- RIC /RIF"
click at [847, 618] on button "Create and Send" at bounding box center [849, 623] width 417 height 29
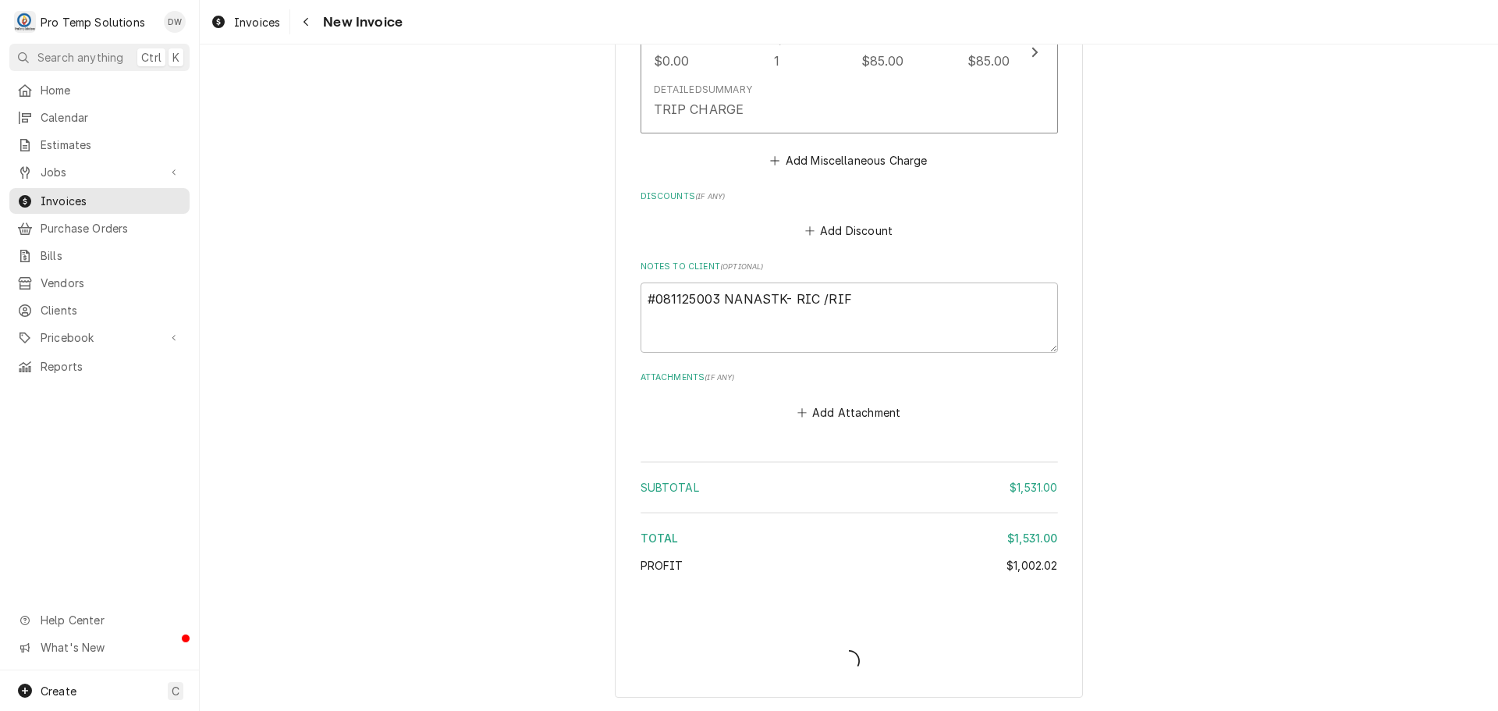
type textarea "x"
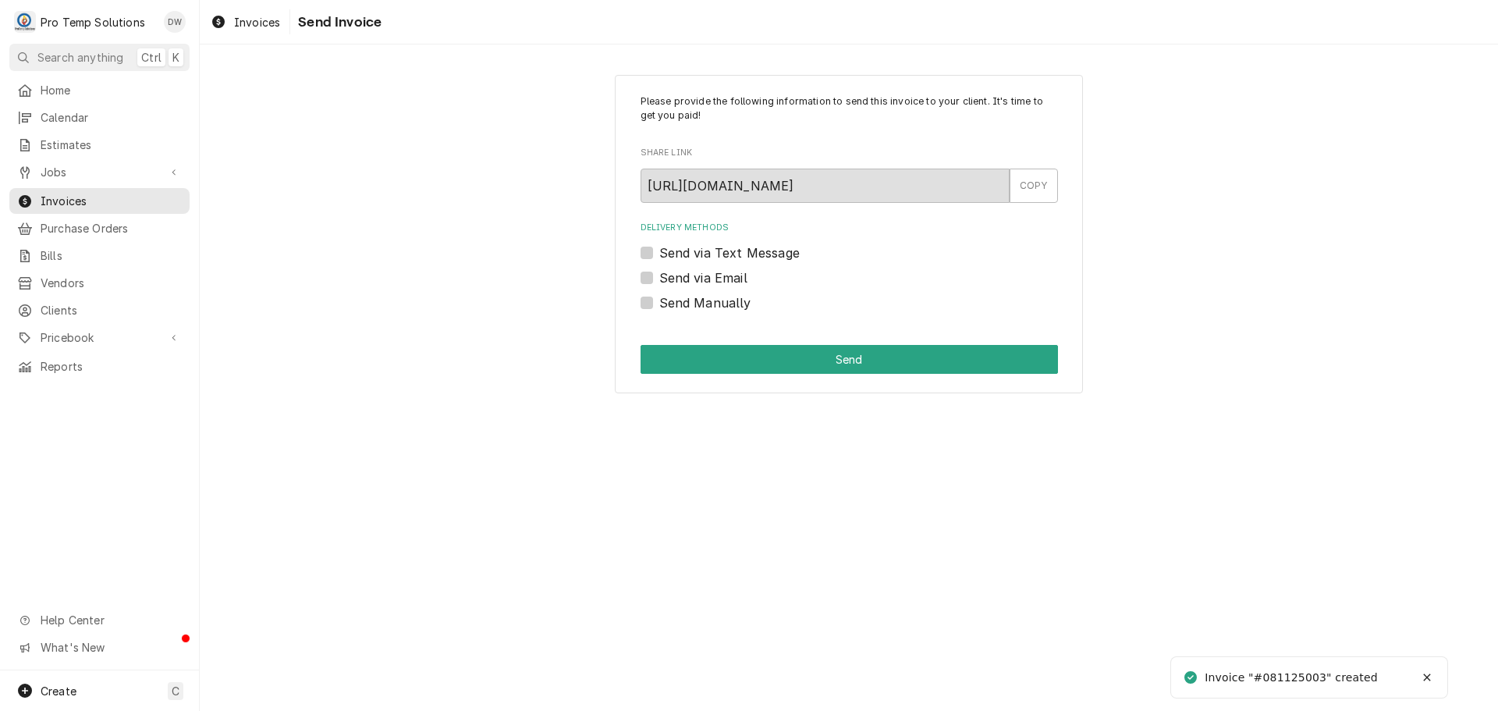
click at [659, 275] on label "Send via Email" at bounding box center [703, 277] width 88 height 19
click at [659, 275] on input "Send via Email" at bounding box center [867, 285] width 417 height 34
checkbox input "true"
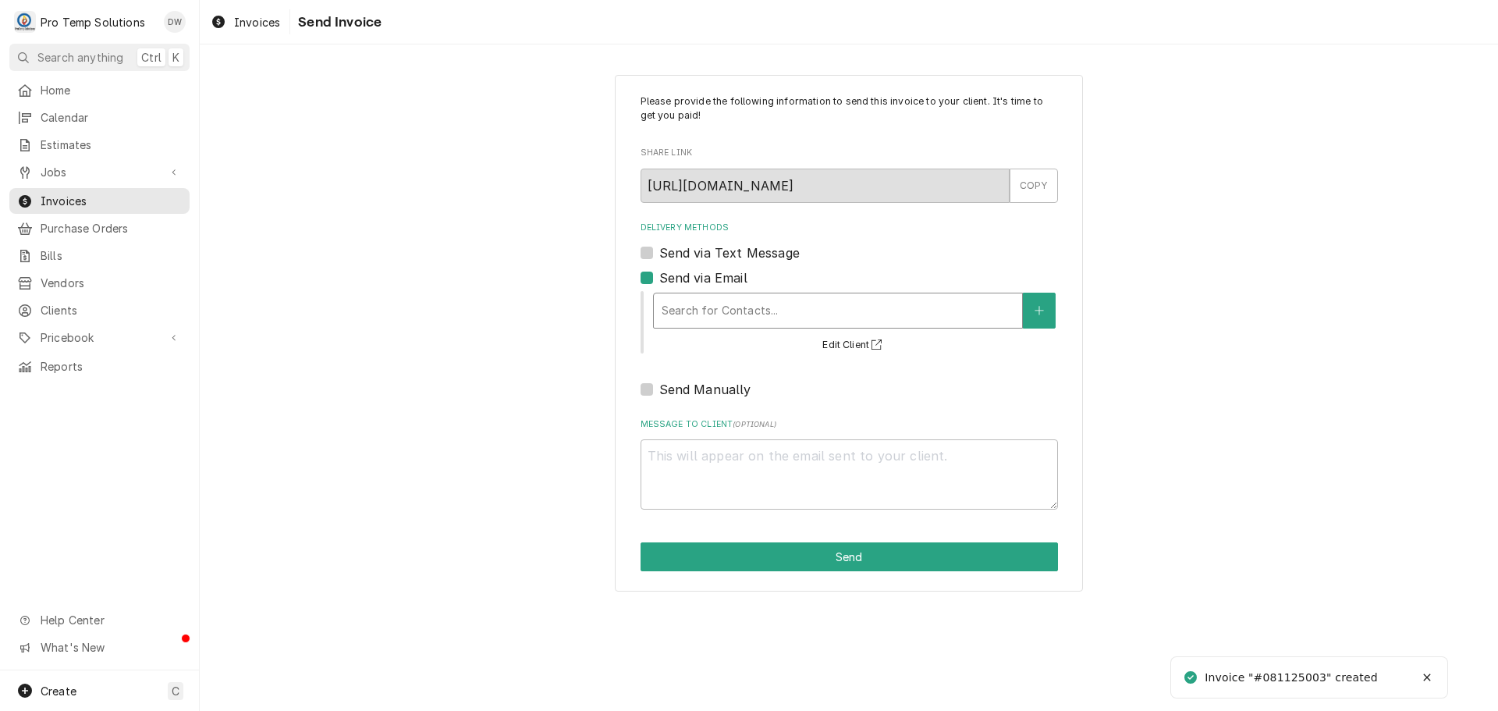
click at [757, 308] on div "Delivery Methods" at bounding box center [838, 310] width 353 height 28
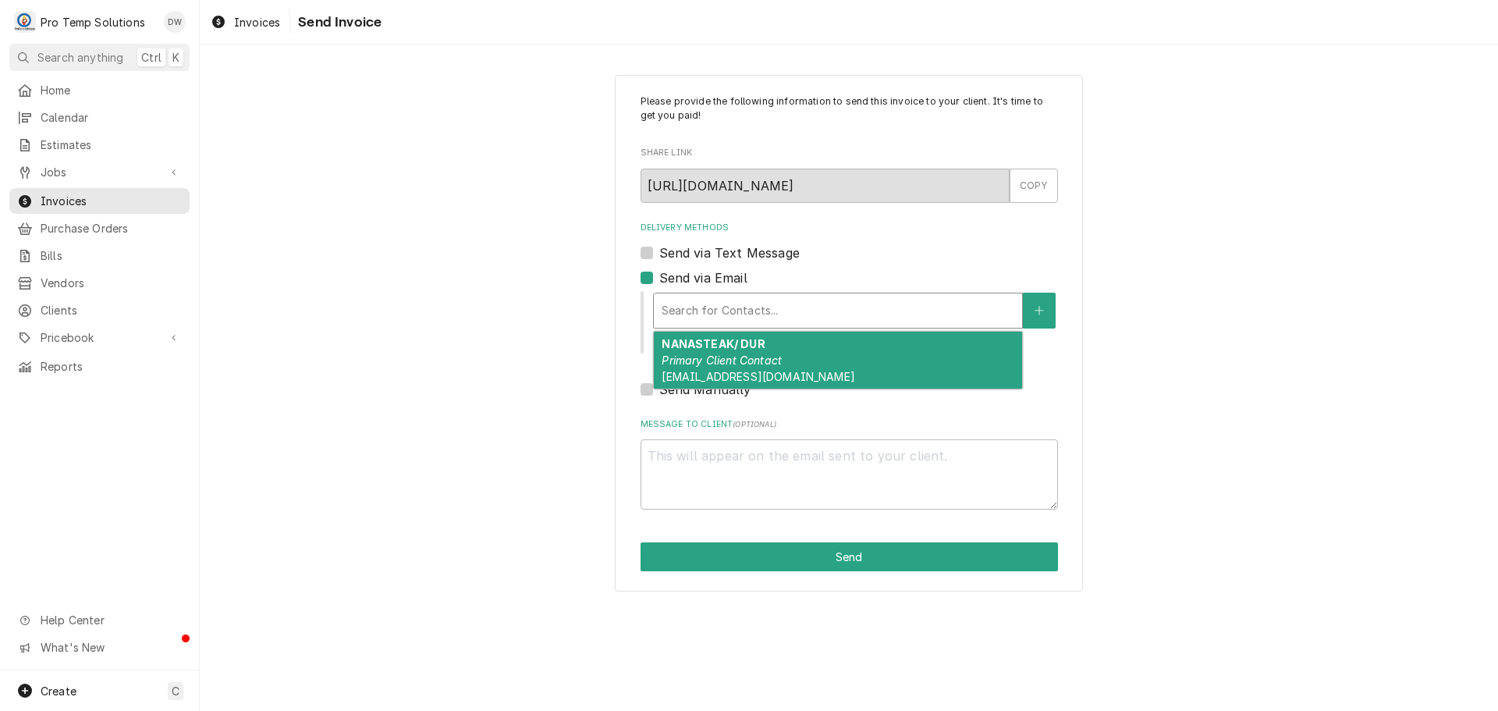
click at [751, 338] on strong "NANASTEAK/ DUR" at bounding box center [713, 343] width 103 height 13
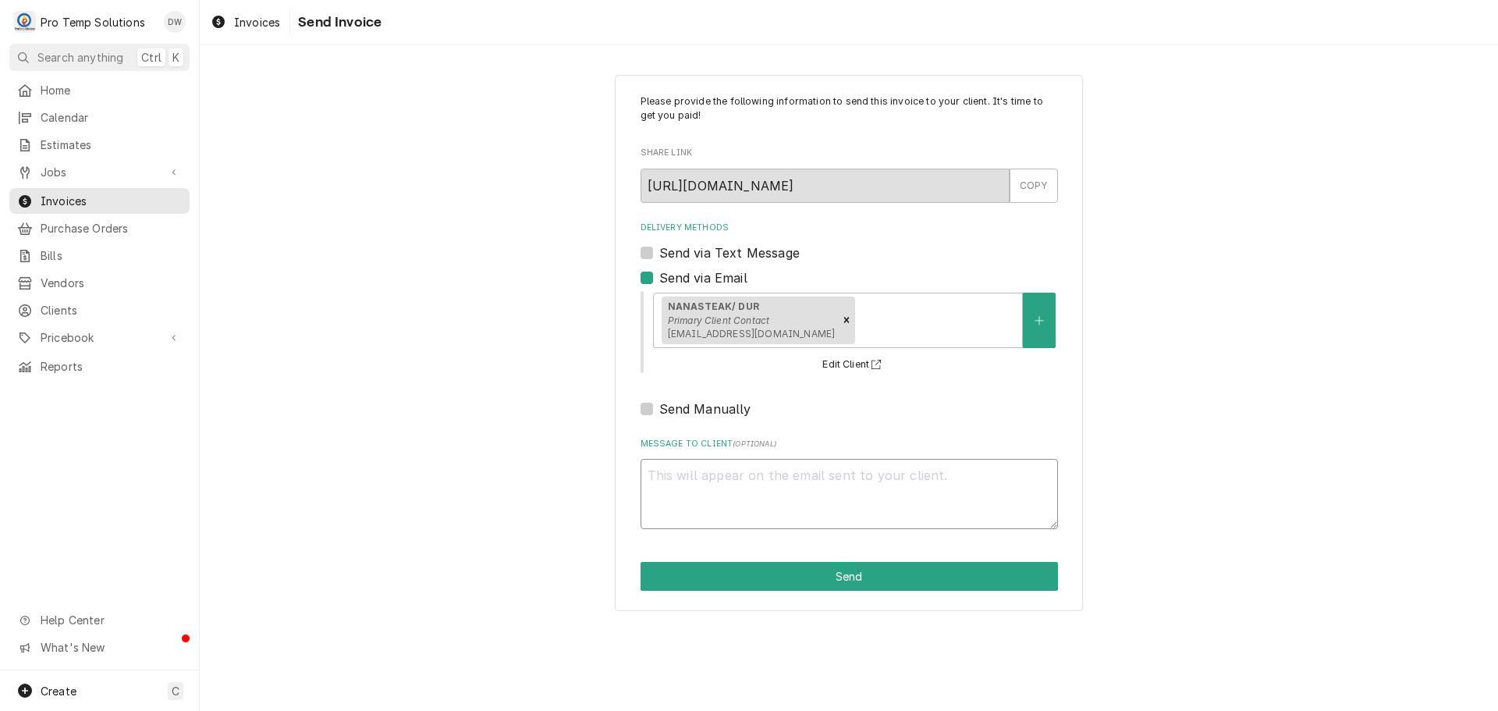
click at [712, 460] on textarea "Message to Client ( optional )" at bounding box center [849, 494] width 417 height 70
type textarea "x"
type textarea "#"
type textarea "x"
type textarea "#0"
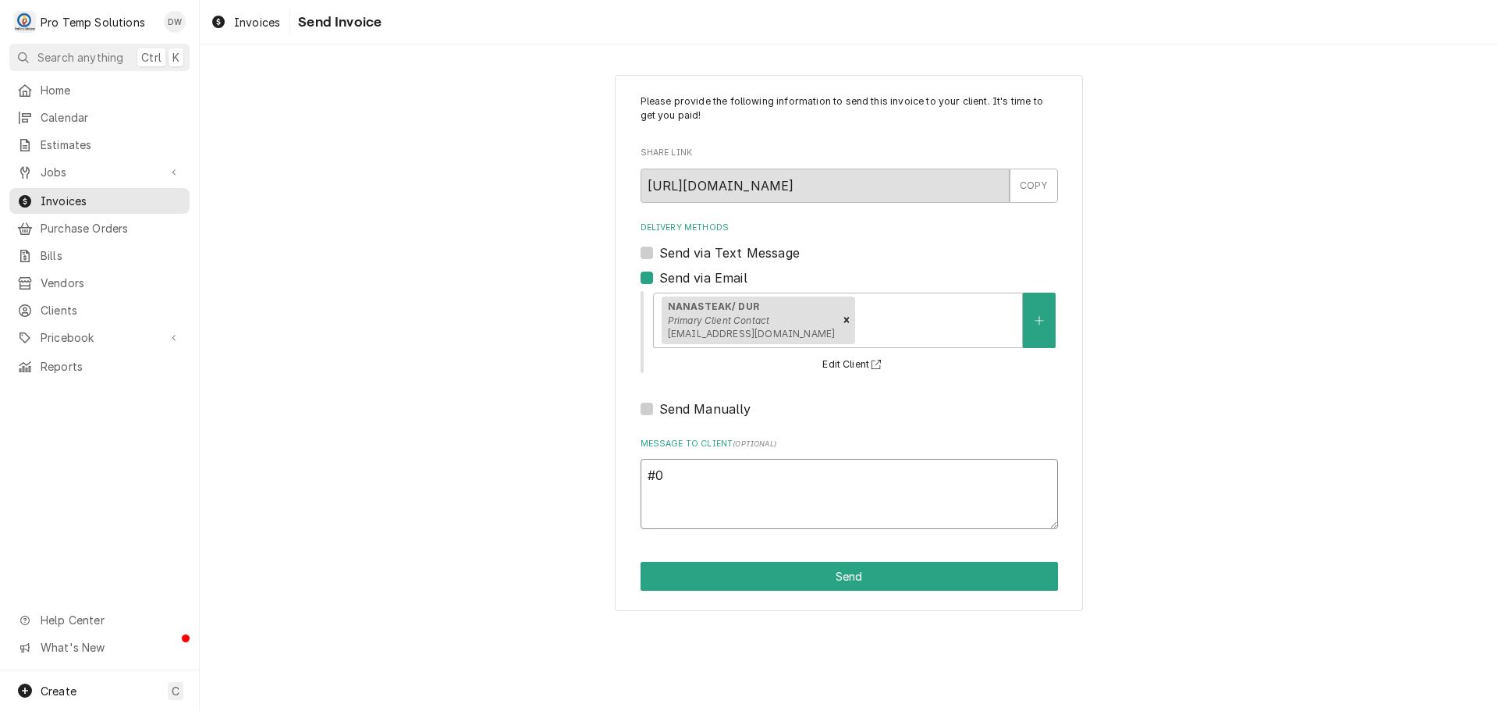
type textarea "x"
type textarea "#08"
type textarea "x"
type textarea "#081"
type textarea "x"
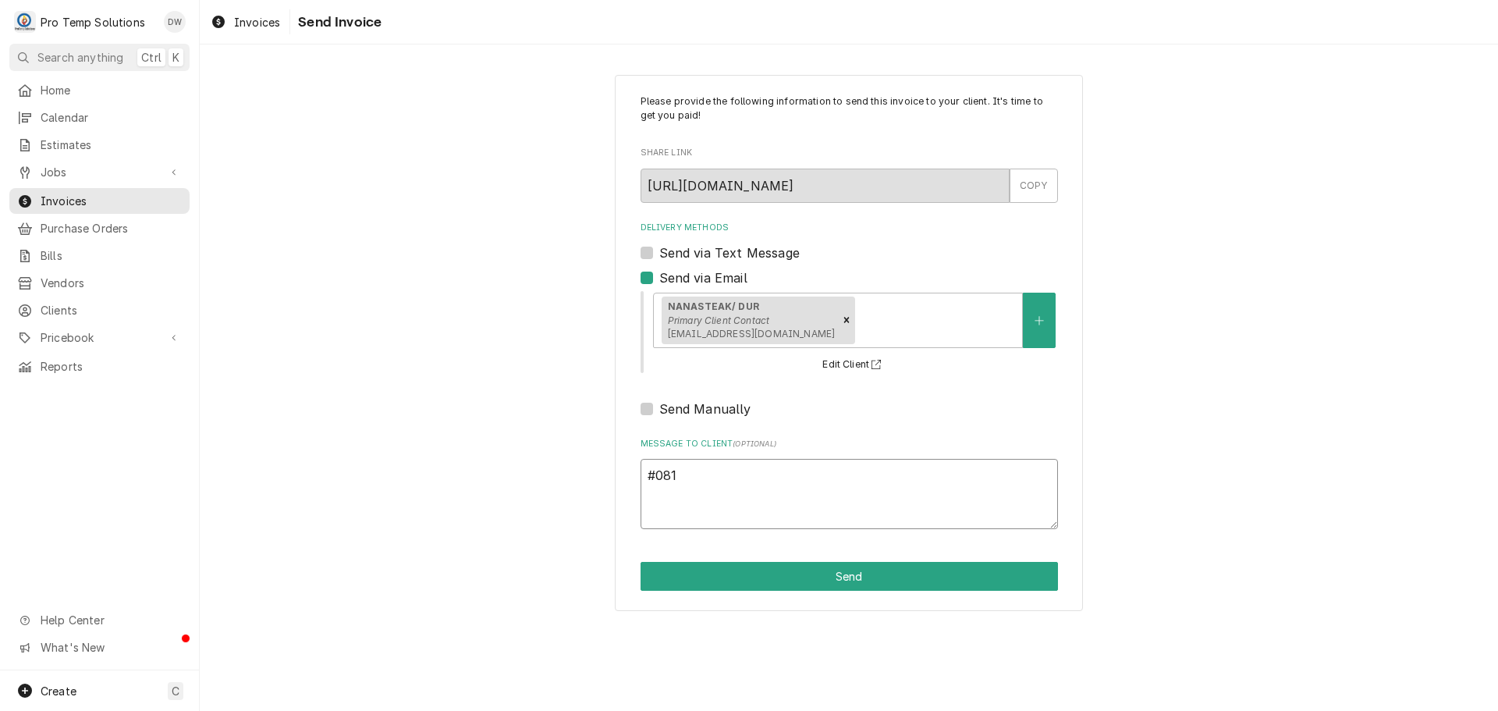
type textarea "#0811"
type textarea "x"
type textarea "#08112"
type textarea "x"
type textarea "#081125"
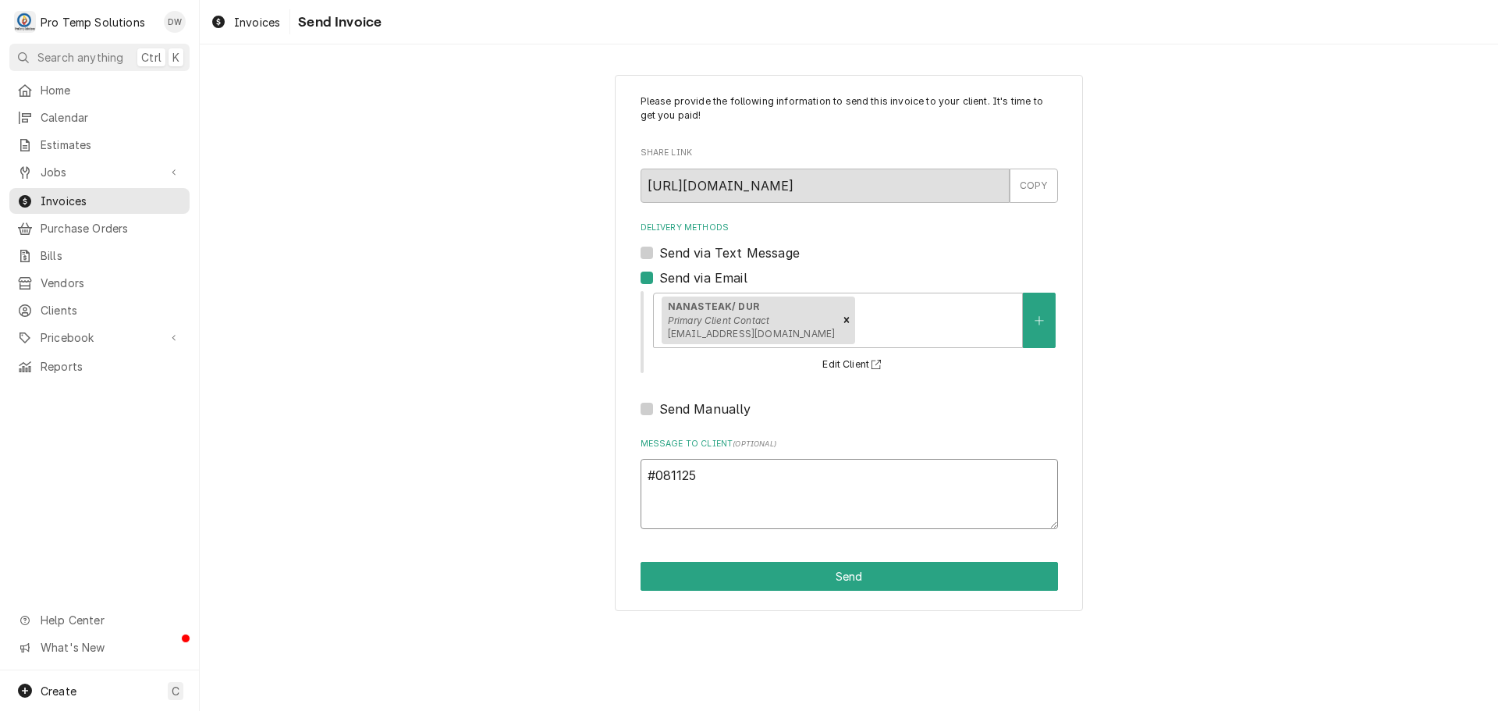
type textarea "x"
type textarea "#0811250"
type textarea "x"
type textarea "#08112500"
type textarea "x"
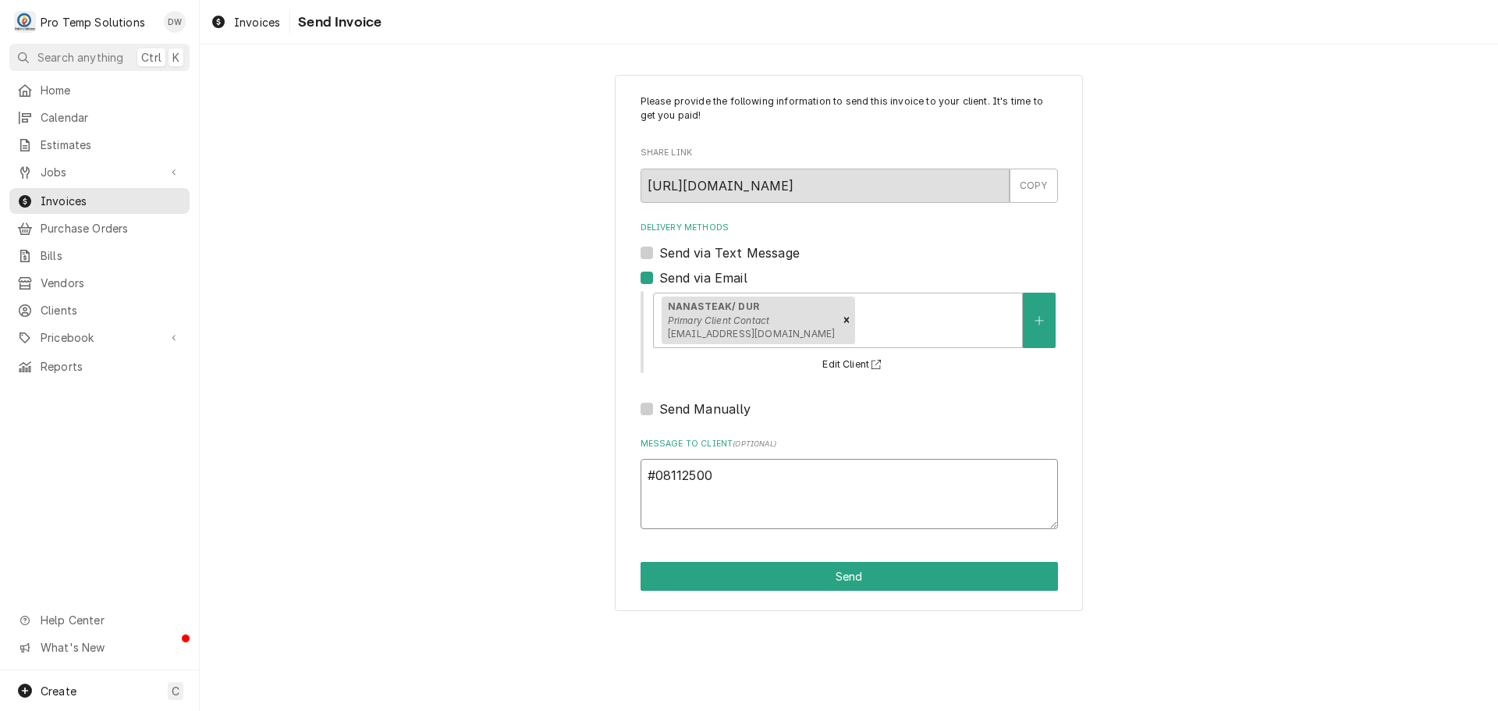
type textarea "#081125003"
type textarea "x"
type textarea "#081125003"
type textarea "x"
type textarea "#081125003 N"
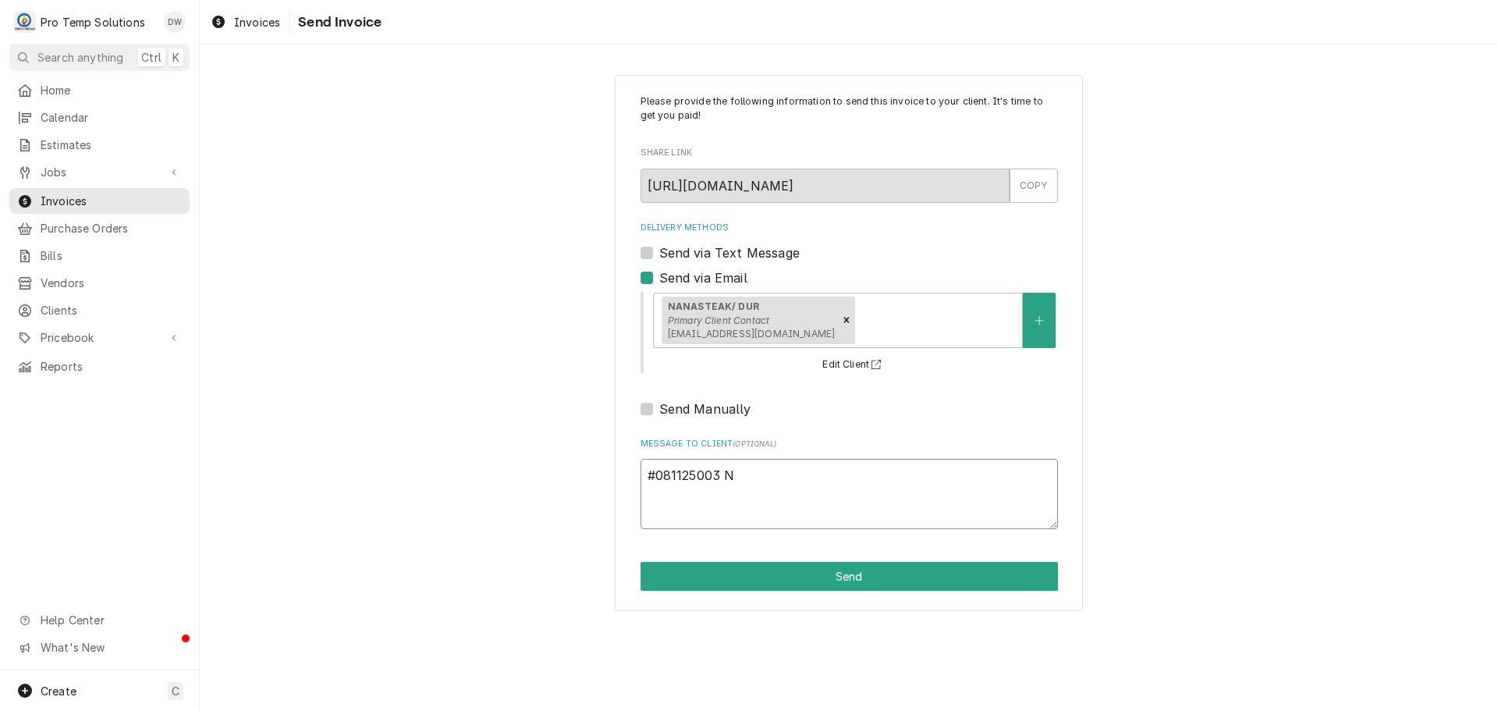
type textarea "x"
type textarea "#081125003 NA"
type textarea "x"
type textarea "#081125003 NAN"
type textarea "x"
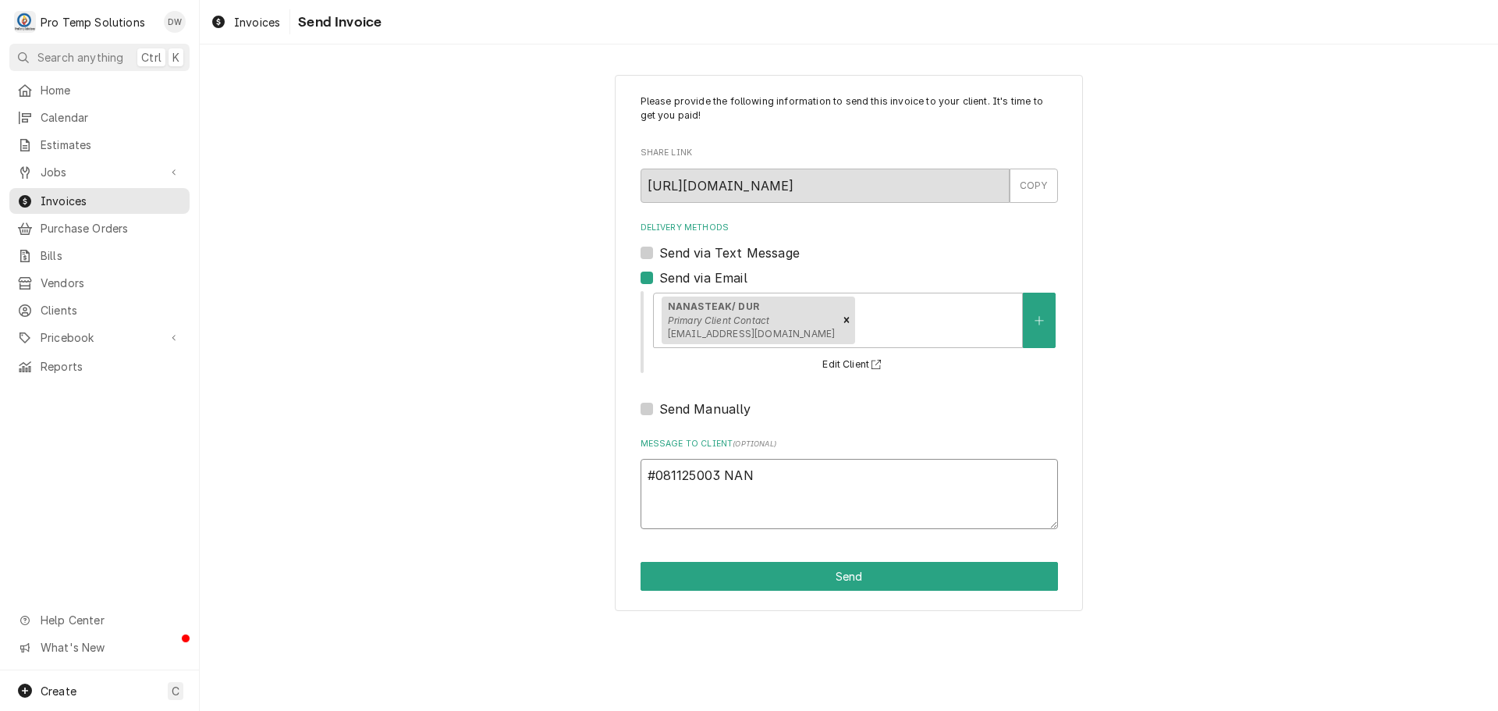
type textarea "#081125003 NANA"
type textarea "x"
type textarea "#081125003 NANAS"
type textarea "x"
type textarea "#081125003 NANAST"
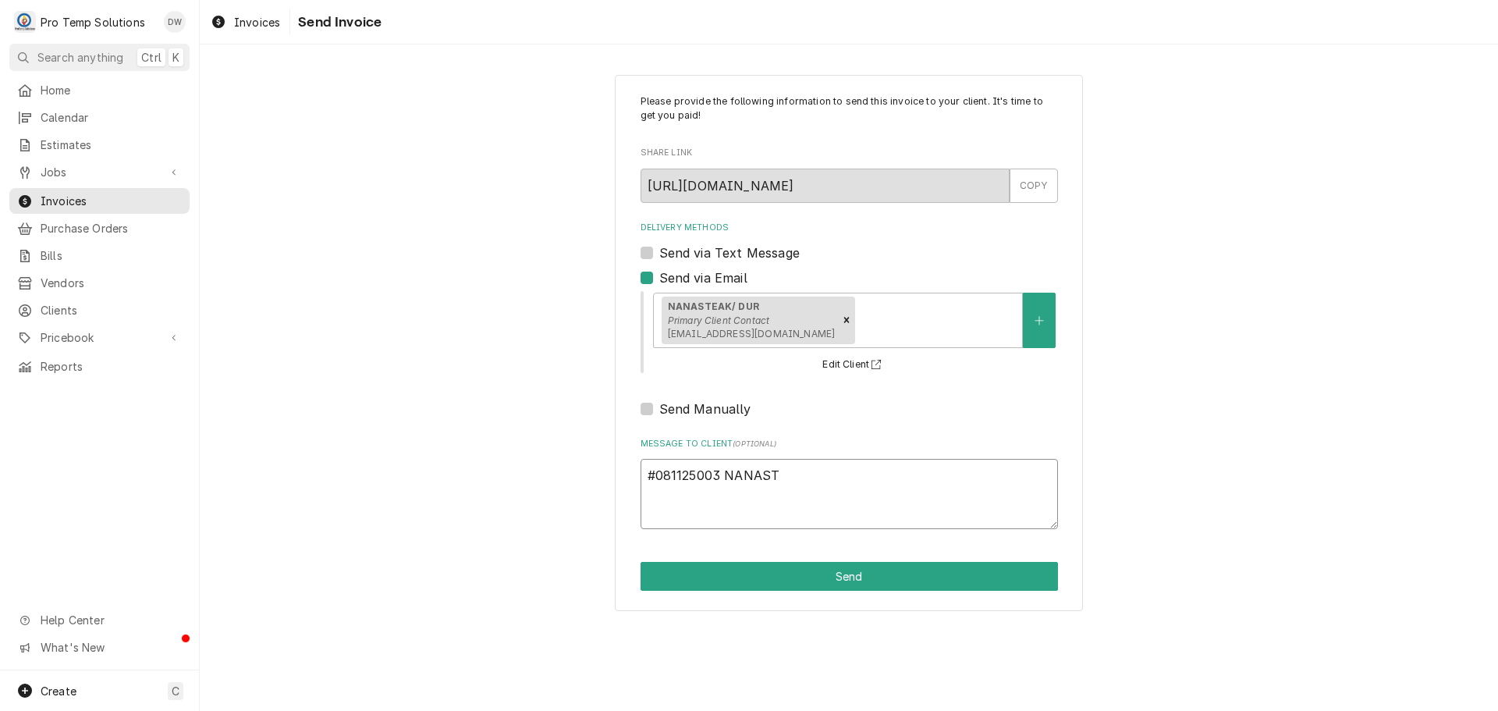
type textarea "x"
type textarea "#081125003 NANASTK"
type textarea "x"
type textarea "#081125003 NANASTK-"
type textarea "x"
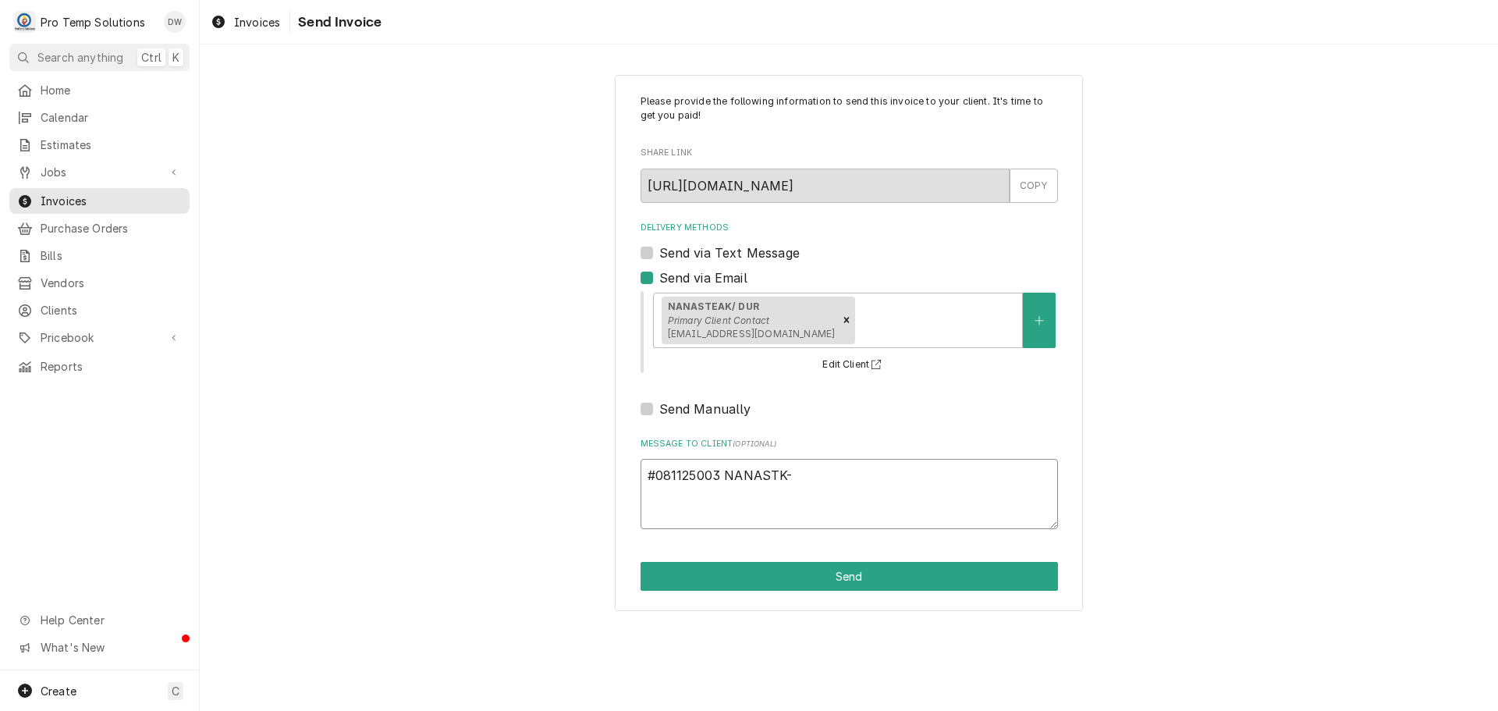
type textarea "#081125003 NANASTK-"
type textarea "x"
type textarea "#081125003 NANASTK- R"
type textarea "x"
type textarea "#081125003 NANASTK- RI"
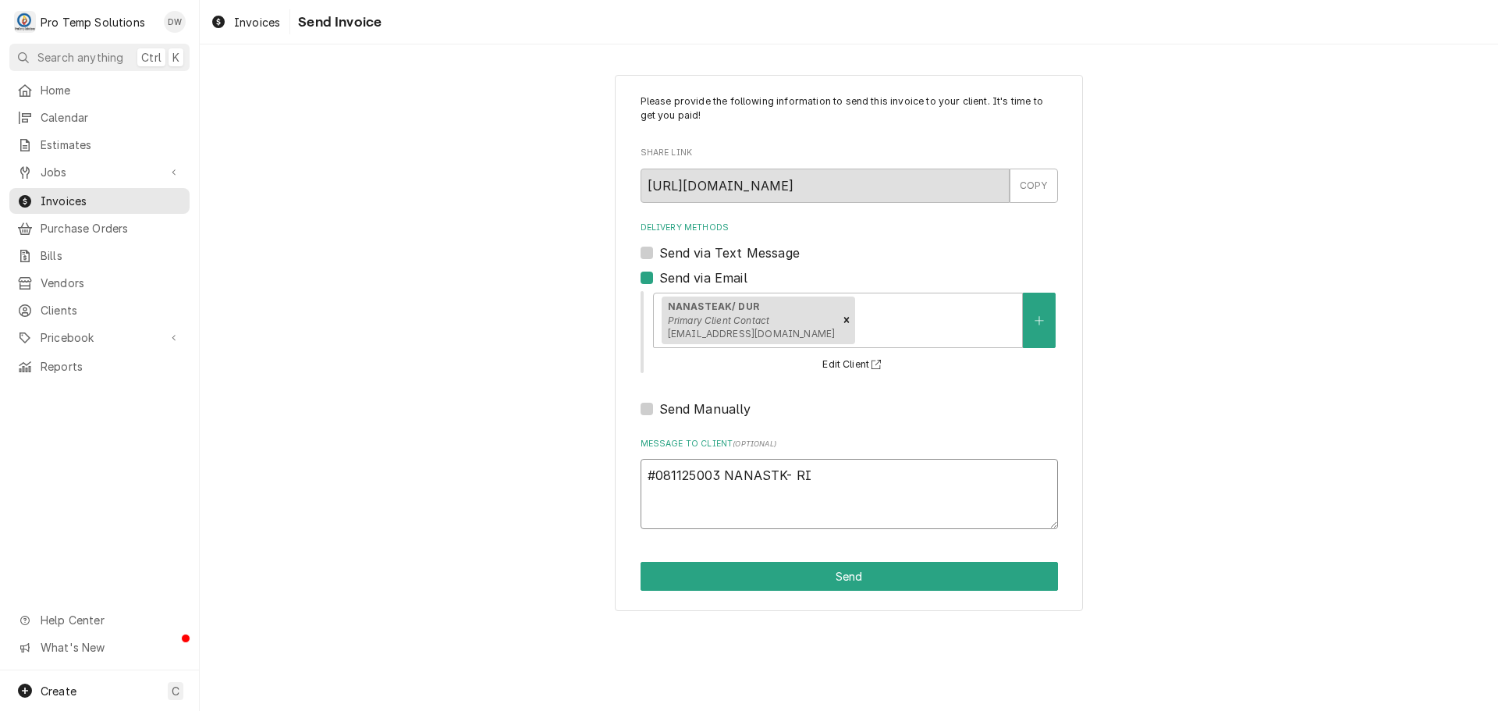
type textarea "x"
type textarea "#081125003 NANASTK- RIC"
type textarea "x"
type textarea "#081125003 NANASTK- RIC"
type textarea "x"
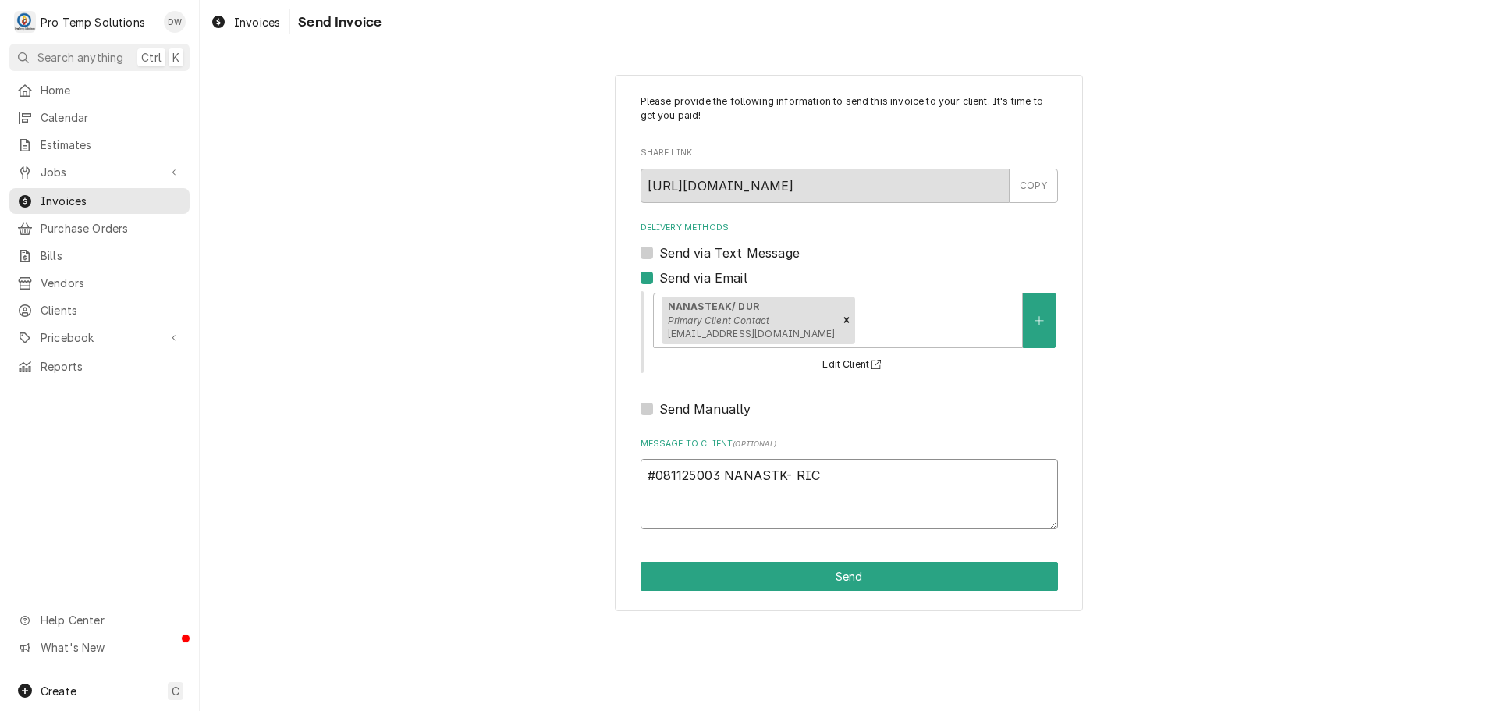
type textarea "#081125003 NANASTK- RIC /"
type textarea "x"
type textarea "#081125003 NANASTK- RIC /"
type textarea "x"
type textarea "#081125003 NANASTK- RIC / R"
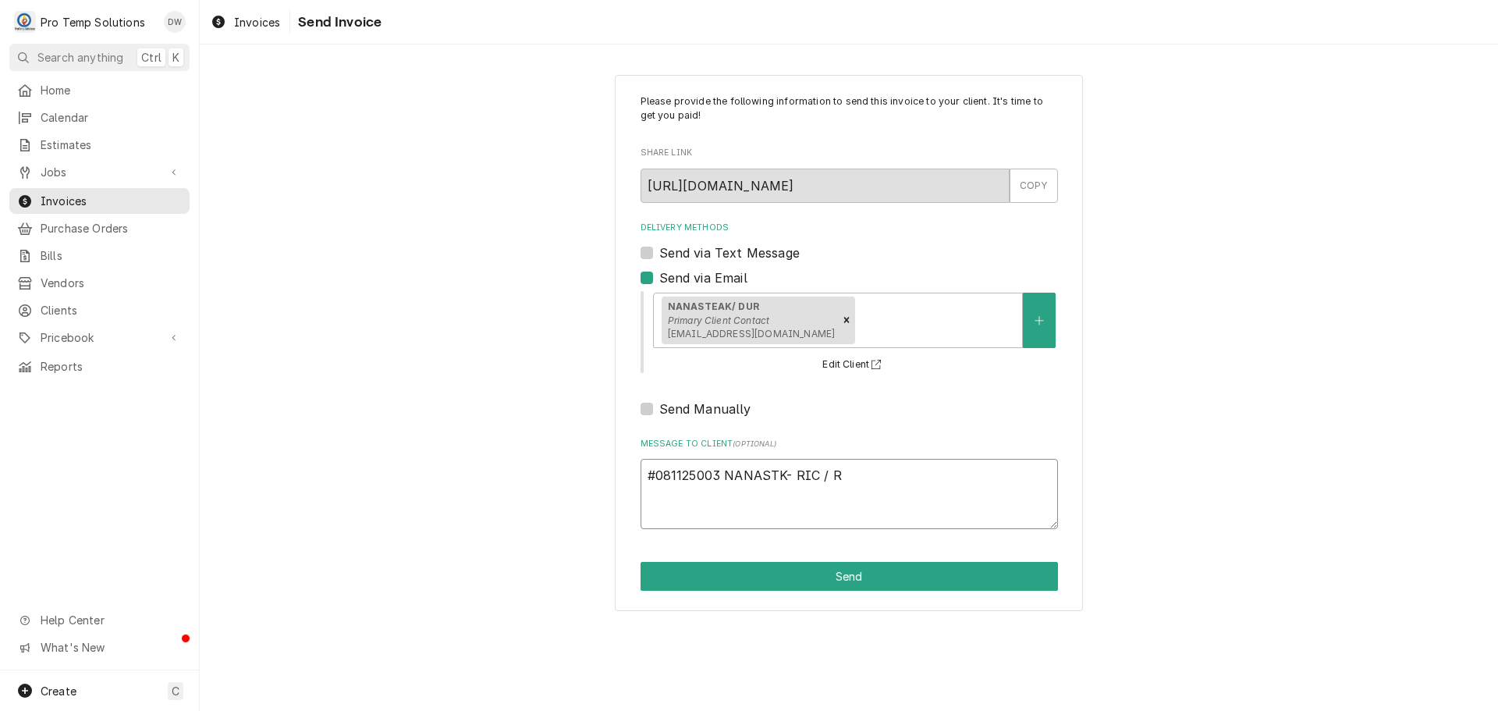
type textarea "x"
type textarea "#081125003 NANASTK- RIC / RI"
type textarea "x"
type textarea "#081125003 NANASTK- RIC / RIF"
type textarea "x"
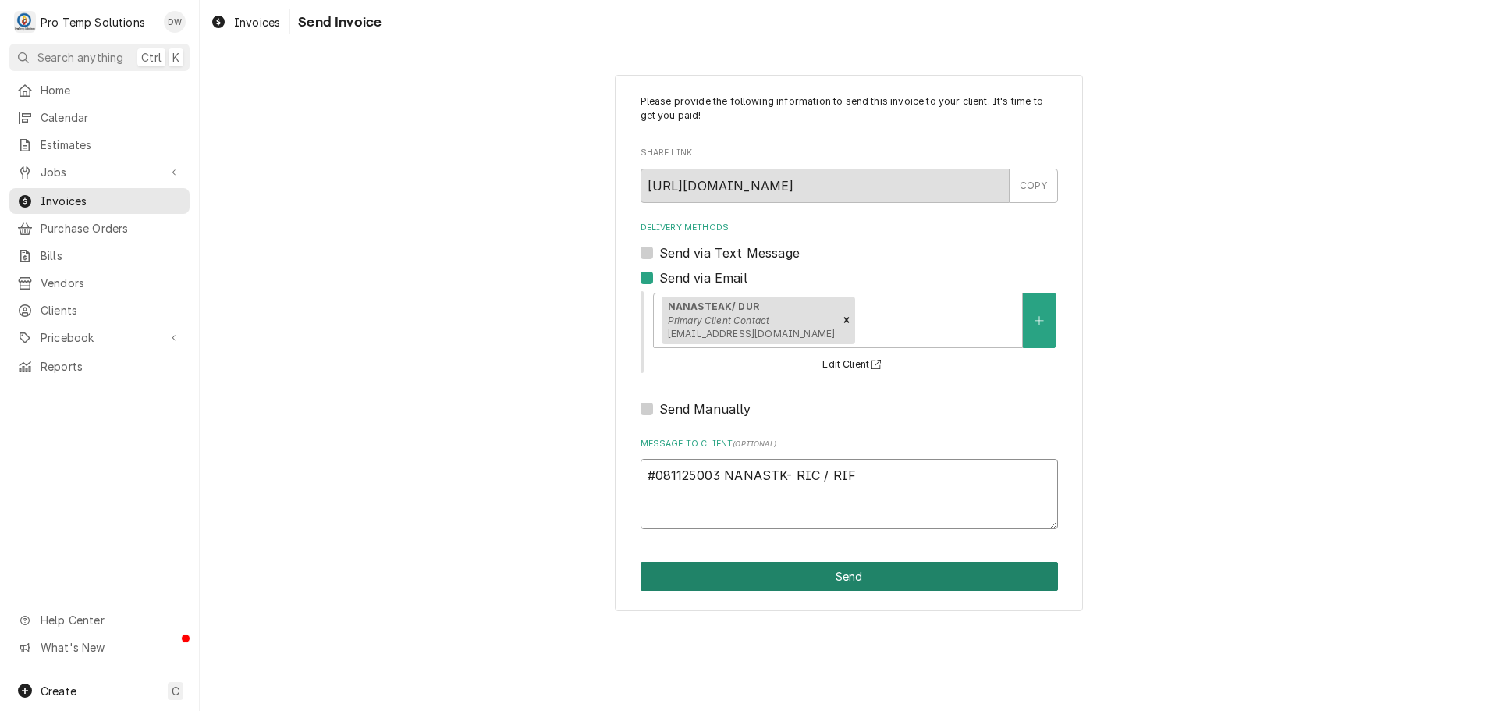
type textarea "#081125003 NANASTK- RIC / RIF"
click at [815, 576] on button "Send" at bounding box center [849, 576] width 417 height 29
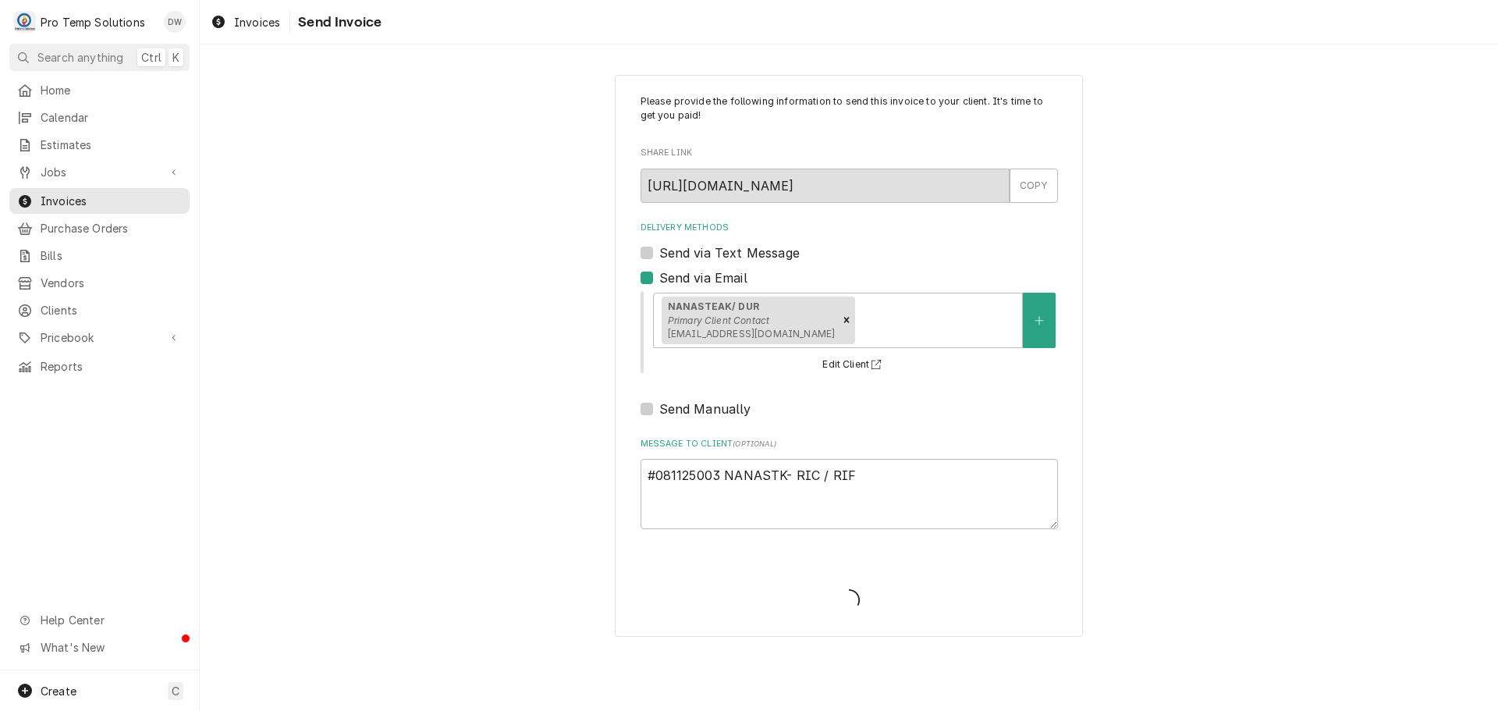
type textarea "x"
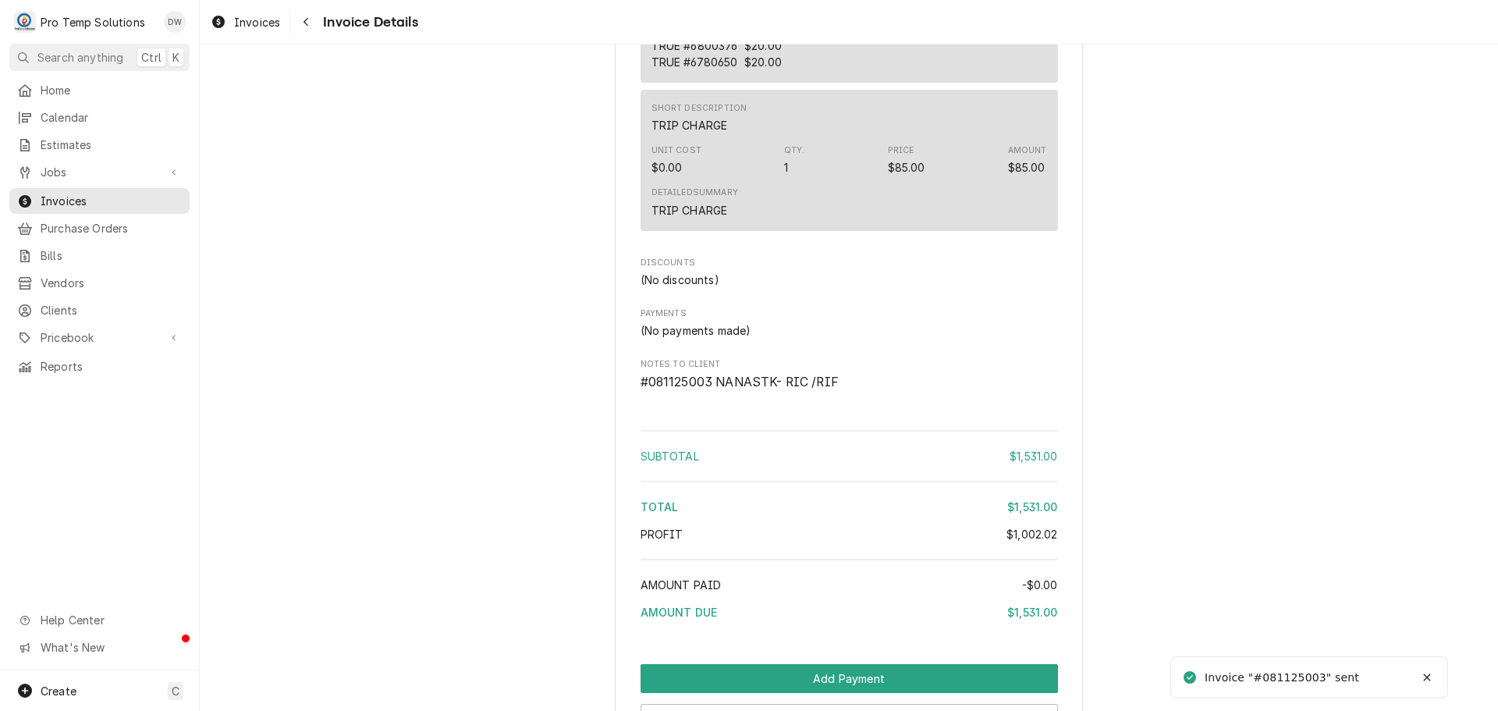
scroll to position [3264, 0]
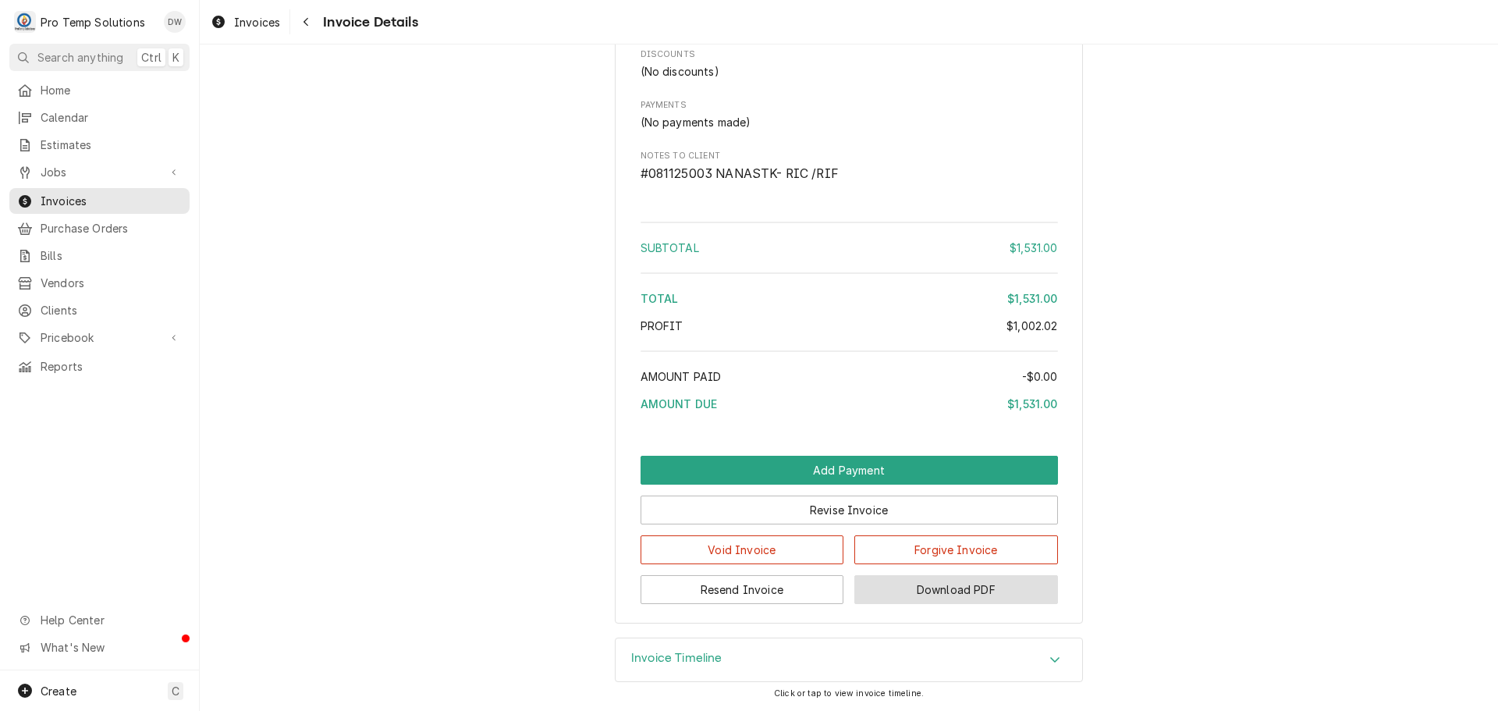
click at [950, 592] on button "Download PDF" at bounding box center [956, 589] width 204 height 29
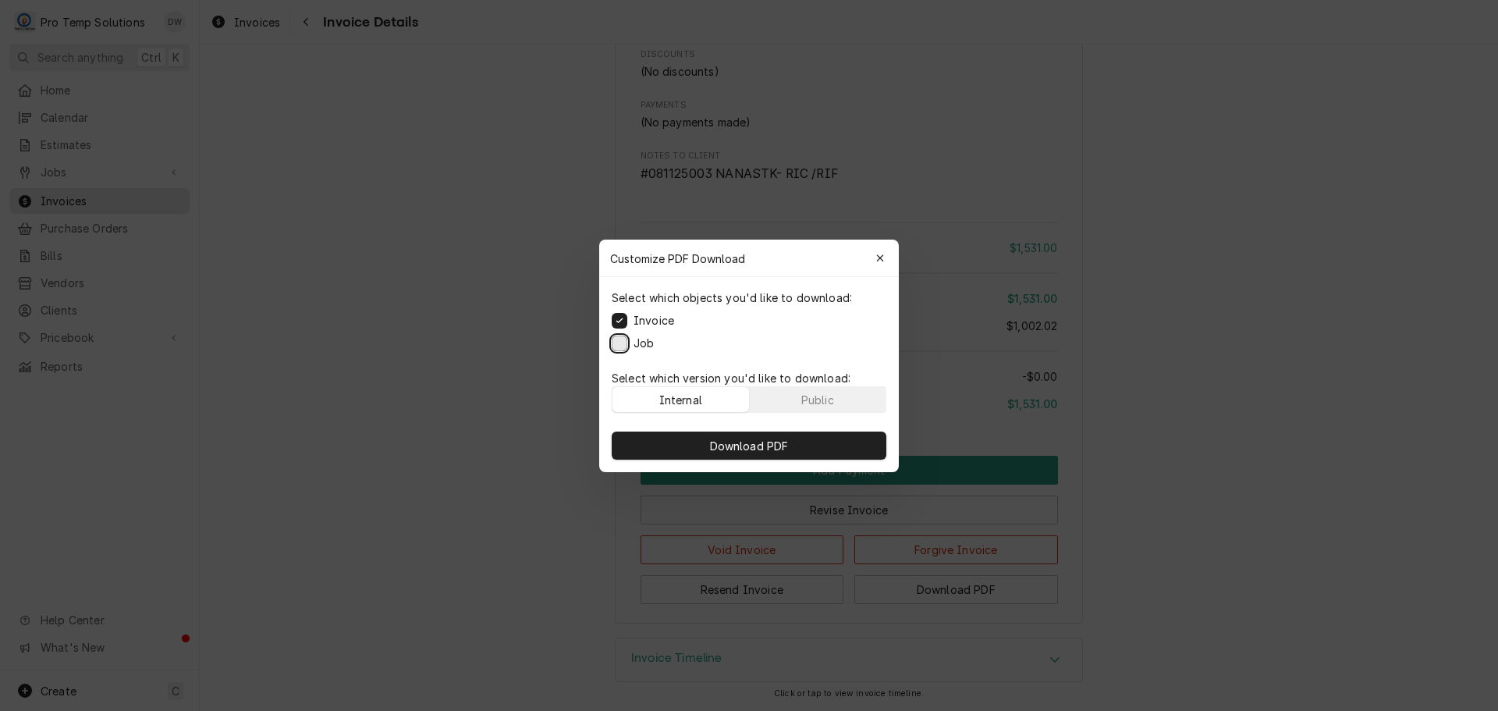
click at [621, 341] on button "Job" at bounding box center [620, 343] width 16 height 16
click at [758, 446] on span "Download PDF" at bounding box center [749, 445] width 85 height 16
